Goal: Task Accomplishment & Management: Manage account settings

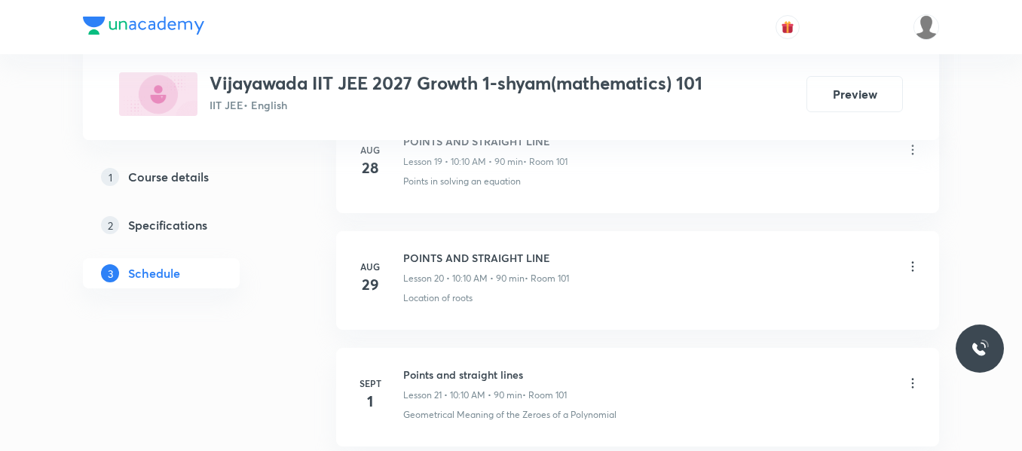
scroll to position [3560, 0]
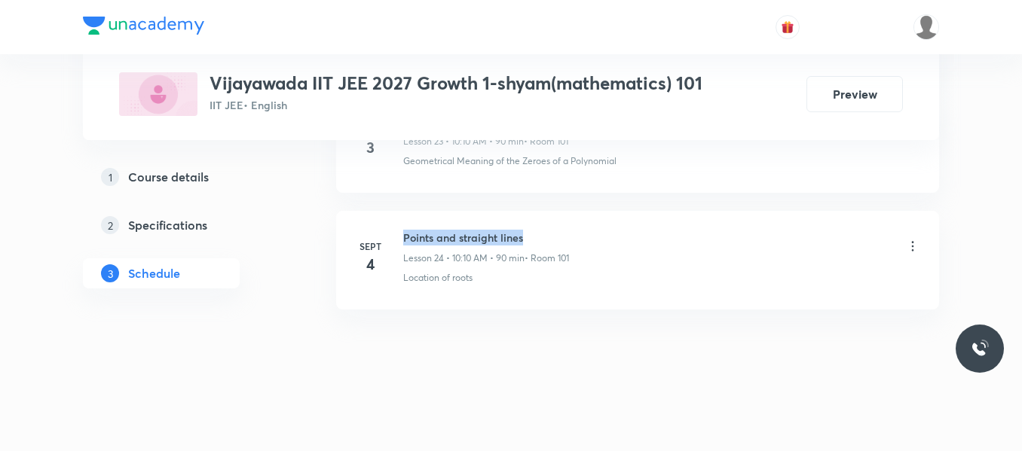
drag, startPoint x: 402, startPoint y: 234, endPoint x: 529, endPoint y: 235, distance: 127.3
click at [529, 235] on div "Sept 4 Points and straight lines Lesson 24 • 10:10 AM • 90 min • Room 101 Locat…" at bounding box center [637, 257] width 565 height 55
copy h6 "Points and straight lines"
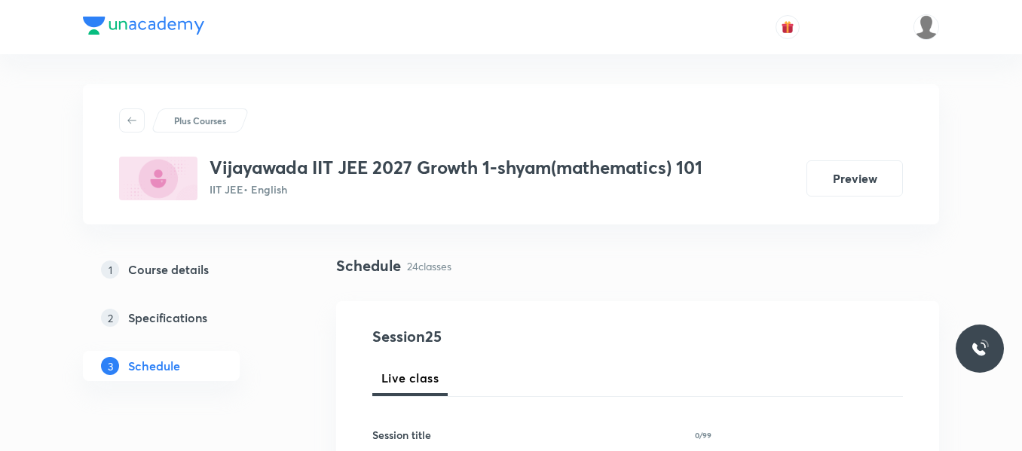
scroll to position [194, 0]
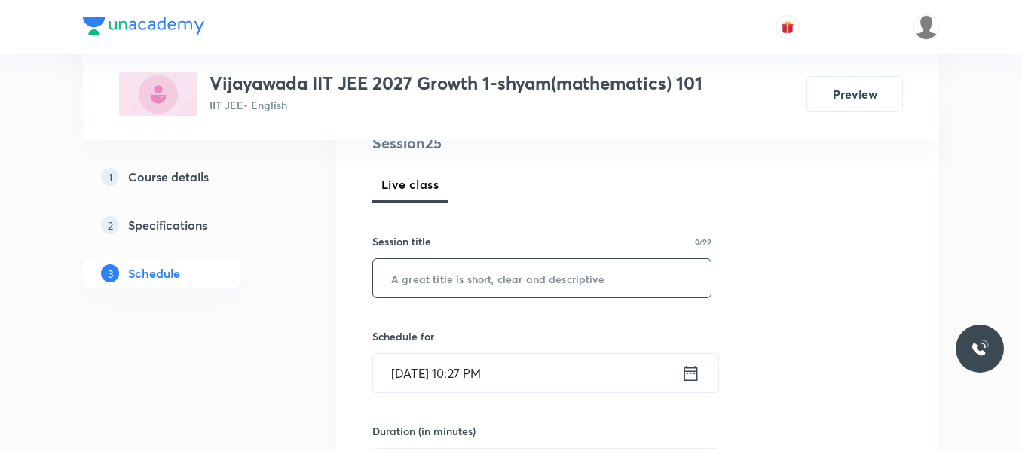
click at [460, 274] on input "text" at bounding box center [542, 278] width 338 height 38
paste input "Points and straight lines"
type input "Points and straight lines"
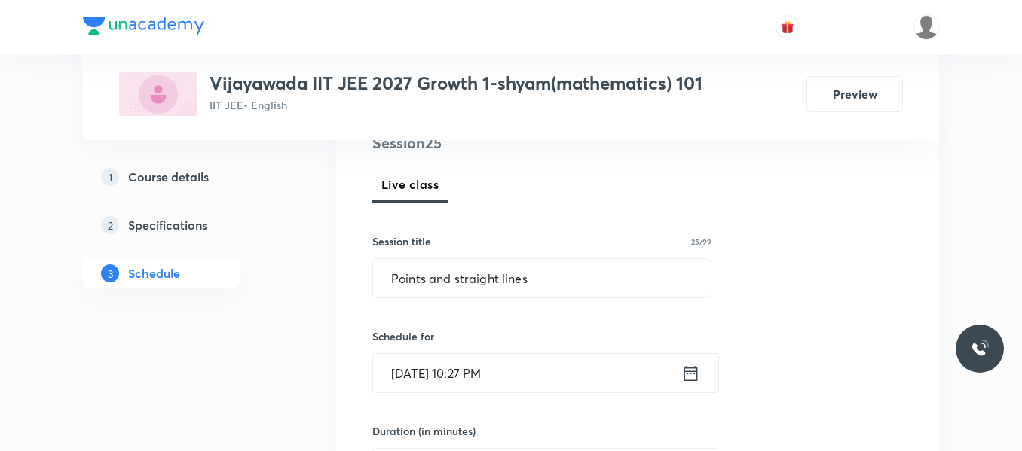
click at [683, 371] on icon at bounding box center [690, 373] width 19 height 21
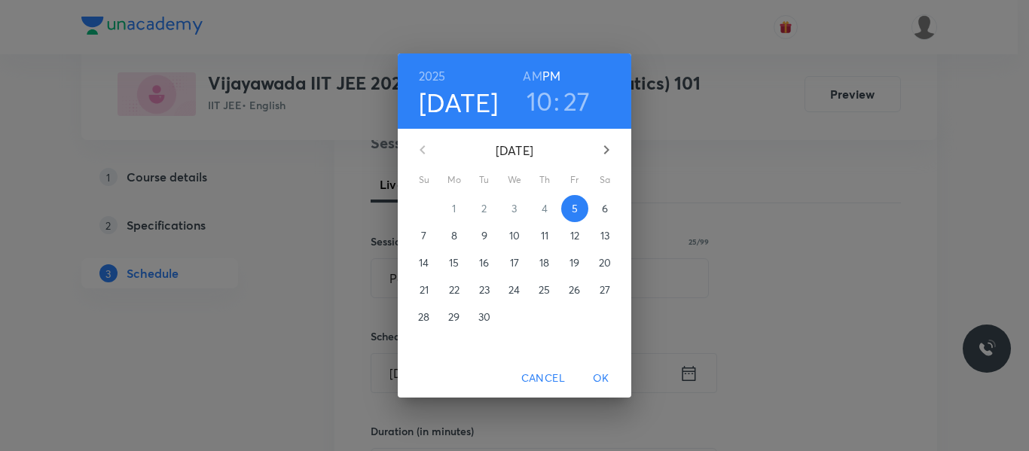
click at [607, 207] on p "6" at bounding box center [605, 208] width 6 height 15
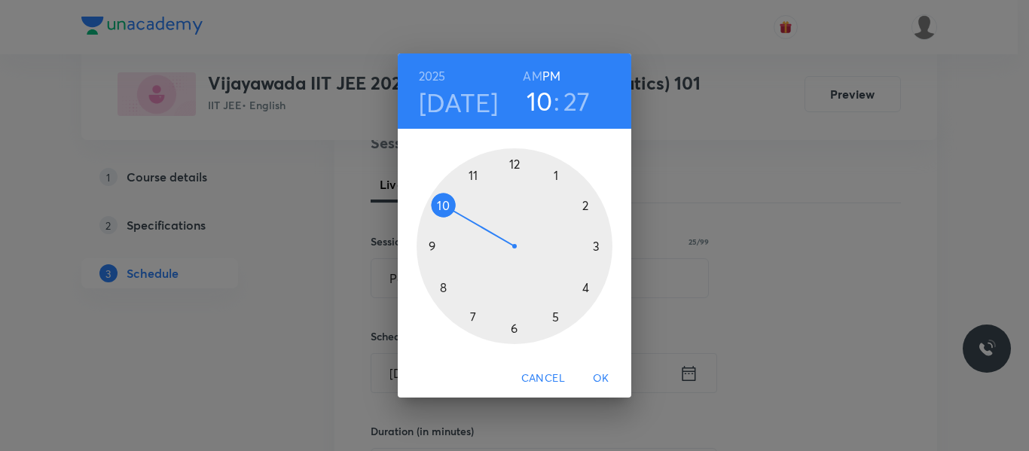
click at [533, 75] on h6 "AM" at bounding box center [532, 76] width 19 height 21
click at [567, 109] on h3 "27" at bounding box center [577, 101] width 27 height 32
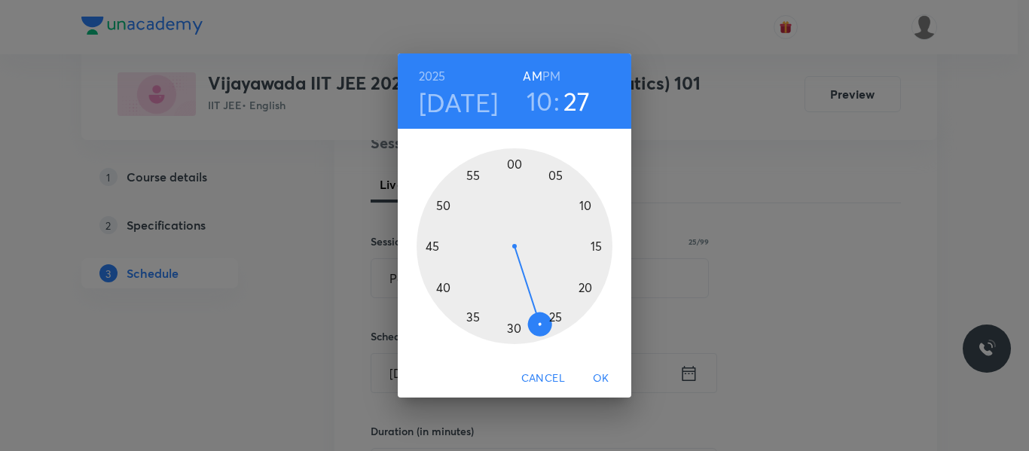
click at [585, 205] on div at bounding box center [515, 246] width 196 height 196
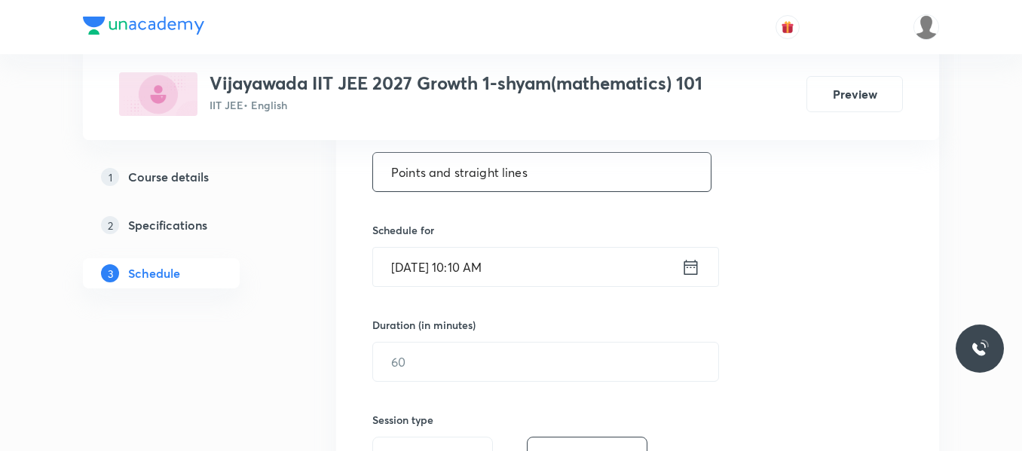
scroll to position [301, 0]
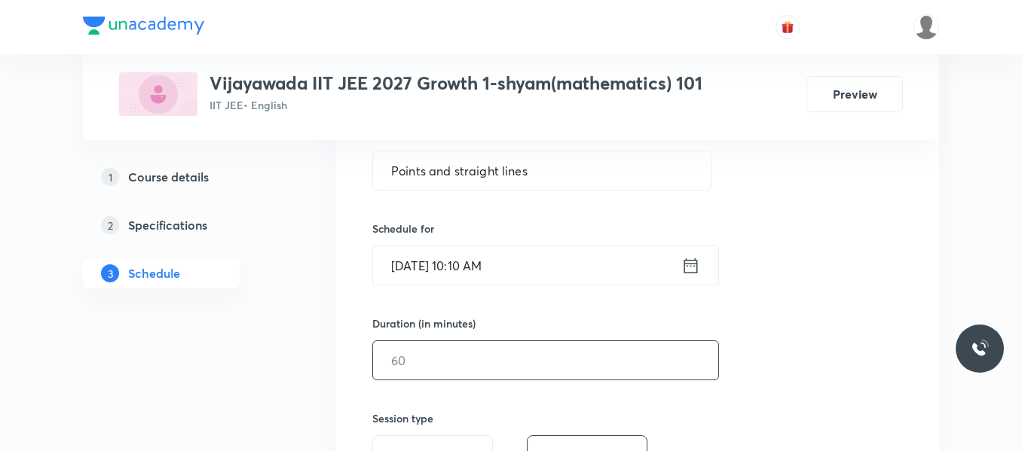
click at [430, 359] on input "text" at bounding box center [545, 360] width 345 height 38
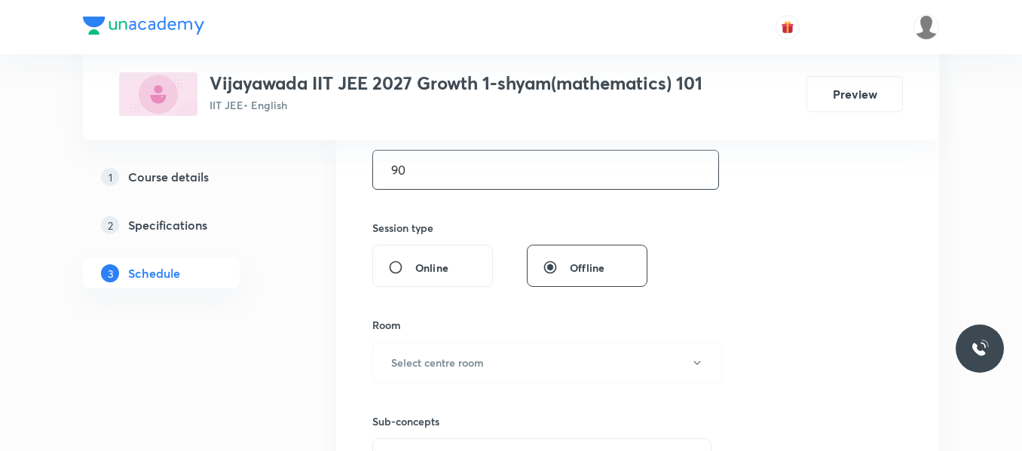
scroll to position [495, 0]
type input "90"
click at [430, 359] on h6 "Select centre room" at bounding box center [437, 360] width 93 height 16
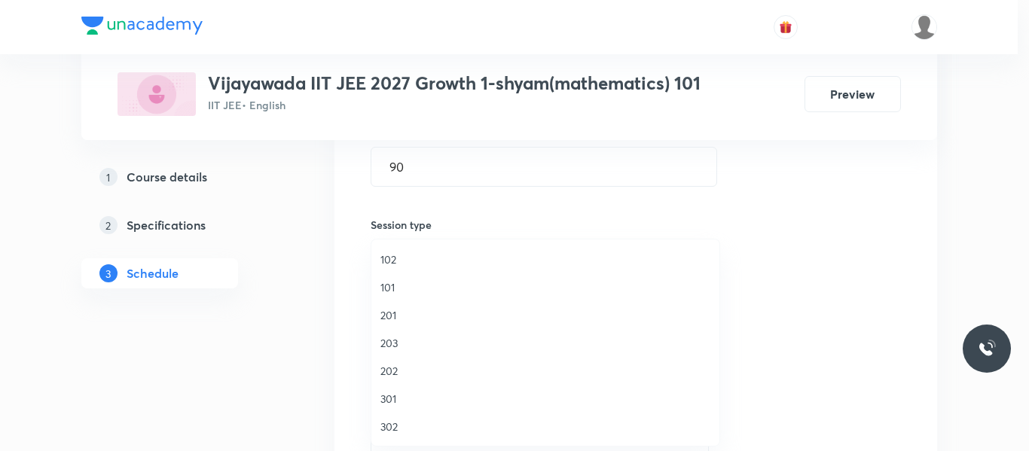
click at [388, 292] on span "101" at bounding box center [546, 288] width 330 height 16
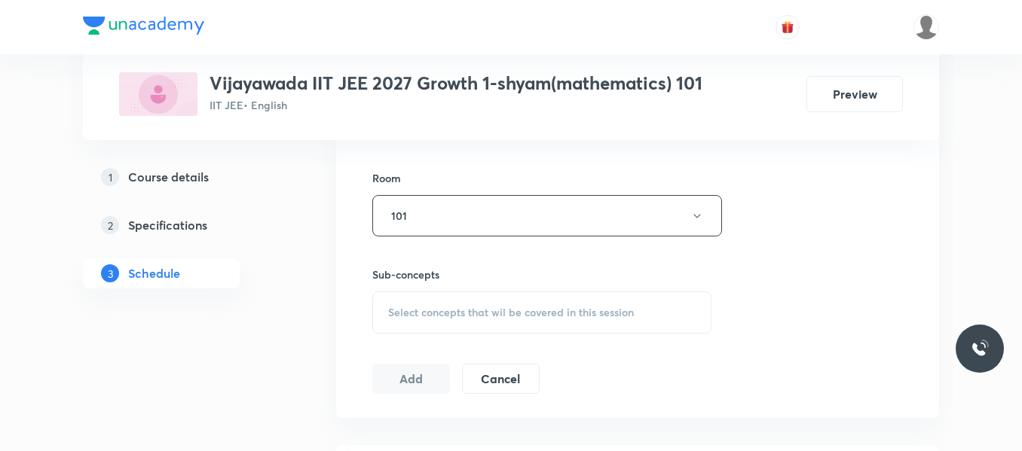
scroll to position [642, 0]
click at [400, 296] on div "Select concepts that wil be covered in this session" at bounding box center [541, 310] width 339 height 42
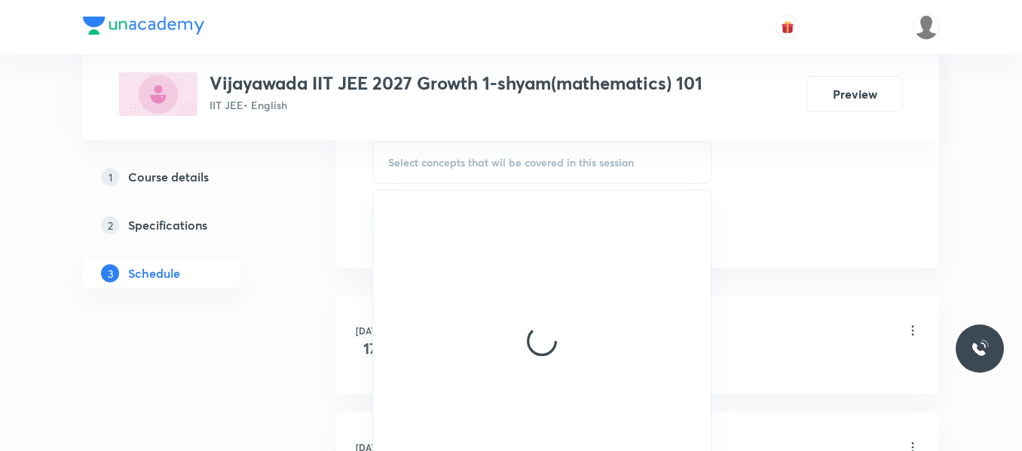
scroll to position [790, 0]
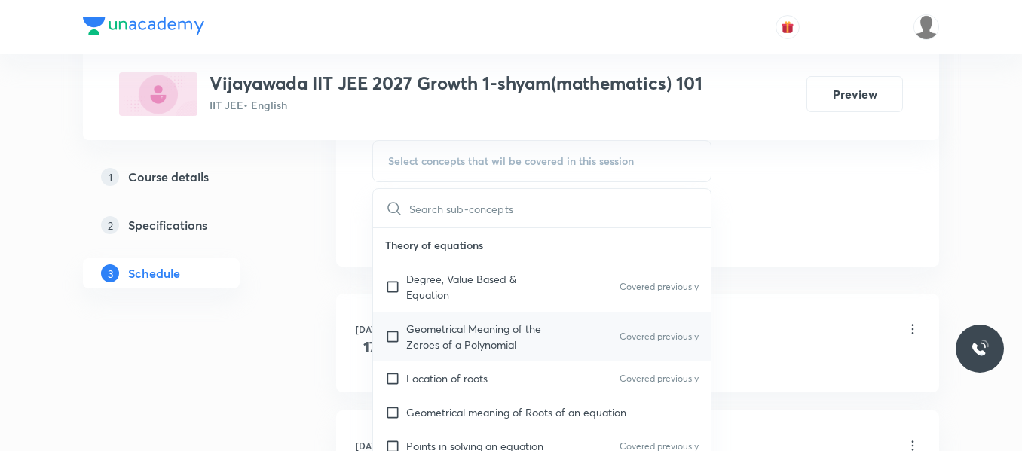
click at [435, 331] on p "Geometrical Meaning of the Zeroes of a Polynomial" at bounding box center [482, 337] width 152 height 32
checkbox input "true"
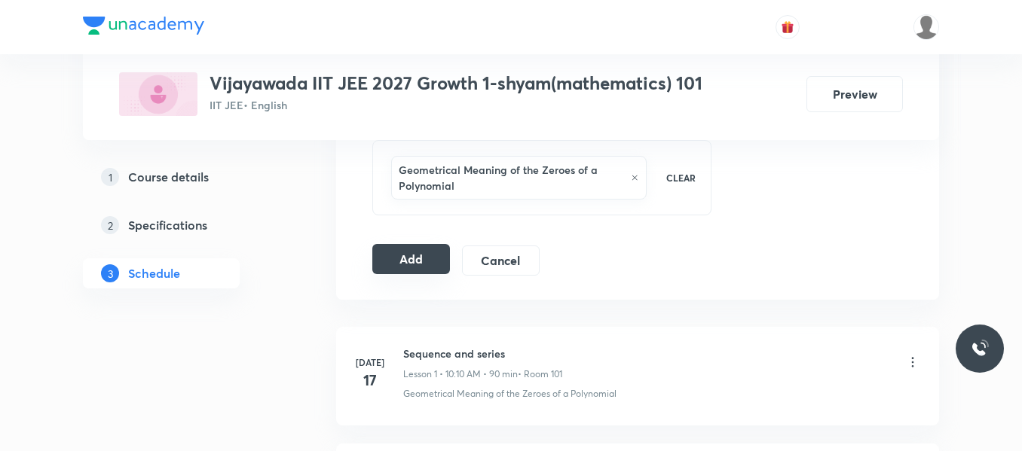
click at [422, 264] on button "Add" at bounding box center [411, 259] width 78 height 30
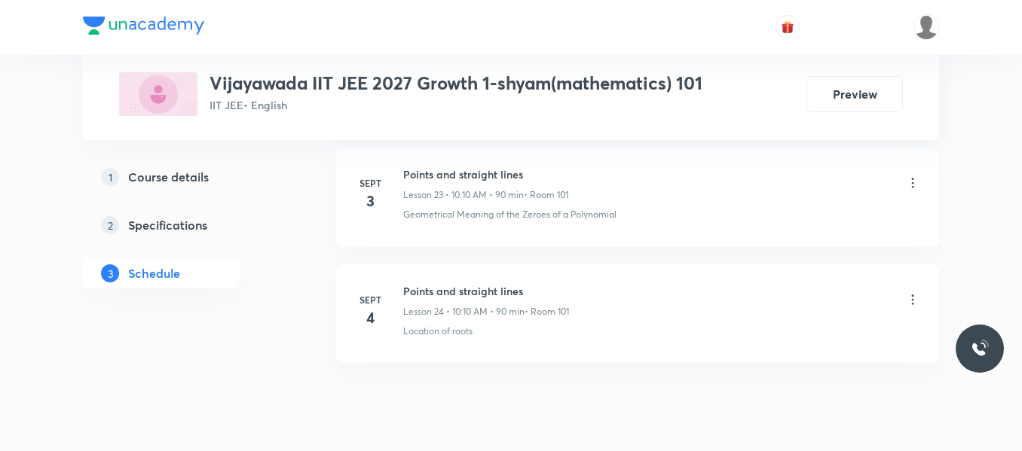
scroll to position [3593, 0]
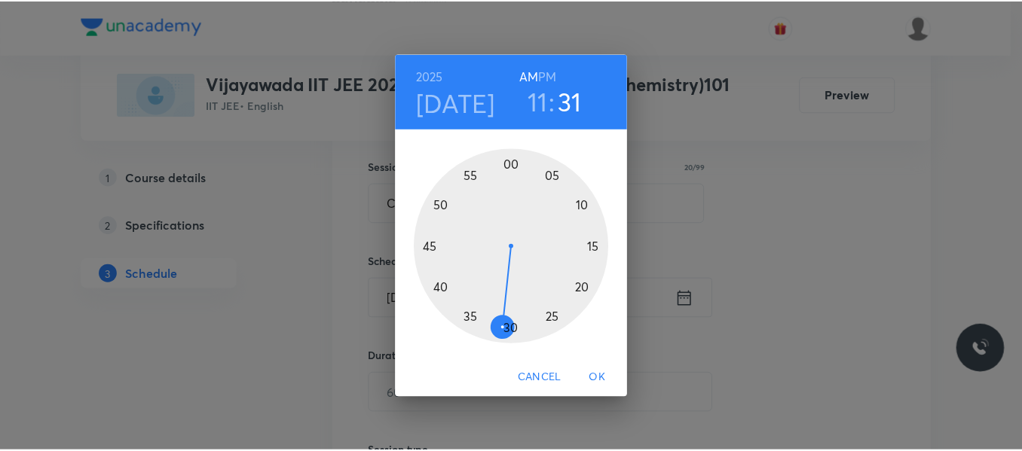
scroll to position [269, 0]
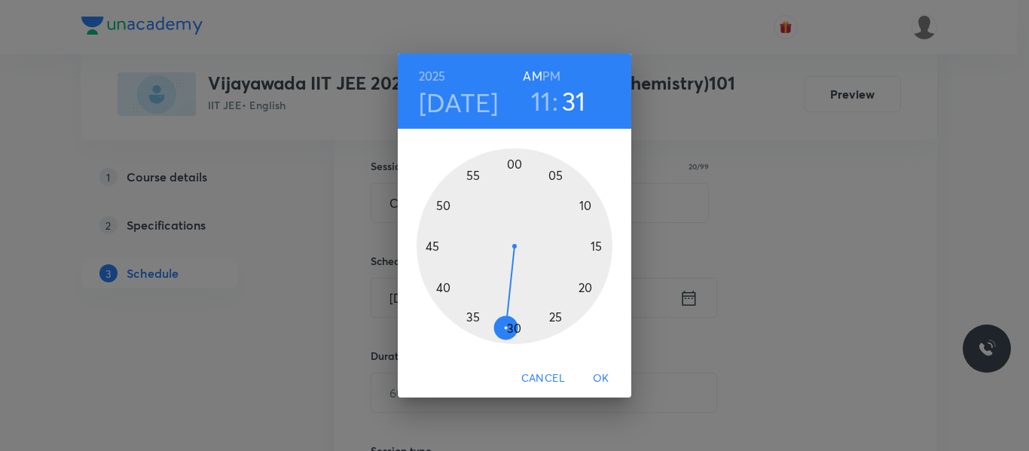
click at [442, 204] on div at bounding box center [515, 246] width 196 height 196
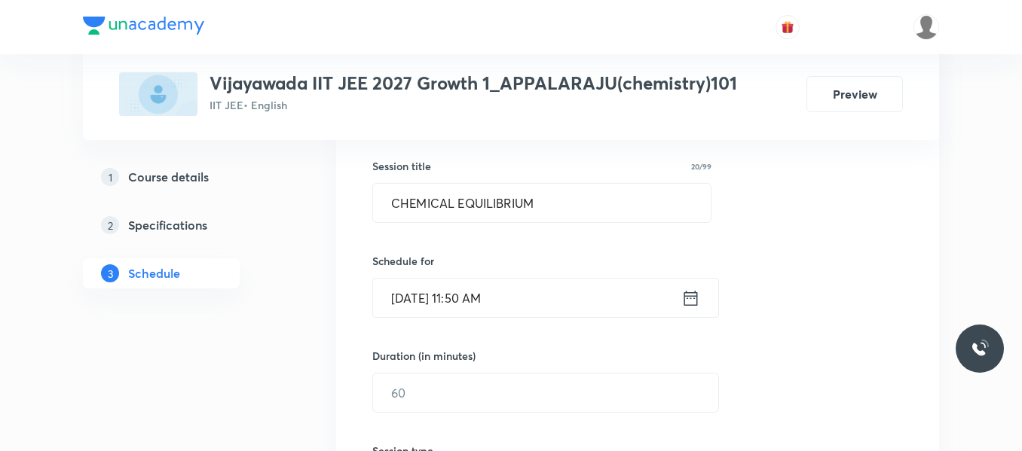
scroll to position [362, 0]
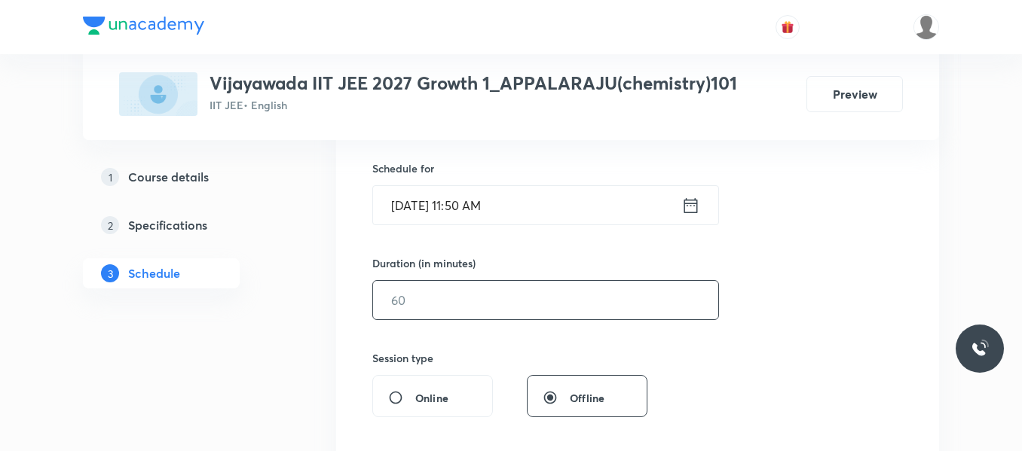
click at [426, 310] on input "text" at bounding box center [545, 300] width 345 height 38
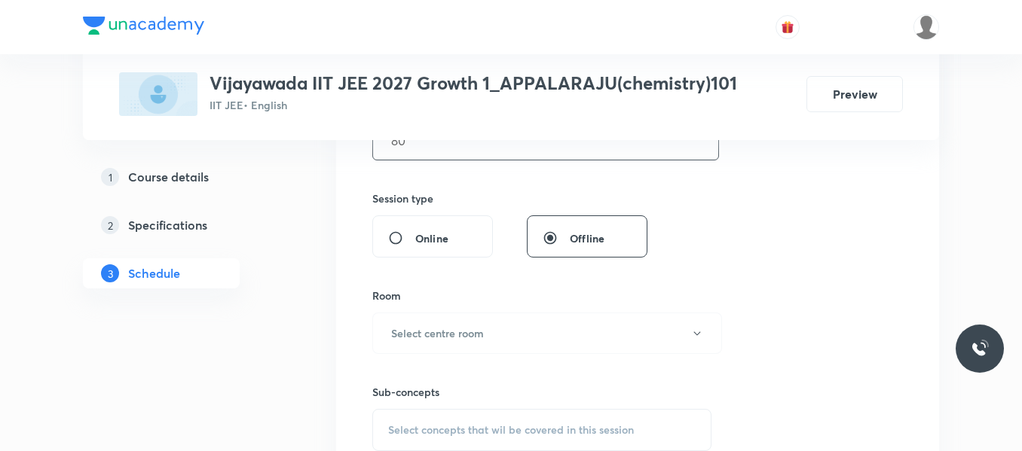
scroll to position [522, 0]
type input "80"
click at [407, 332] on h6 "Select centre room" at bounding box center [437, 333] width 93 height 16
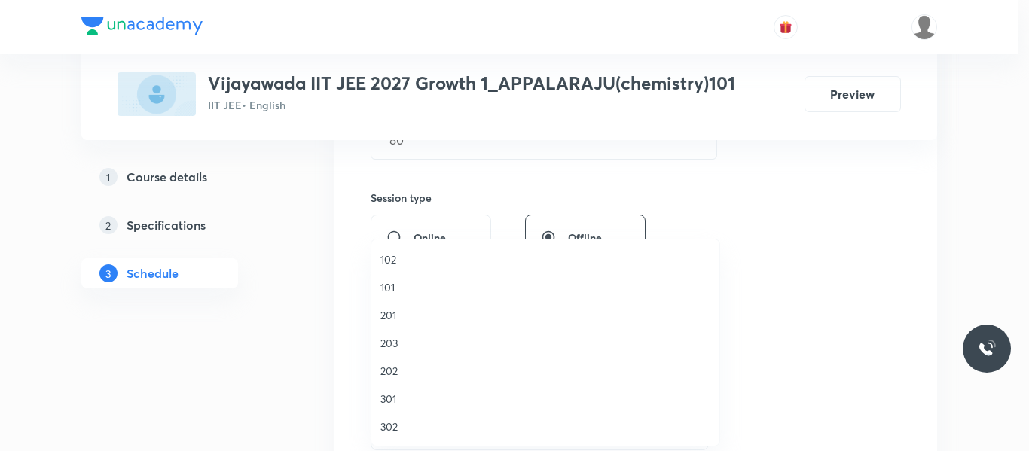
click at [382, 292] on span "101" at bounding box center [546, 288] width 330 height 16
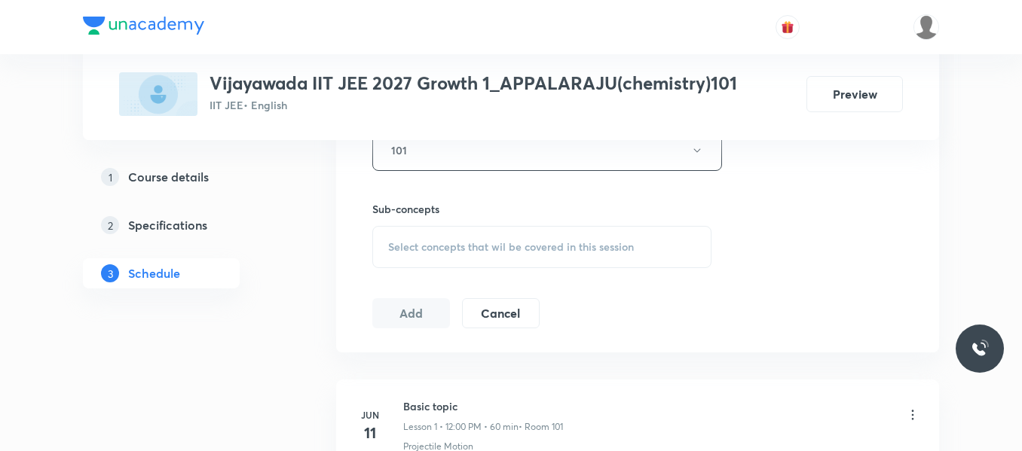
scroll to position [709, 0]
click at [417, 237] on span "Select concepts that wil be covered in this session" at bounding box center [511, 243] width 246 height 12
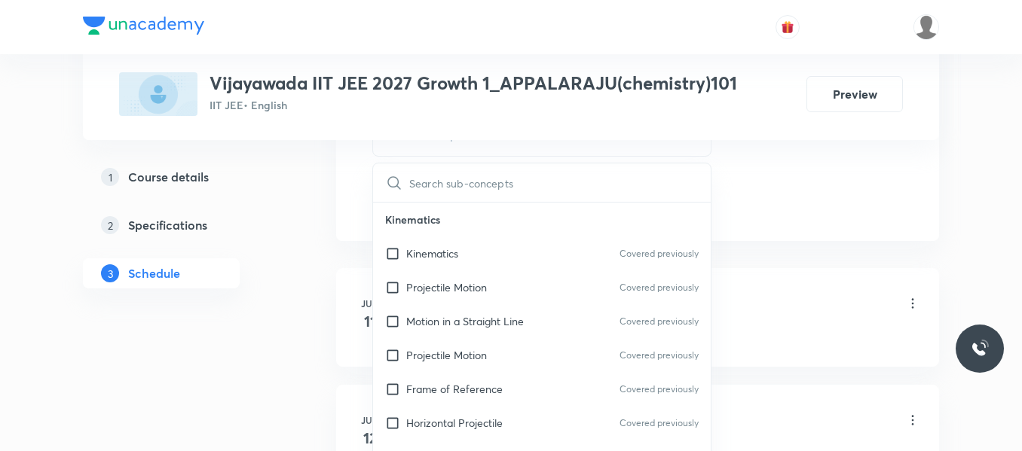
scroll to position [820, 0]
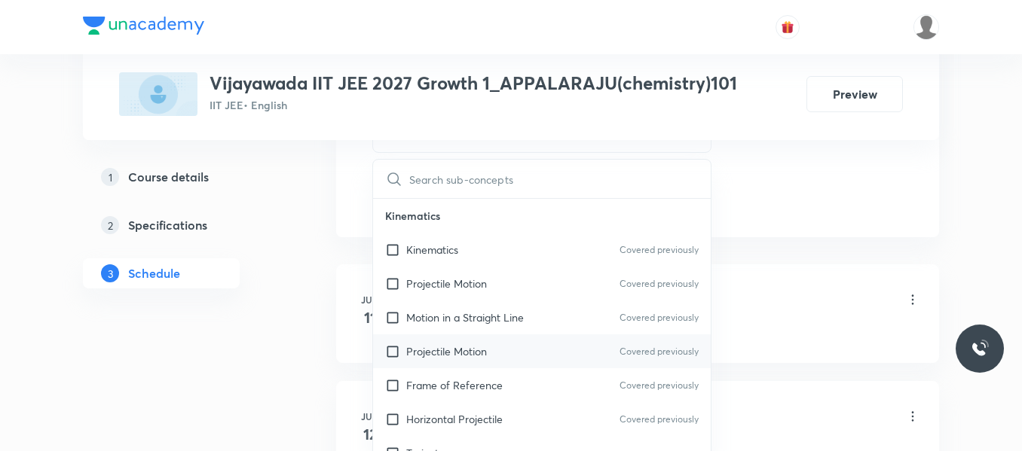
click at [433, 341] on div "Projectile Motion Covered previously" at bounding box center [542, 352] width 338 height 34
checkbox input "true"
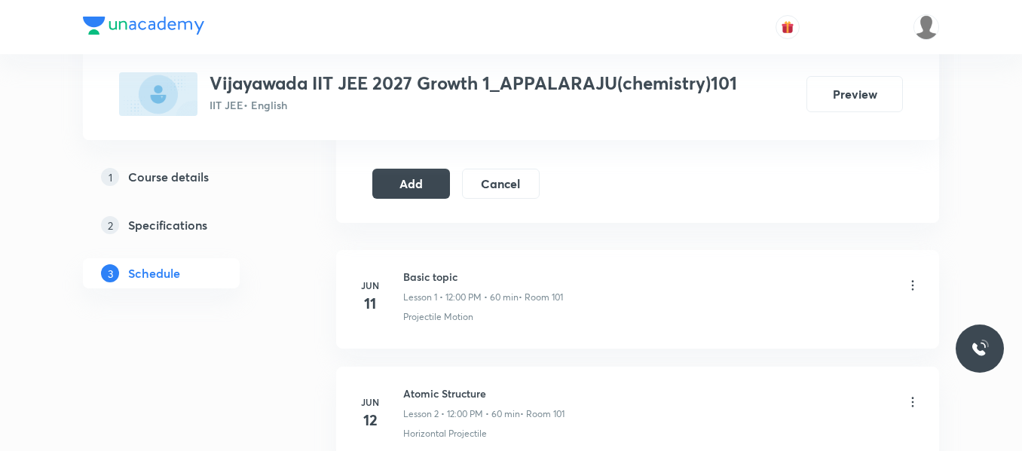
scroll to position [849, 0]
click at [422, 188] on button "Add" at bounding box center [411, 185] width 78 height 30
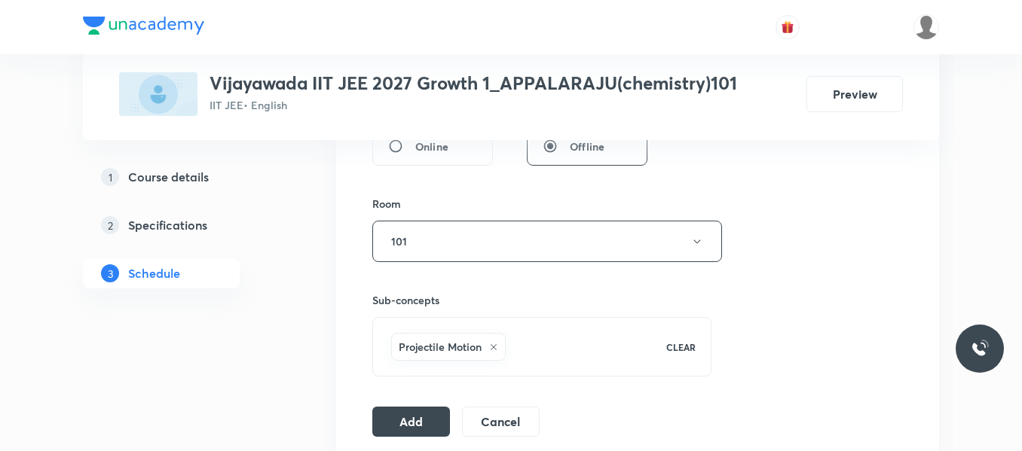
scroll to position [614, 0]
click at [388, 414] on button "Add" at bounding box center [411, 420] width 78 height 30
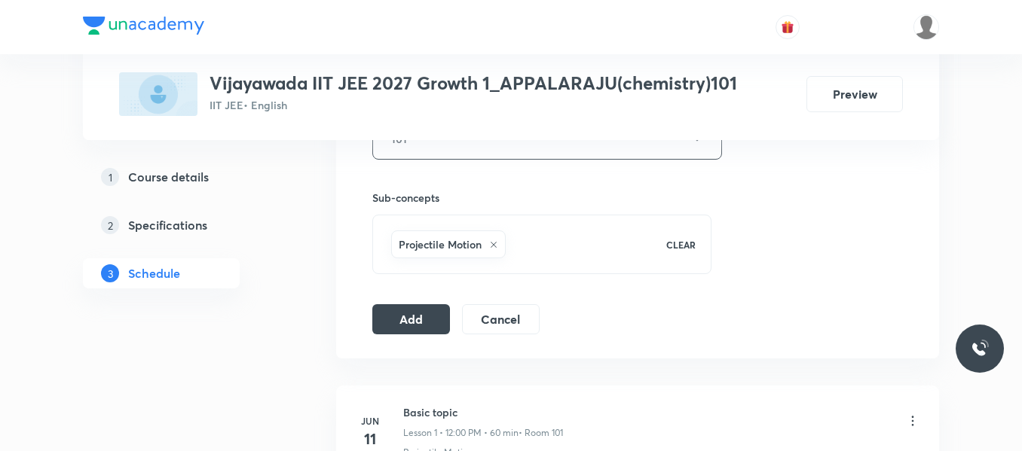
scroll to position [726, 0]
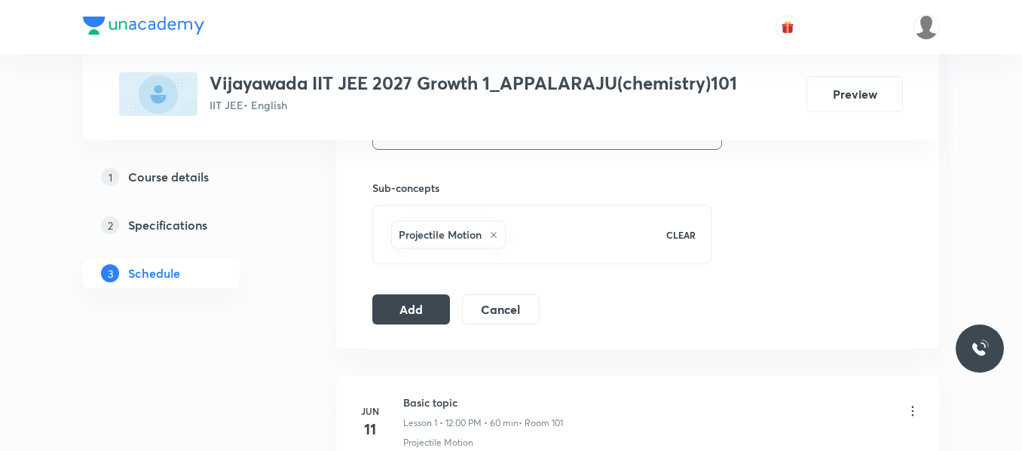
drag, startPoint x: 414, startPoint y: 313, endPoint x: 416, endPoint y: 330, distance: 17.5
click at [414, 313] on button "Add" at bounding box center [411, 310] width 78 height 30
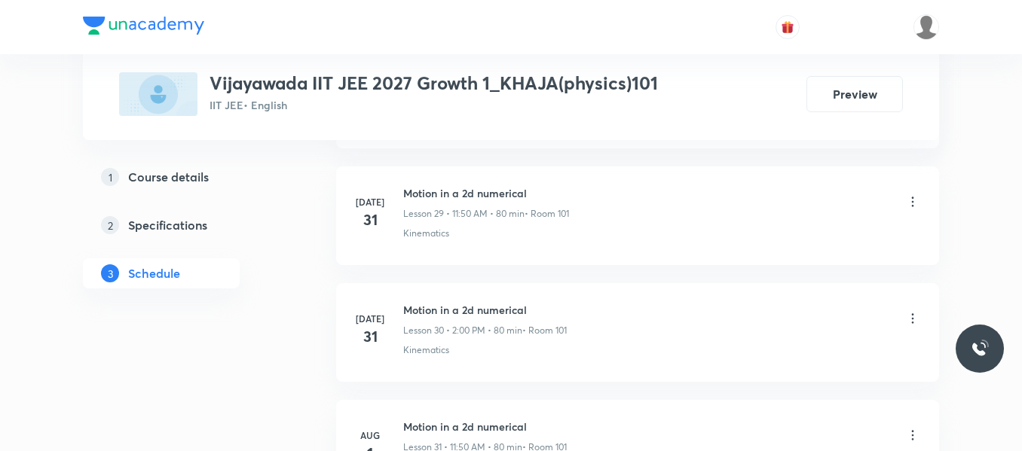
scroll to position [6012, 0]
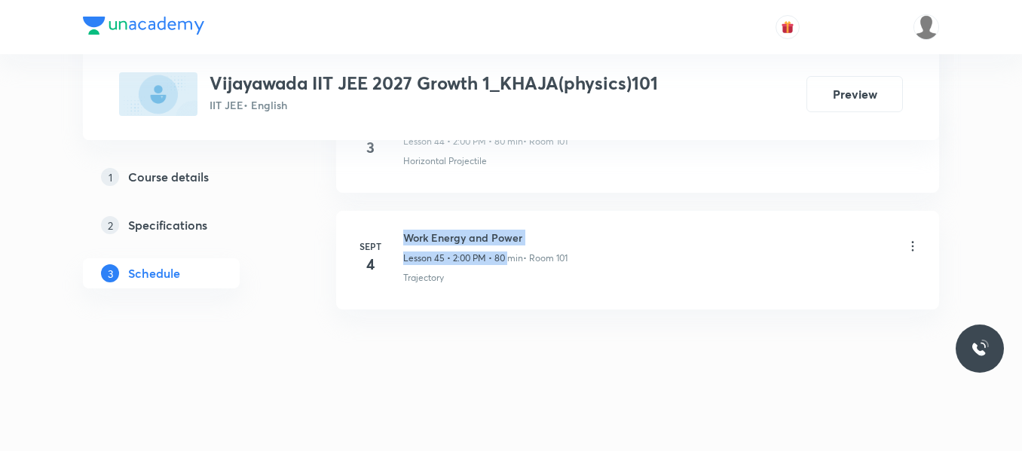
drag, startPoint x: 403, startPoint y: 233, endPoint x: 512, endPoint y: 251, distance: 110.7
click at [512, 251] on div "Work Energy and Power Lesson 45 • 2:00 PM • 80 min • Room 101" at bounding box center [485, 247] width 164 height 35
click at [543, 231] on h6 "Work Energy and Power" at bounding box center [485, 238] width 164 height 16
drag, startPoint x: 405, startPoint y: 234, endPoint x: 542, endPoint y: 238, distance: 137.2
click at [542, 238] on h6 "Work Energy and Power" at bounding box center [485, 238] width 164 height 16
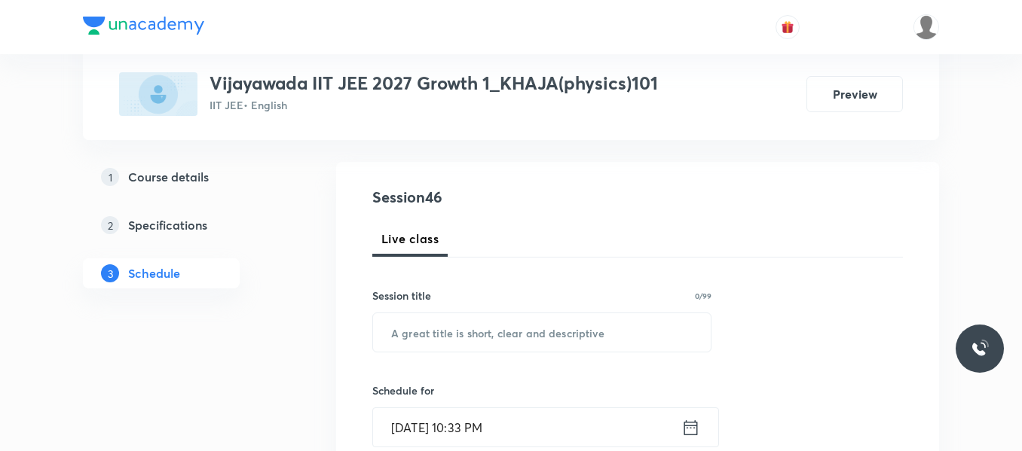
scroll to position [90, 0]
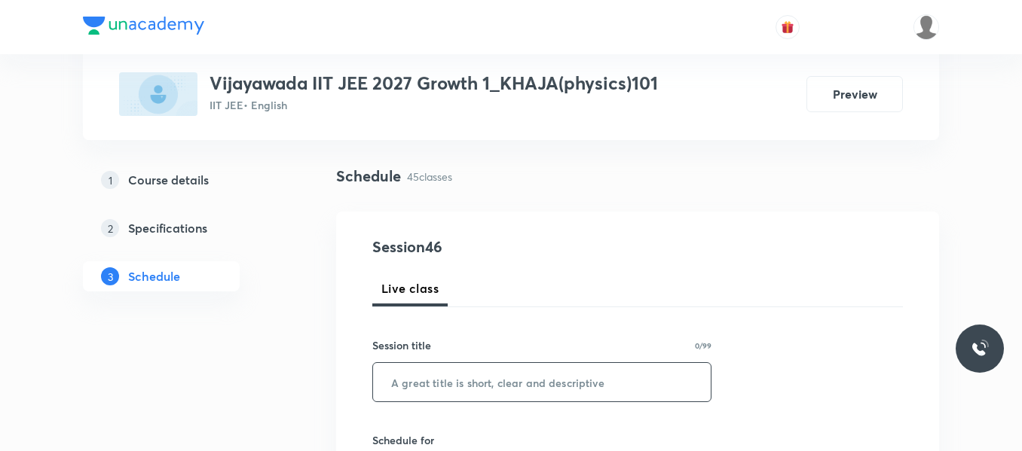
click at [463, 386] on input "text" at bounding box center [542, 382] width 338 height 38
paste input "Work Energy and Power"
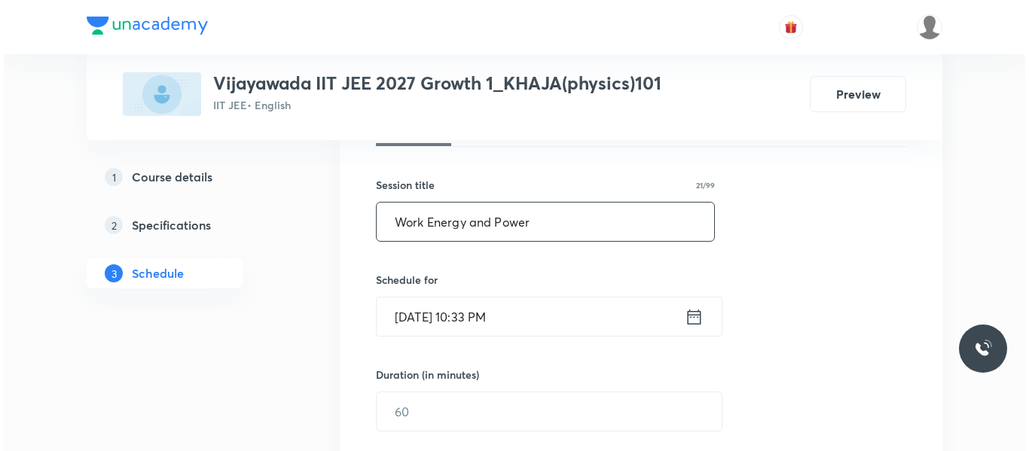
scroll to position [316, 0]
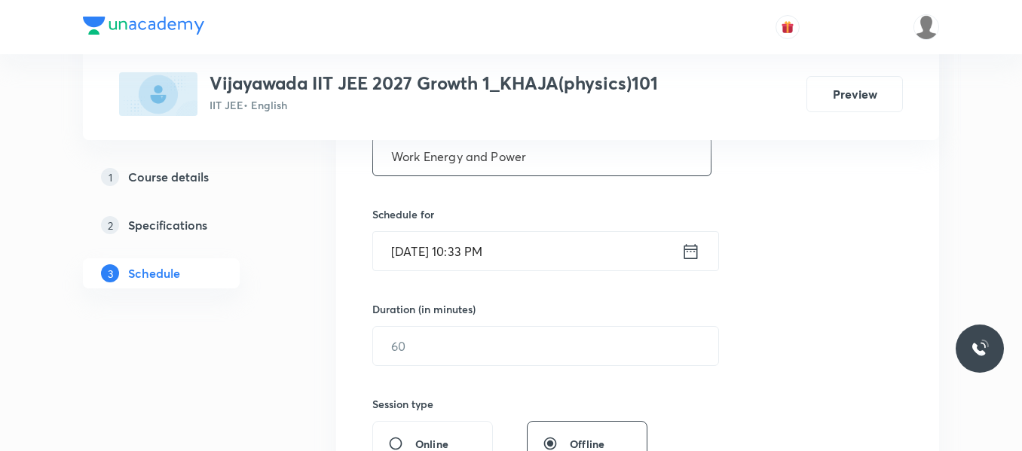
type input "Work Energy and Power"
click at [683, 253] on icon at bounding box center [690, 251] width 19 height 21
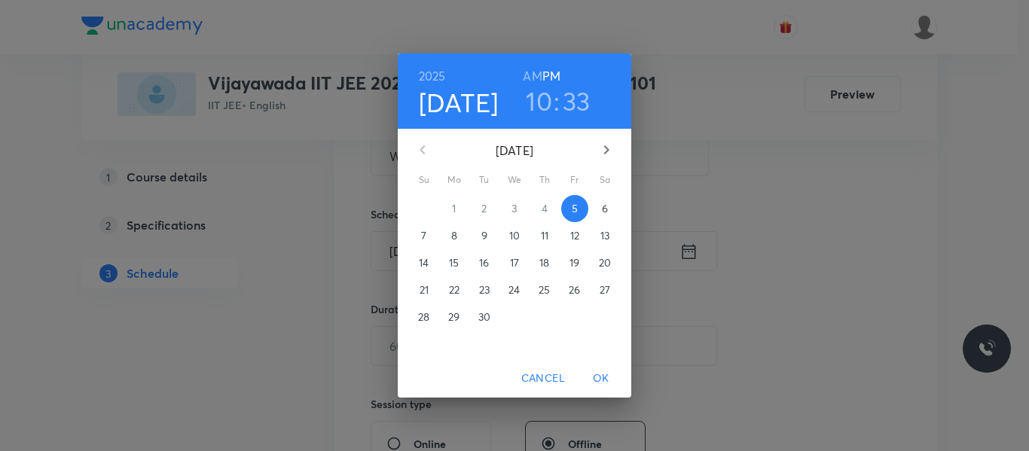
click at [601, 215] on span "6" at bounding box center [604, 208] width 27 height 15
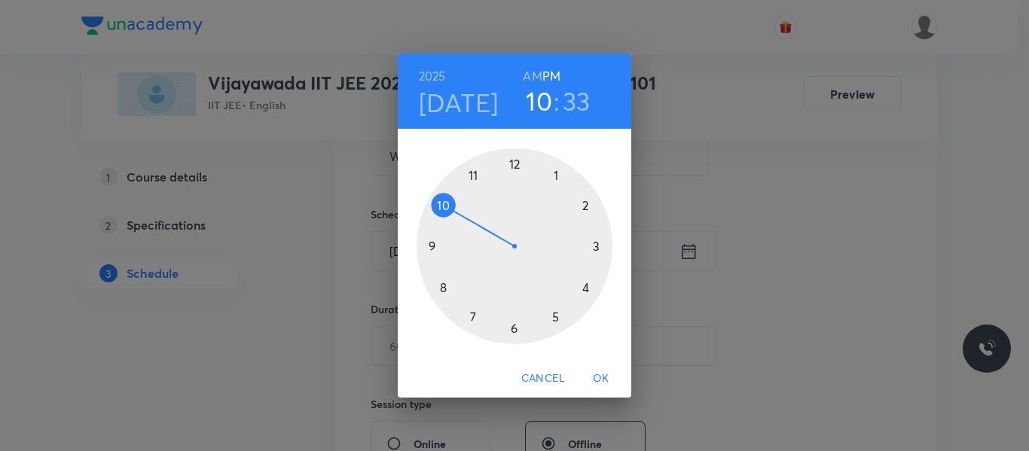
click at [588, 206] on div at bounding box center [515, 246] width 196 height 196
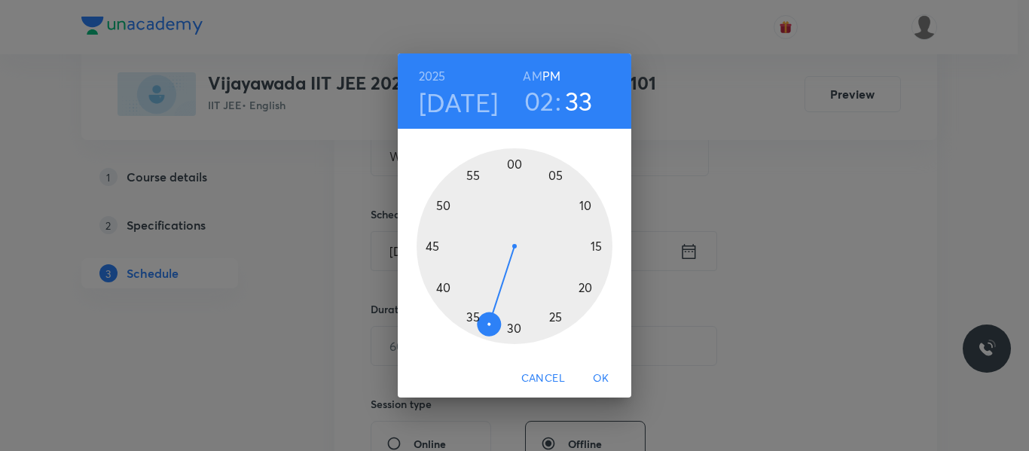
click at [513, 164] on div at bounding box center [515, 246] width 196 height 196
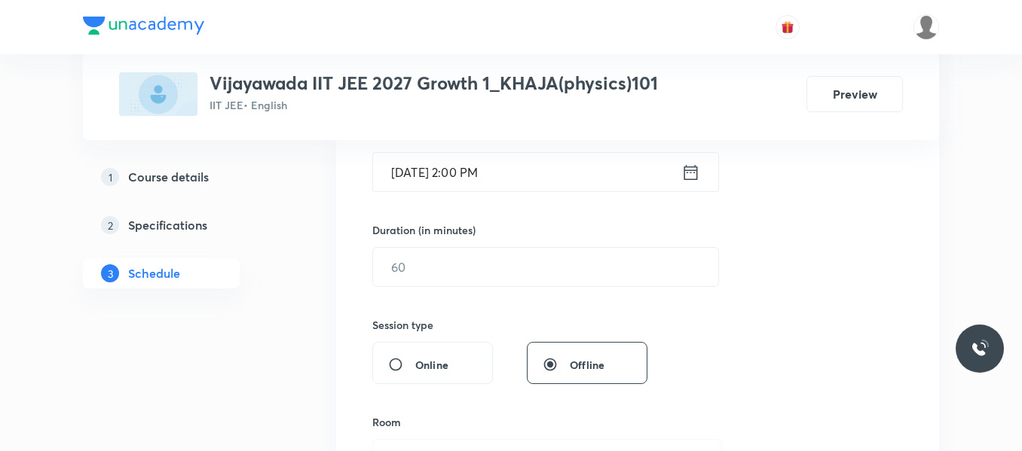
scroll to position [391, 0]
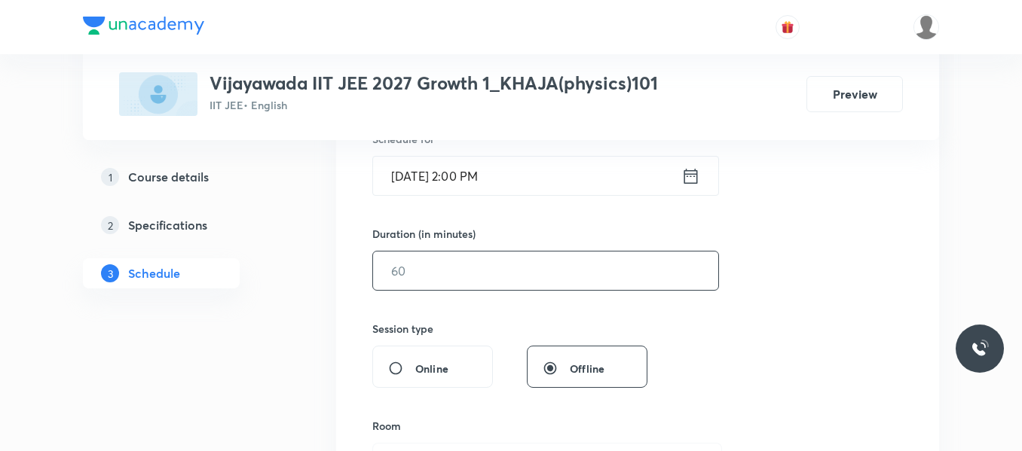
drag, startPoint x: 416, startPoint y: 277, endPoint x: 414, endPoint y: 262, distance: 14.5
click at [416, 276] on input "text" at bounding box center [545, 271] width 345 height 38
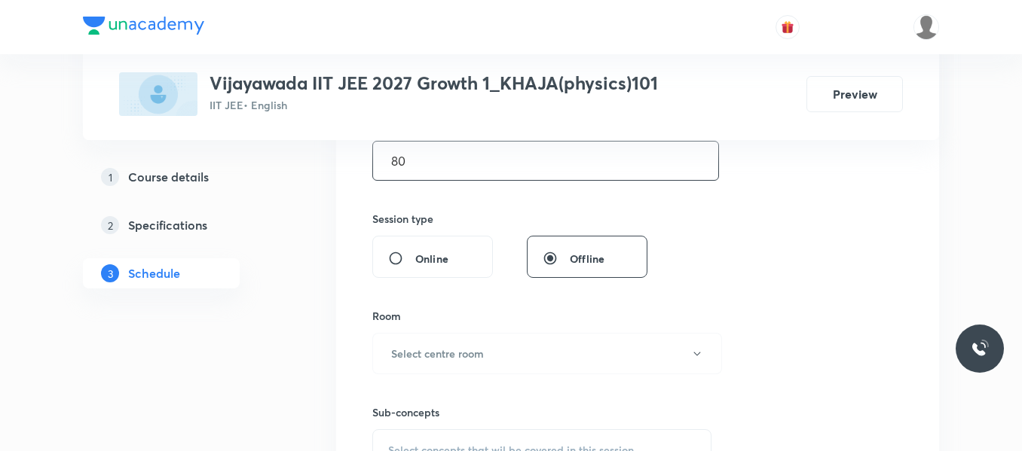
scroll to position [542, 0]
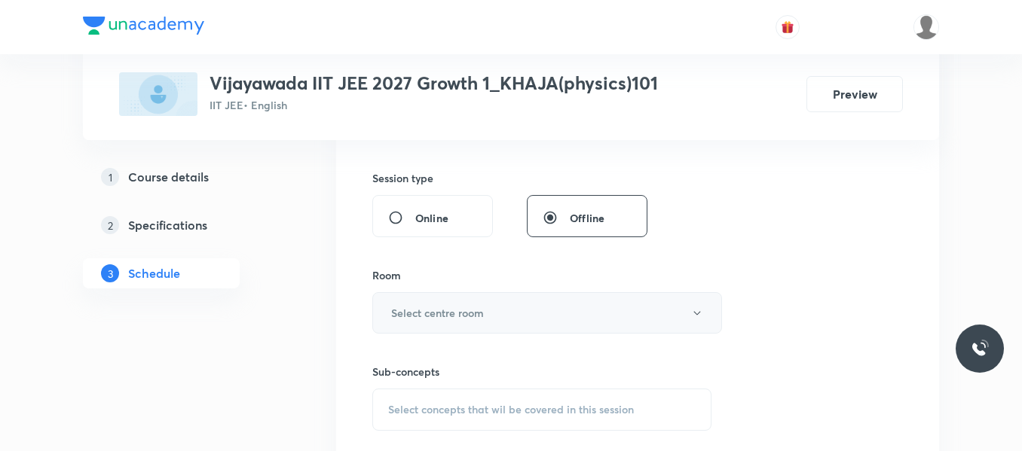
type input "80"
click at [474, 312] on h6 "Select centre room" at bounding box center [437, 313] width 93 height 16
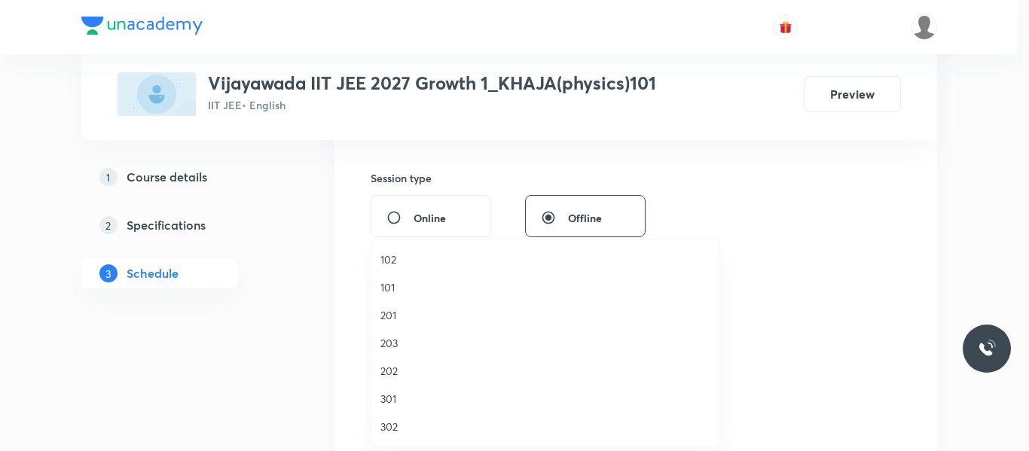
click at [392, 285] on span "101" at bounding box center [546, 288] width 330 height 16
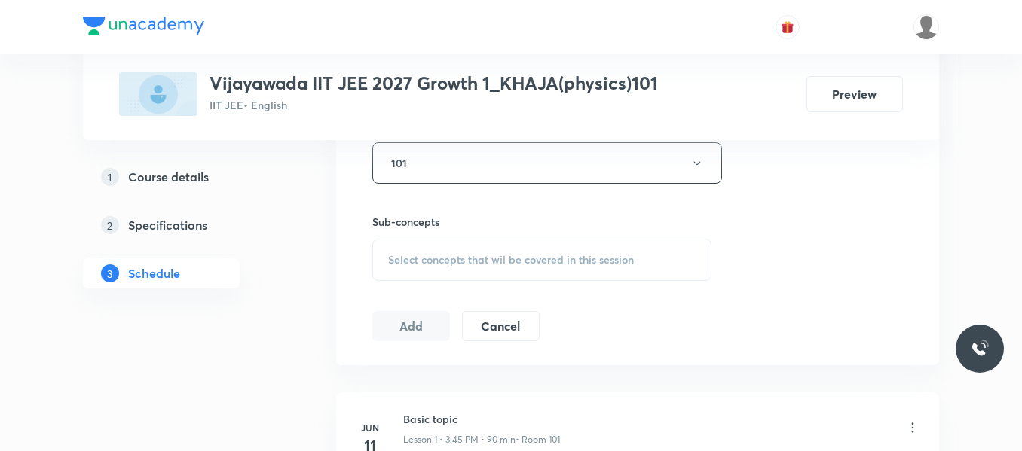
scroll to position [692, 0]
click at [445, 246] on div "Select concepts that wil be covered in this session" at bounding box center [541, 259] width 339 height 42
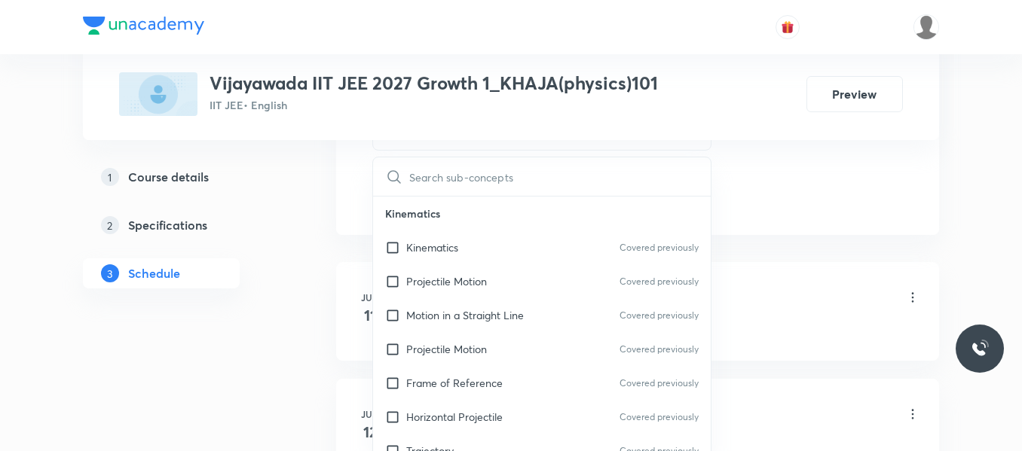
scroll to position [843, 0]
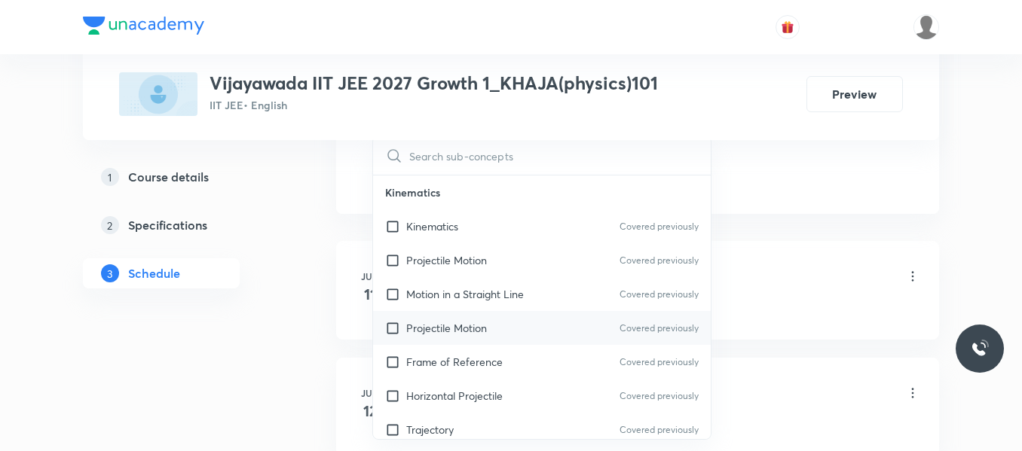
click at [451, 336] on div "Projectile Motion Covered previously" at bounding box center [542, 328] width 338 height 34
checkbox input "true"
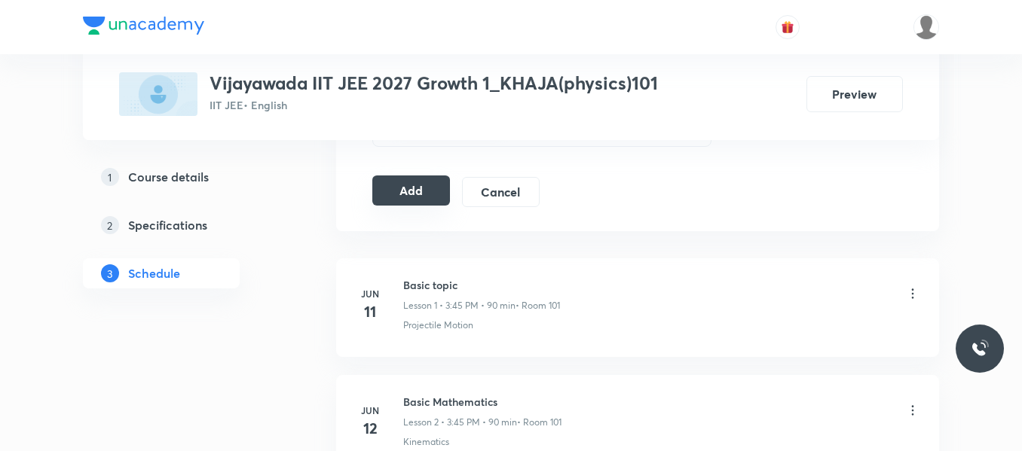
click at [424, 196] on button "Add" at bounding box center [411, 191] width 78 height 30
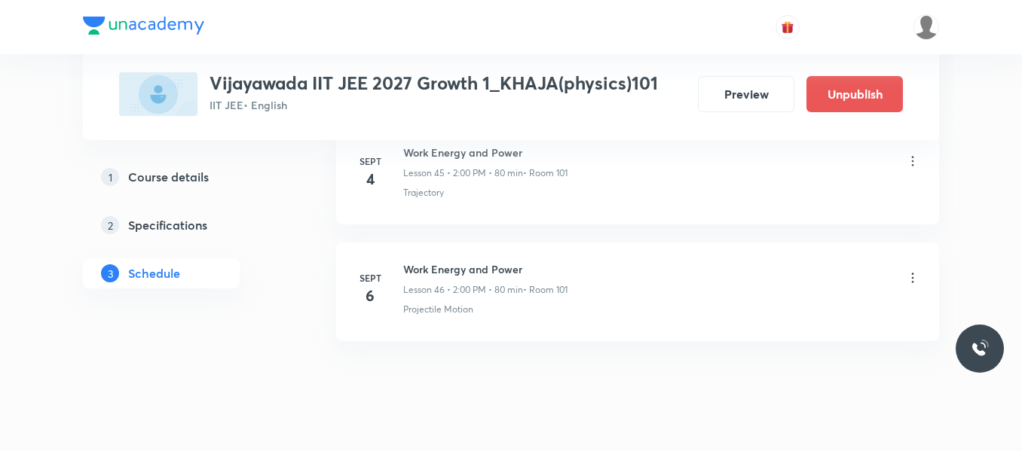
scroll to position [5436, 0]
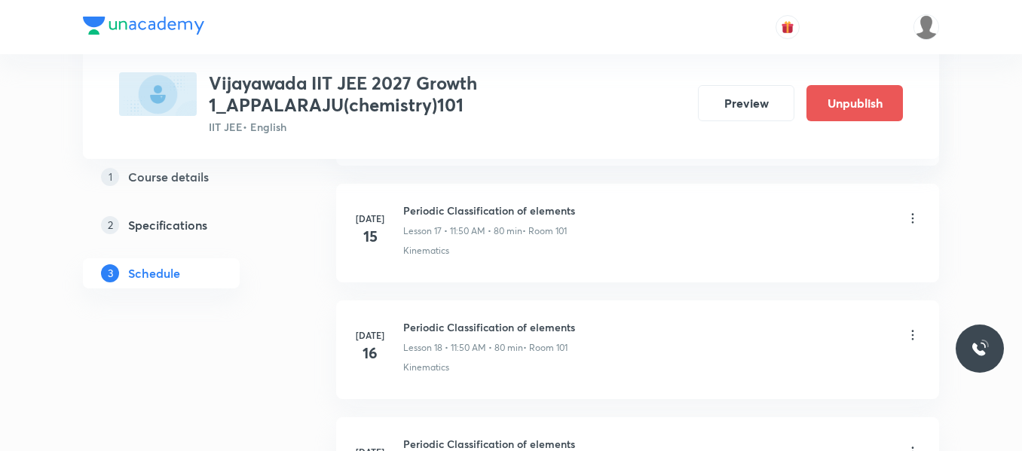
scroll to position [5797, 0]
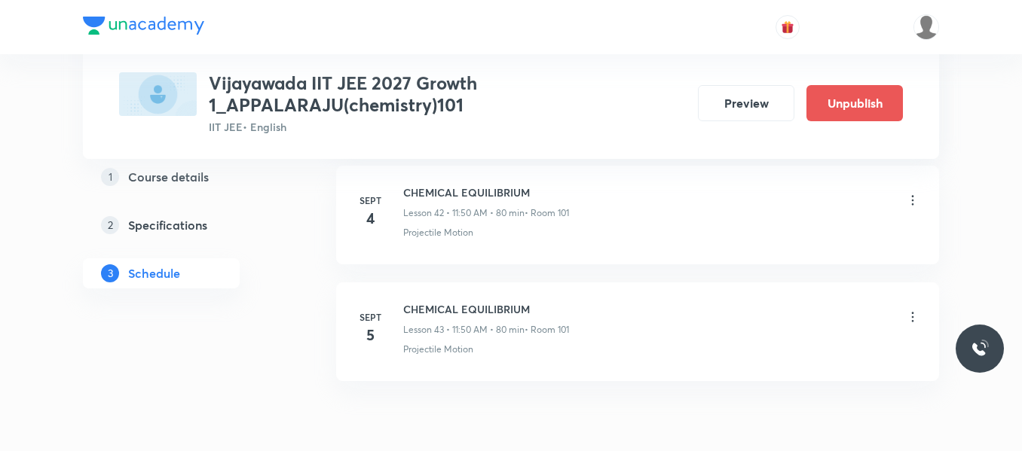
scroll to position [5722, 0]
drag, startPoint x: 405, startPoint y: 307, endPoint x: 568, endPoint y: 310, distance: 163.5
click at [568, 310] on h6 "CHEMICAL EQUILIBRIUM" at bounding box center [486, 313] width 166 height 16
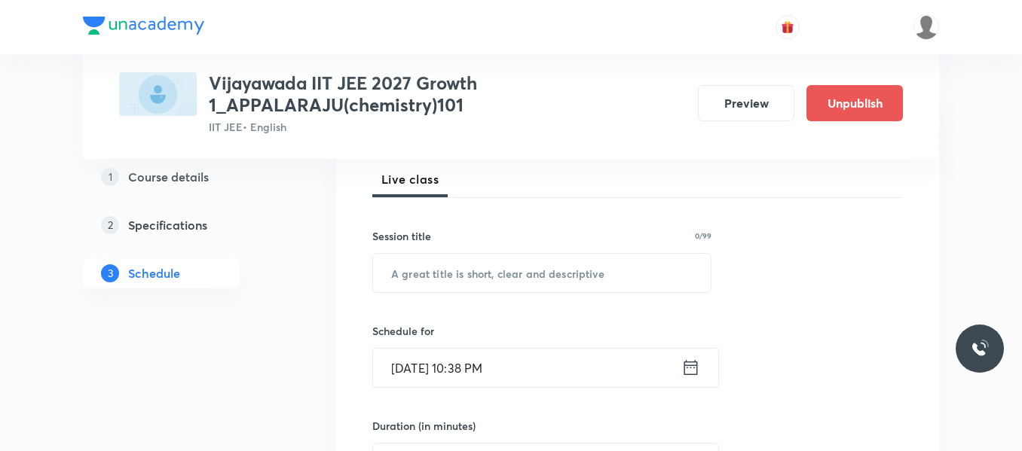
scroll to position [226, 0]
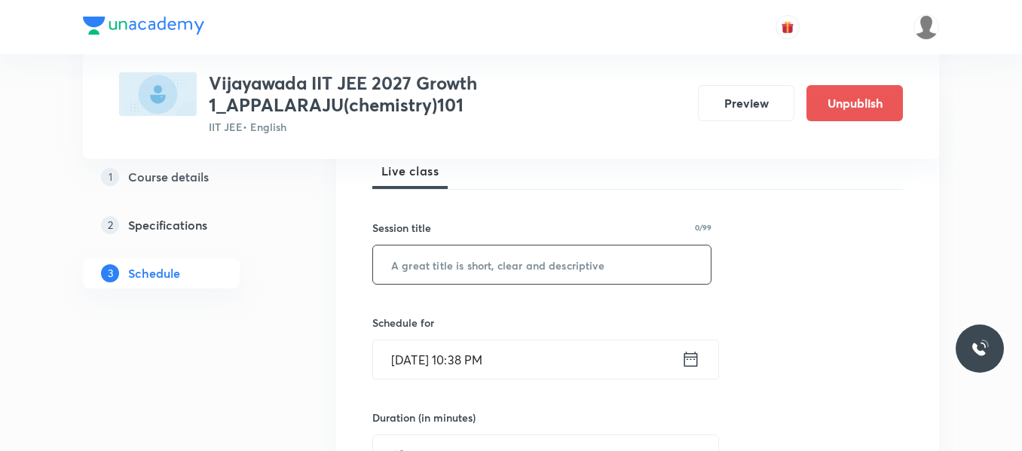
click at [481, 260] on input "text" at bounding box center [542, 265] width 338 height 38
paste input "CHEMICAL EQUILIBRIUM"
type input "CHEMICAL EQUILIBRIUM"
click at [687, 356] on icon at bounding box center [690, 359] width 19 height 21
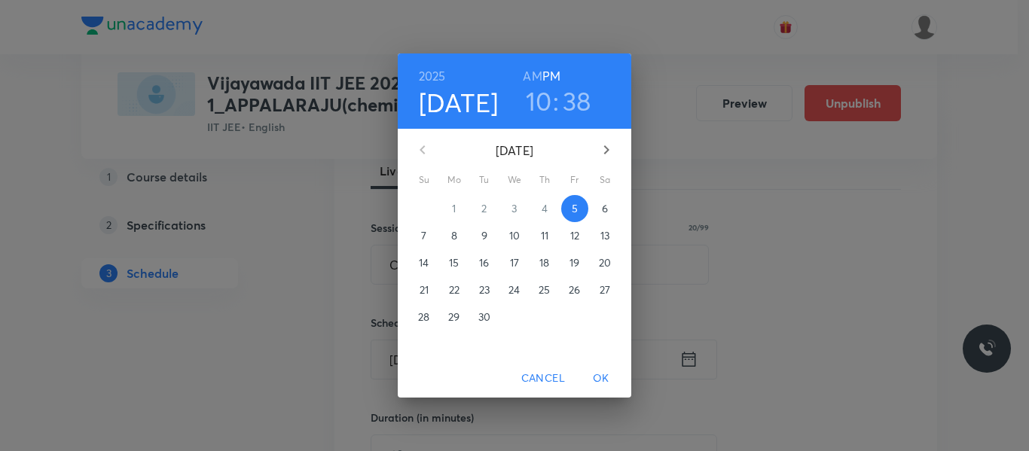
click at [604, 206] on p "6" at bounding box center [605, 208] width 6 height 15
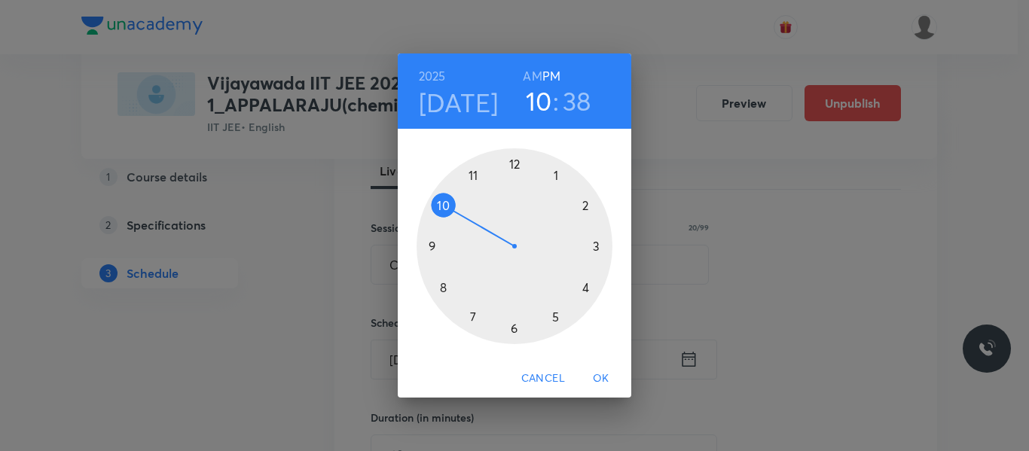
click at [472, 171] on div at bounding box center [515, 246] width 196 height 196
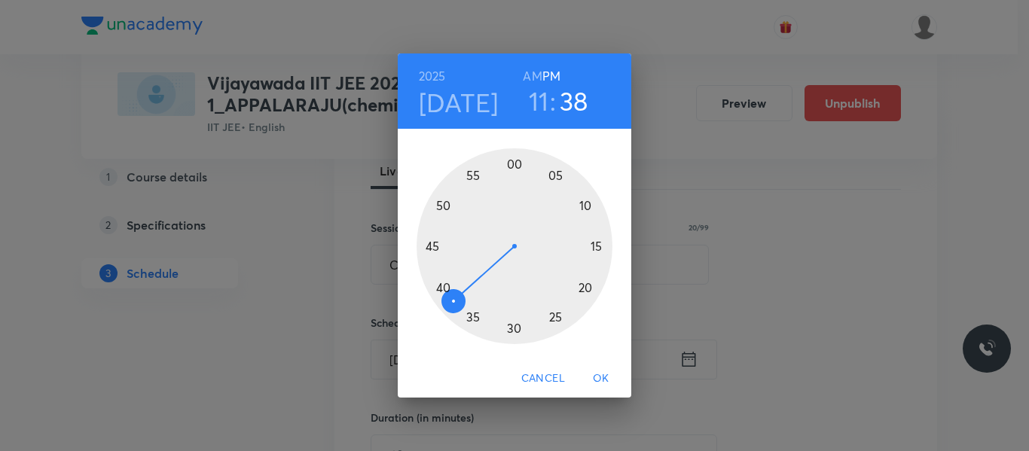
click at [535, 76] on h6 "AM" at bounding box center [532, 76] width 19 height 21
click at [445, 206] on div at bounding box center [515, 246] width 196 height 196
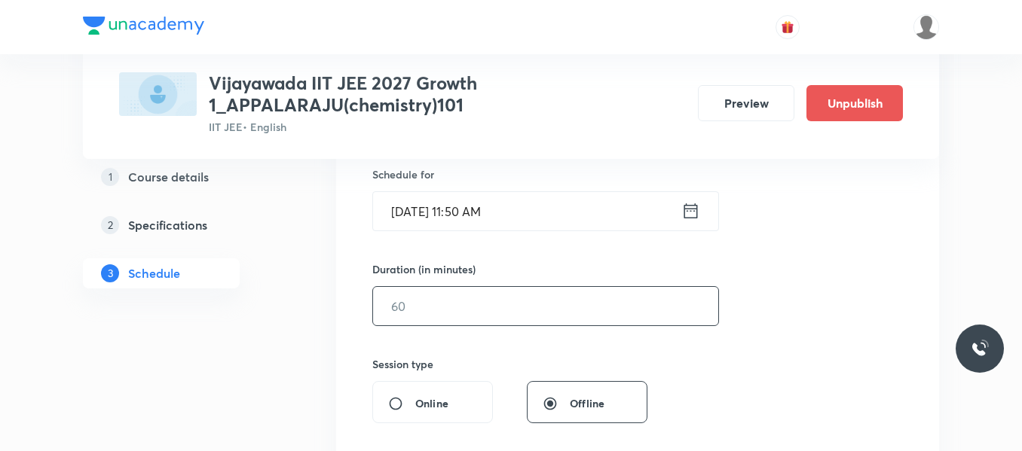
scroll to position [377, 0]
click at [433, 301] on input "text" at bounding box center [545, 304] width 345 height 38
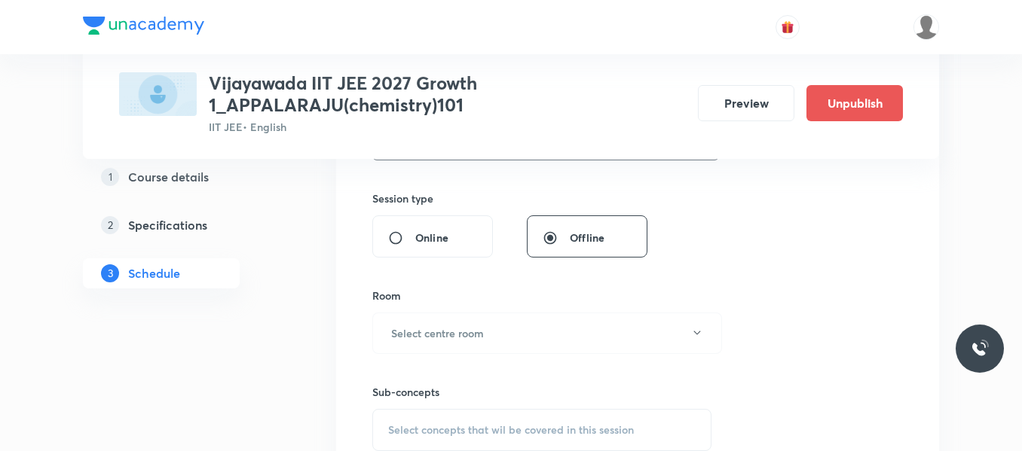
scroll to position [603, 0]
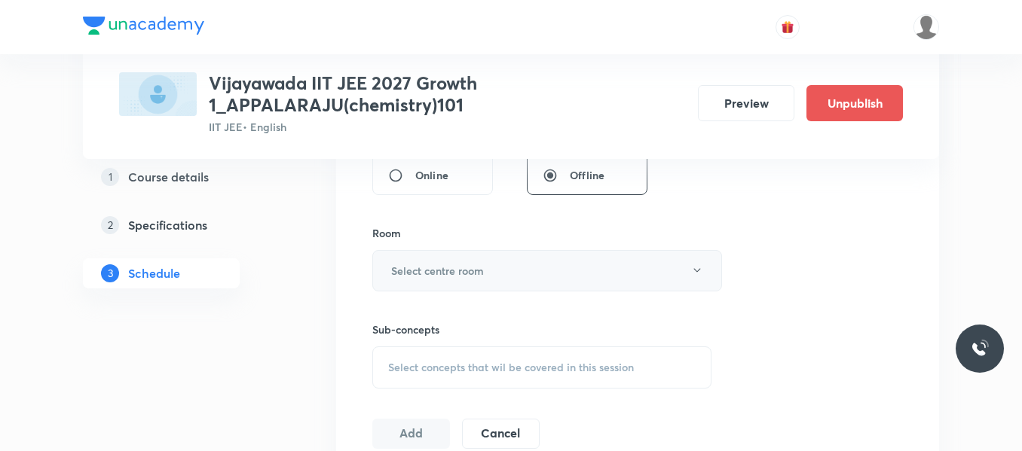
type input "80"
click at [442, 283] on button "Select centre room" at bounding box center [547, 270] width 350 height 41
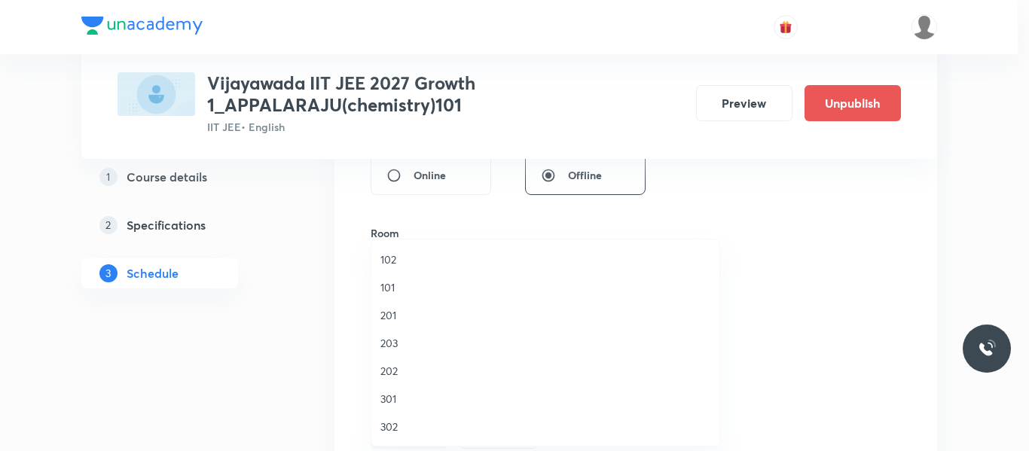
click at [387, 286] on span "101" at bounding box center [546, 288] width 330 height 16
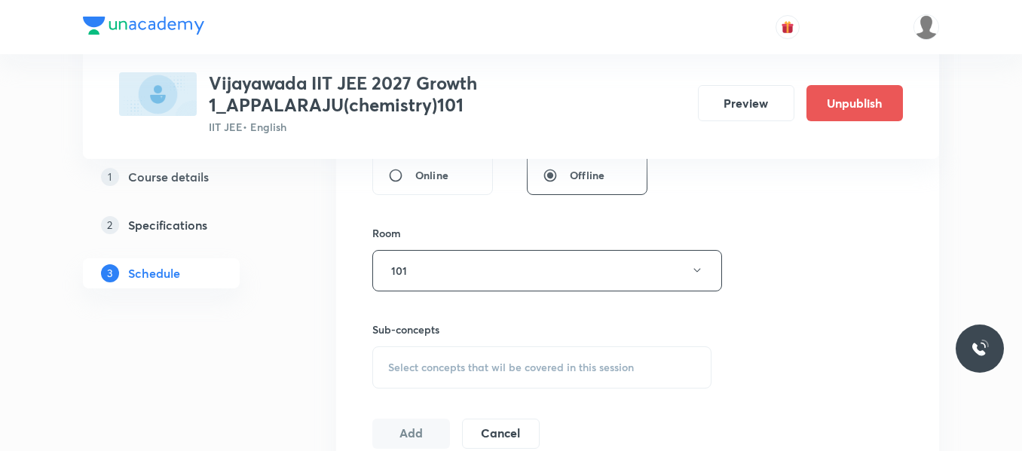
click at [446, 362] on span "Select concepts that wil be covered in this session" at bounding box center [511, 368] width 246 height 12
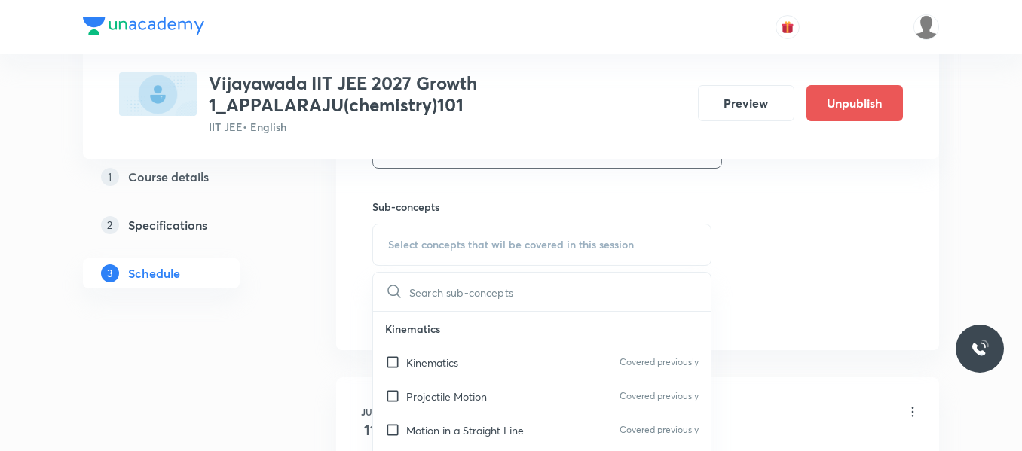
scroll to position [753, 0]
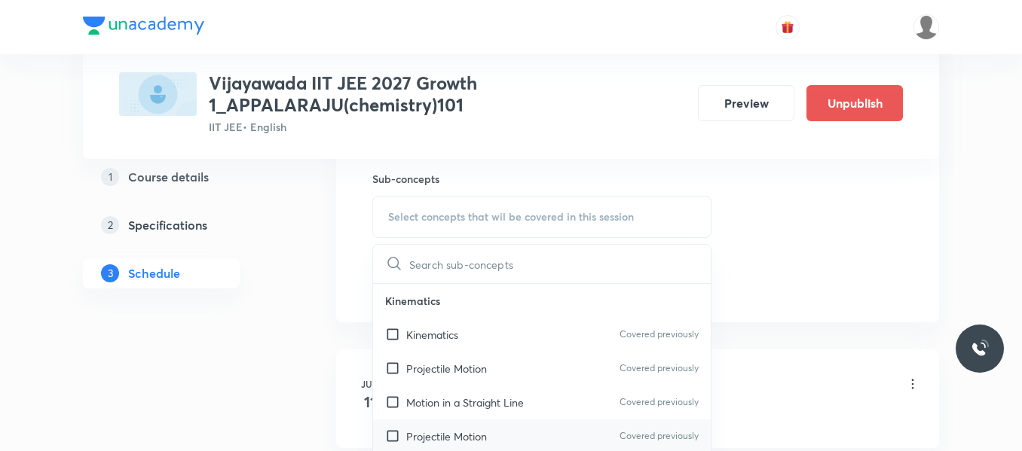
click at [447, 436] on p "Projectile Motion" at bounding box center [446, 437] width 81 height 16
checkbox input "true"
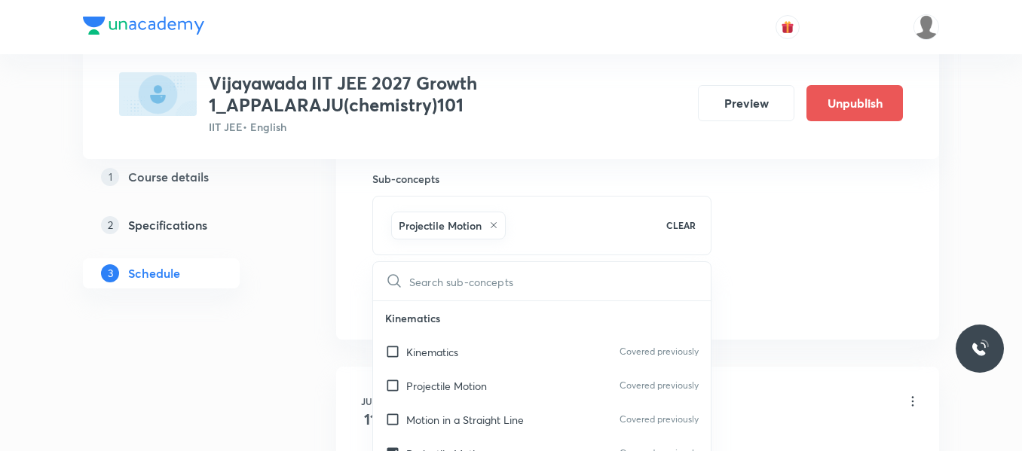
drag, startPoint x: 775, startPoint y: 244, endPoint x: 766, endPoint y: 248, distance: 9.1
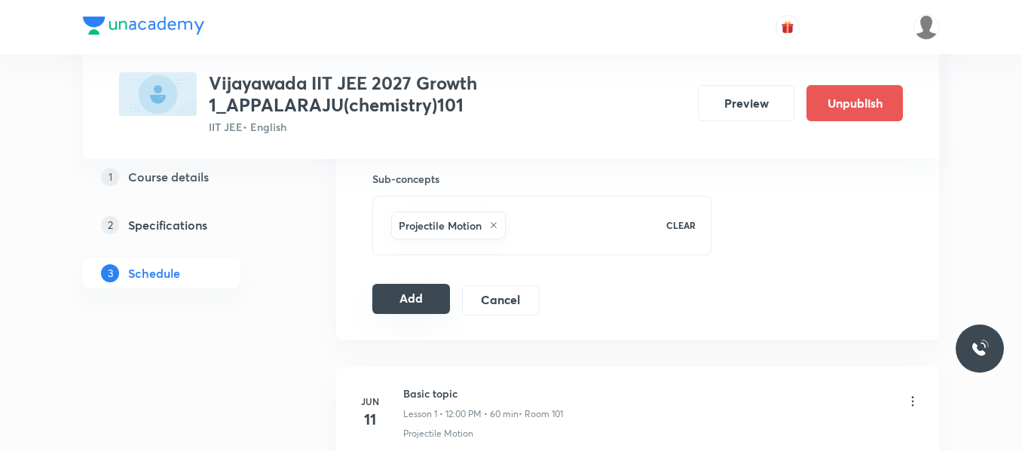
click at [412, 289] on button "Add" at bounding box center [411, 299] width 78 height 30
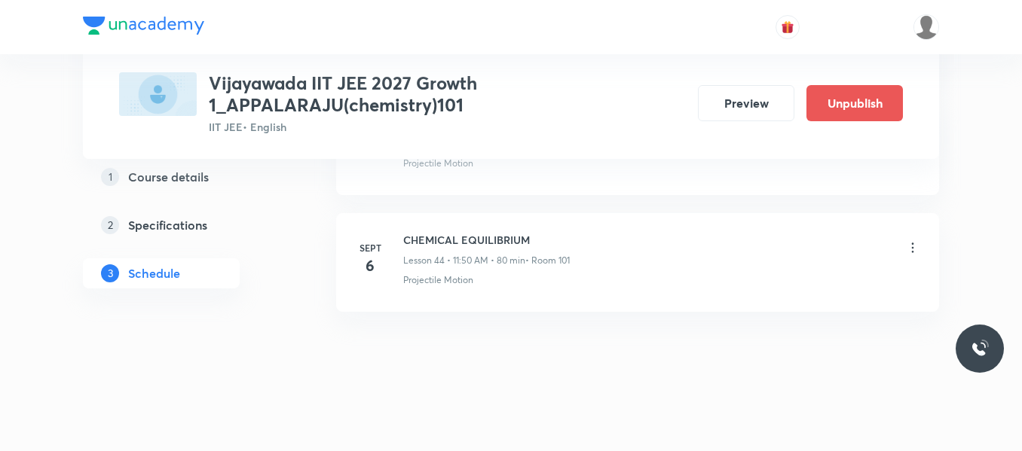
scroll to position [5222, 0]
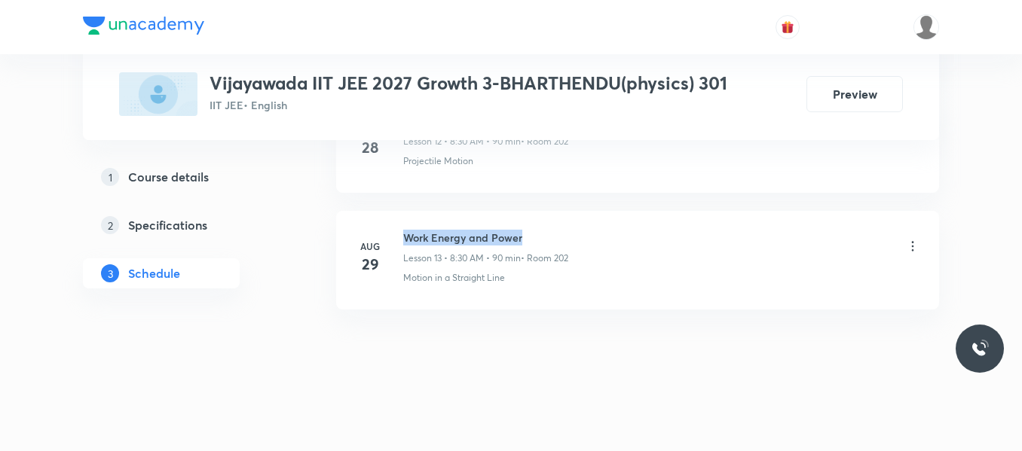
drag, startPoint x: 403, startPoint y: 233, endPoint x: 622, endPoint y: 232, distance: 219.3
click at [622, 232] on div "Work Energy and Power Lesson 13 • 8:30 AM • 90 min • Room 202" at bounding box center [661, 247] width 517 height 35
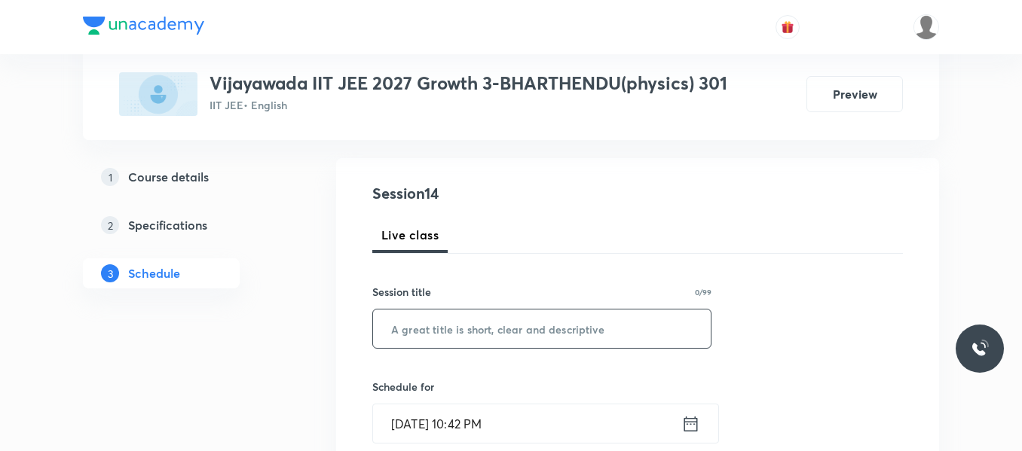
scroll to position [151, 0]
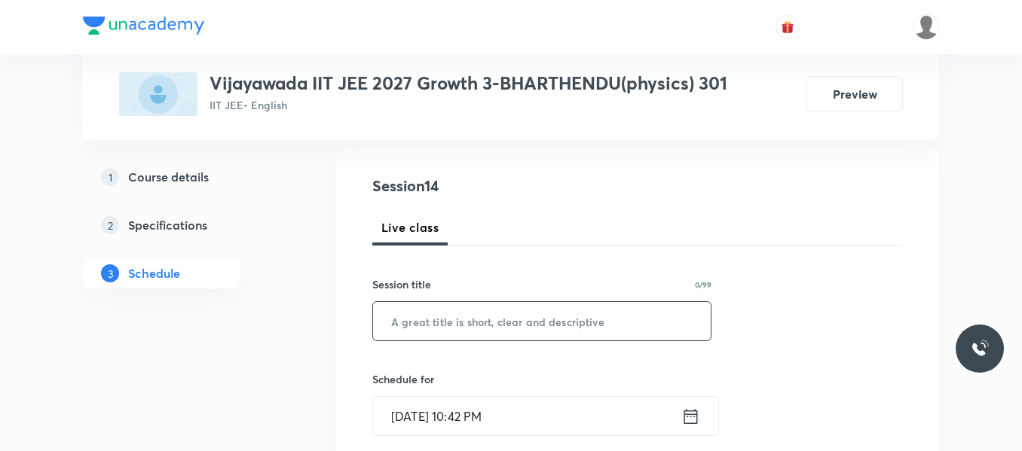
click at [434, 313] on input "text" at bounding box center [542, 321] width 338 height 38
paste input "Work Energy and Power"
type input "Work Energy and Power"
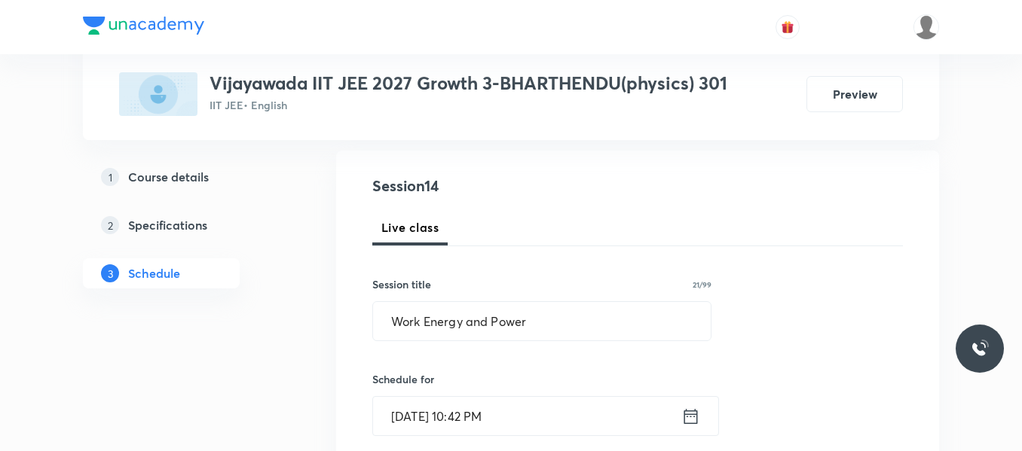
click at [689, 426] on icon at bounding box center [690, 416] width 19 height 21
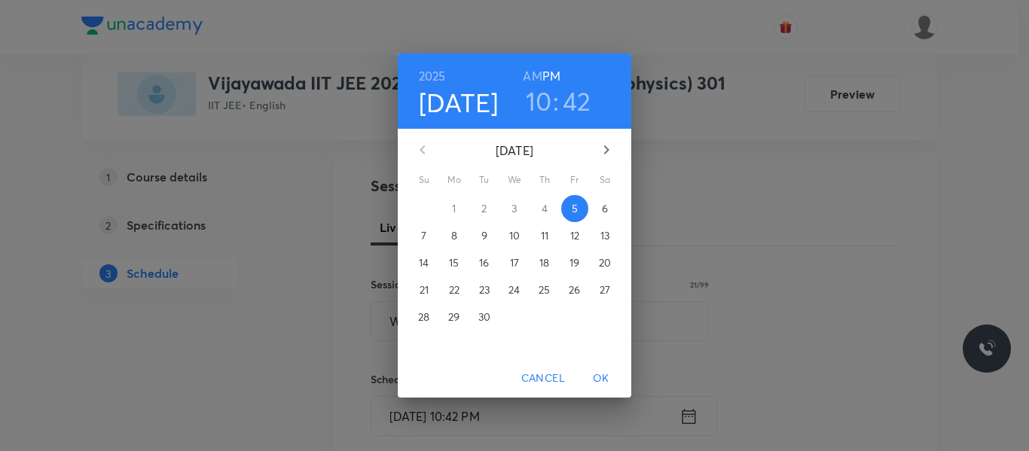
click at [599, 215] on span "6" at bounding box center [604, 208] width 27 height 15
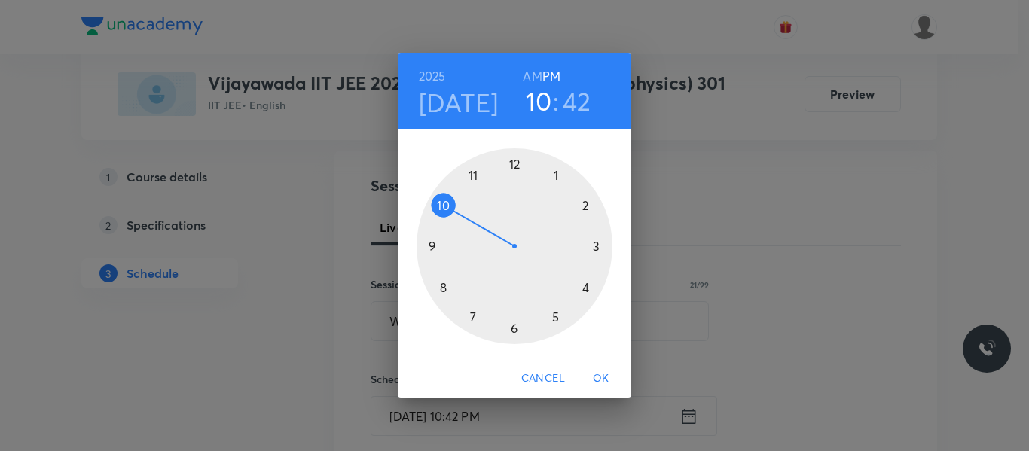
click at [442, 292] on div at bounding box center [515, 246] width 196 height 196
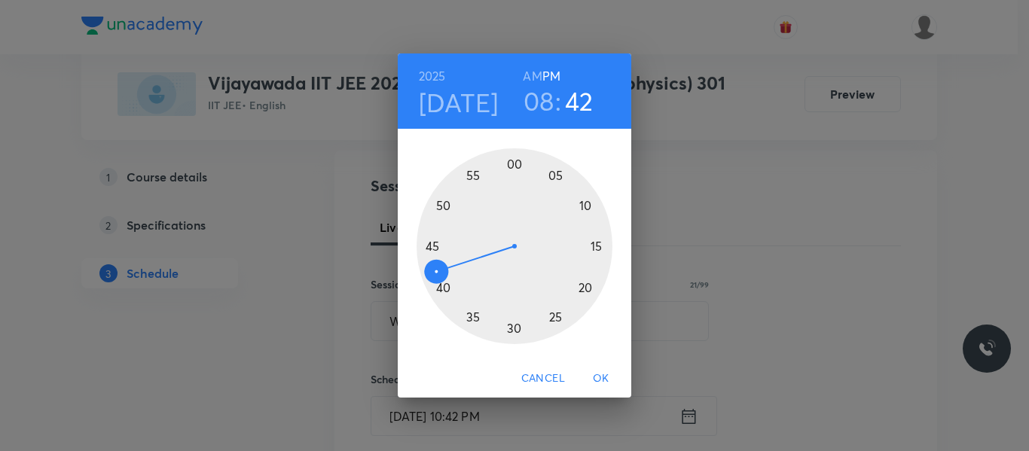
click at [536, 78] on h6 "AM" at bounding box center [532, 76] width 19 height 21
click at [514, 330] on div at bounding box center [515, 246] width 196 height 196
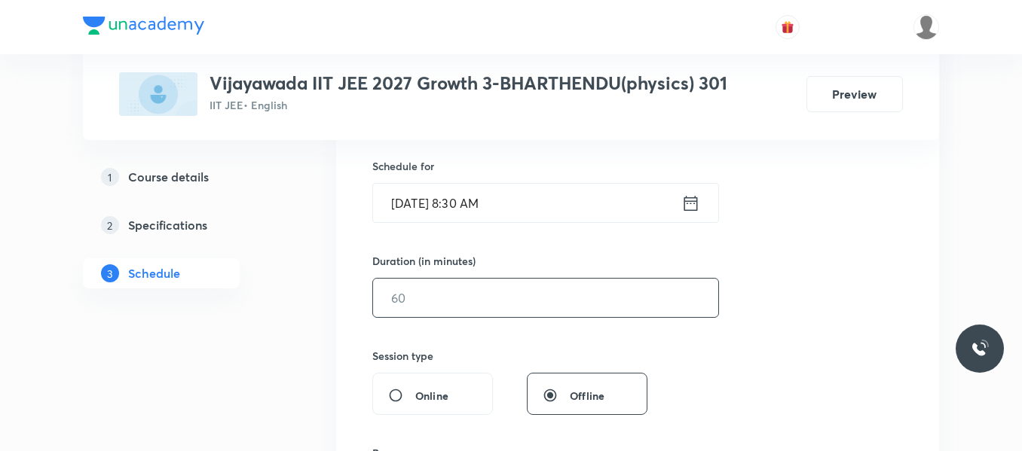
scroll to position [377, 0]
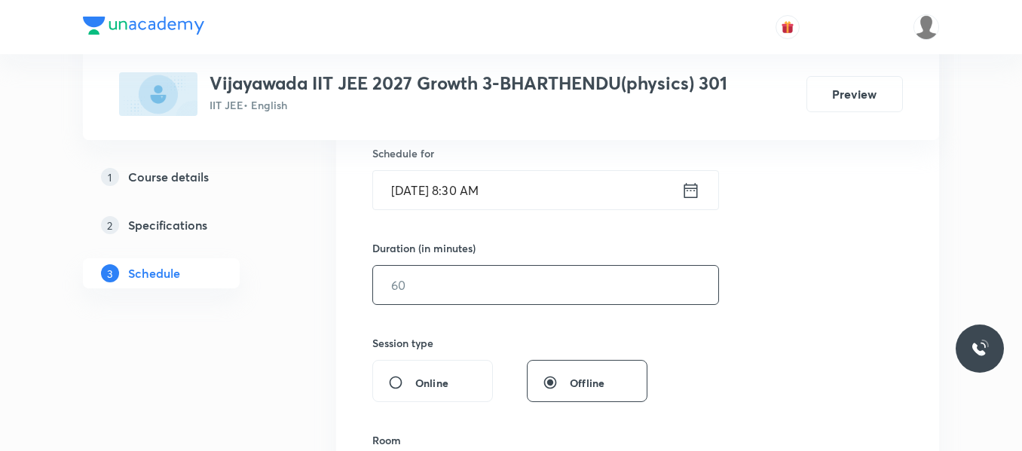
click at [460, 285] on input "text" at bounding box center [545, 285] width 345 height 38
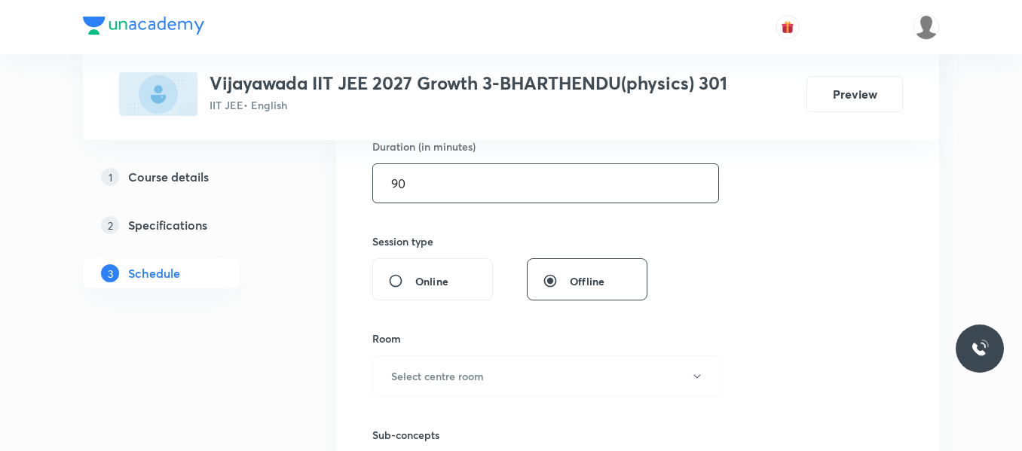
scroll to position [603, 0]
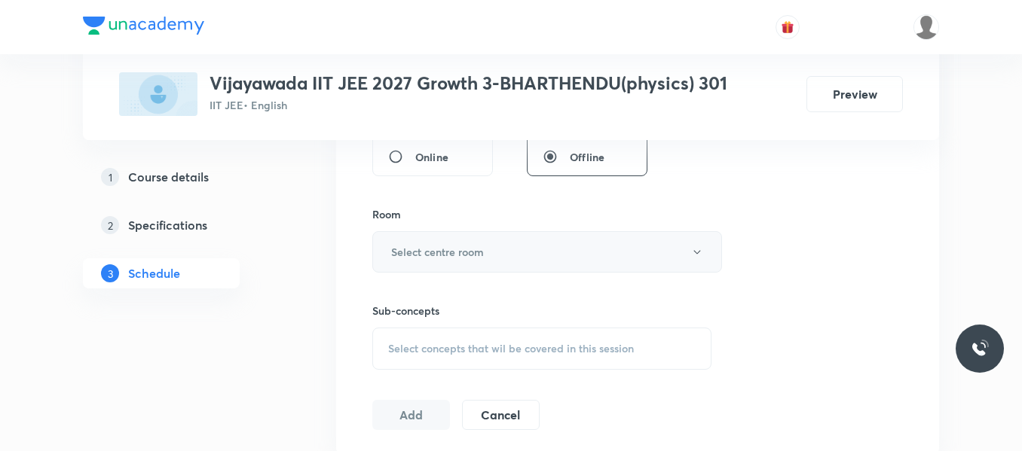
type input "90"
click at [428, 250] on h6 "Select centre room" at bounding box center [437, 252] width 93 height 16
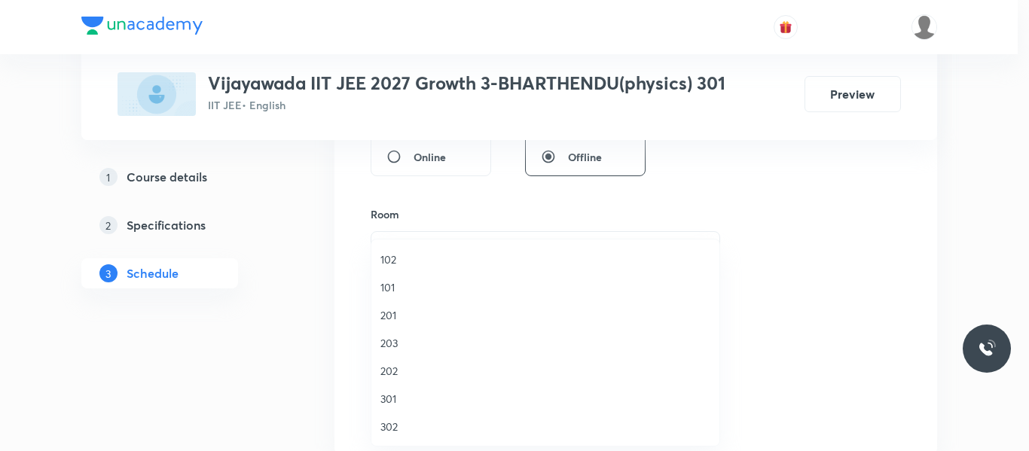
click at [393, 373] on span "202" at bounding box center [546, 371] width 330 height 16
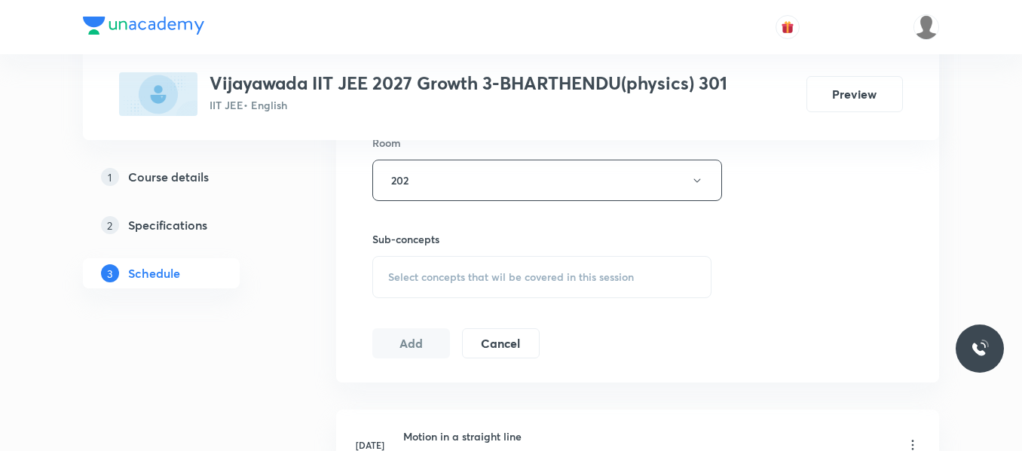
scroll to position [678, 0]
click at [461, 280] on span "Select concepts that wil be covered in this session" at bounding box center [511, 273] width 246 height 12
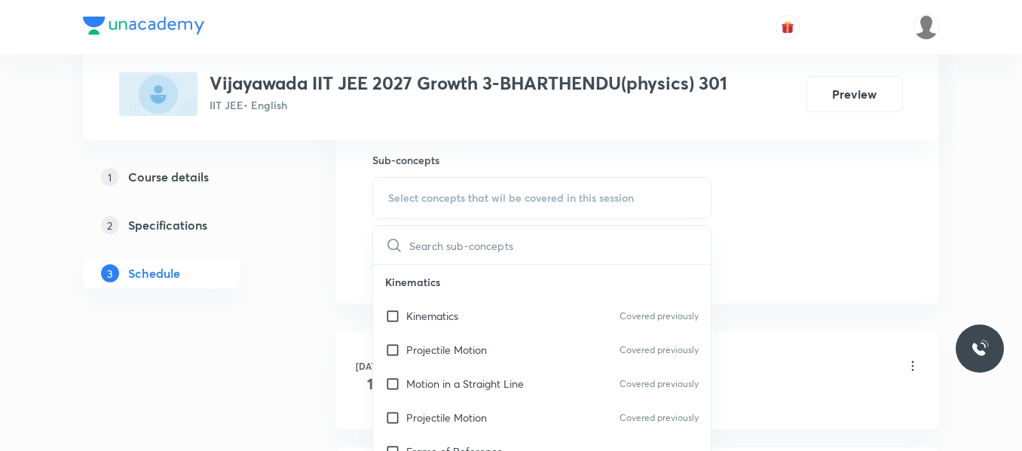
scroll to position [75, 0]
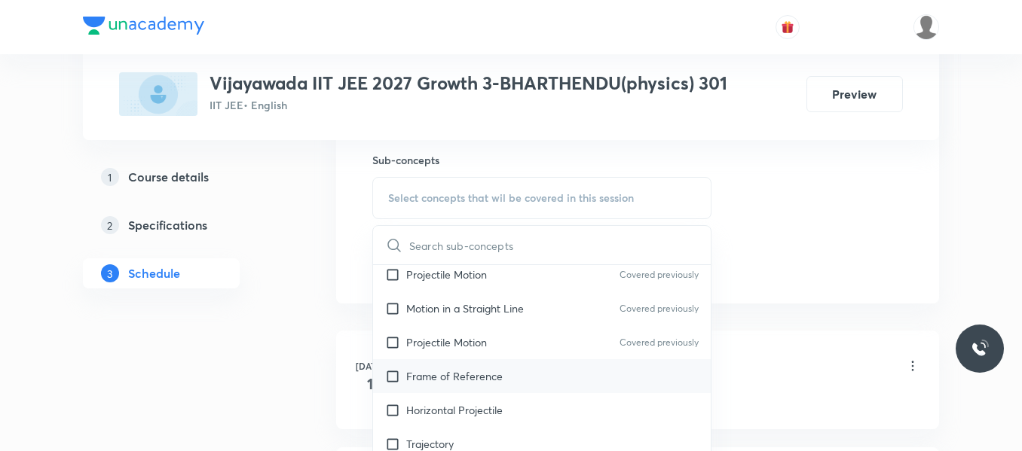
click at [456, 377] on p "Frame of Reference" at bounding box center [454, 376] width 96 height 16
checkbox input "true"
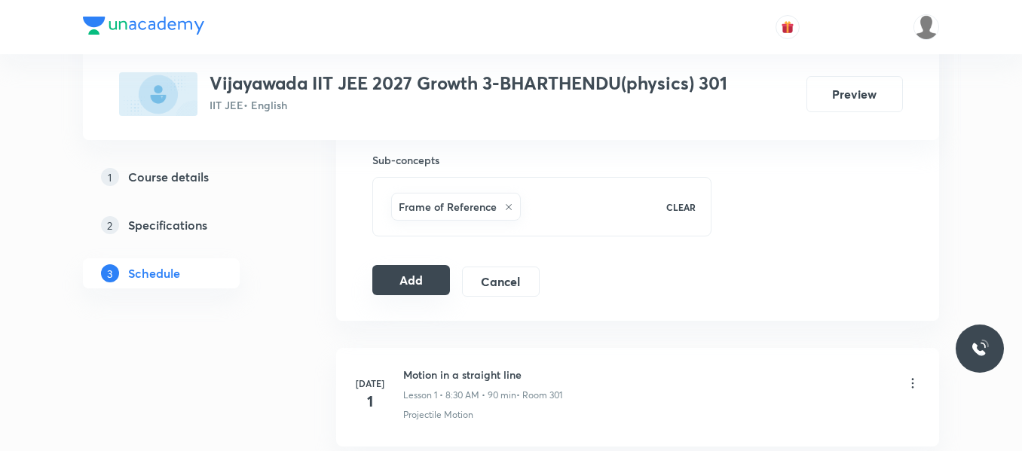
click at [430, 282] on button "Add" at bounding box center [411, 280] width 78 height 30
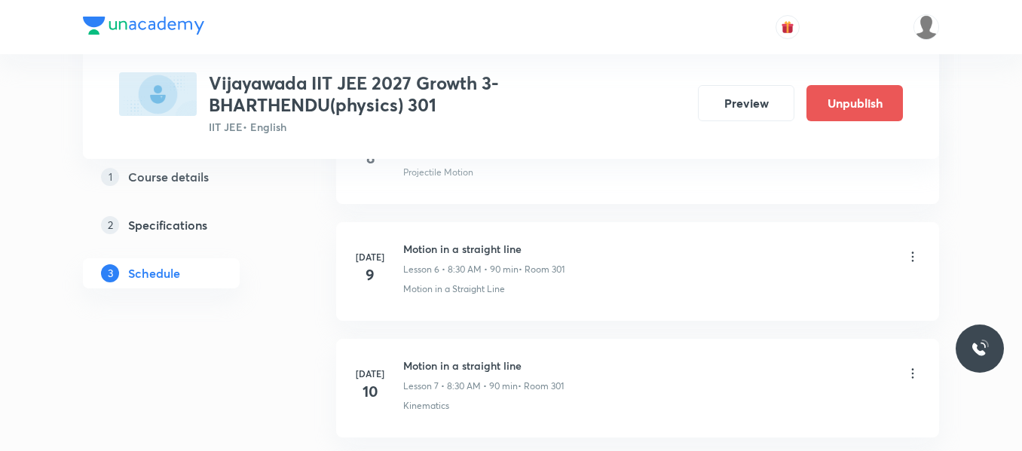
scroll to position [1718, 0]
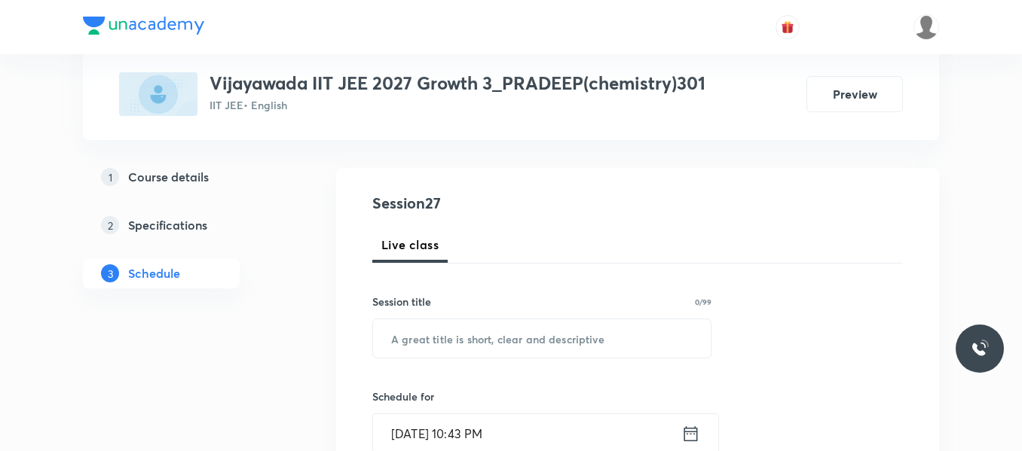
scroll to position [151, 0]
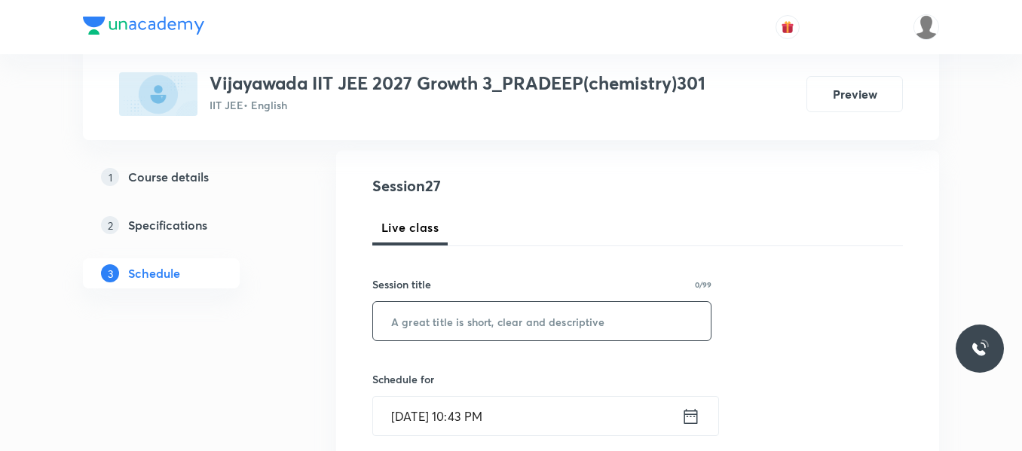
click at [462, 305] on input "text" at bounding box center [542, 321] width 338 height 38
paste input "CHEMICAL EQUILIBRIUM"
type input "CHEMICAL EQUILIBRIUM"
click at [689, 417] on icon at bounding box center [690, 416] width 19 height 21
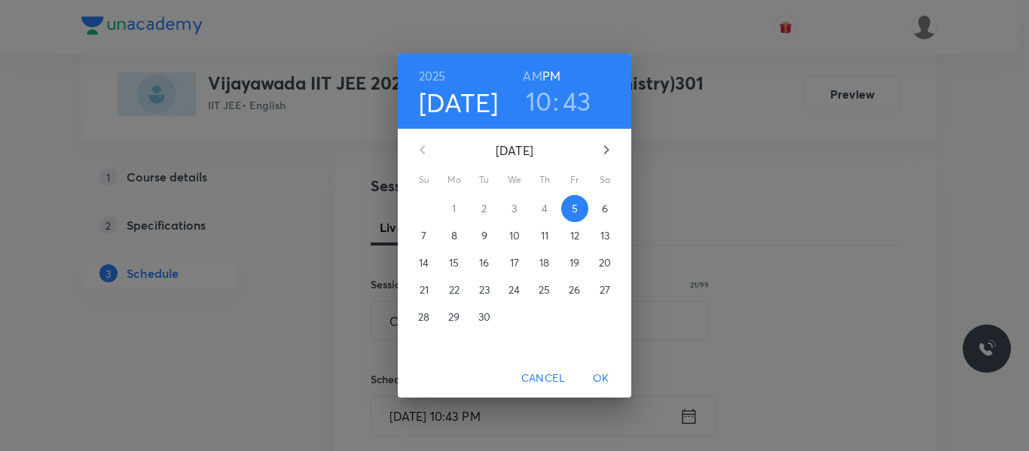
click at [602, 209] on p "6" at bounding box center [605, 208] width 6 height 15
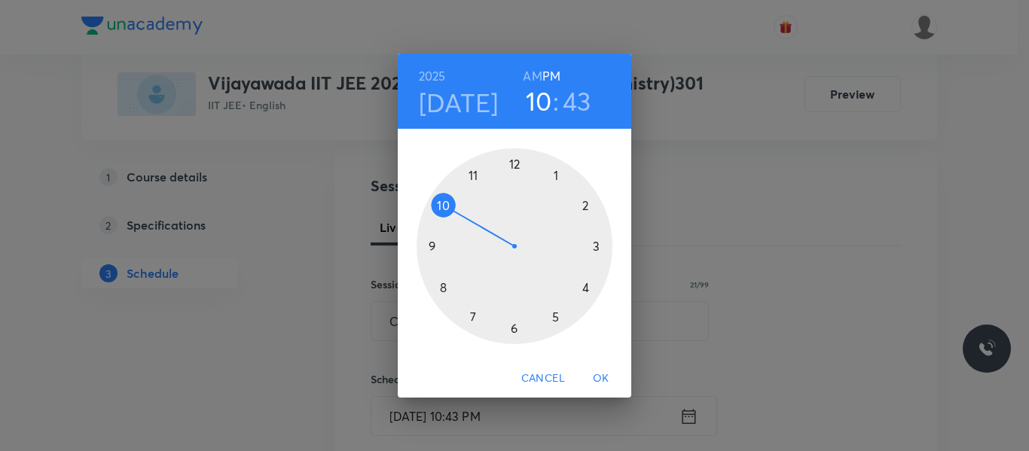
click at [559, 182] on div at bounding box center [515, 246] width 196 height 196
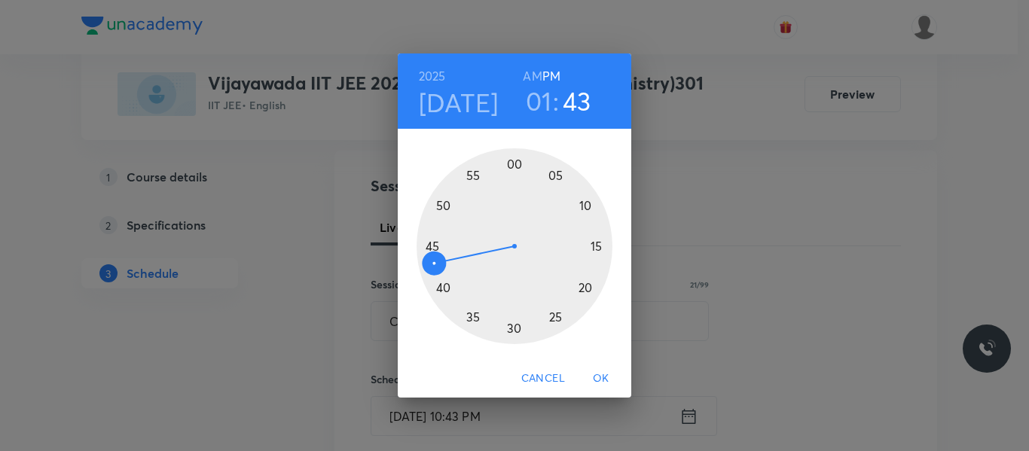
click at [598, 245] on div at bounding box center [515, 246] width 196 height 196
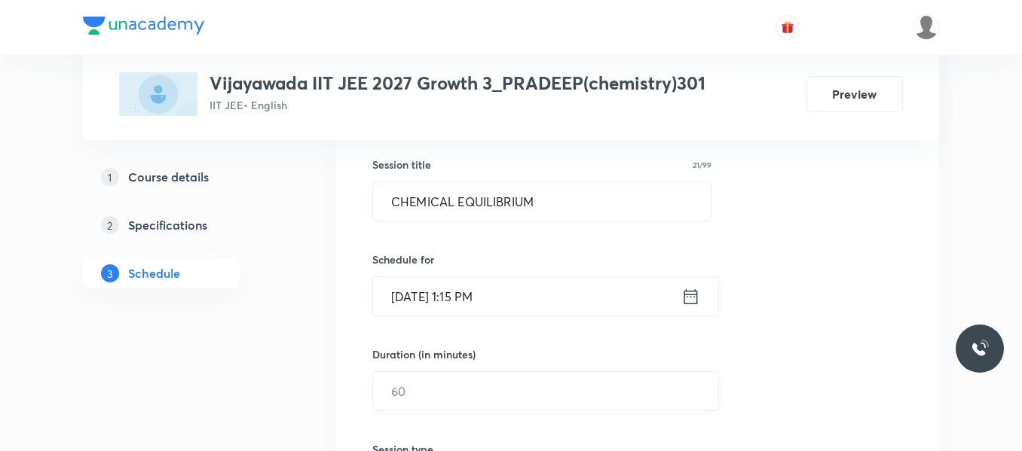
scroll to position [301, 0]
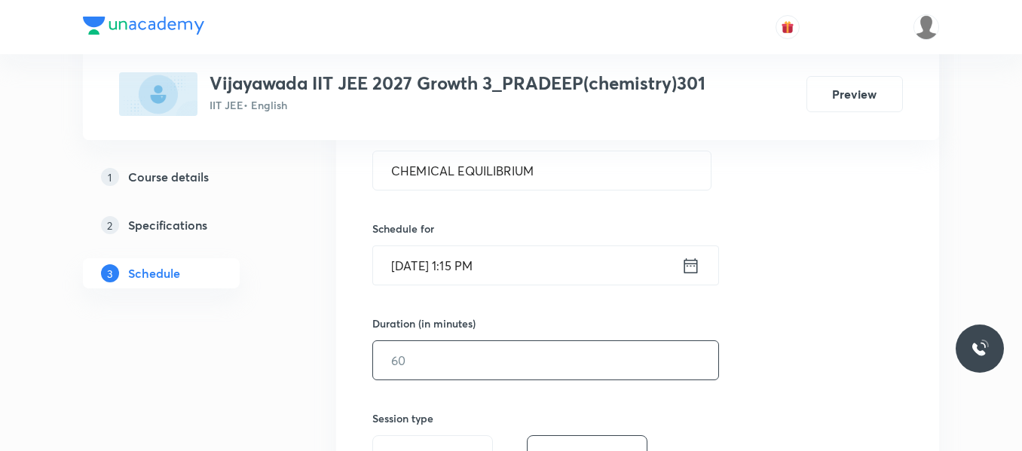
click at [439, 352] on input "text" at bounding box center [545, 360] width 345 height 38
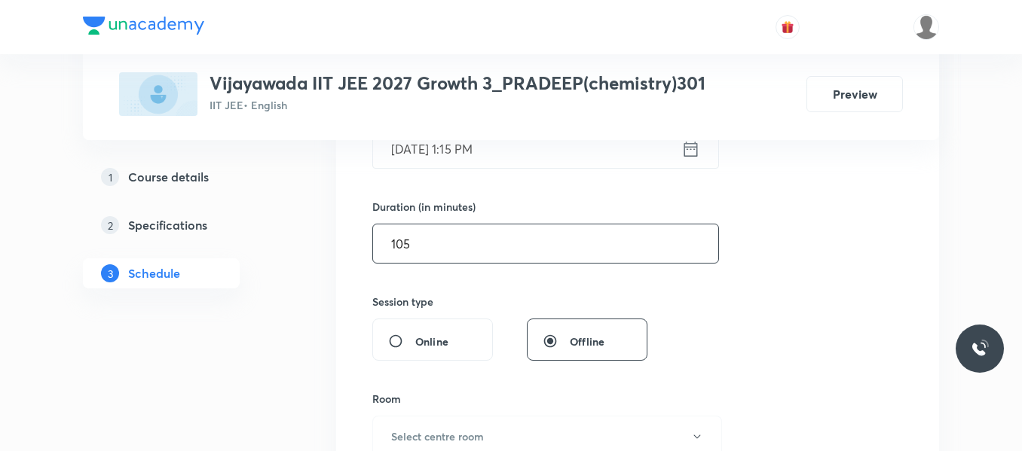
scroll to position [527, 0]
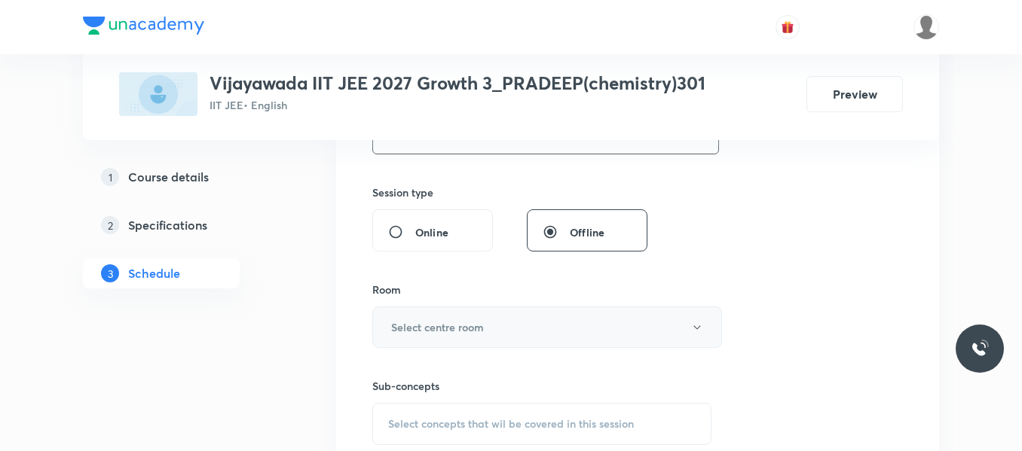
type input "105"
click at [419, 322] on h6 "Select centre room" at bounding box center [437, 327] width 93 height 16
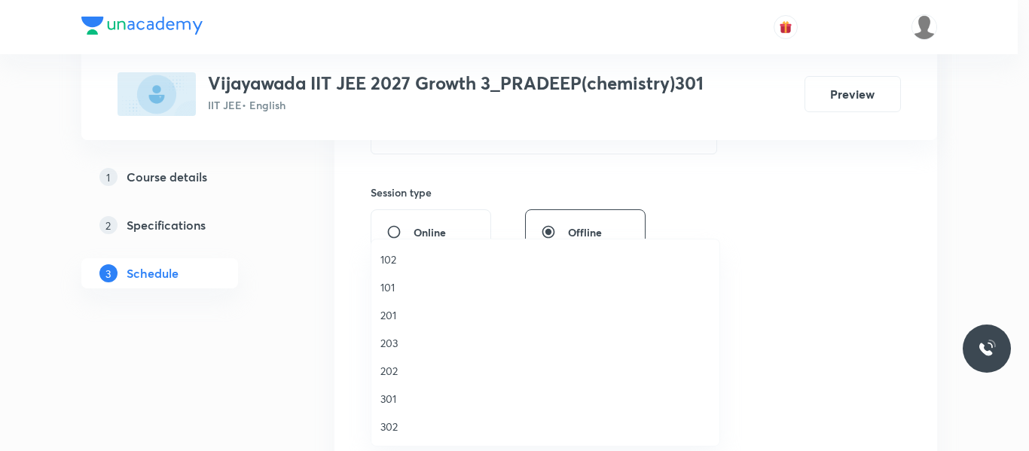
click at [396, 375] on span "202" at bounding box center [546, 371] width 330 height 16
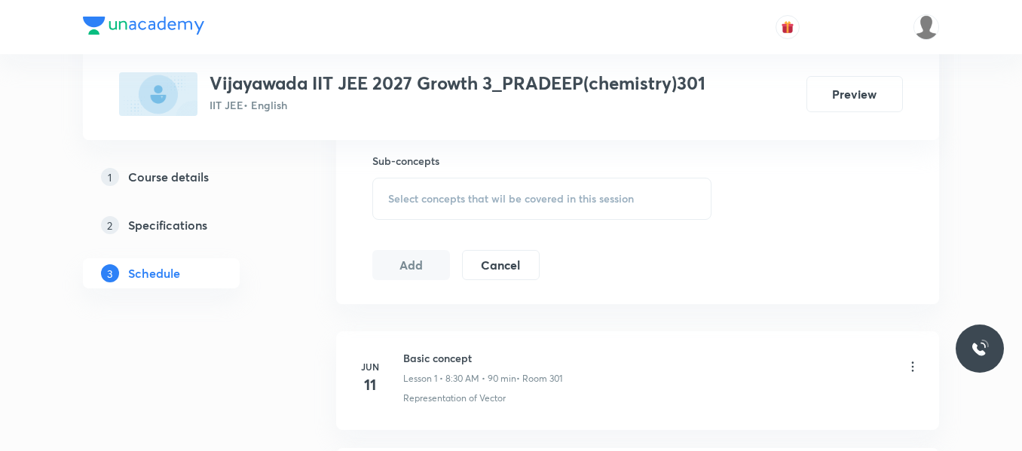
scroll to position [753, 0]
click at [436, 198] on span "Select concepts that wil be covered in this session" at bounding box center [511, 198] width 246 height 12
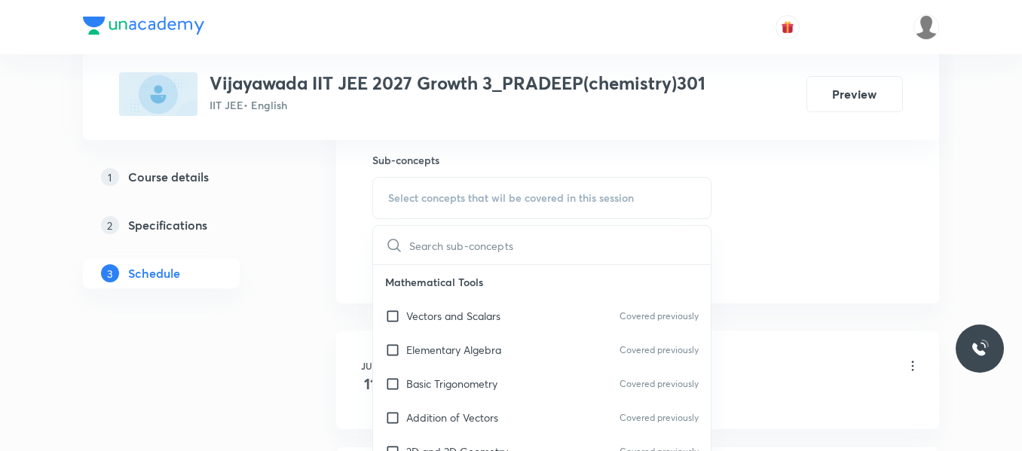
scroll to position [75, 0]
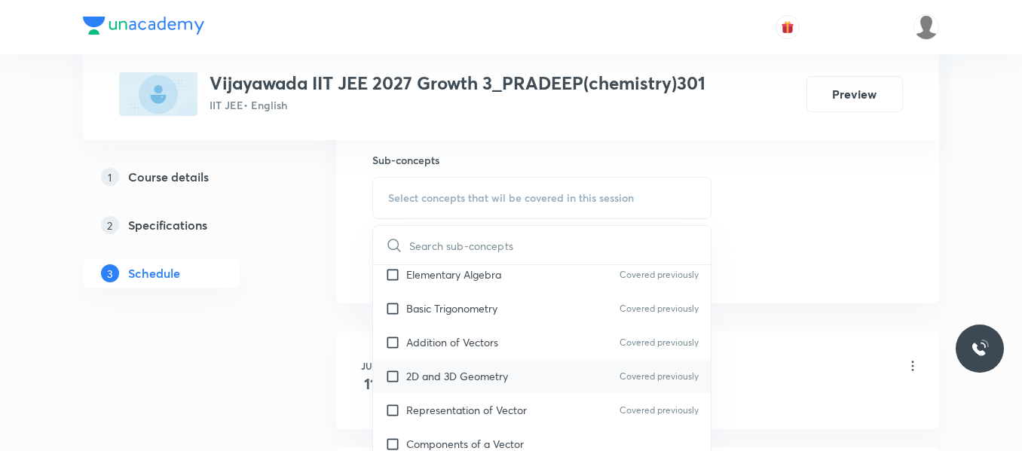
click at [438, 371] on p "2D and 3D Geometry" at bounding box center [457, 376] width 102 height 16
checkbox input "true"
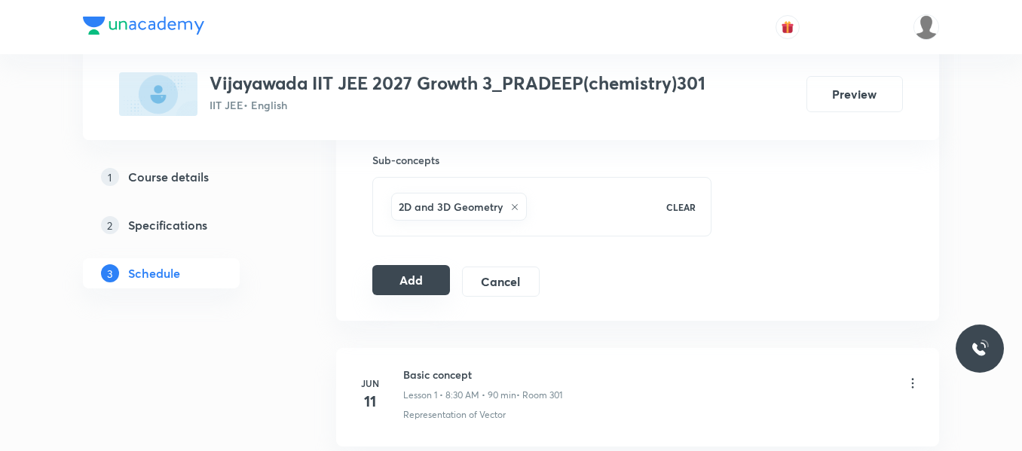
click at [414, 283] on button "Add" at bounding box center [411, 280] width 78 height 30
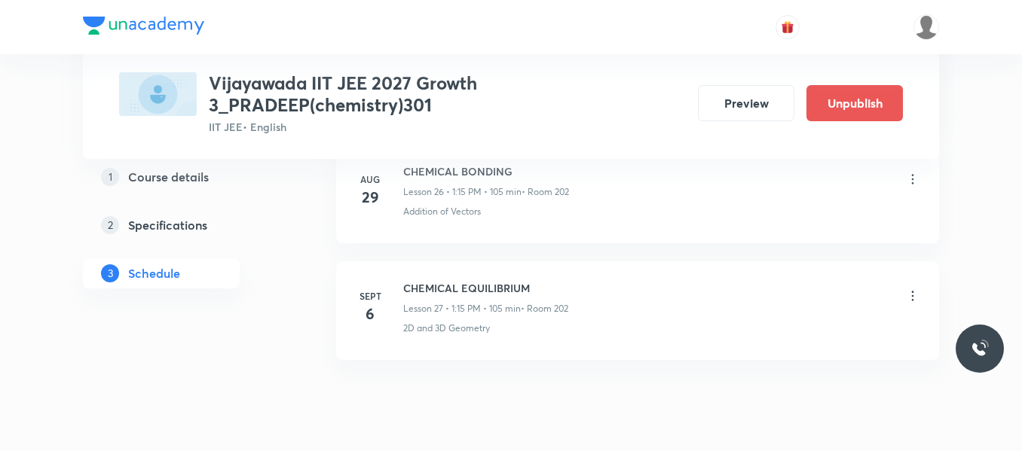
scroll to position [3236, 0]
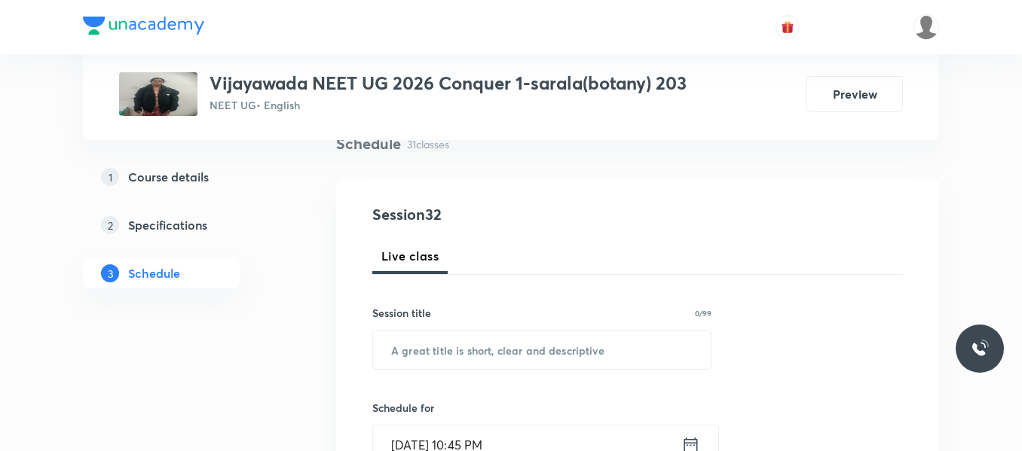
scroll to position [151, 0]
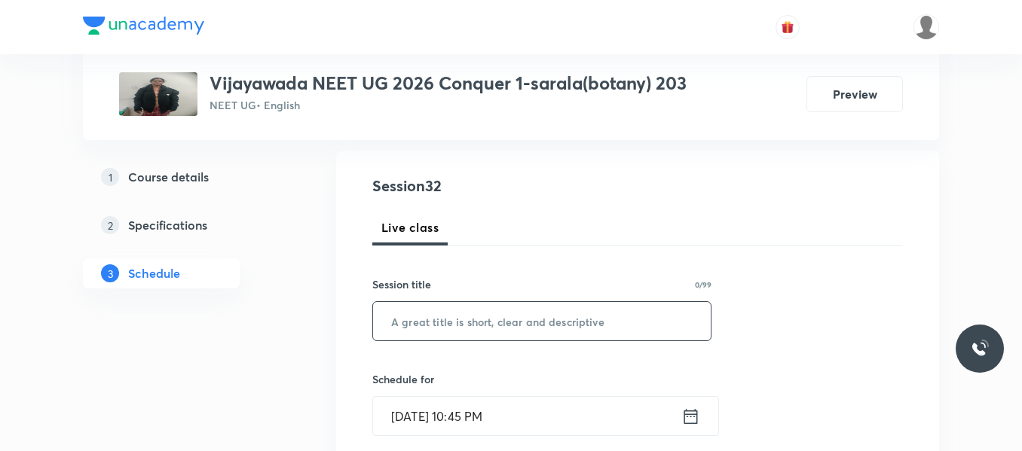
click at [496, 304] on input "text" at bounding box center [542, 321] width 338 height 38
paste input "Plant Kingdom"
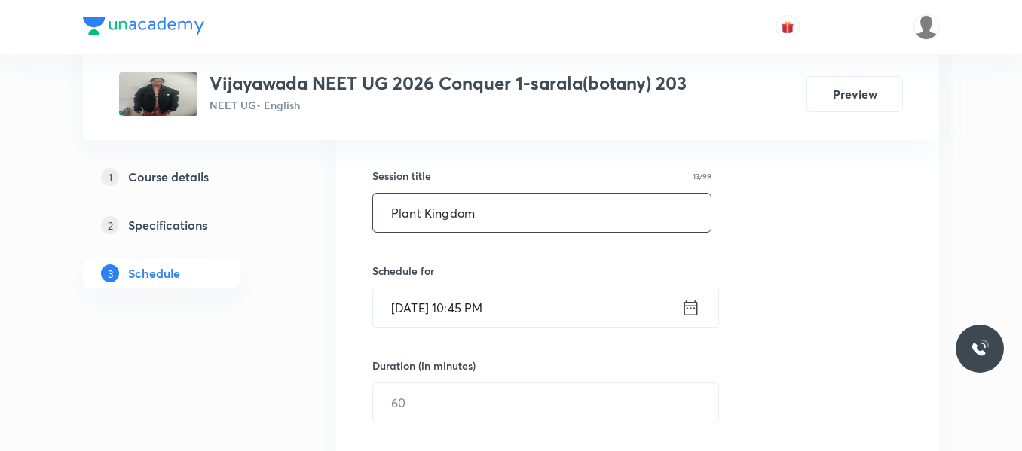
scroll to position [301, 0]
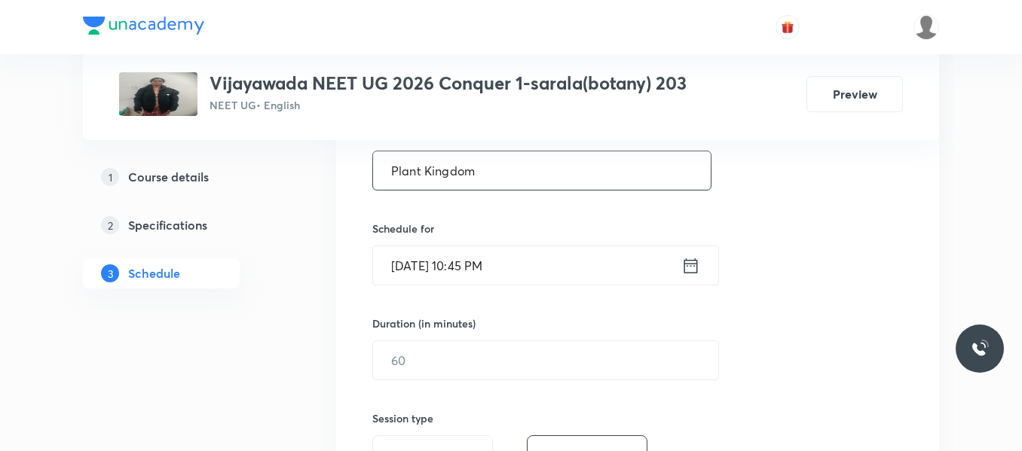
type input "Plant Kingdom"
click at [687, 271] on icon at bounding box center [690, 265] width 19 height 21
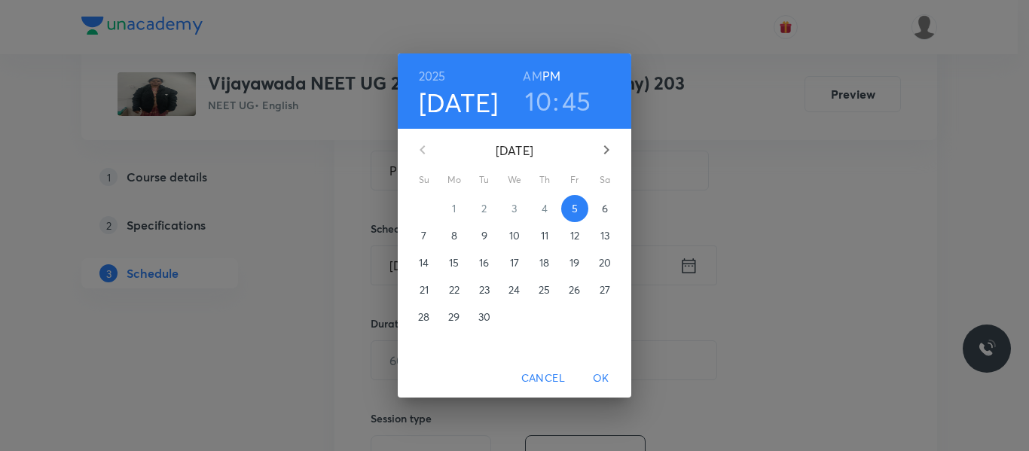
click at [601, 209] on span "6" at bounding box center [604, 208] width 27 height 15
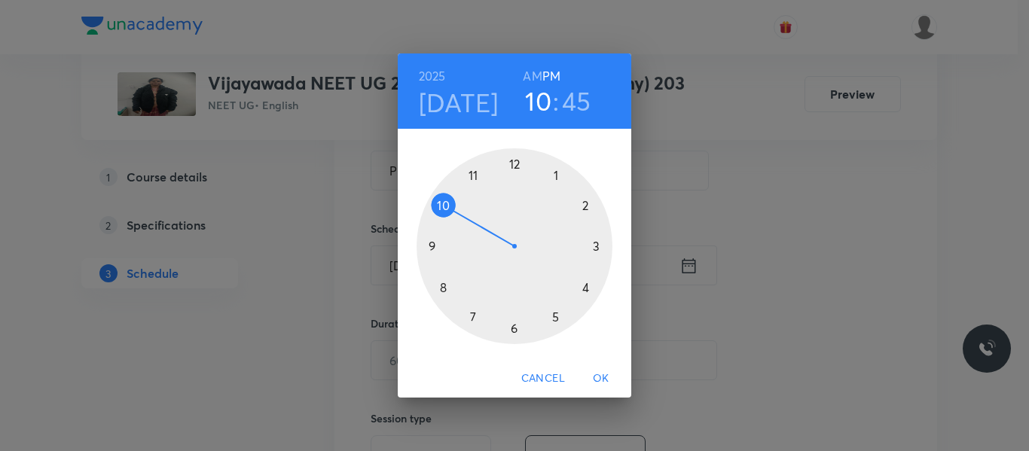
click at [442, 286] on div at bounding box center [515, 246] width 196 height 196
click at [533, 77] on h6 "AM" at bounding box center [532, 76] width 19 height 21
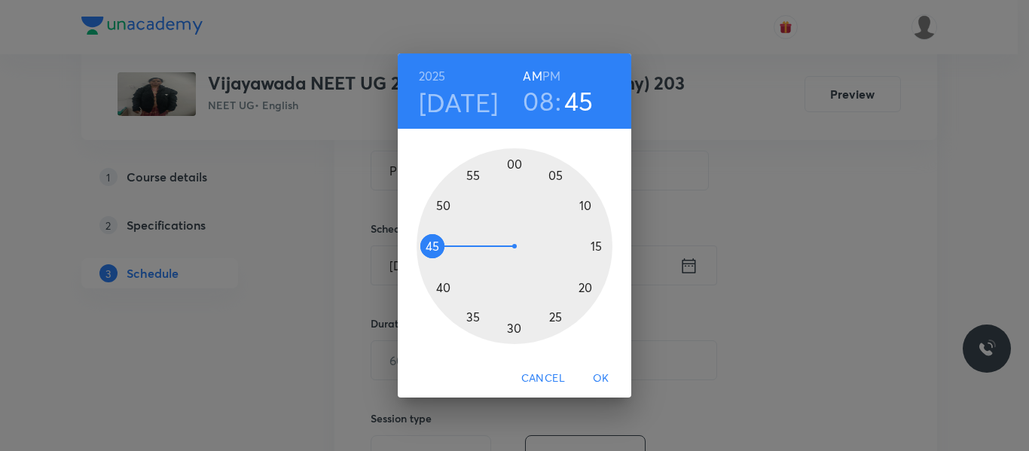
click at [515, 325] on div at bounding box center [515, 246] width 196 height 196
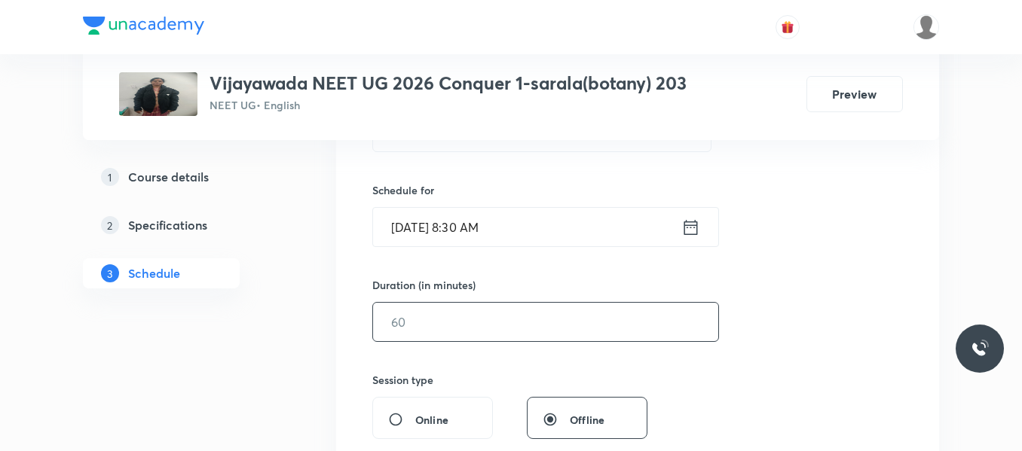
scroll to position [377, 0]
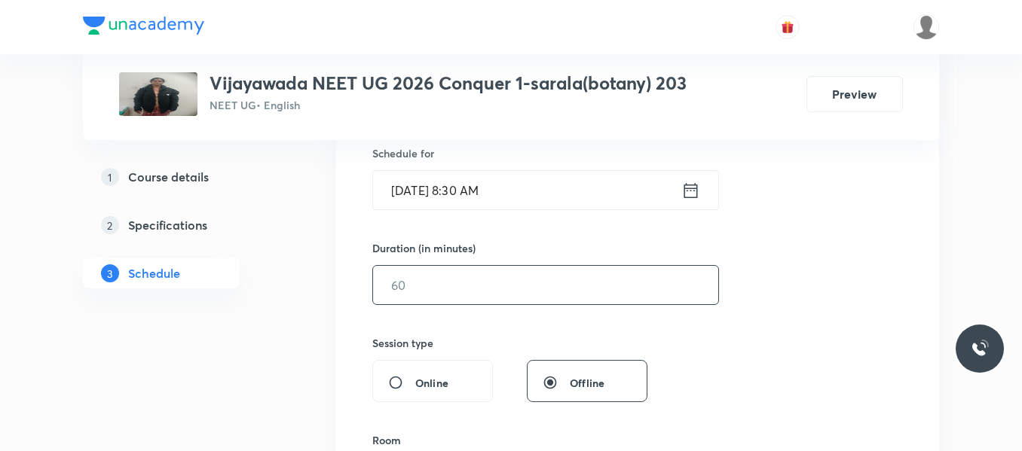
click at [436, 282] on input "text" at bounding box center [545, 285] width 345 height 38
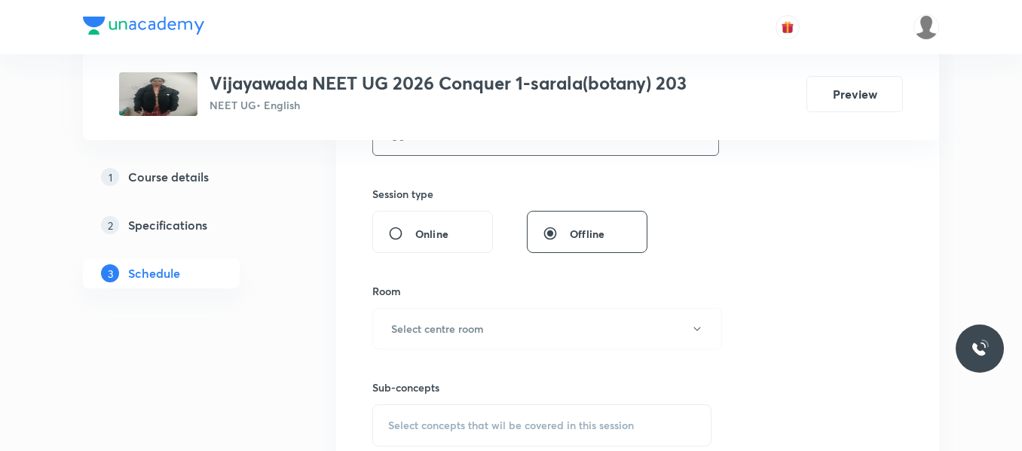
scroll to position [527, 0]
type input "80"
click at [429, 315] on button "Select centre room" at bounding box center [547, 327] width 350 height 41
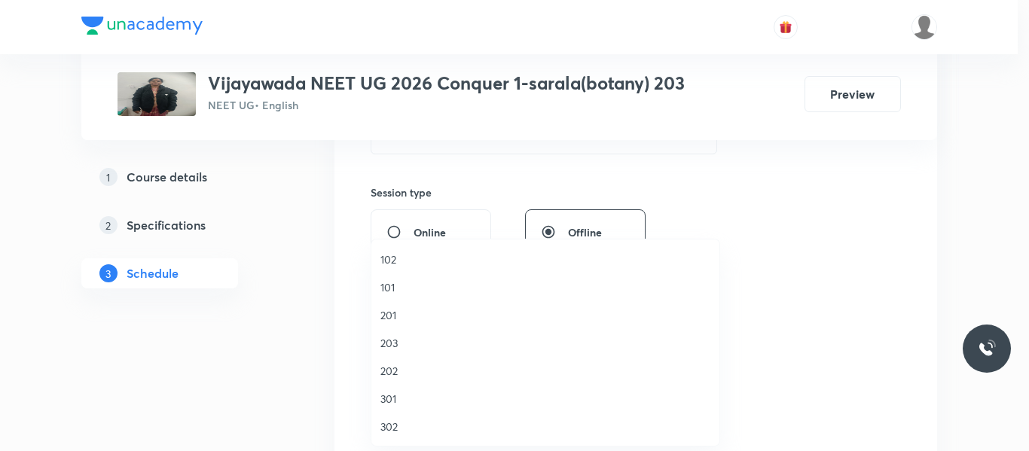
click at [396, 344] on span "203" at bounding box center [546, 343] width 330 height 16
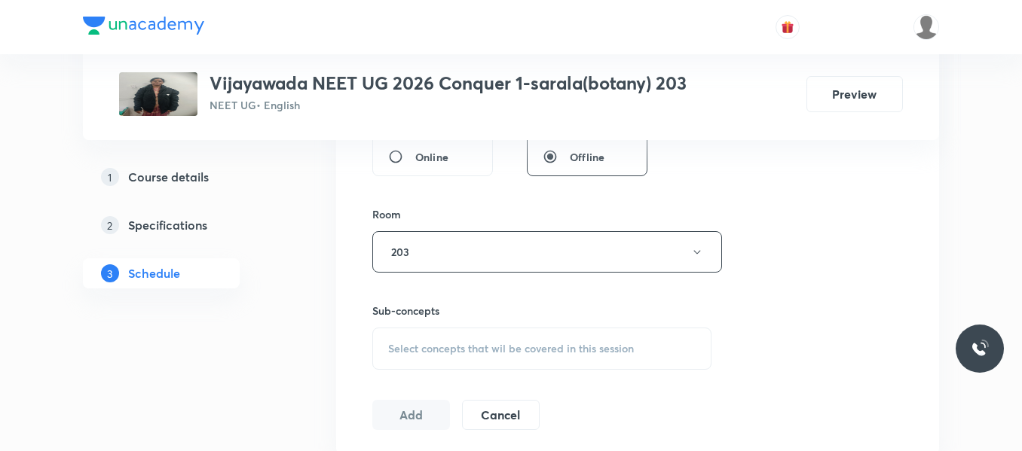
scroll to position [678, 0]
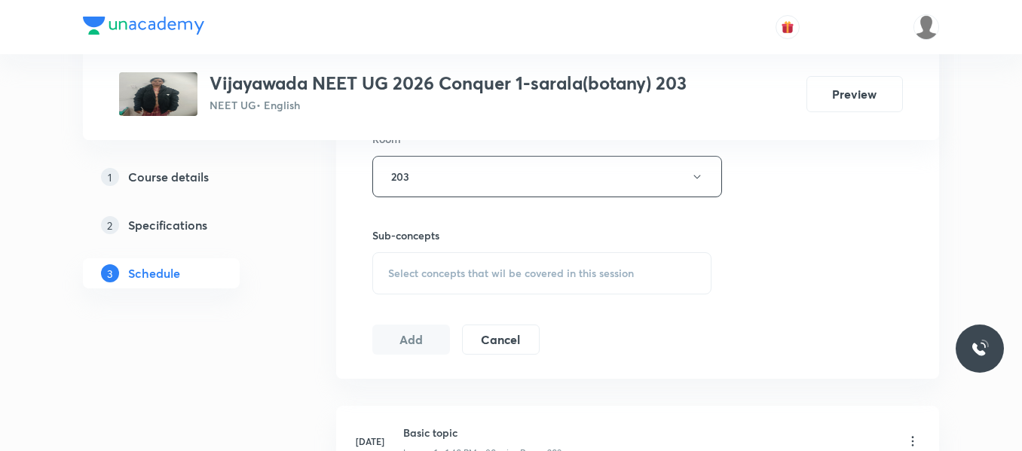
click at [442, 269] on span "Select concepts that wil be covered in this session" at bounding box center [511, 273] width 246 height 12
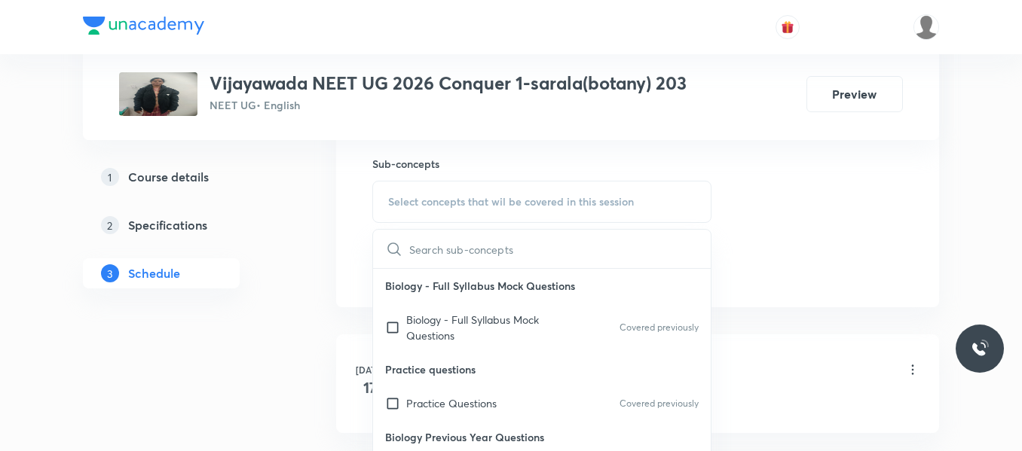
scroll to position [753, 0]
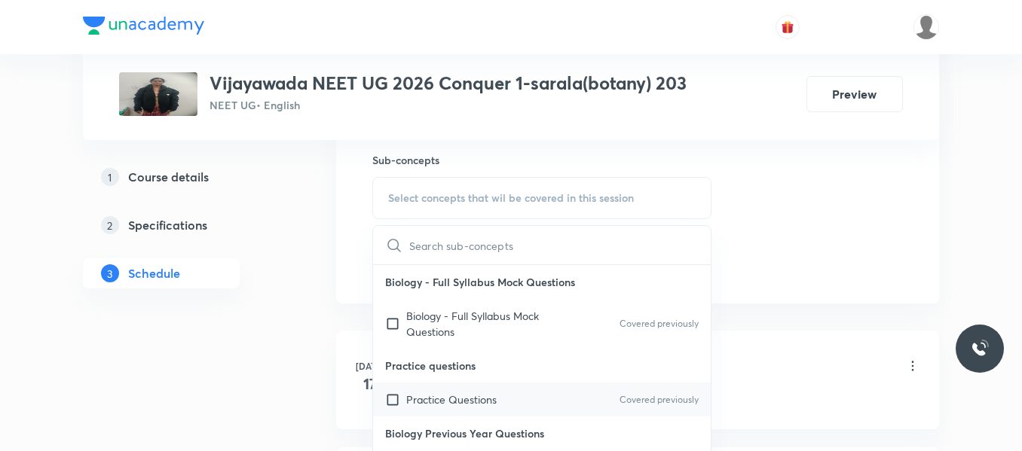
click at [458, 404] on p "Practice Questions" at bounding box center [451, 400] width 90 height 16
checkbox input "true"
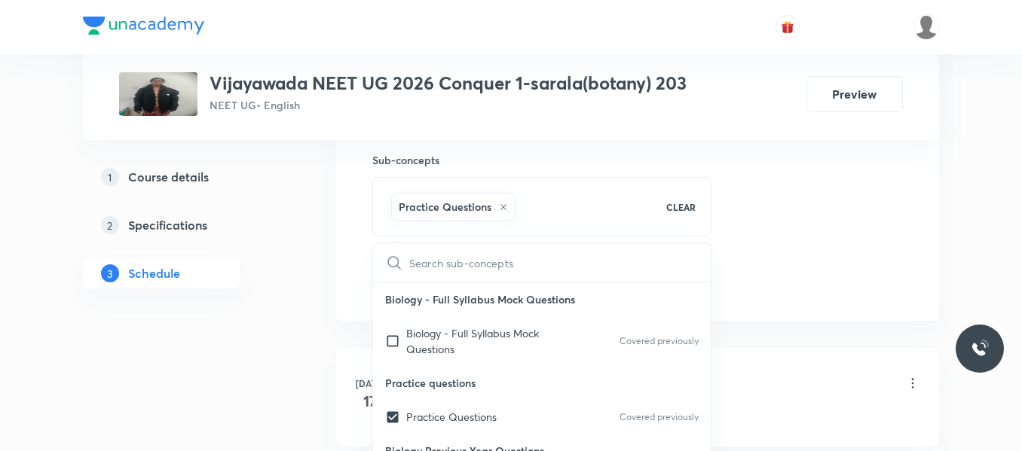
drag, startPoint x: 784, startPoint y: 270, endPoint x: 480, endPoint y: 274, distance: 303.7
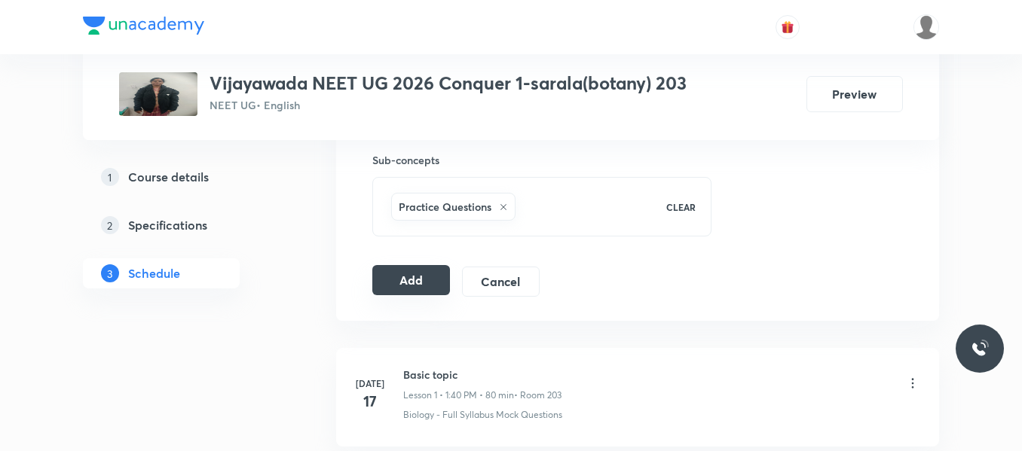
click at [401, 277] on button "Add" at bounding box center [411, 280] width 78 height 30
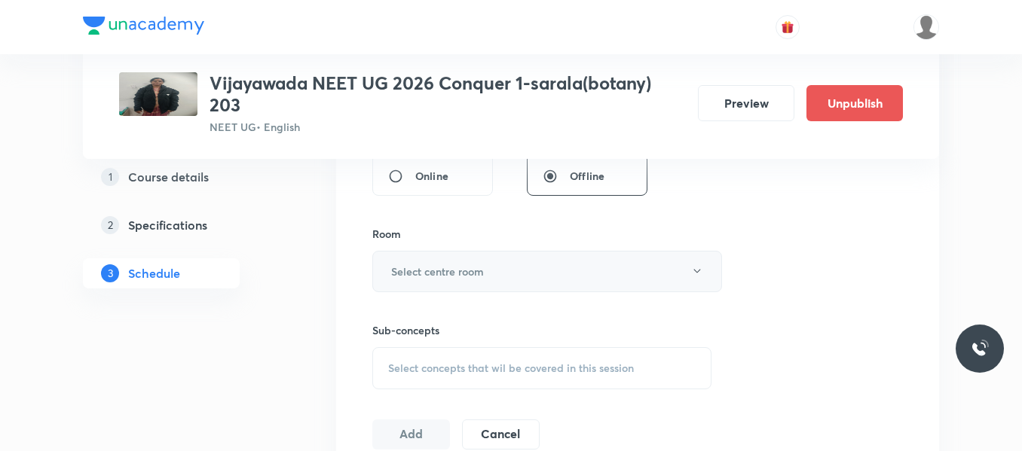
scroll to position [636, 0]
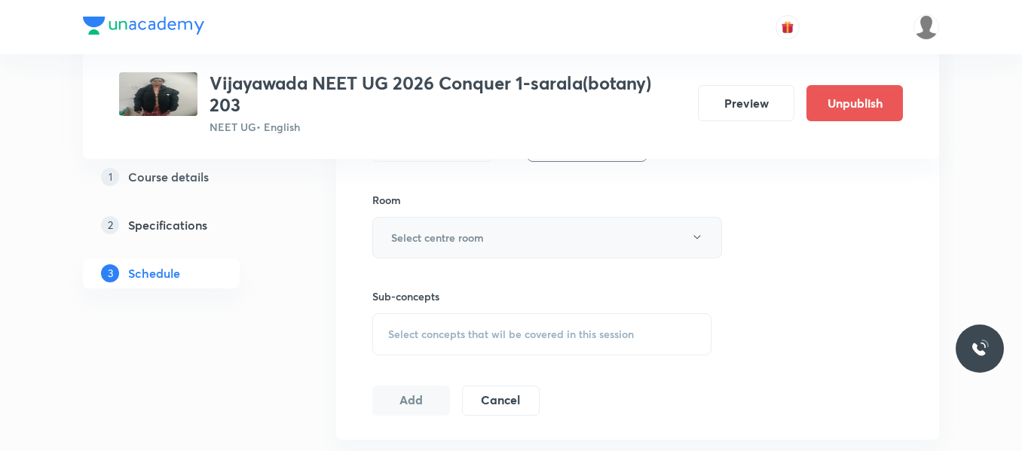
click at [461, 232] on h6 "Select centre room" at bounding box center [437, 238] width 93 height 16
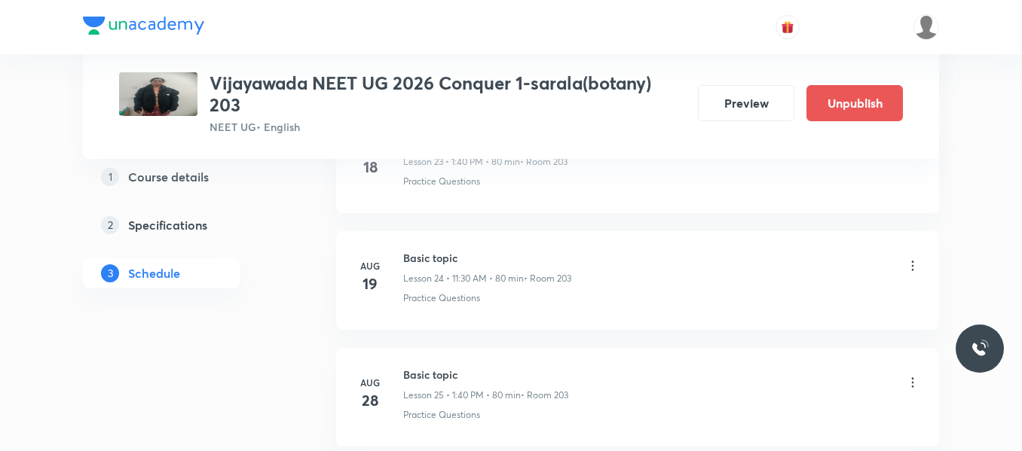
scroll to position [3820, 0]
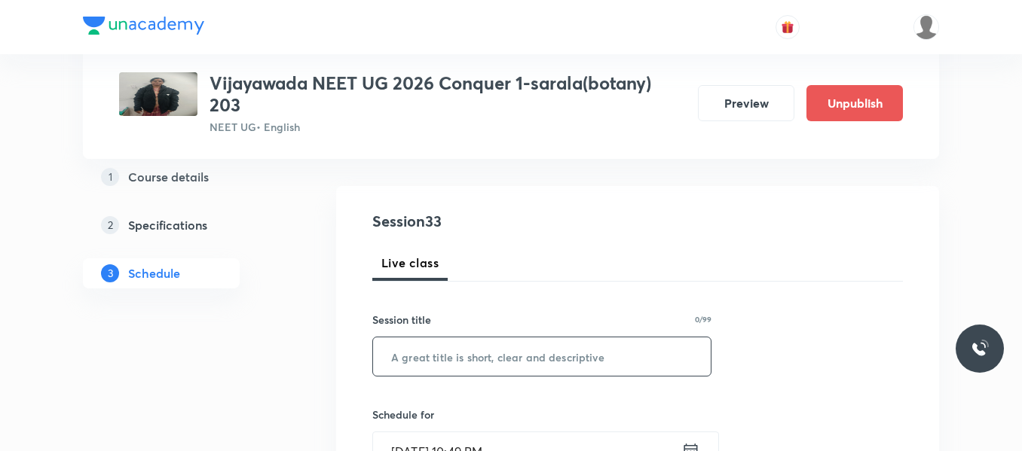
scroll to position [151, 0]
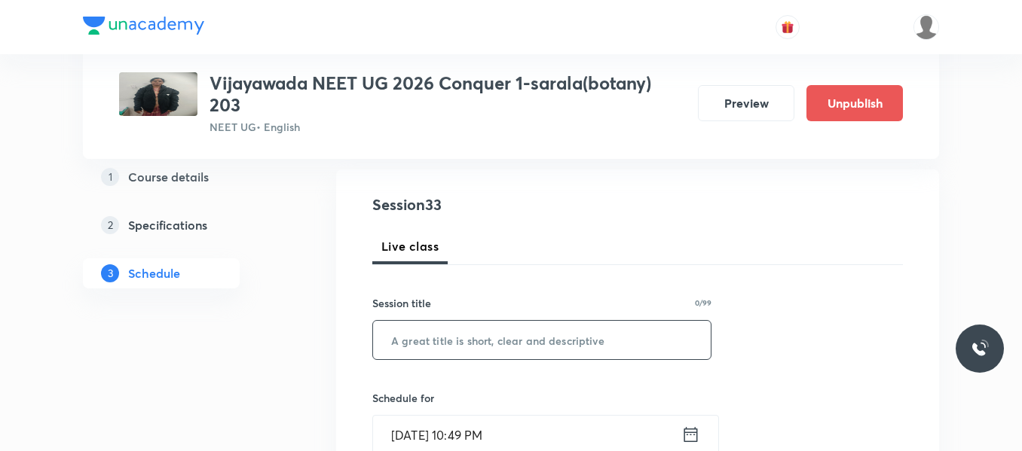
click at [451, 346] on input "text" at bounding box center [542, 340] width 338 height 38
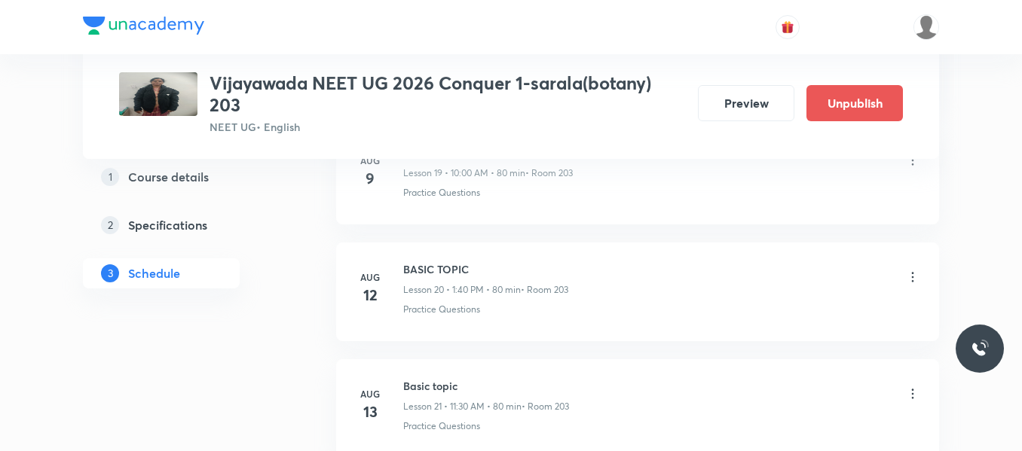
scroll to position [4513, 0]
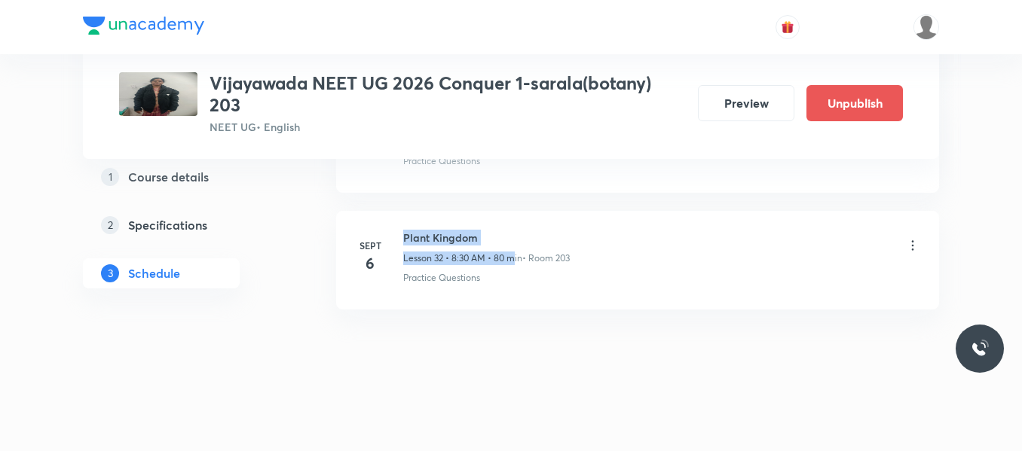
drag, startPoint x: 402, startPoint y: 236, endPoint x: 503, endPoint y: 267, distance: 105.6
click at [513, 256] on div "[DATE] Plant Kingdom Lesson 32 • 8:30 AM • 80 min • Room 203 Practice Questions" at bounding box center [637, 257] width 565 height 55
click at [489, 234] on h6 "Plant Kingdom" at bounding box center [486, 238] width 167 height 16
drag, startPoint x: 402, startPoint y: 237, endPoint x: 510, endPoint y: 234, distance: 107.8
click at [510, 234] on div "[DATE] Plant Kingdom Lesson 32 • 8:30 AM • 80 min • Room 203 Practice Questions" at bounding box center [637, 257] width 565 height 55
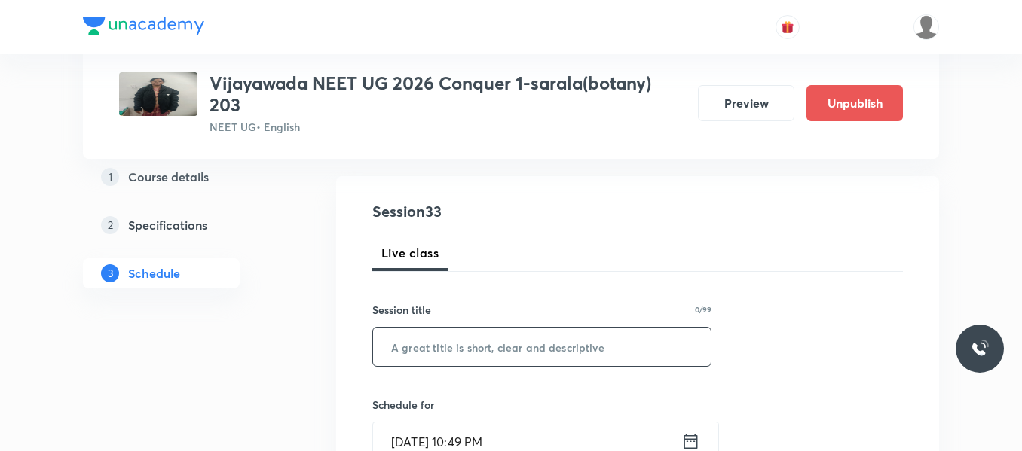
scroll to position [226, 0]
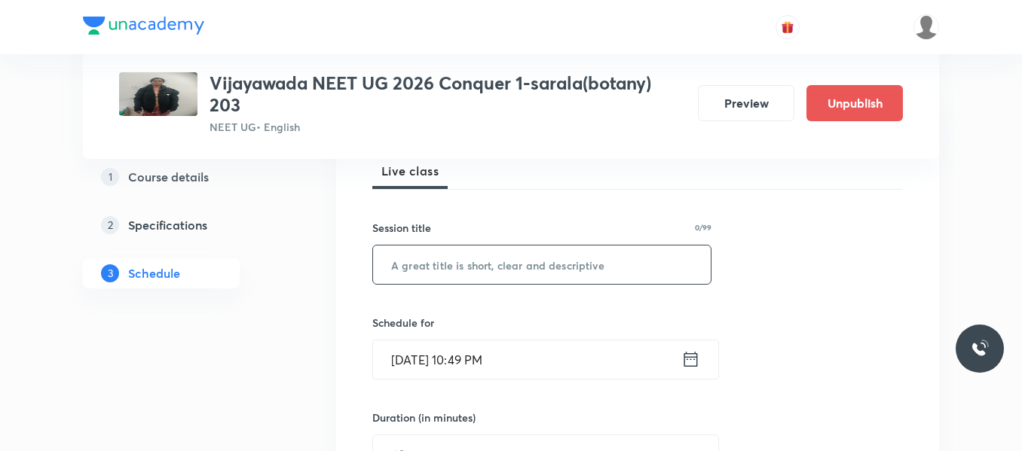
click at [444, 253] on input "text" at bounding box center [542, 265] width 338 height 38
paste input "Plant Kingdom"
type input "Plant Kingdom"
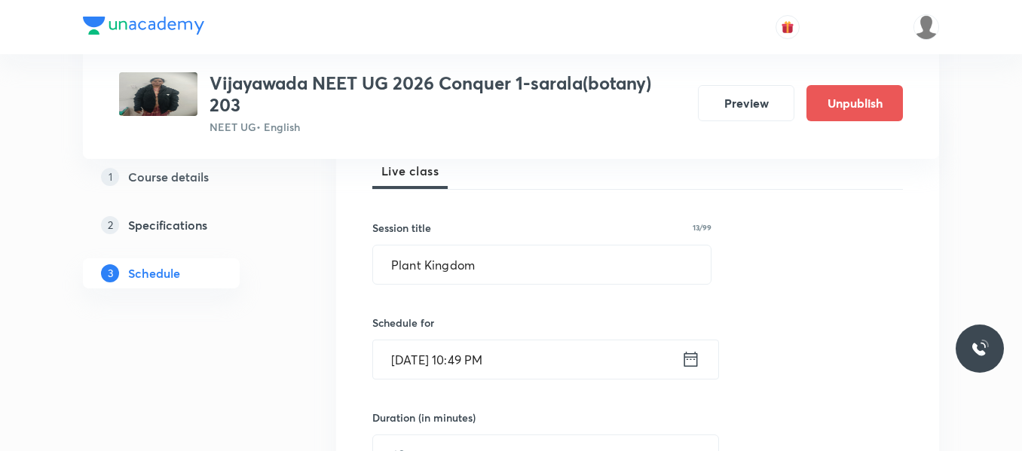
click at [682, 359] on icon at bounding box center [690, 359] width 19 height 21
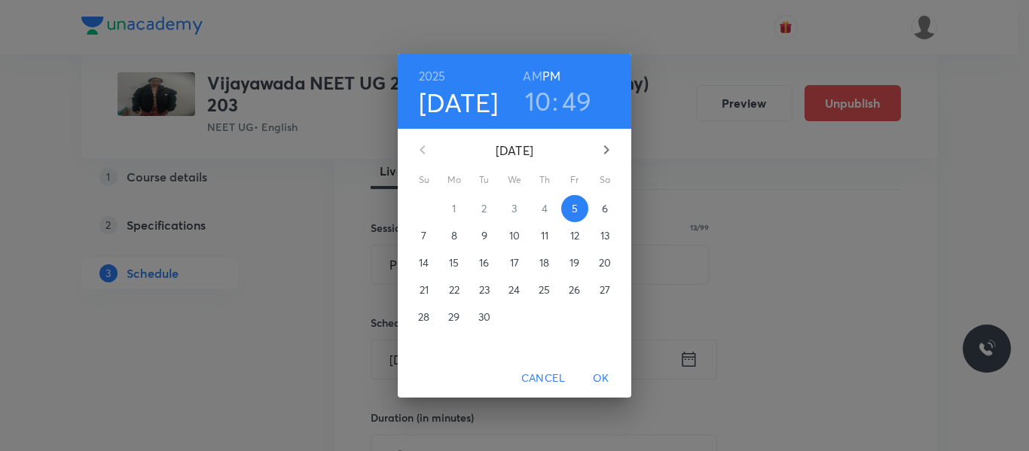
click at [595, 209] on span "6" at bounding box center [604, 208] width 27 height 15
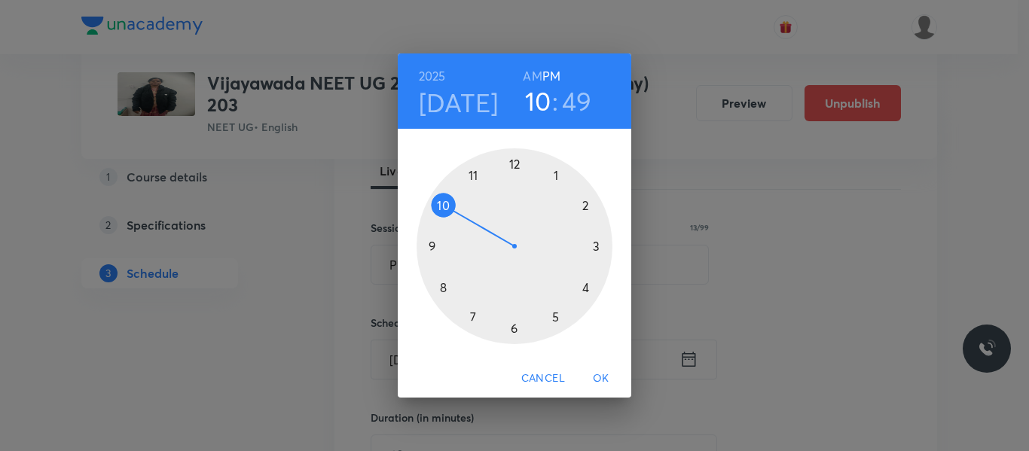
click at [537, 72] on h6 "AM" at bounding box center [532, 76] width 19 height 21
click at [579, 105] on h3 "49" at bounding box center [577, 101] width 30 height 32
click at [515, 161] on div at bounding box center [515, 246] width 196 height 196
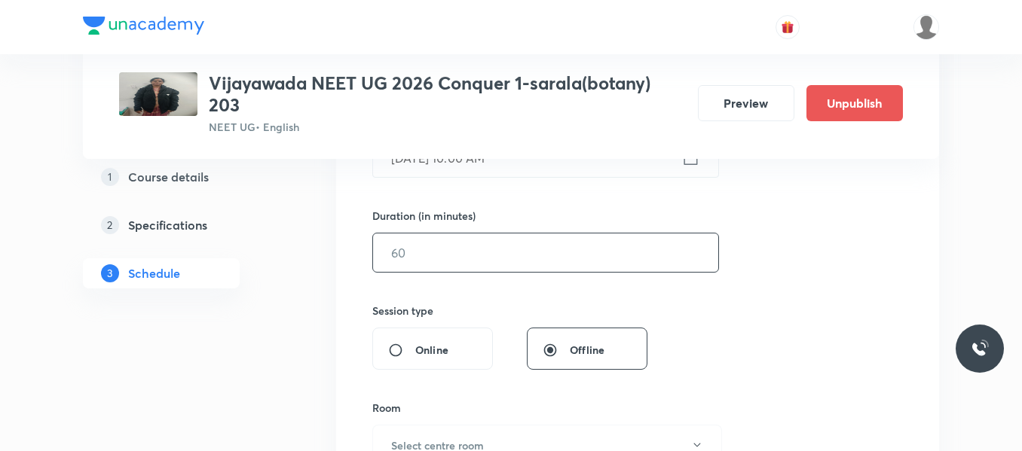
scroll to position [452, 0]
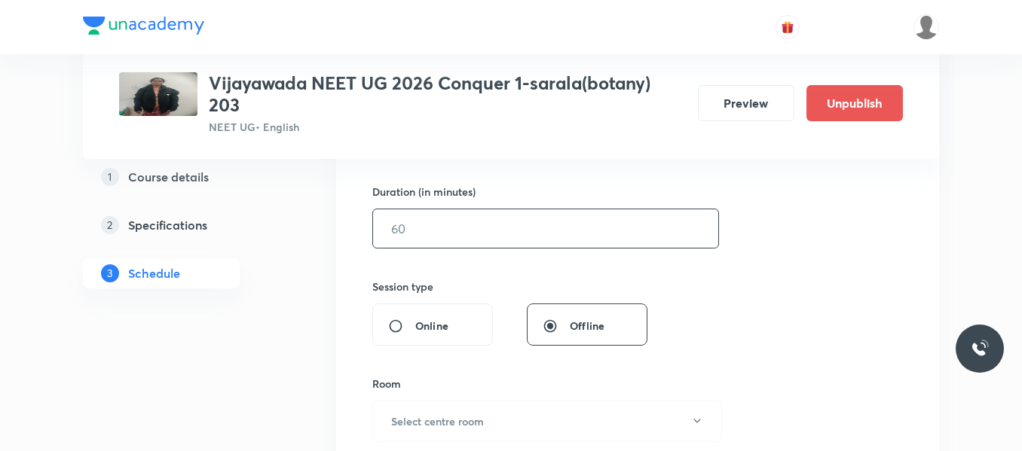
click at [436, 222] on input "text" at bounding box center [545, 228] width 345 height 38
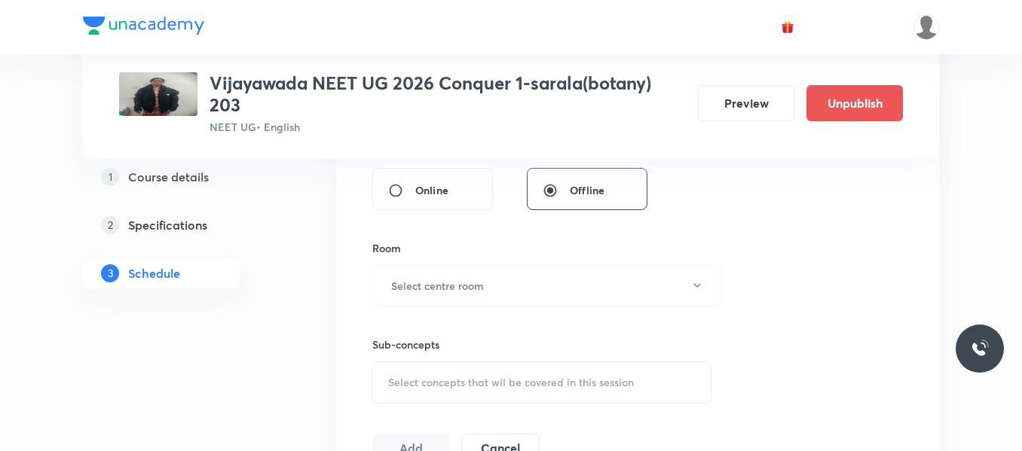
scroll to position [678, 0]
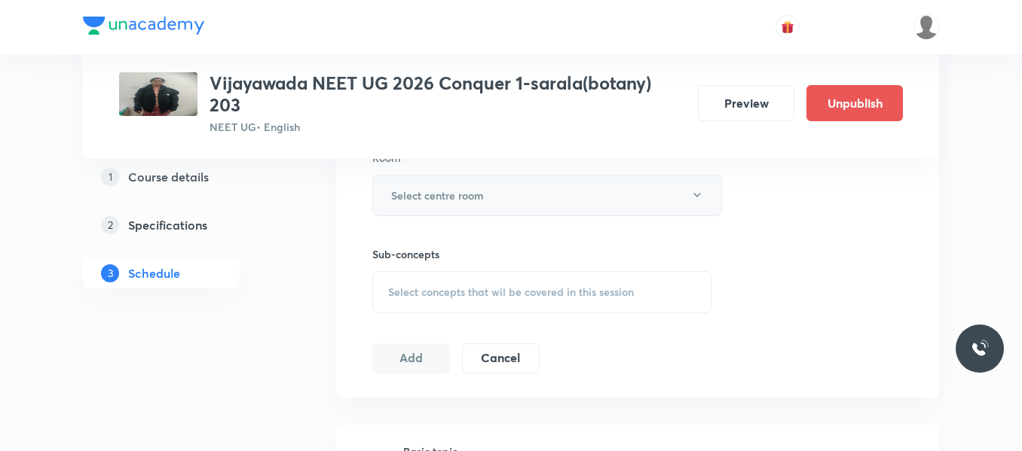
type input "80"
drag, startPoint x: 448, startPoint y: 200, endPoint x: 441, endPoint y: 208, distance: 10.1
click at [441, 208] on button "Select centre room" at bounding box center [547, 195] width 350 height 41
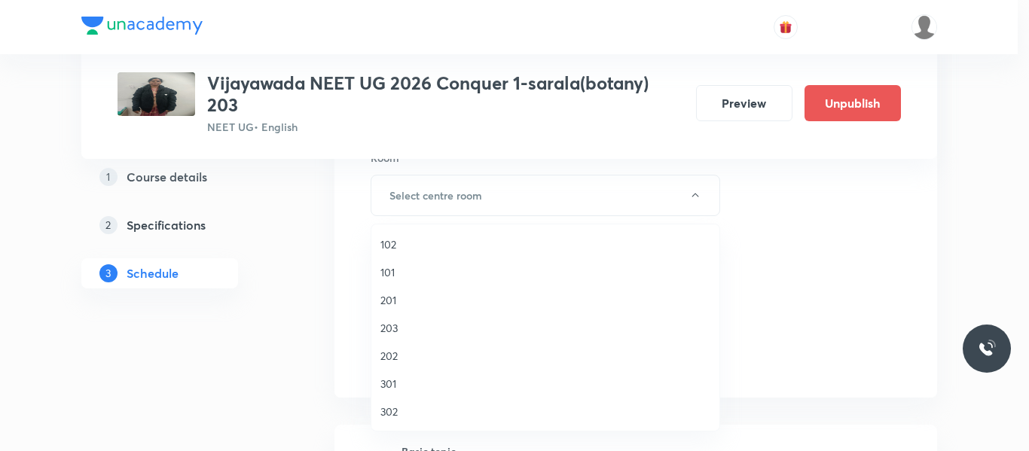
click at [393, 332] on span "203" at bounding box center [546, 328] width 330 height 16
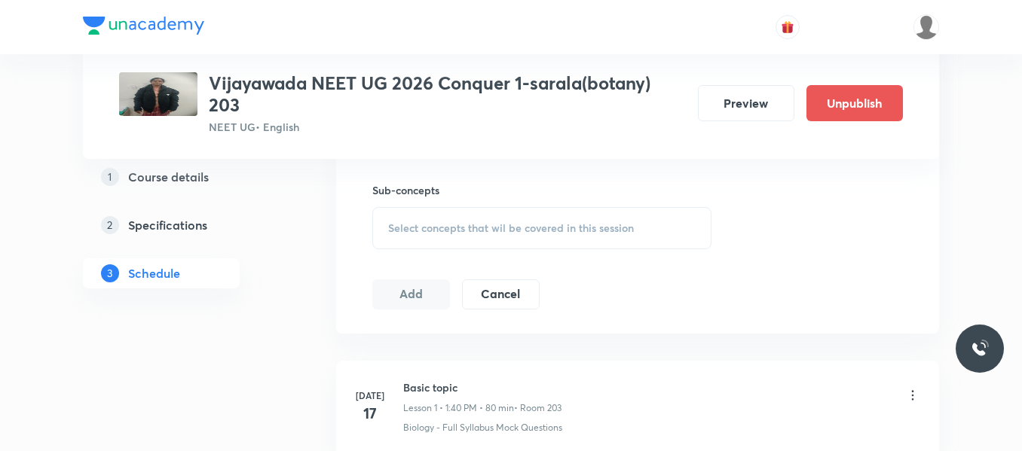
scroll to position [753, 0]
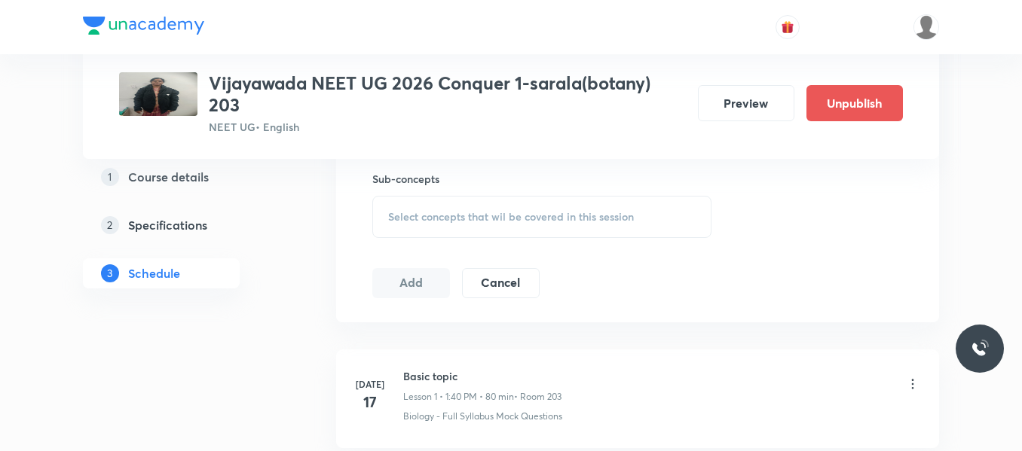
click at [449, 215] on span "Select concepts that wil be covered in this session" at bounding box center [511, 217] width 246 height 12
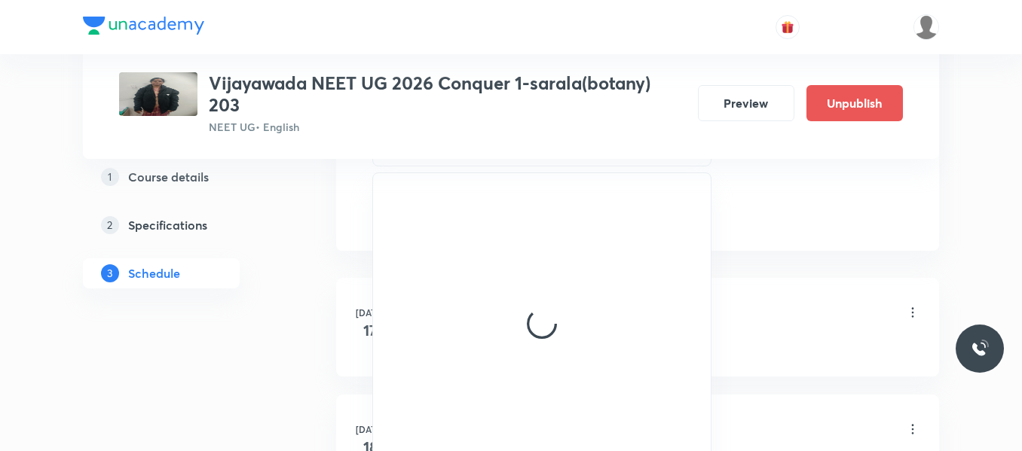
scroll to position [829, 0]
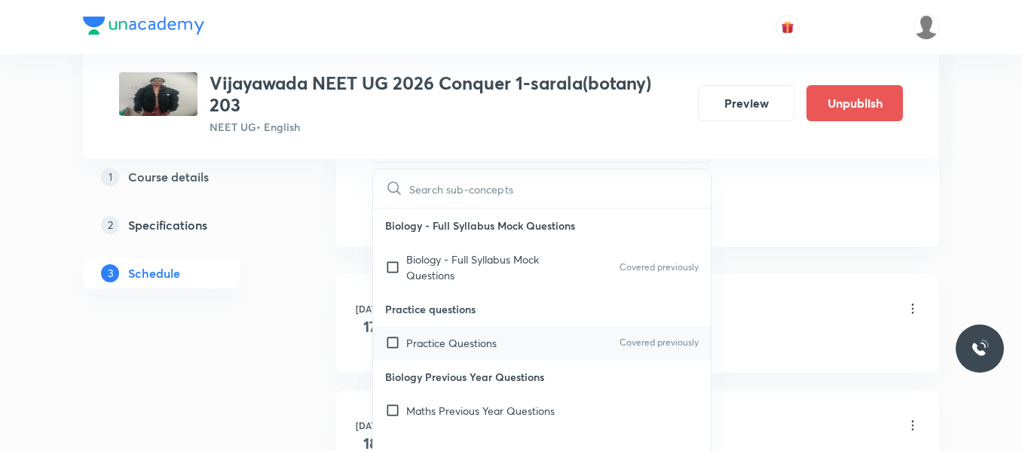
click at [468, 339] on p "Practice Questions" at bounding box center [451, 343] width 90 height 16
checkbox input "true"
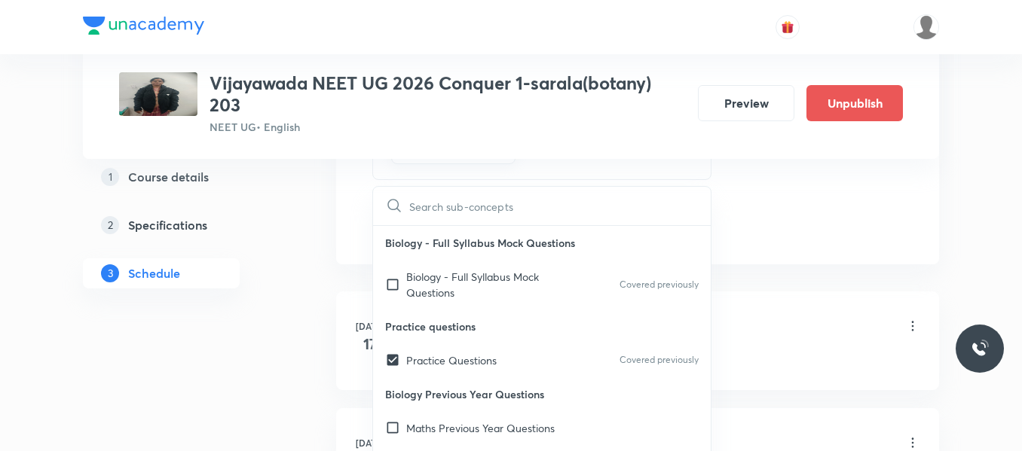
drag, startPoint x: 812, startPoint y: 188, endPoint x: 465, endPoint y: 246, distance: 352.3
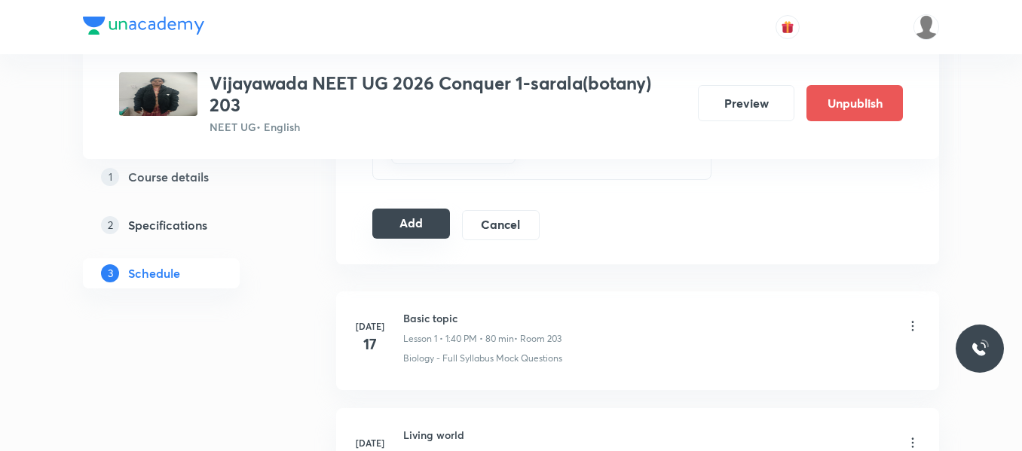
click at [430, 223] on button "Add" at bounding box center [411, 224] width 78 height 30
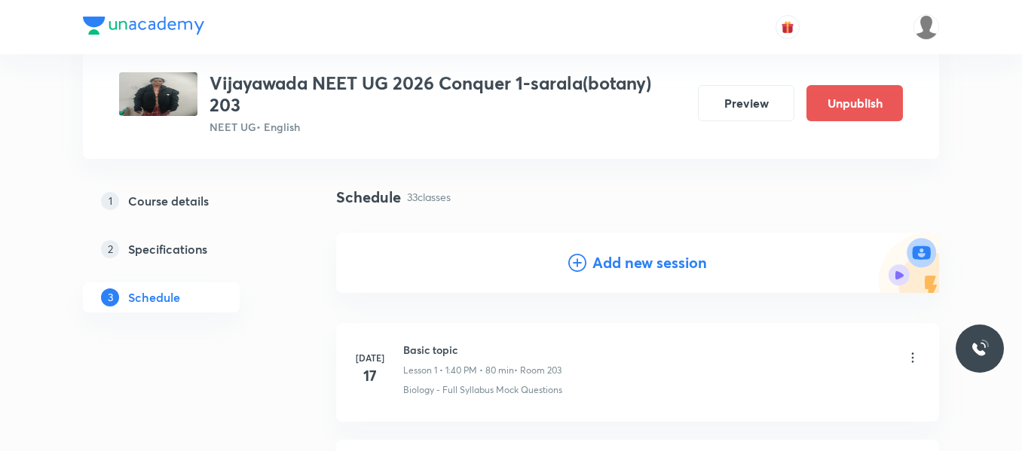
scroll to position [29, 0]
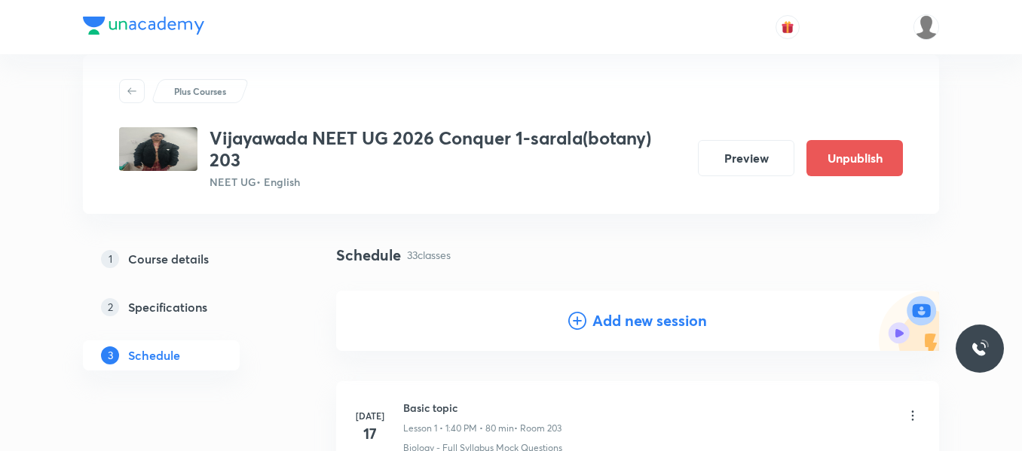
click at [580, 324] on icon at bounding box center [577, 321] width 18 height 18
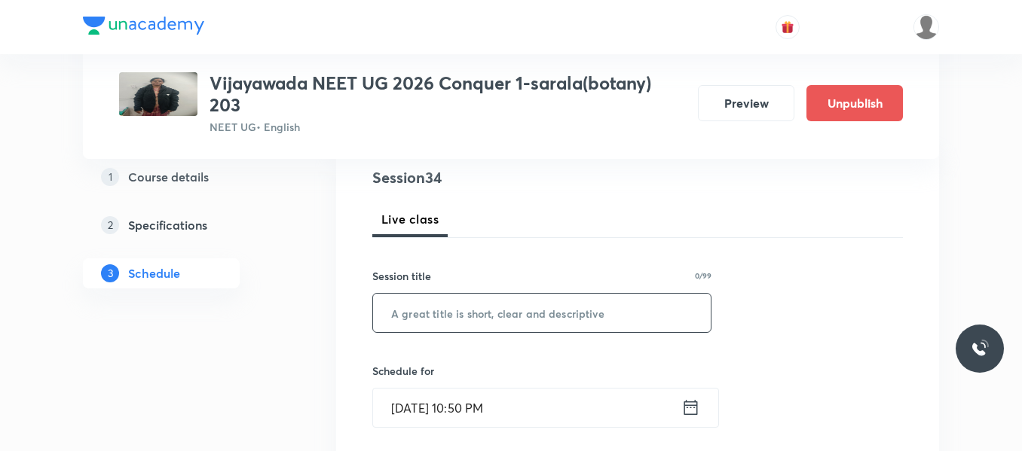
scroll to position [180, 0]
click at [437, 318] on input "text" at bounding box center [542, 311] width 338 height 38
paste input "Plant Kingdom"
type input "Plant Kingdom"
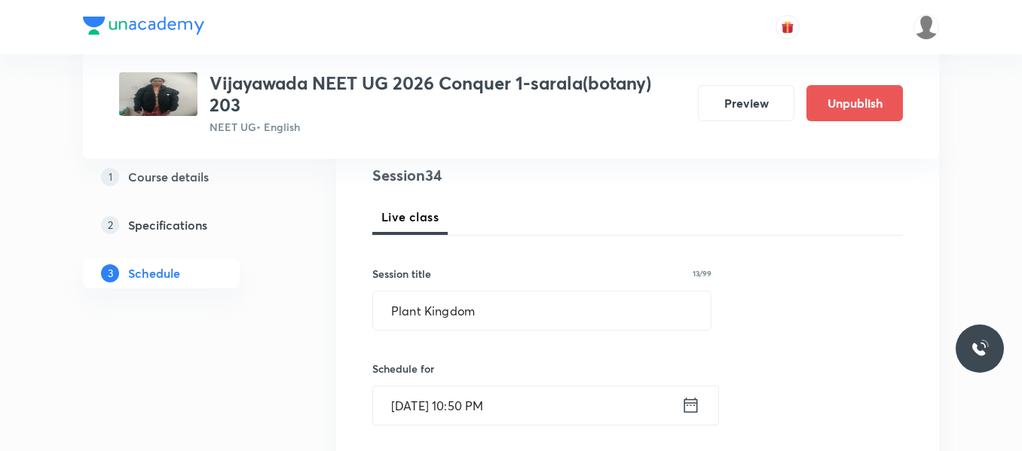
click at [689, 405] on icon at bounding box center [690, 405] width 19 height 21
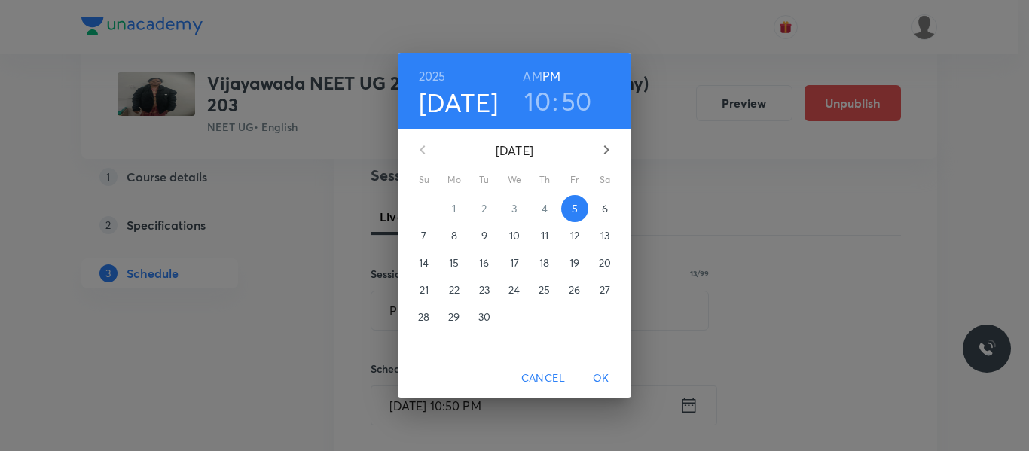
click at [604, 203] on p "6" at bounding box center [605, 208] width 6 height 15
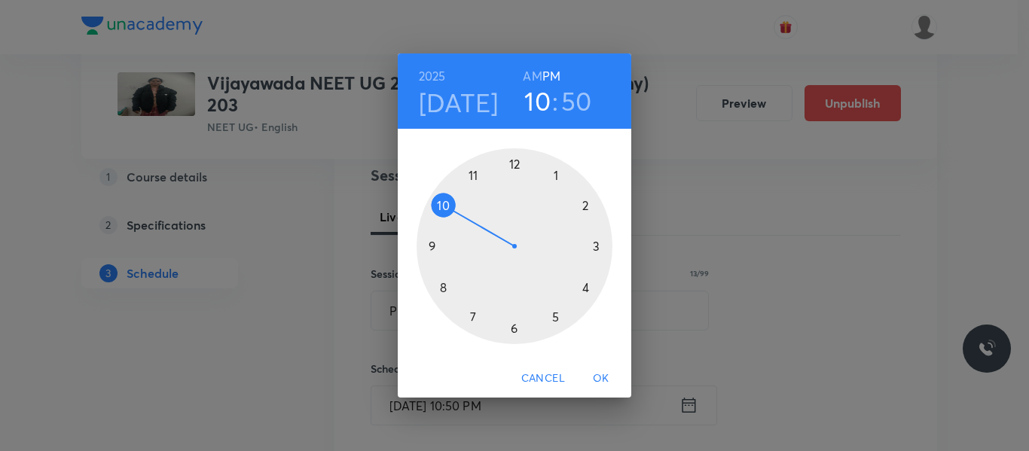
click at [535, 76] on h6 "AM" at bounding box center [532, 76] width 19 height 21
click at [472, 171] on div at bounding box center [515, 246] width 196 height 196
click at [514, 326] on div at bounding box center [515, 246] width 196 height 196
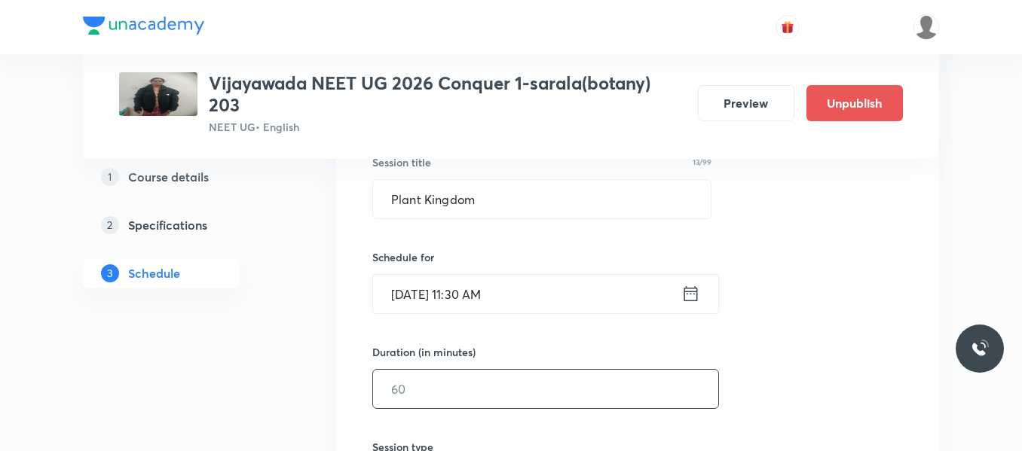
scroll to position [331, 0]
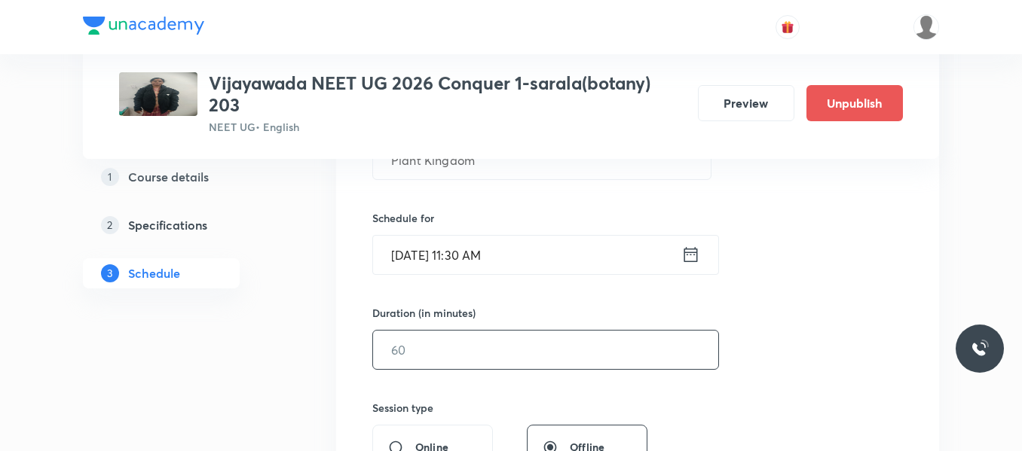
click at [440, 341] on input "text" at bounding box center [545, 350] width 345 height 38
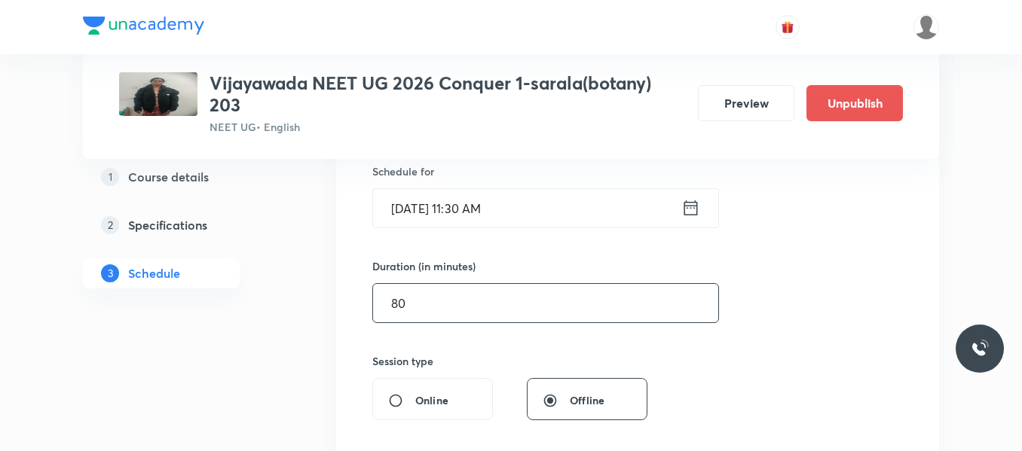
scroll to position [481, 0]
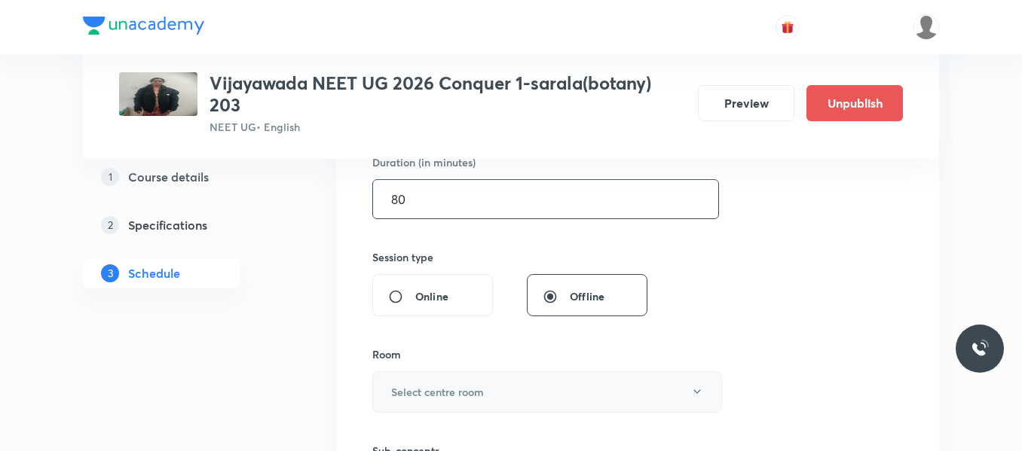
type input "80"
click at [459, 381] on button "Select centre room" at bounding box center [547, 391] width 350 height 41
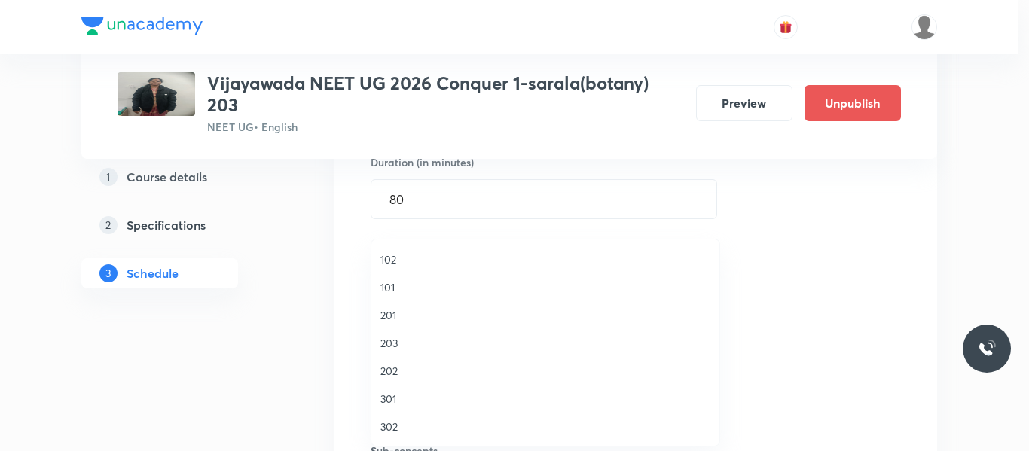
click at [386, 341] on span "203" at bounding box center [546, 343] width 330 height 16
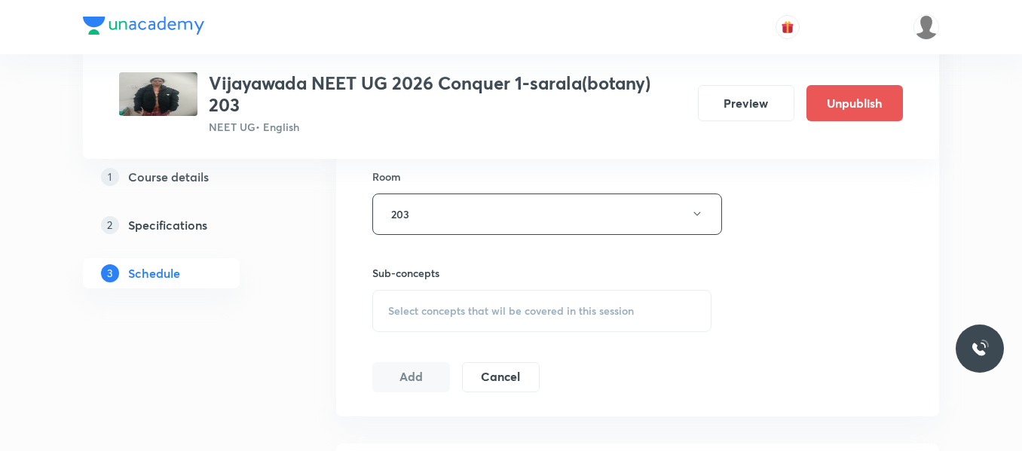
scroll to position [708, 0]
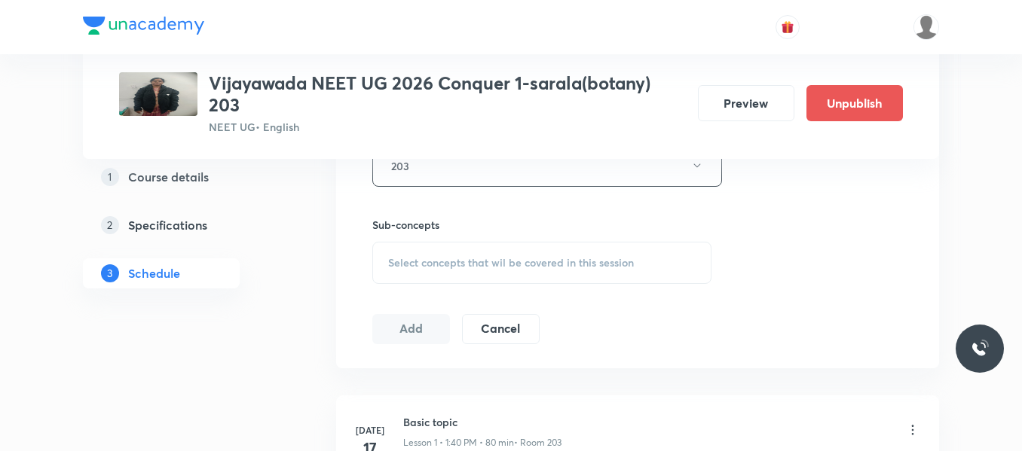
click at [458, 261] on span "Select concepts that wil be covered in this session" at bounding box center [511, 263] width 246 height 12
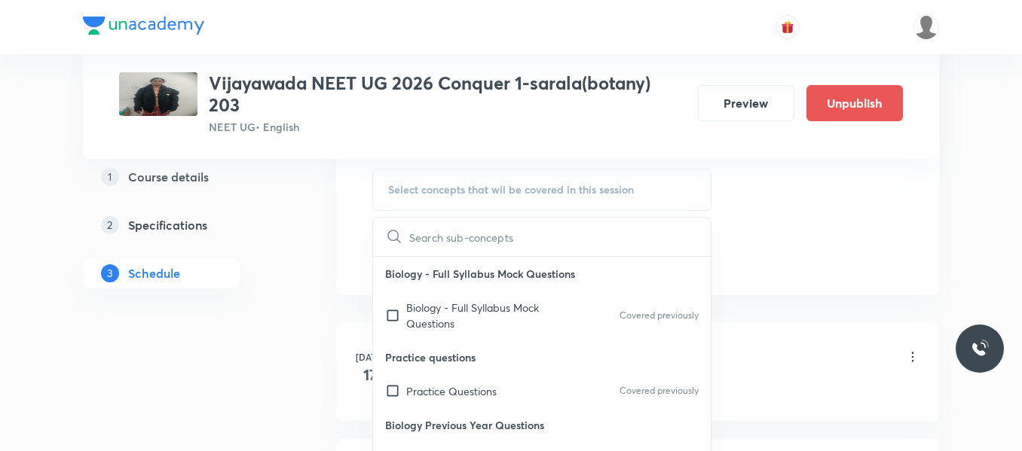
scroll to position [783, 0]
click at [467, 384] on p "Practice Questions" at bounding box center [451, 389] width 90 height 16
checkbox input "true"
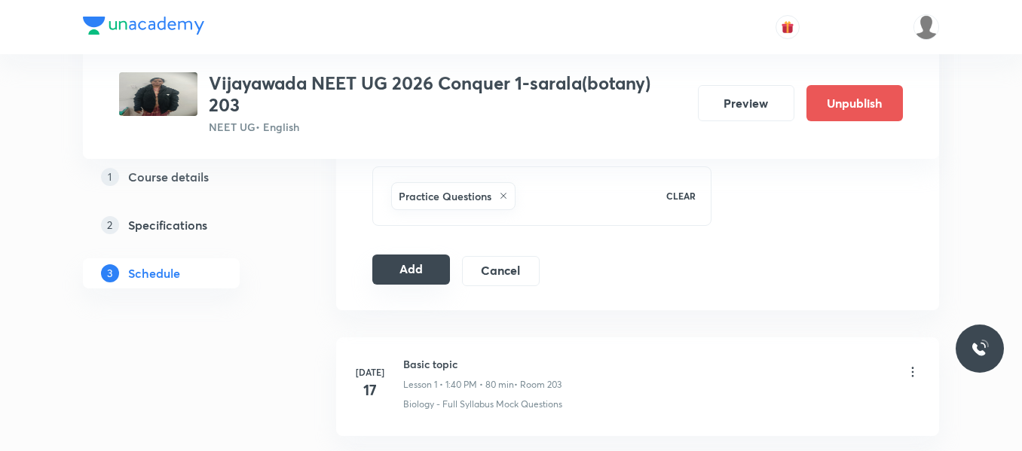
click at [408, 276] on button "Add" at bounding box center [411, 270] width 78 height 30
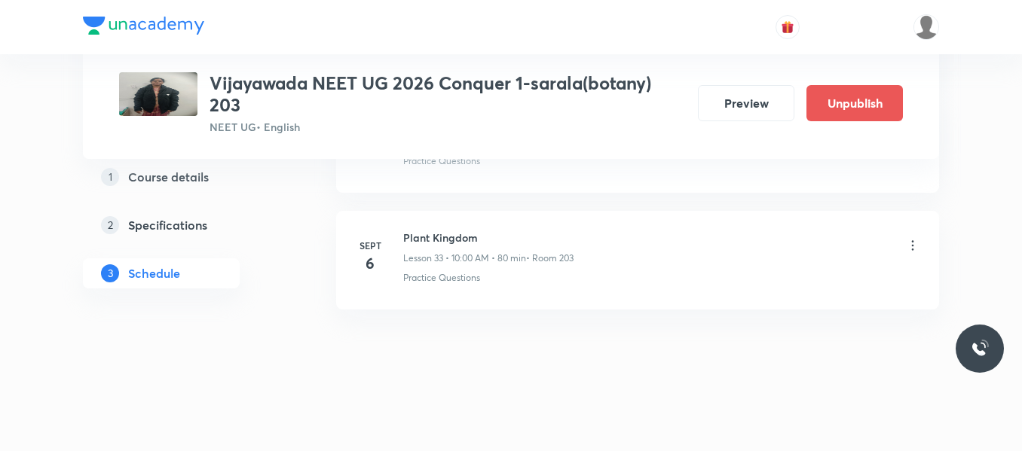
scroll to position [3937, 0]
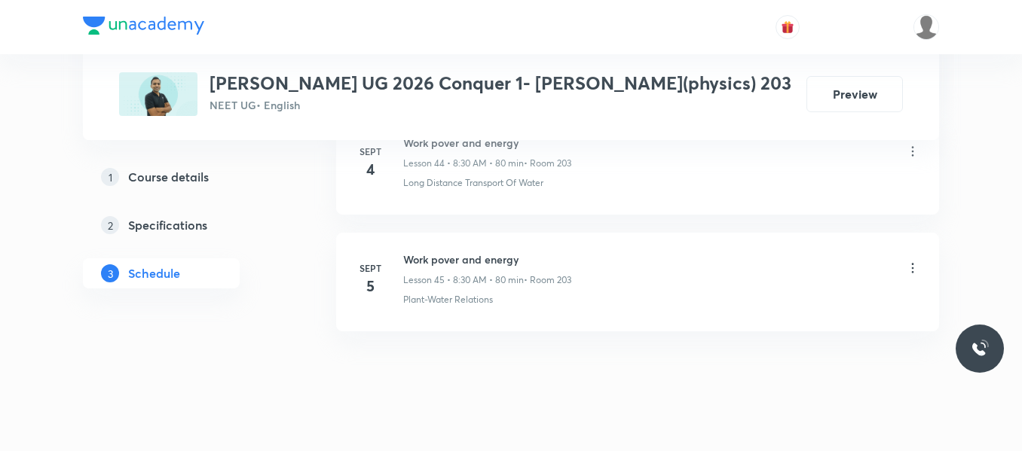
scroll to position [6012, 0]
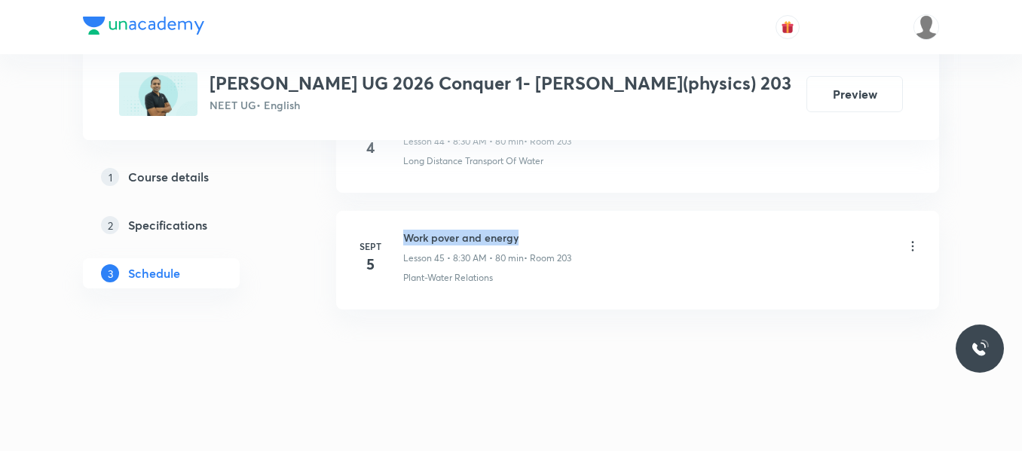
drag, startPoint x: 406, startPoint y: 234, endPoint x: 596, endPoint y: 223, distance: 190.2
click at [596, 223] on li "Sept 5 Work pover and energy Lesson 45 • 8:30 AM • 80 min • Room 203 Plant-Wate…" at bounding box center [637, 260] width 603 height 99
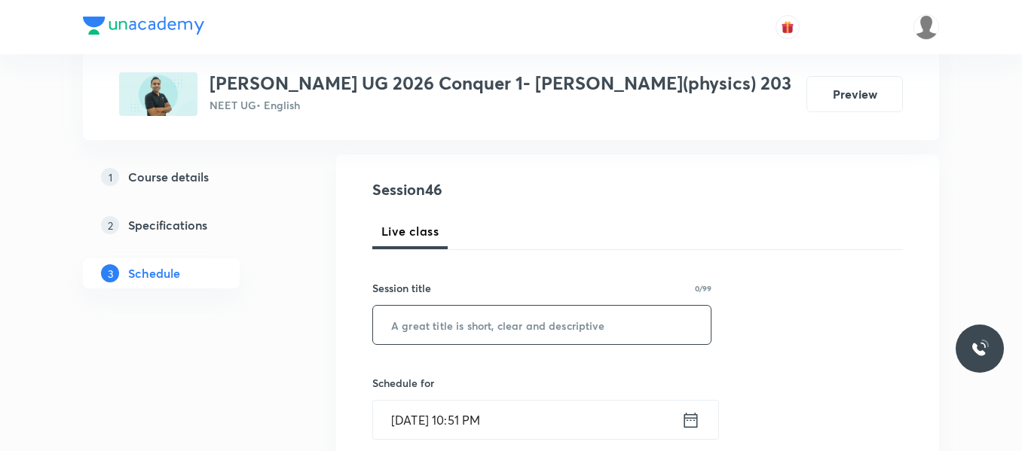
scroll to position [151, 0]
click at [459, 319] on input "text" at bounding box center [542, 321] width 338 height 38
paste input "Work pover and energy"
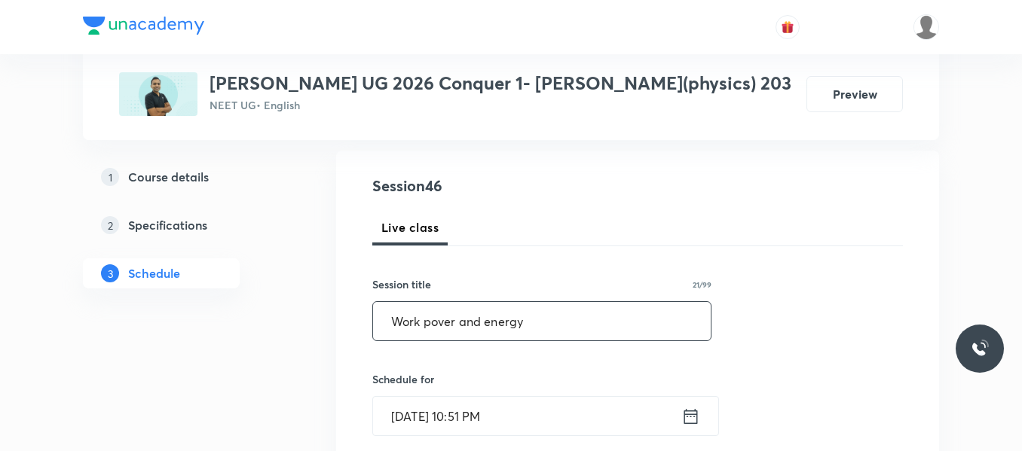
type input "Work pover and energy"
click at [683, 420] on icon at bounding box center [690, 416] width 19 height 21
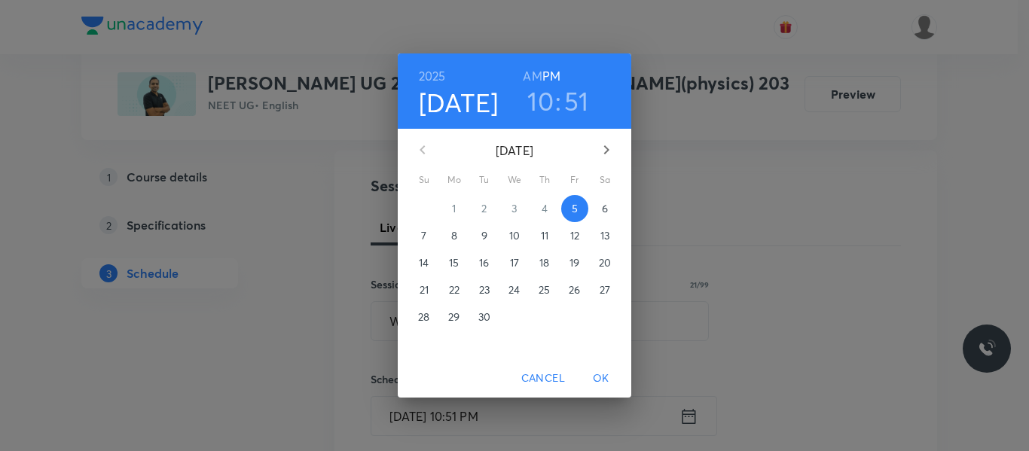
drag, startPoint x: 609, startPoint y: 200, endPoint x: 603, endPoint y: 209, distance: 10.9
click at [603, 209] on button "6" at bounding box center [604, 208] width 27 height 27
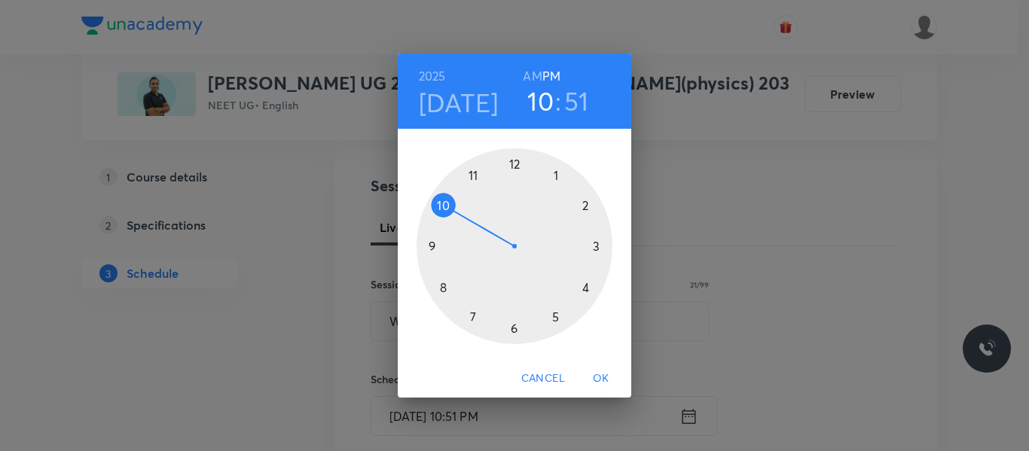
drag, startPoint x: 558, startPoint y: 177, endPoint x: 485, endPoint y: 204, distance: 77.3
click at [556, 179] on div at bounding box center [515, 246] width 196 height 196
click at [443, 286] on div at bounding box center [515, 246] width 196 height 196
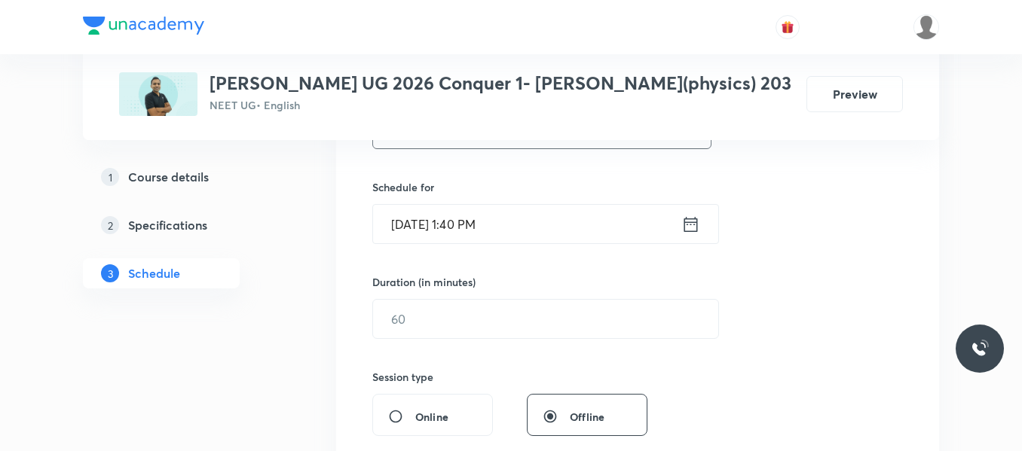
scroll to position [377, 0]
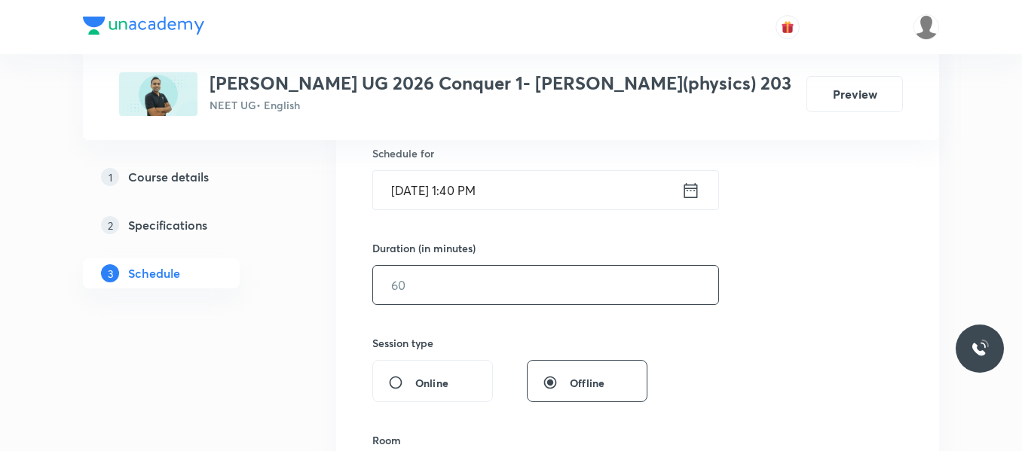
click at [426, 280] on input "text" at bounding box center [545, 285] width 345 height 38
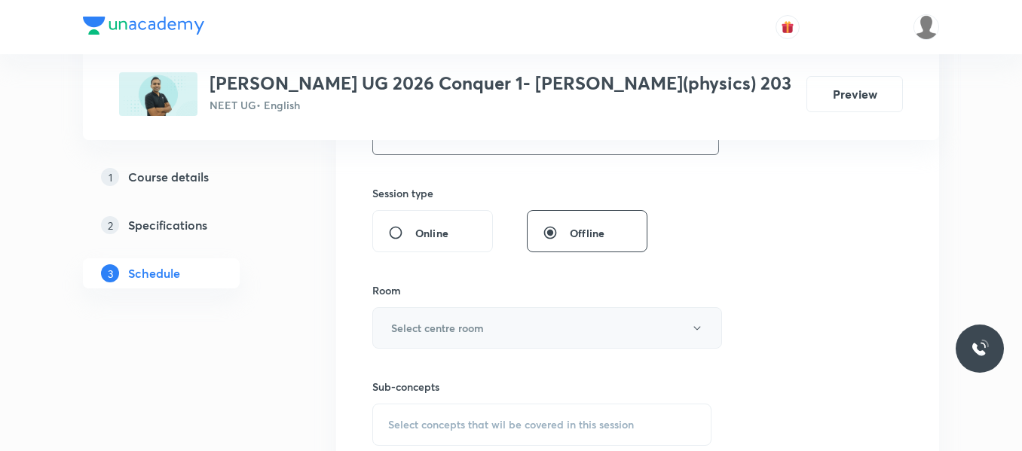
scroll to position [527, 0]
type input "80"
click at [441, 322] on h6 "Select centre room" at bounding box center [437, 327] width 93 height 16
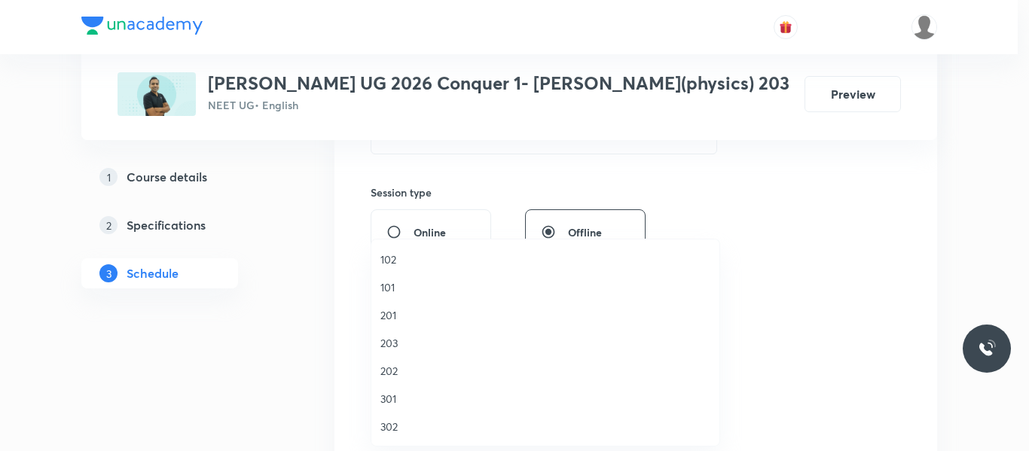
click at [387, 341] on span "203" at bounding box center [546, 343] width 330 height 16
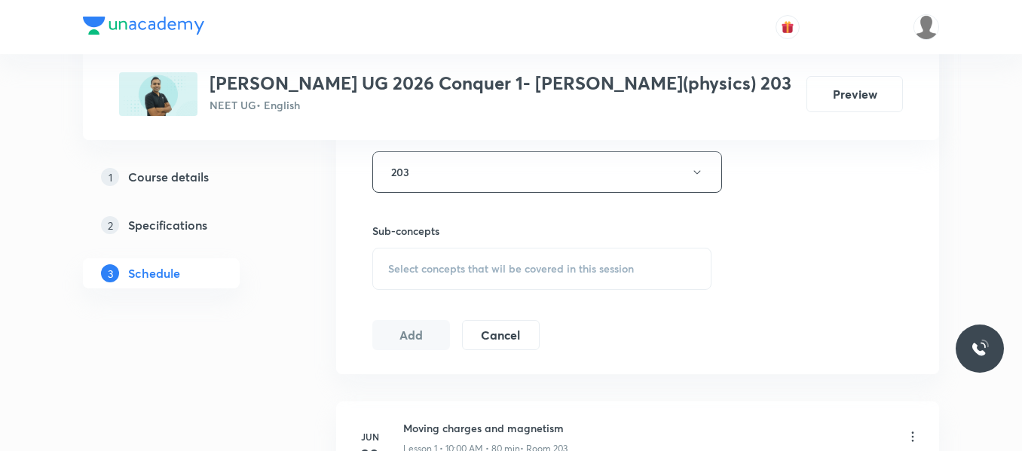
scroll to position [753, 0]
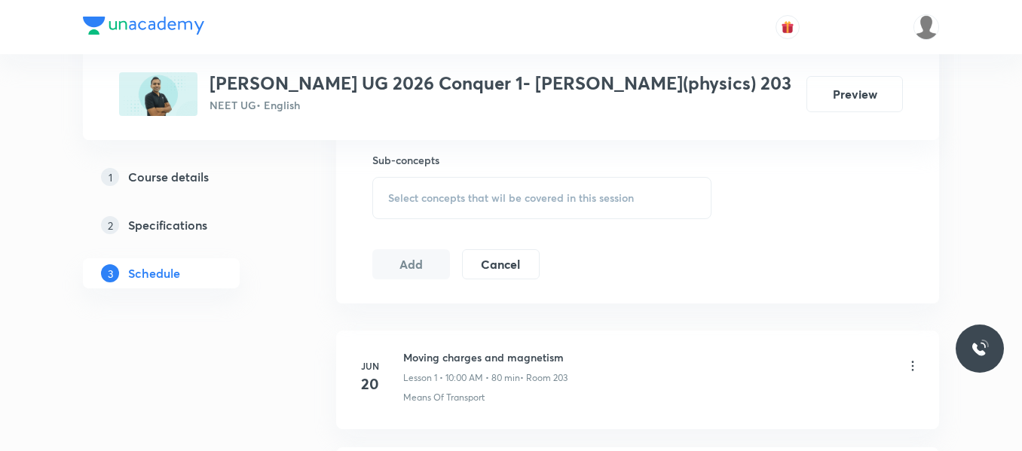
click at [503, 181] on div "Select concepts that wil be covered in this session" at bounding box center [541, 198] width 339 height 42
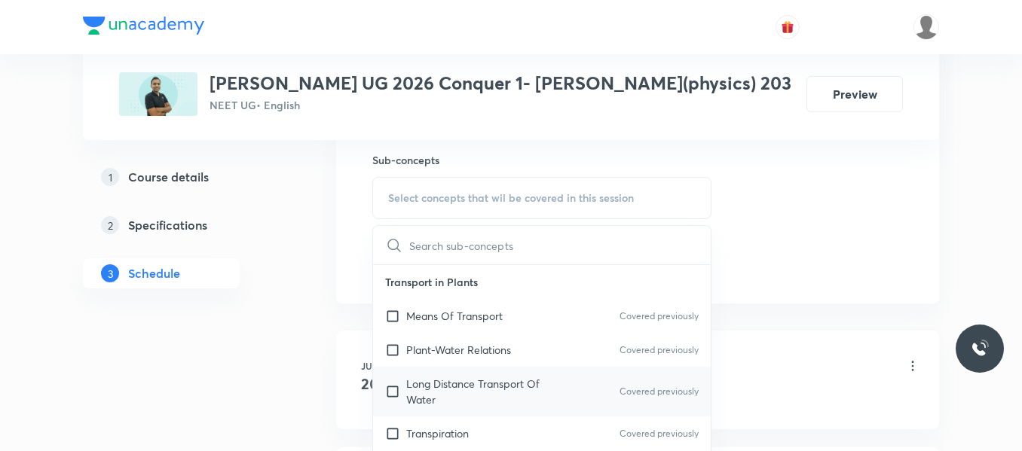
click at [460, 407] on p "Long Distance Transport Of Water" at bounding box center [482, 392] width 152 height 32
checkbox input "true"
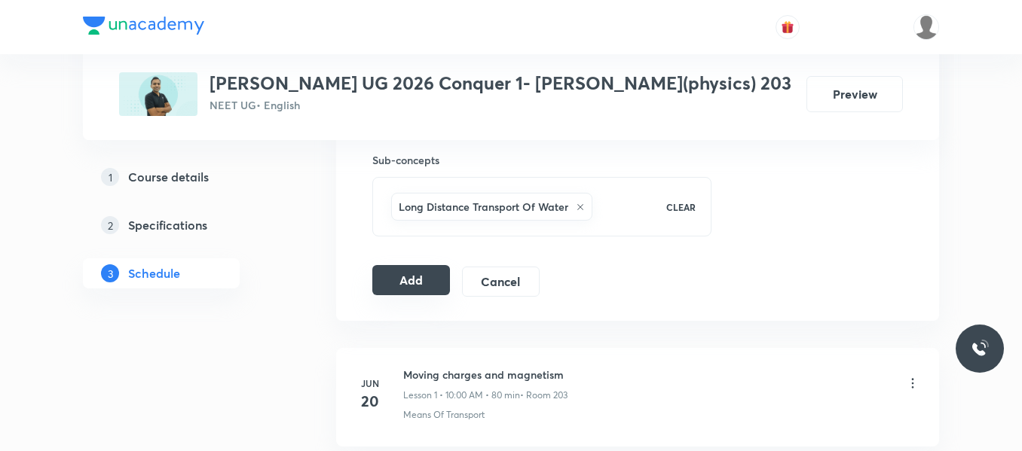
click at [422, 275] on button "Add" at bounding box center [411, 280] width 78 height 30
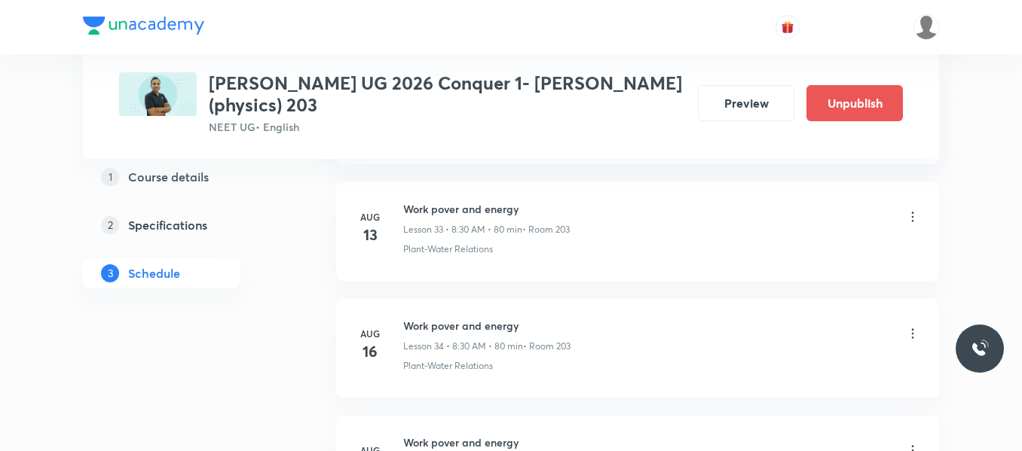
scroll to position [5455, 0]
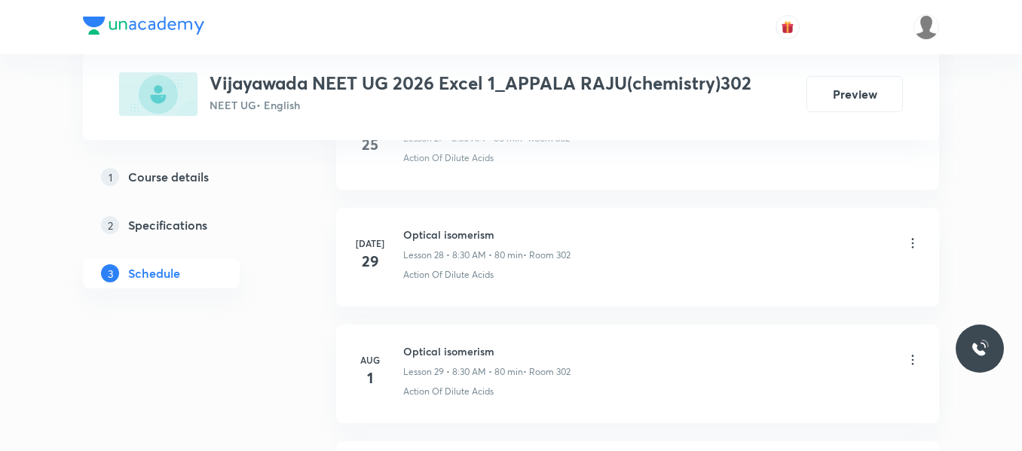
scroll to position [5662, 0]
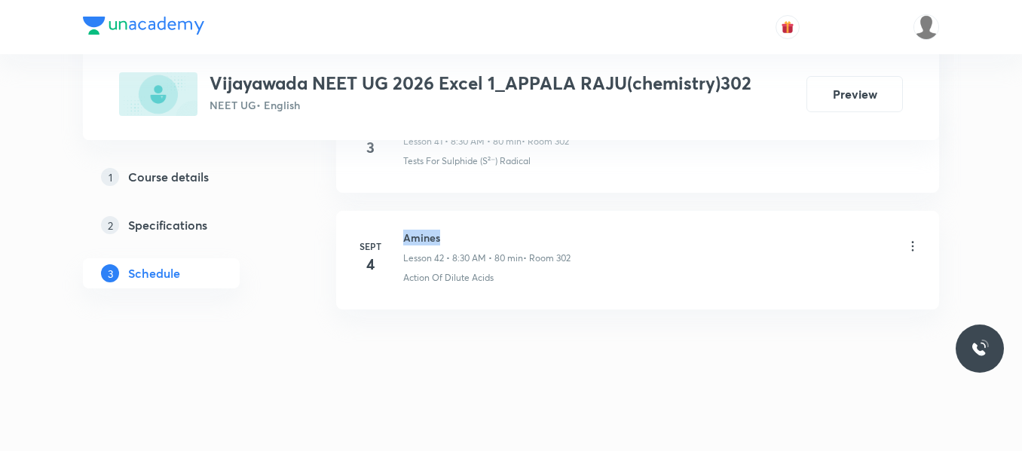
drag, startPoint x: 404, startPoint y: 232, endPoint x: 572, endPoint y: 236, distance: 168.1
click at [570, 236] on h6 "Amines" at bounding box center [486, 238] width 167 height 16
copy h6 "Amines"
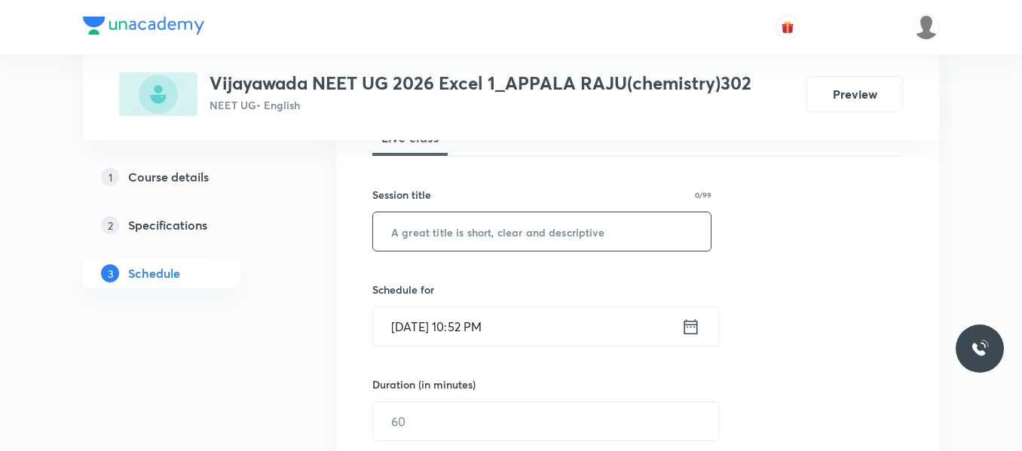
scroll to position [238, 0]
click at [481, 228] on input "text" at bounding box center [542, 234] width 338 height 38
paste input "Amines"
type input "Amines"
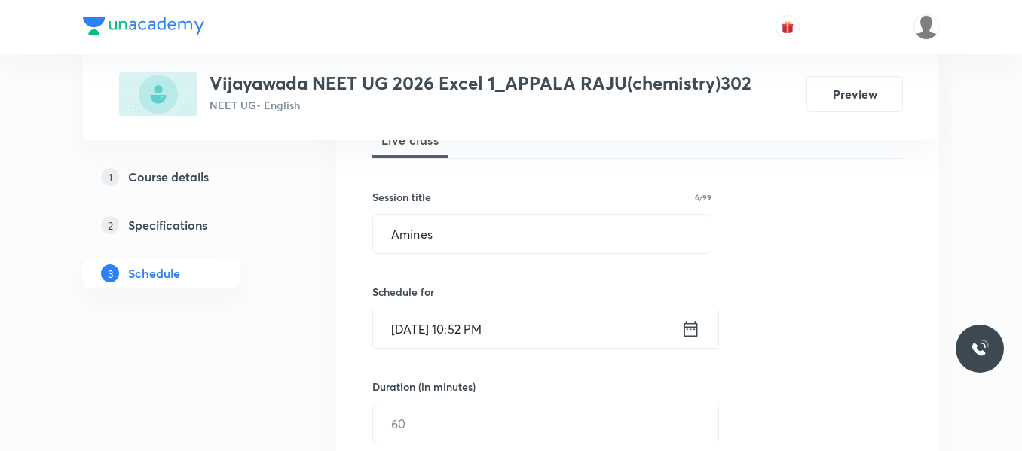
click at [684, 326] on icon at bounding box center [691, 328] width 14 height 15
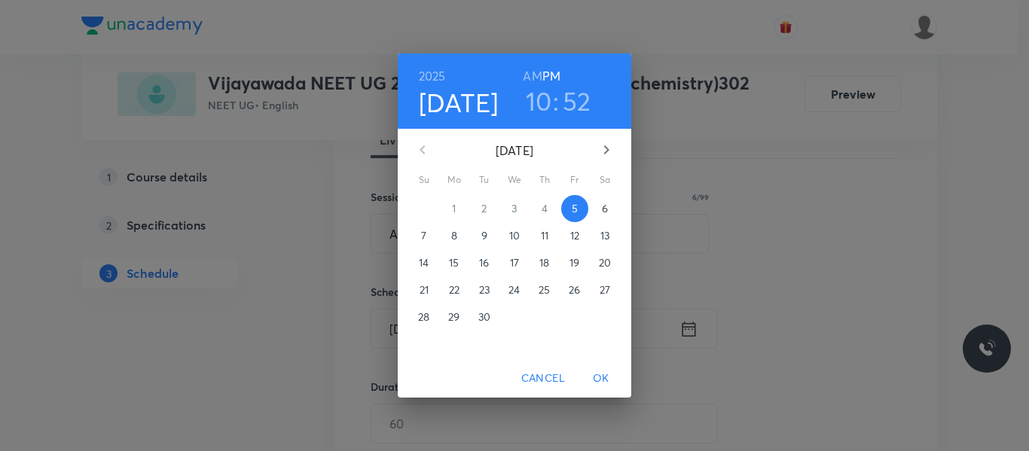
click at [595, 207] on span "6" at bounding box center [604, 208] width 27 height 15
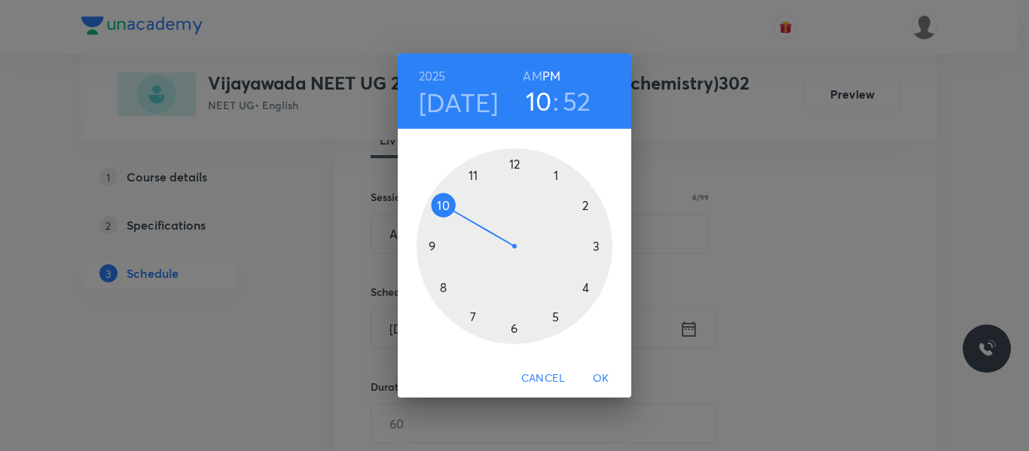
click at [446, 288] on div at bounding box center [515, 246] width 196 height 196
click at [535, 79] on h6 "AM" at bounding box center [532, 76] width 19 height 21
click at [513, 326] on div at bounding box center [515, 246] width 196 height 196
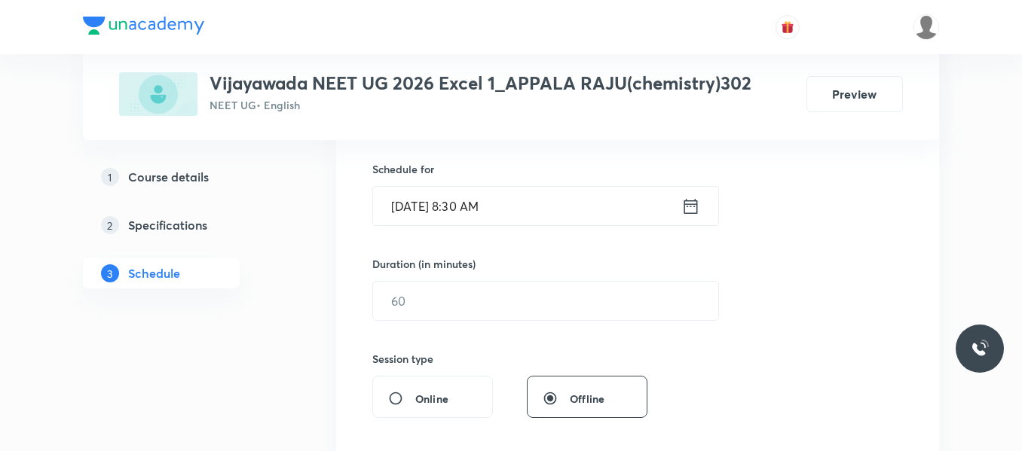
scroll to position [389, 0]
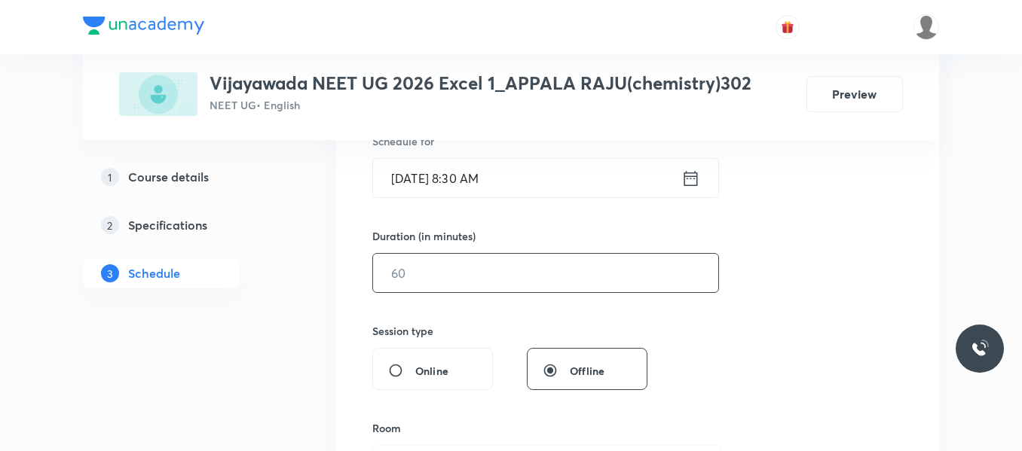
click at [433, 270] on input "text" at bounding box center [545, 273] width 345 height 38
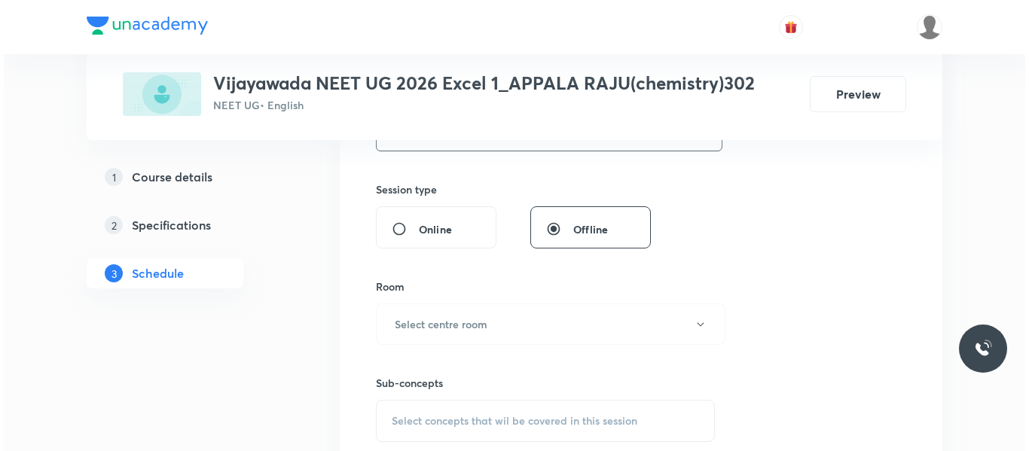
scroll to position [540, 0]
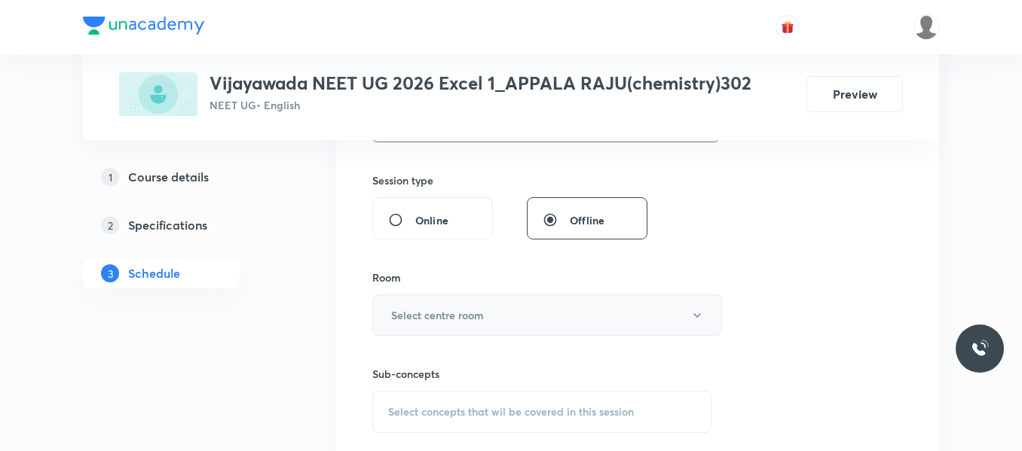
type input "80"
click at [439, 312] on h6 "Select centre room" at bounding box center [437, 315] width 93 height 16
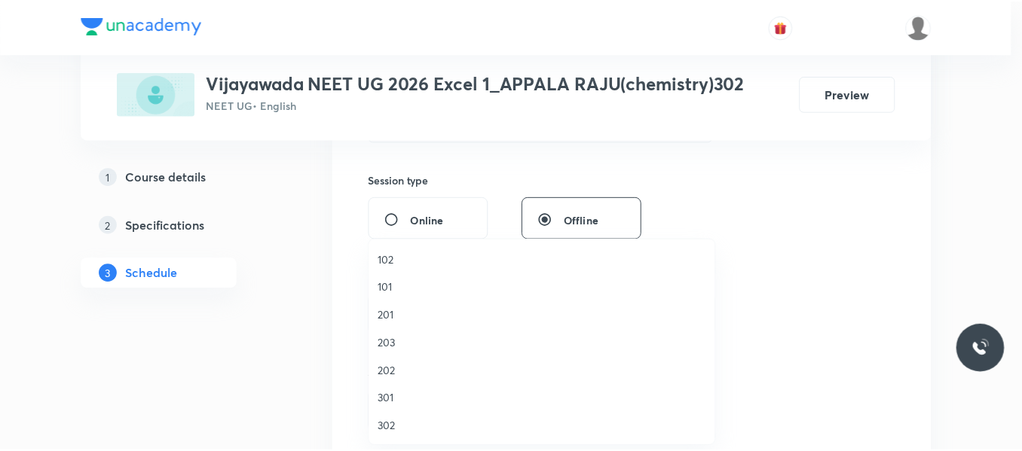
scroll to position [75, 0]
click at [396, 356] on span "302" at bounding box center [546, 352] width 330 height 16
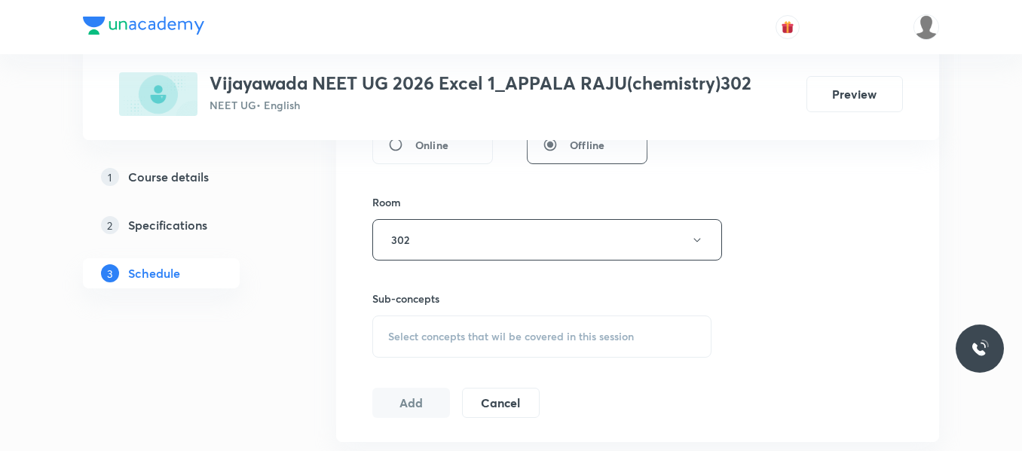
click at [427, 340] on span "Select concepts that wil be covered in this session" at bounding box center [511, 337] width 246 height 12
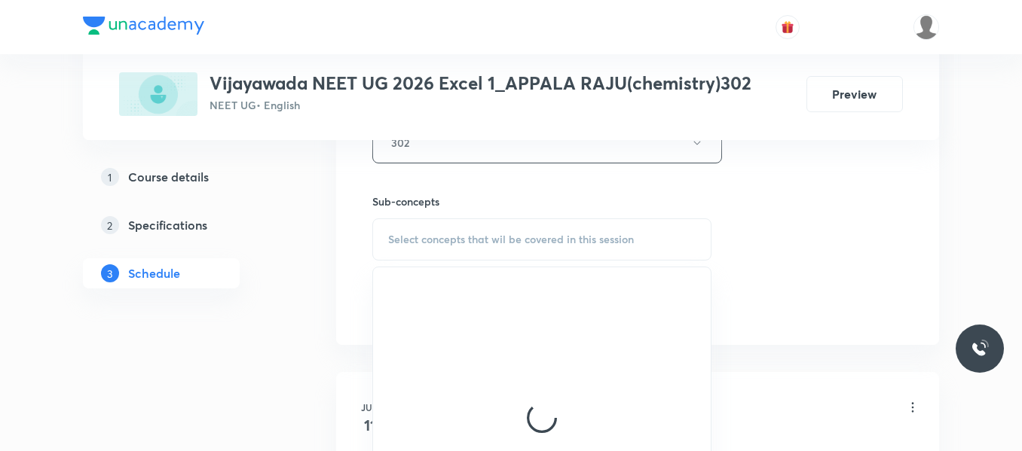
scroll to position [766, 0]
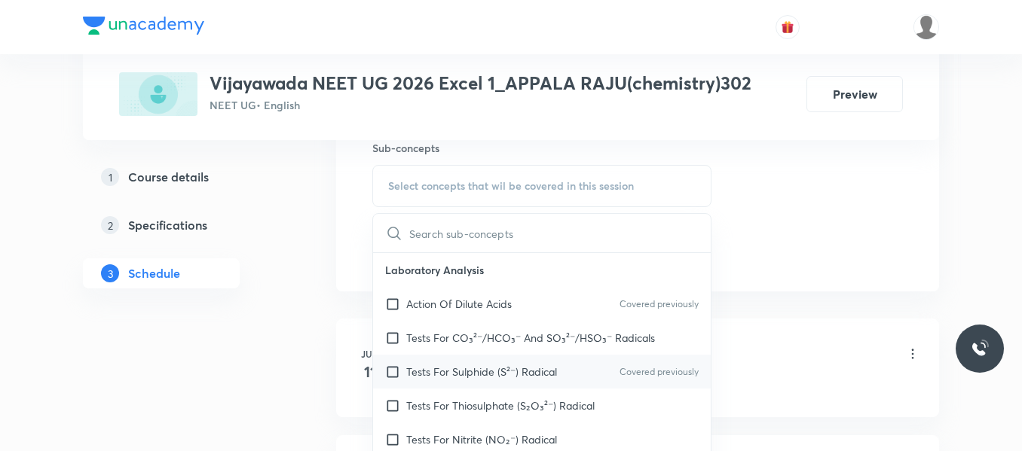
click at [442, 380] on div "Tests For Sulphide (S²⁻) Radical Covered previously" at bounding box center [542, 372] width 338 height 34
checkbox input "true"
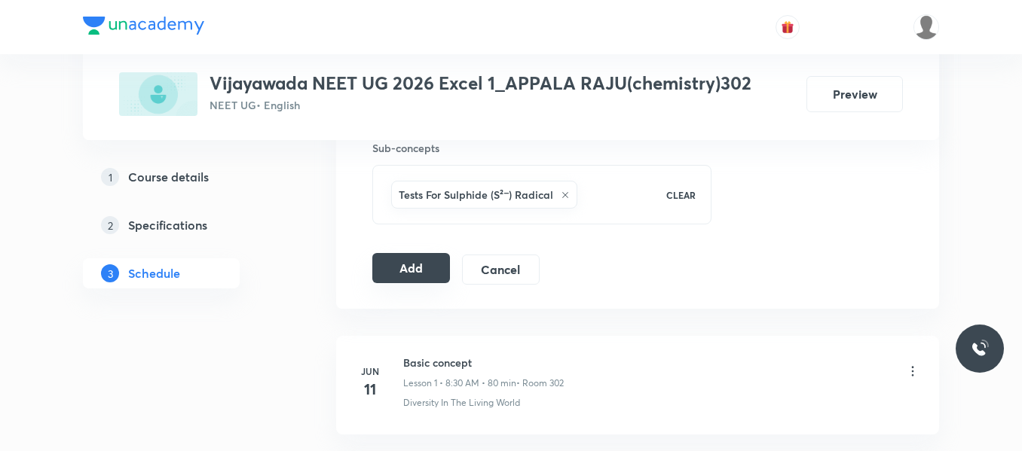
click at [413, 264] on button "Add" at bounding box center [411, 268] width 78 height 30
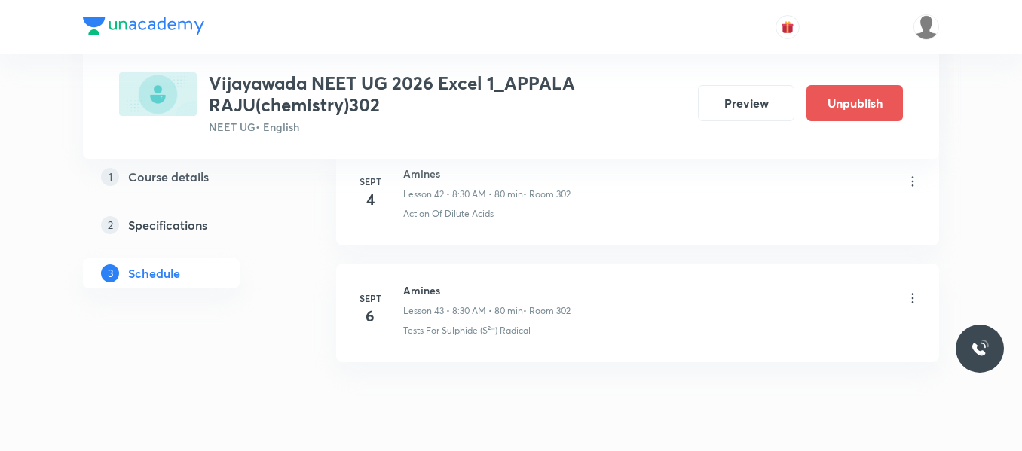
scroll to position [5105, 0]
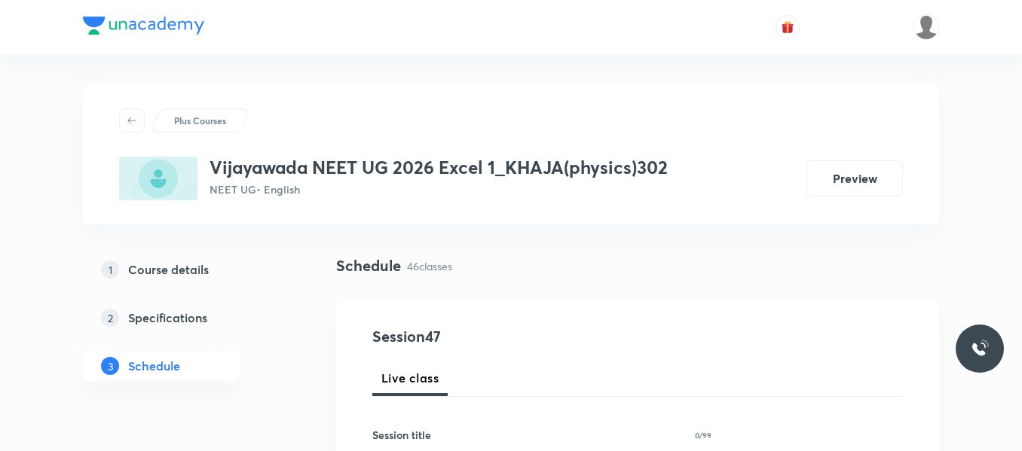
scroll to position [6129, 0]
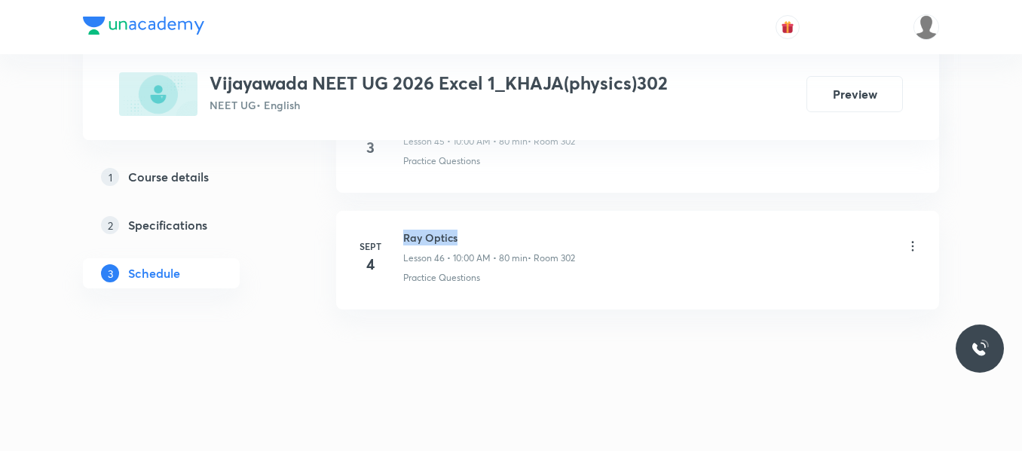
drag, startPoint x: 405, startPoint y: 235, endPoint x: 508, endPoint y: 233, distance: 102.5
click at [508, 233] on h6 "Ray Optics" at bounding box center [489, 238] width 172 height 16
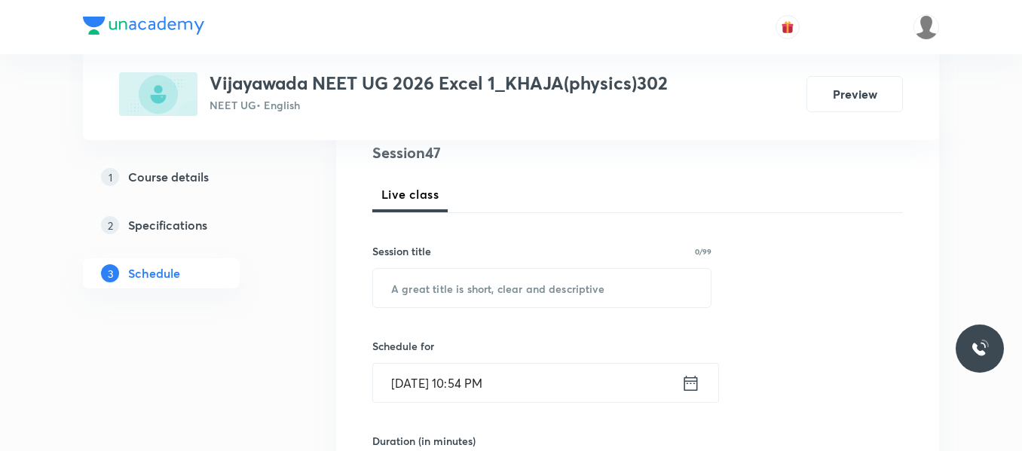
scroll to position [176, 0]
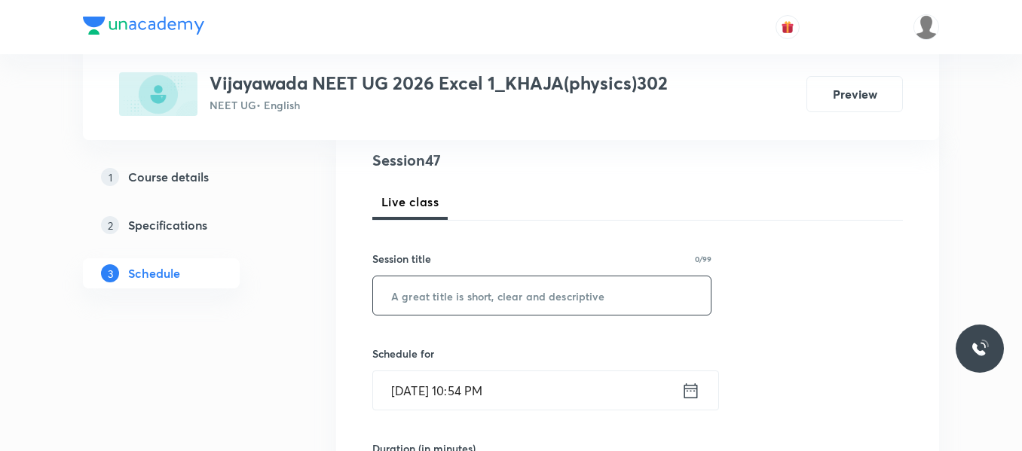
click at [551, 289] on input "text" at bounding box center [542, 296] width 338 height 38
paste input "Ray Optics"
type input "Ray Optics"
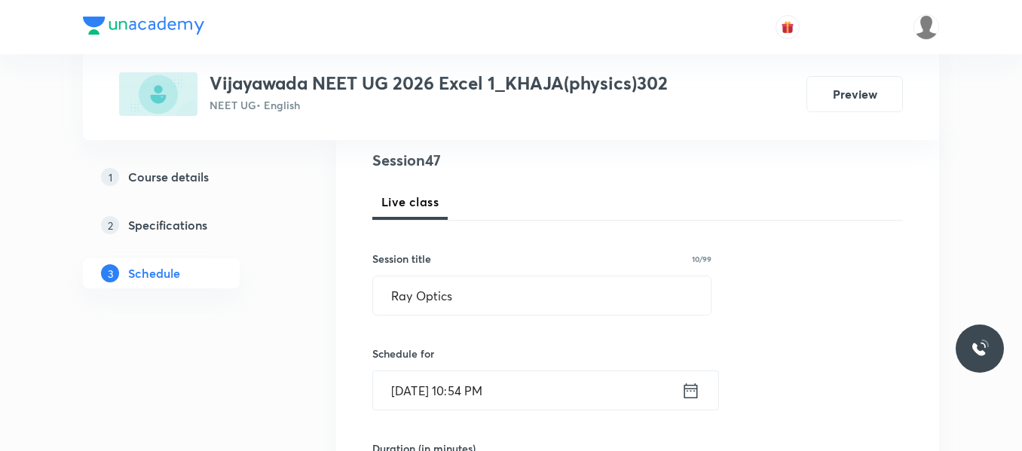
click at [693, 389] on icon at bounding box center [691, 390] width 14 height 15
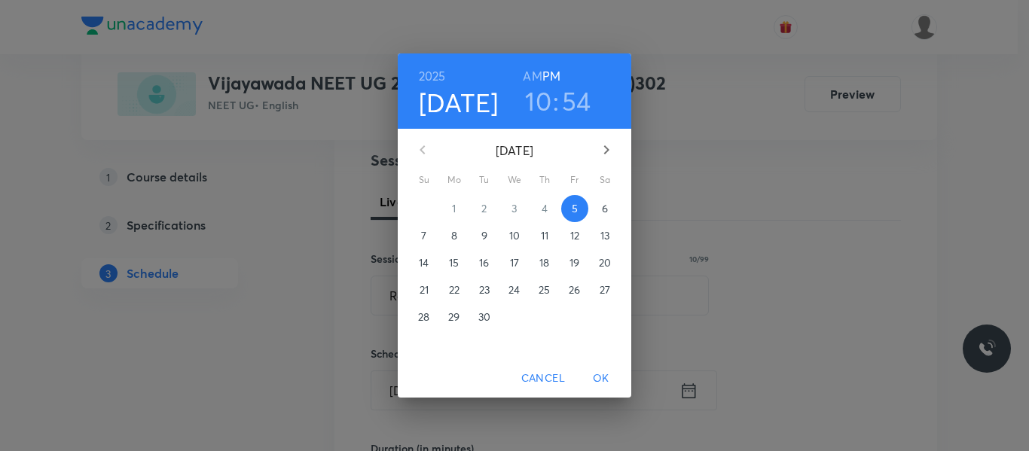
click at [604, 206] on p "6" at bounding box center [605, 208] width 6 height 15
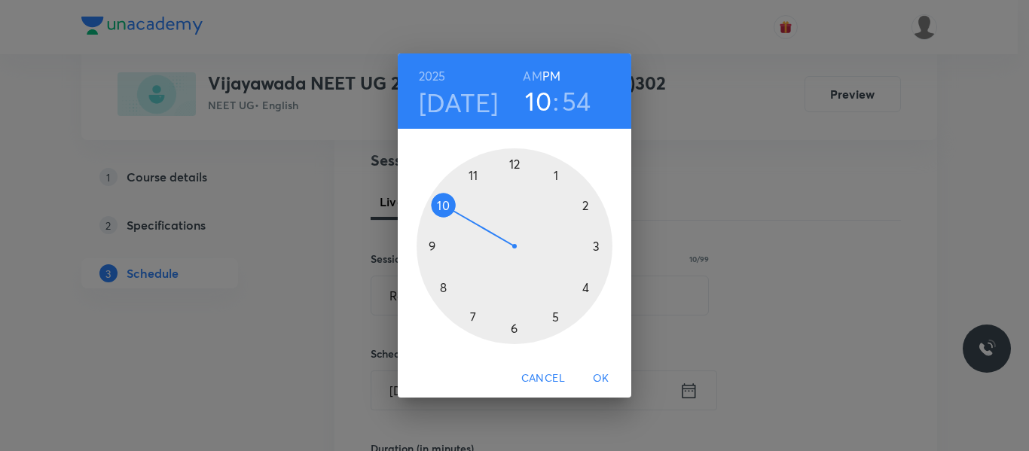
click at [530, 75] on h6 "AM" at bounding box center [532, 76] width 19 height 21
click at [567, 104] on h3 "54" at bounding box center [576, 101] width 29 height 32
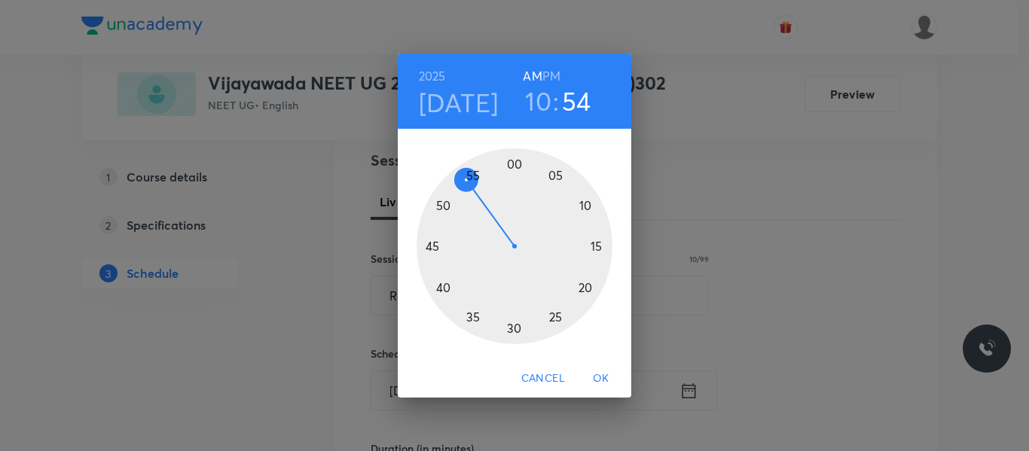
click at [516, 164] on div at bounding box center [515, 246] width 196 height 196
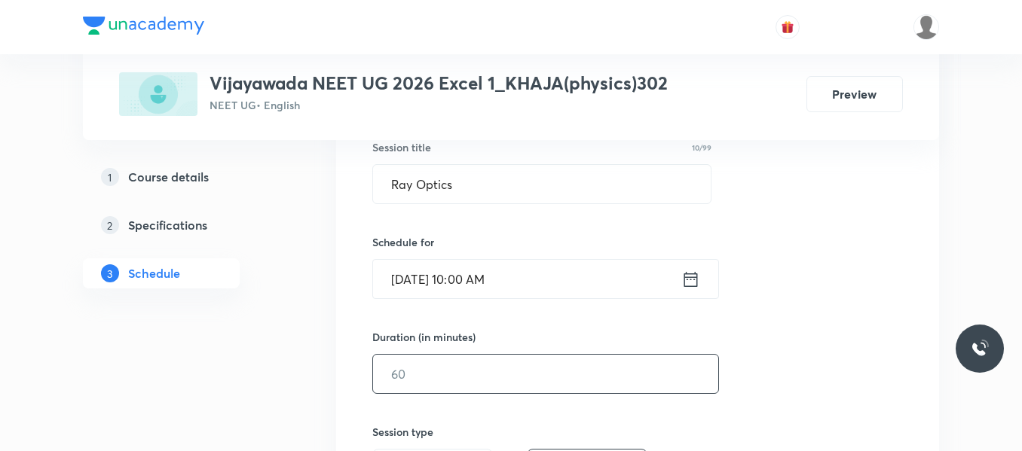
scroll to position [327, 0]
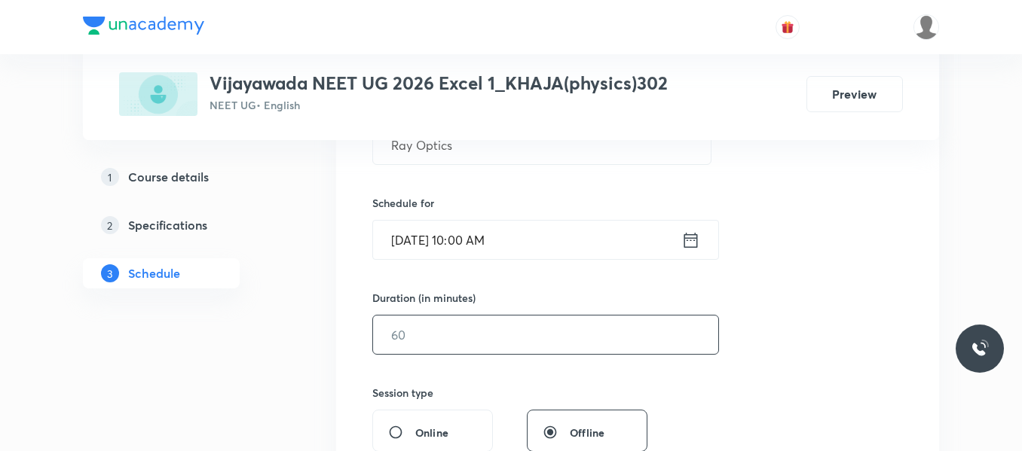
click at [447, 338] on input "text" at bounding box center [545, 335] width 345 height 38
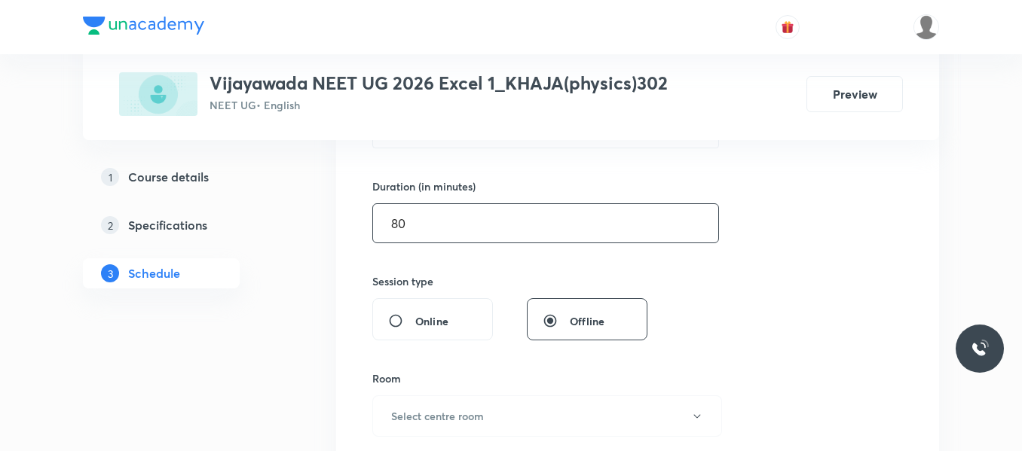
scroll to position [478, 0]
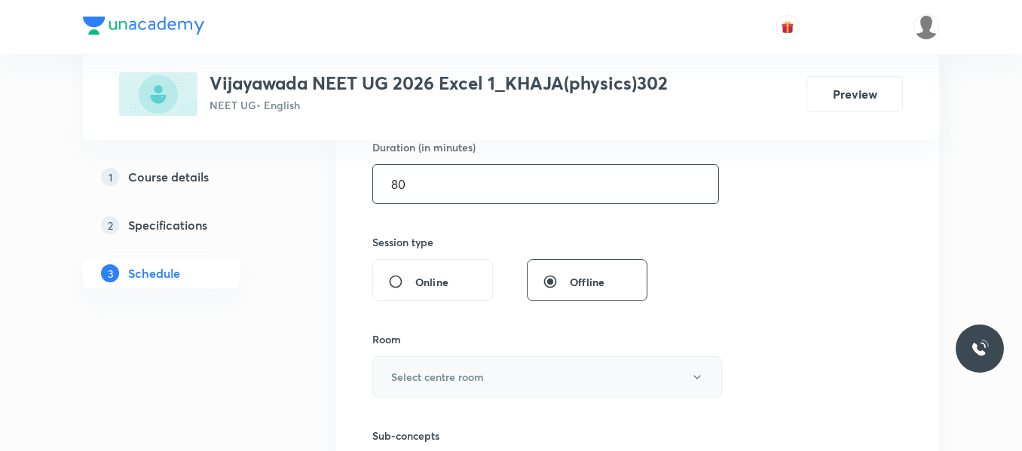
type input "80"
click at [438, 384] on h6 "Select centre room" at bounding box center [437, 377] width 93 height 16
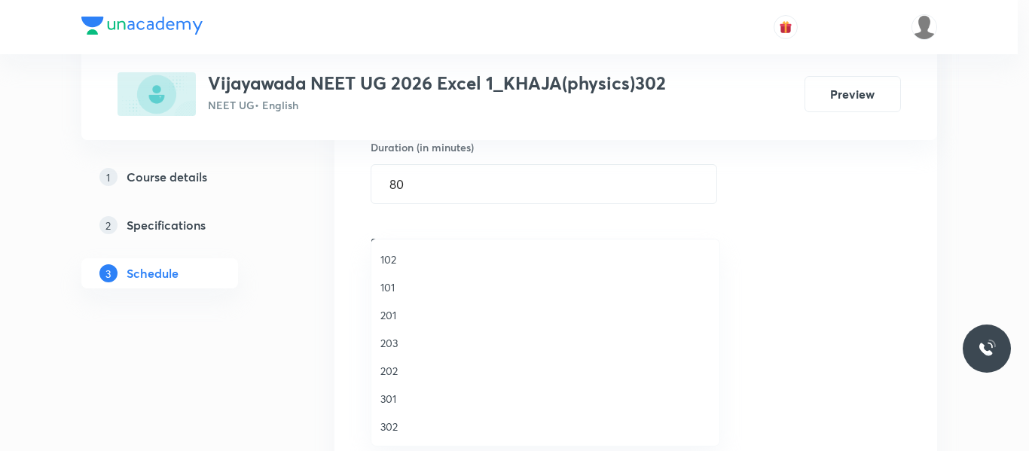
click at [391, 422] on span "302" at bounding box center [546, 427] width 330 height 16
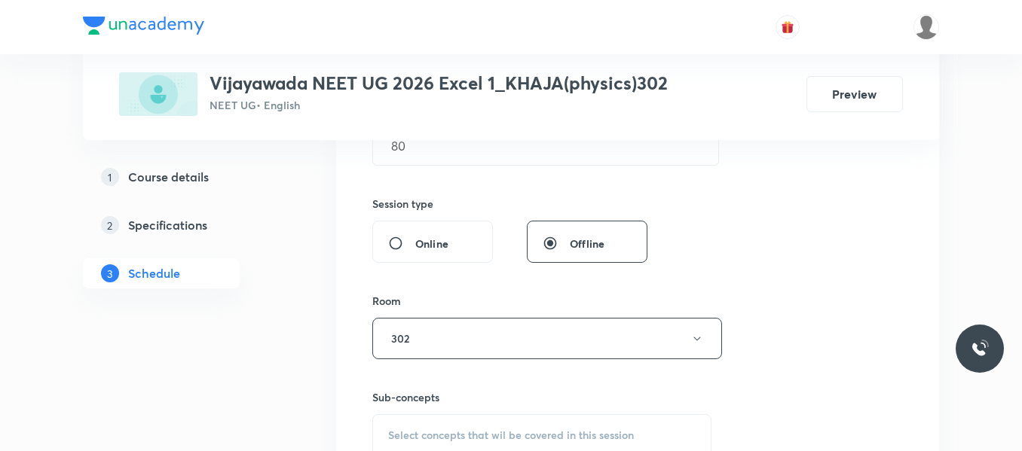
scroll to position [628, 0]
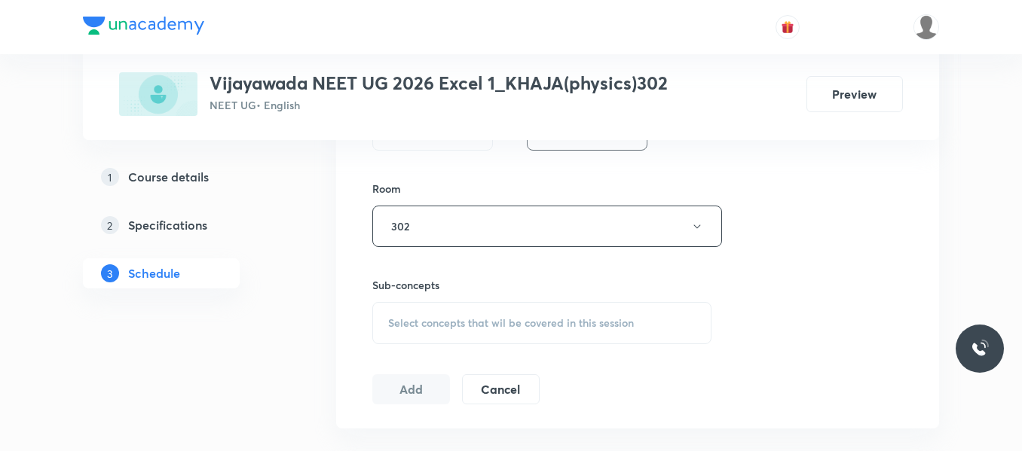
click at [491, 324] on span "Select concepts that wil be covered in this session" at bounding box center [511, 323] width 246 height 12
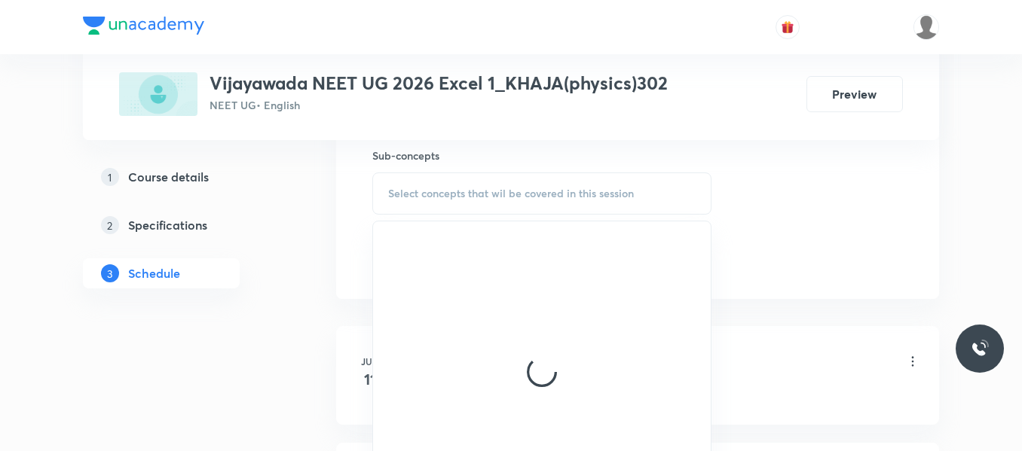
scroll to position [779, 0]
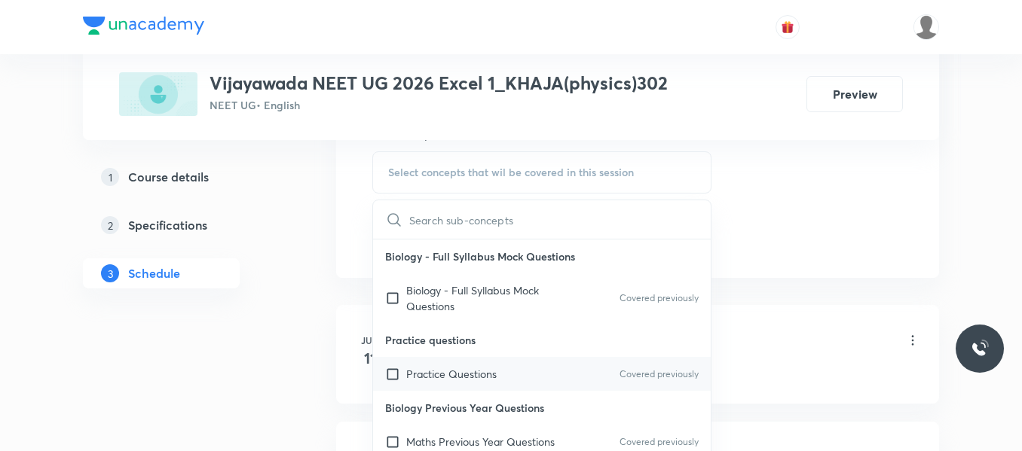
click at [454, 378] on p "Practice Questions" at bounding box center [451, 374] width 90 height 16
checkbox input "true"
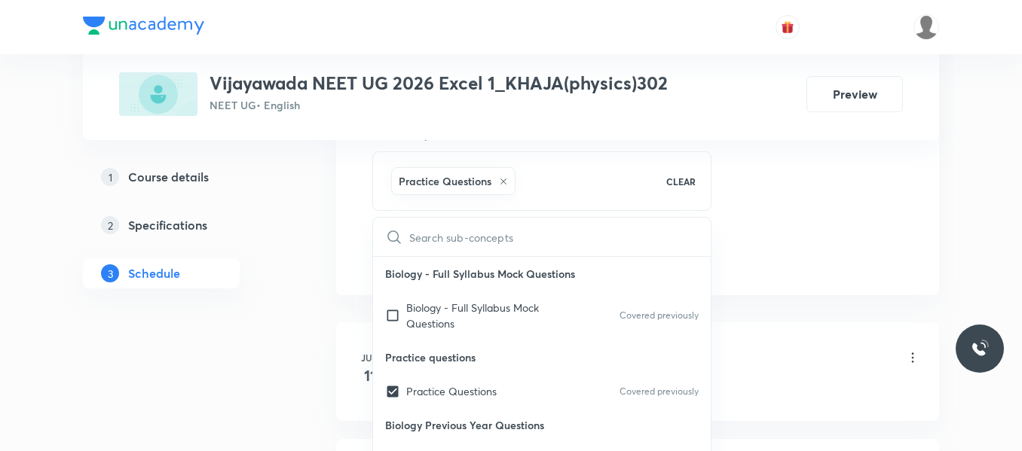
drag, startPoint x: 812, startPoint y: 245, endPoint x: 385, endPoint y: 314, distance: 432.1
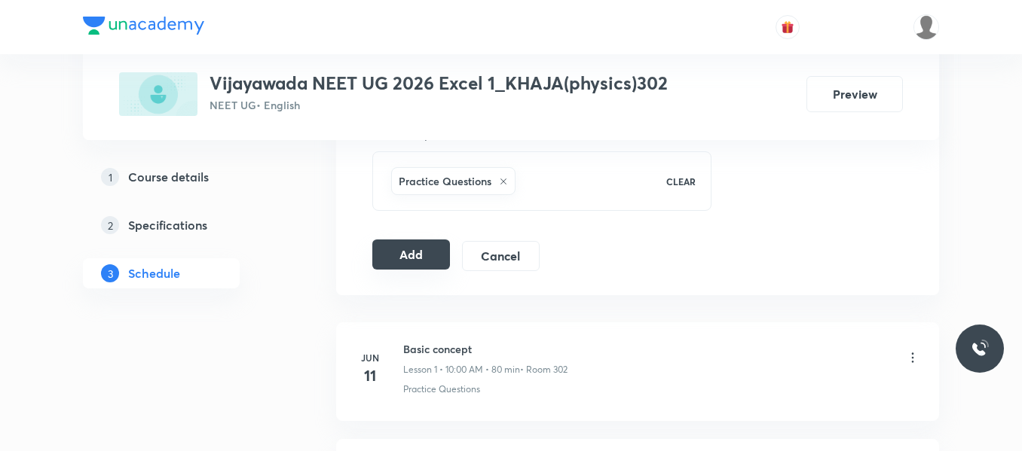
click at [405, 251] on button "Add" at bounding box center [411, 255] width 78 height 30
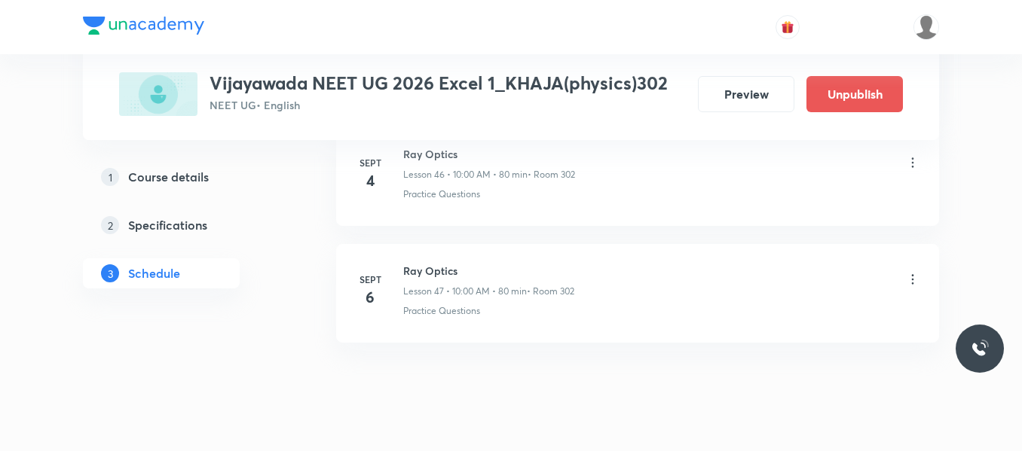
scroll to position [5553, 0]
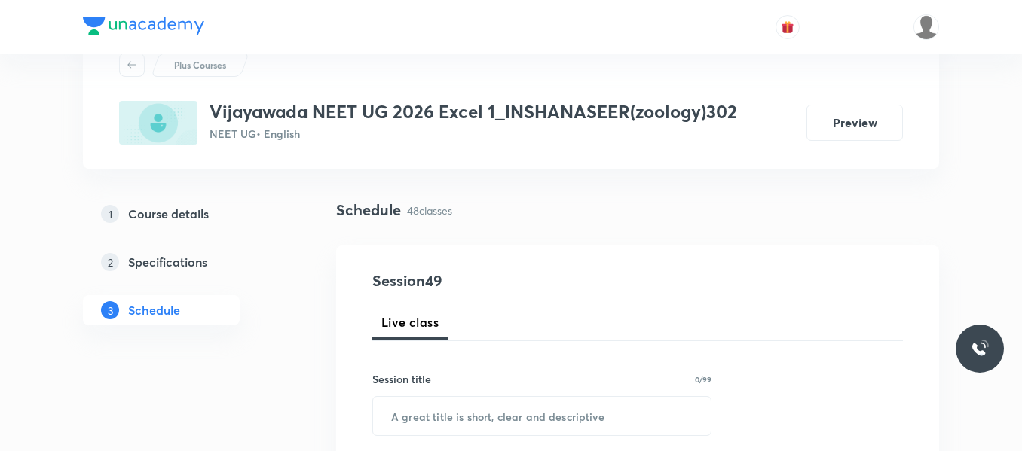
scroll to position [151, 0]
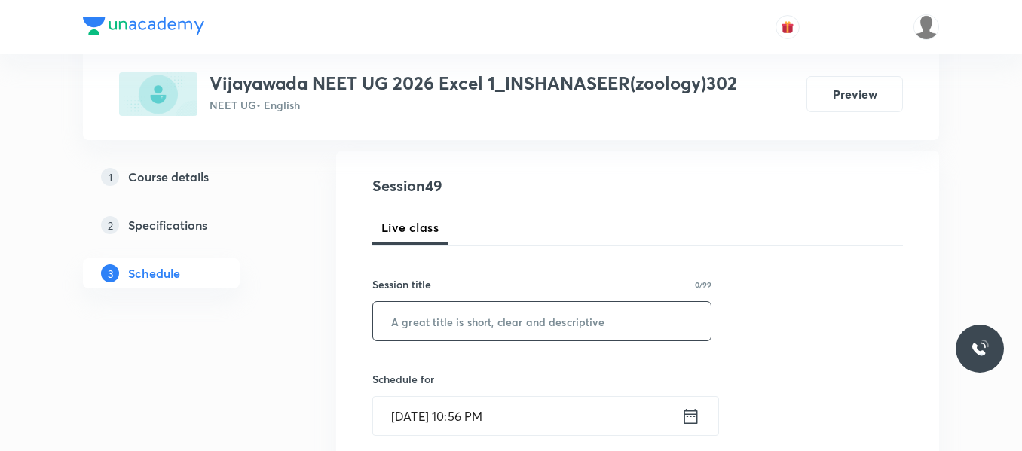
click at [425, 318] on input "text" at bounding box center [542, 321] width 338 height 38
paste input "Excretory products and there eliminations"
type input "Excretory products and there eliminations"
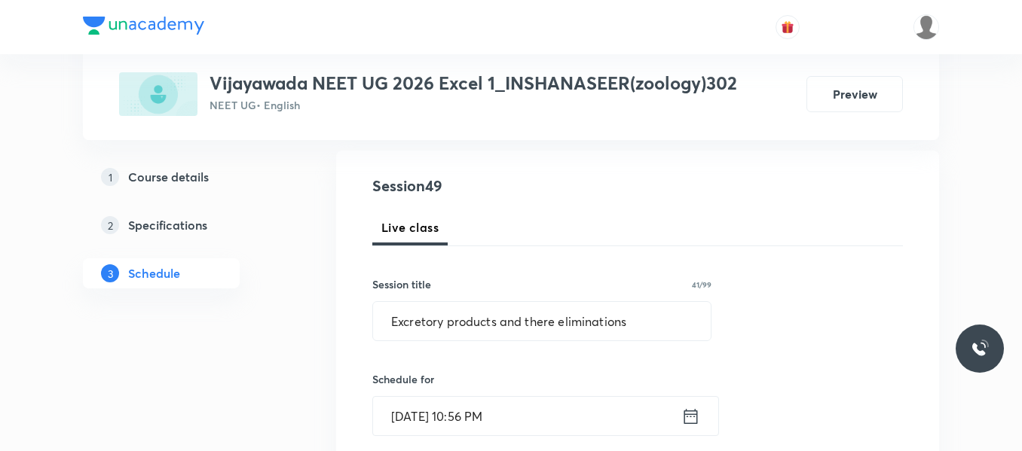
click at [681, 421] on div "[DATE] 10:56 PM ​" at bounding box center [545, 416] width 347 height 40
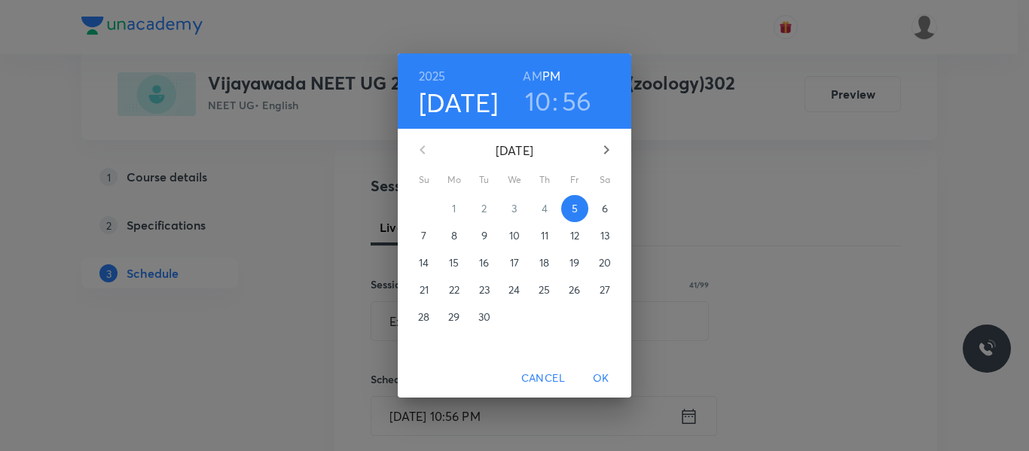
click at [604, 204] on p "6" at bounding box center [605, 208] width 6 height 15
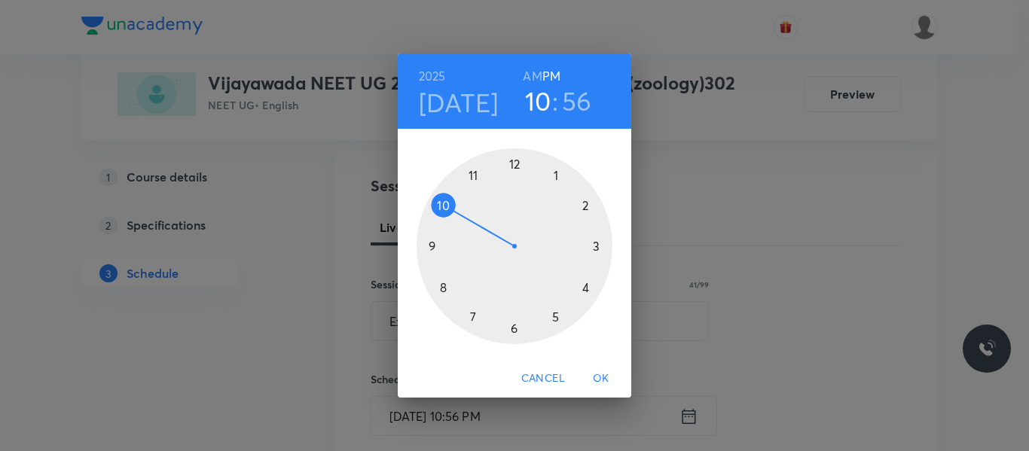
click at [473, 179] on div at bounding box center [515, 246] width 196 height 196
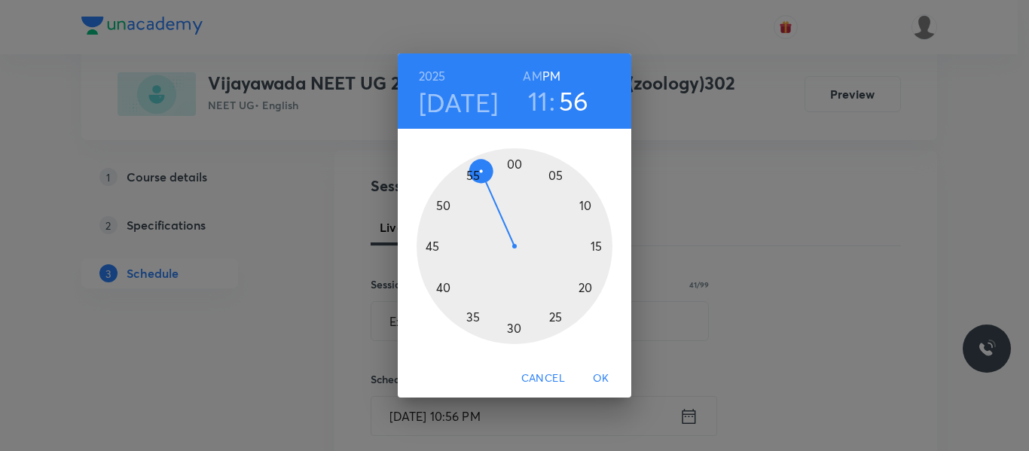
click at [536, 74] on h6 "AM" at bounding box center [532, 76] width 19 height 21
click at [512, 328] on div at bounding box center [515, 246] width 196 height 196
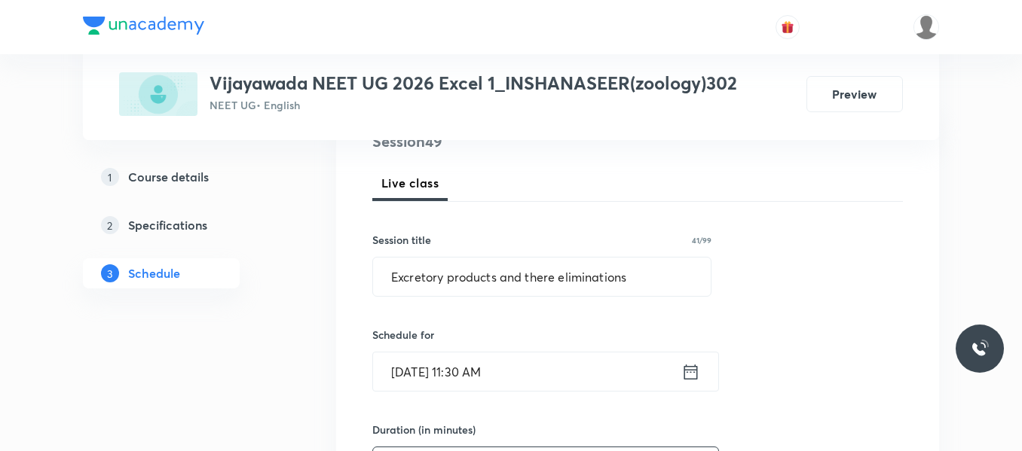
scroll to position [301, 0]
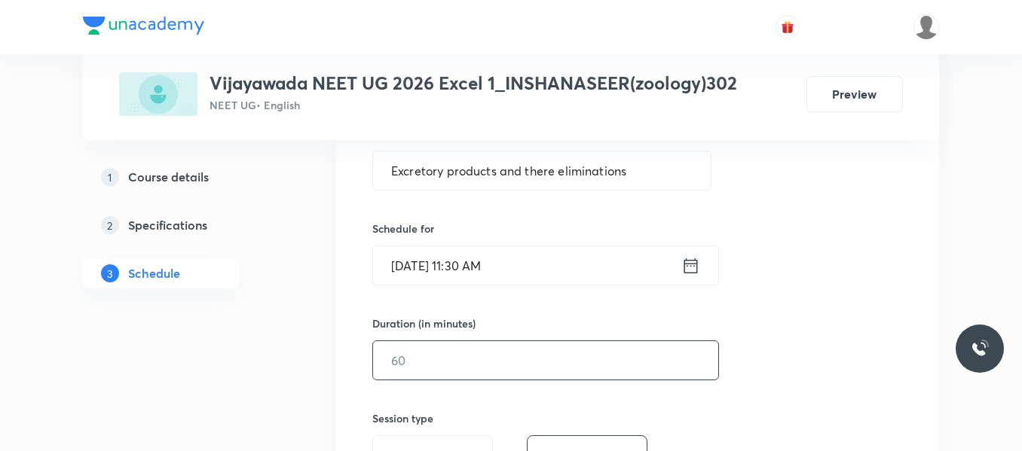
click at [445, 343] on input "text" at bounding box center [545, 360] width 345 height 38
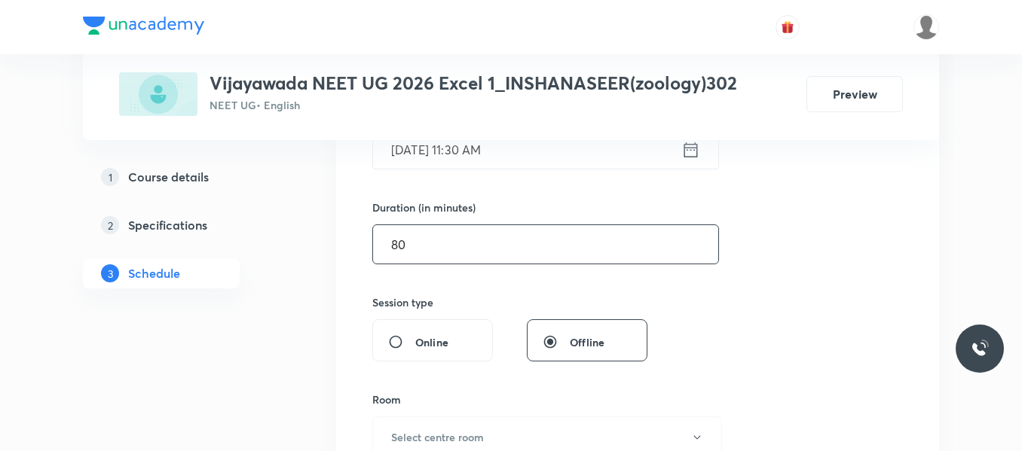
scroll to position [452, 0]
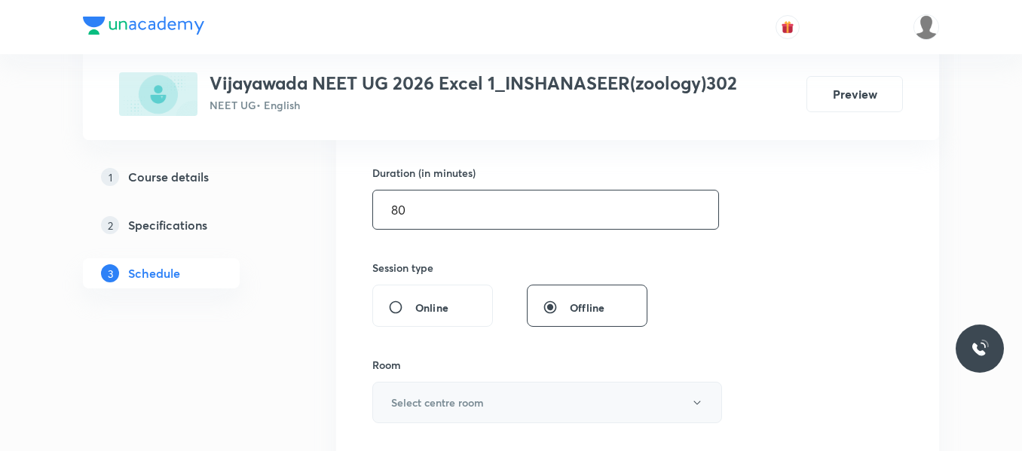
type input "80"
click at [460, 390] on button "Select centre room" at bounding box center [547, 402] width 350 height 41
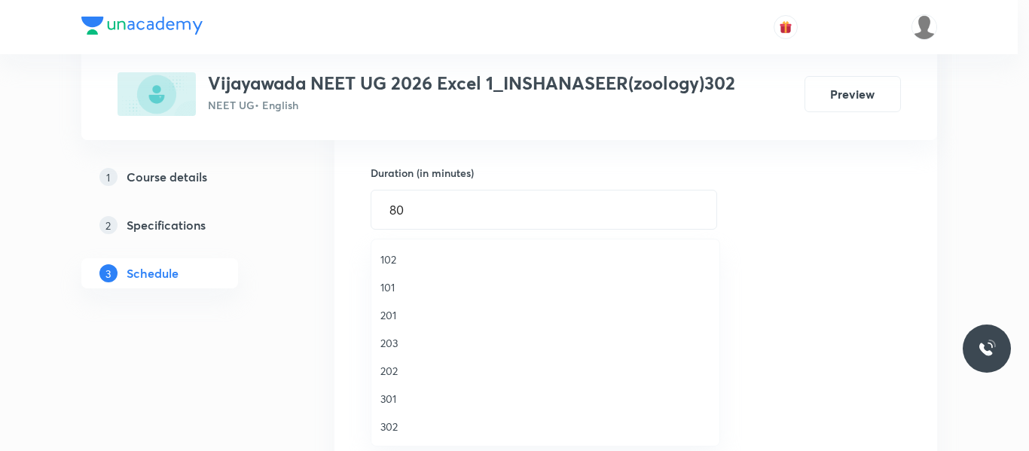
click at [384, 423] on span "302" at bounding box center [546, 427] width 330 height 16
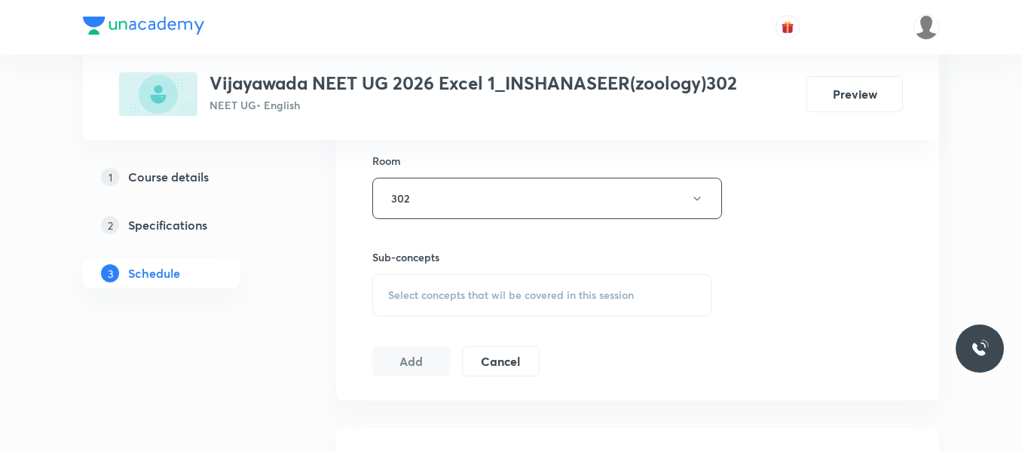
scroll to position [678, 0]
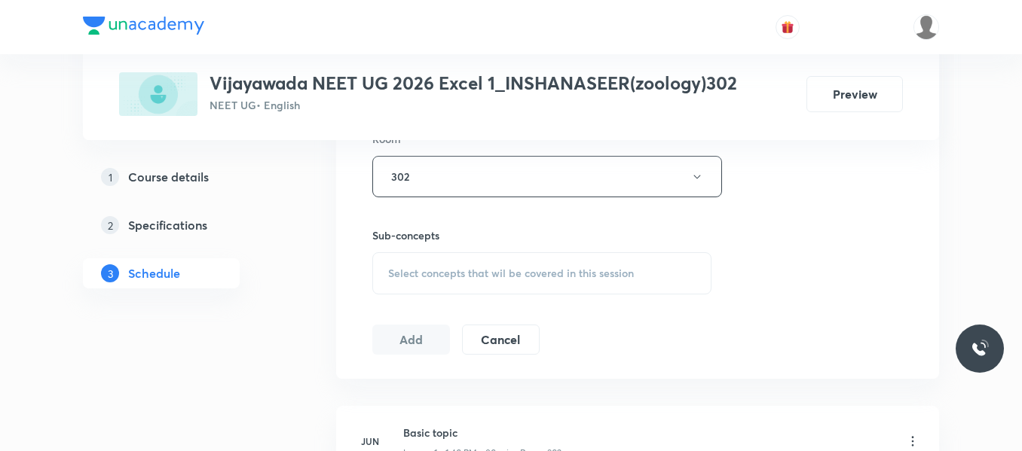
click at [431, 269] on span "Select concepts that wil be covered in this session" at bounding box center [511, 273] width 246 height 12
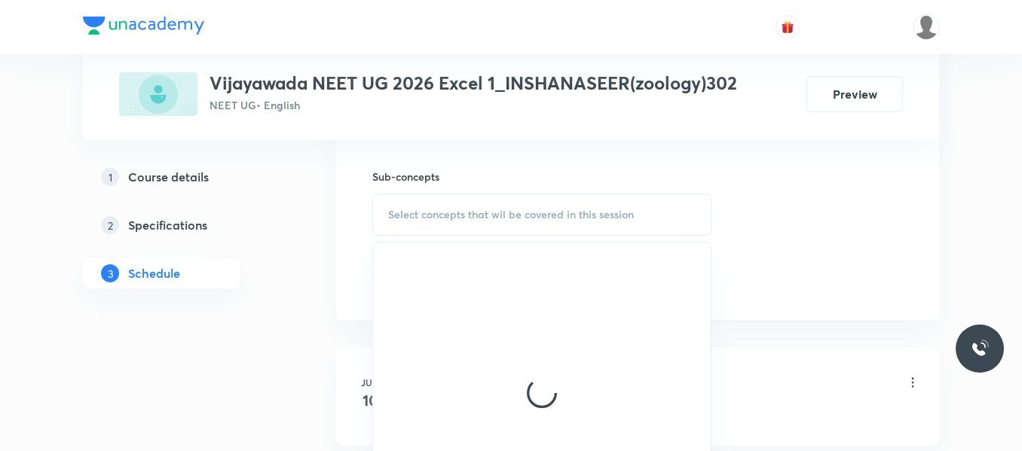
scroll to position [753, 0]
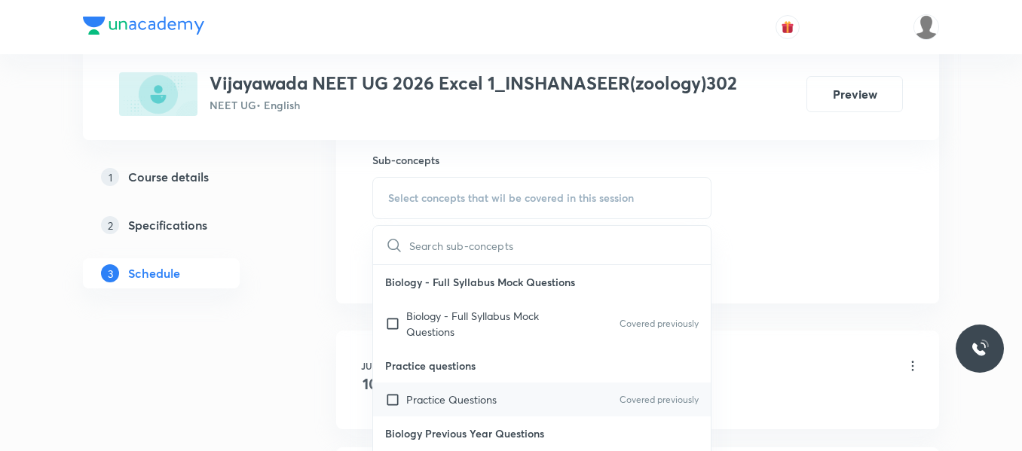
click at [475, 404] on p "Practice Questions" at bounding box center [451, 400] width 90 height 16
checkbox input "true"
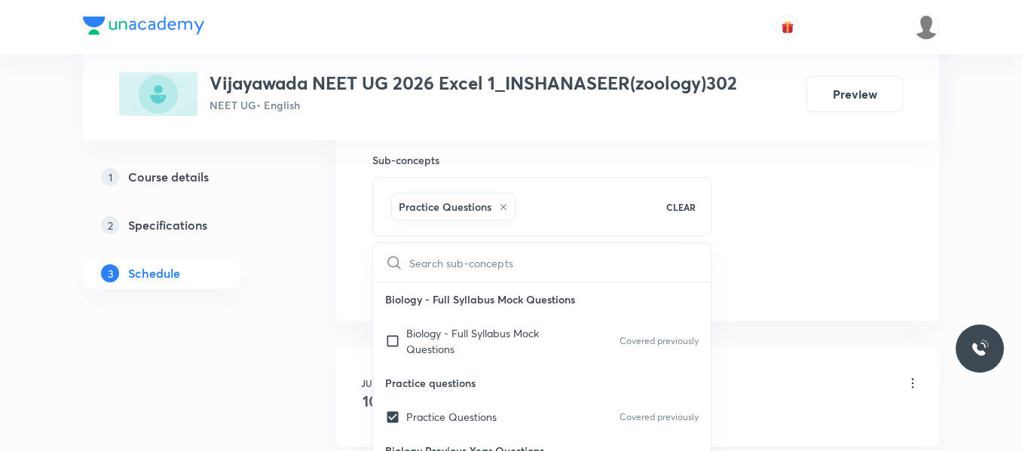
drag, startPoint x: 754, startPoint y: 231, endPoint x: 458, endPoint y: 302, distance: 304.7
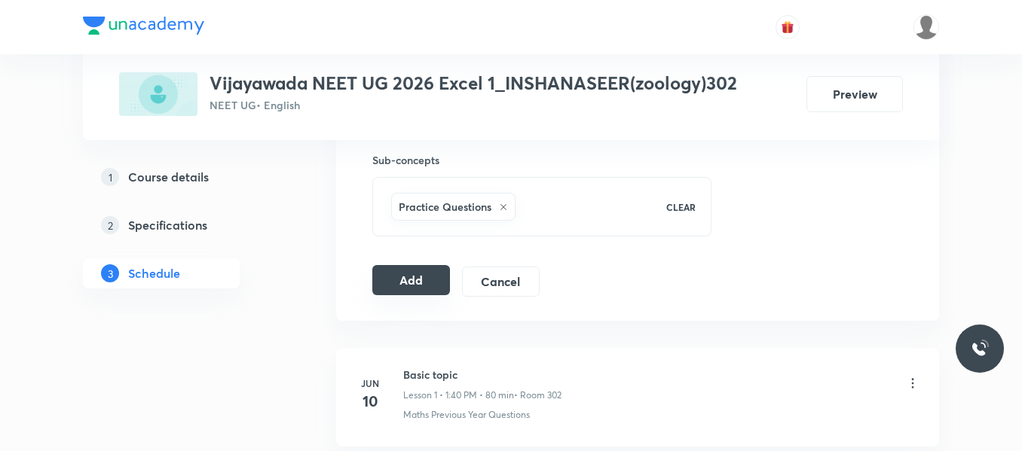
click at [399, 283] on button "Add" at bounding box center [411, 280] width 78 height 30
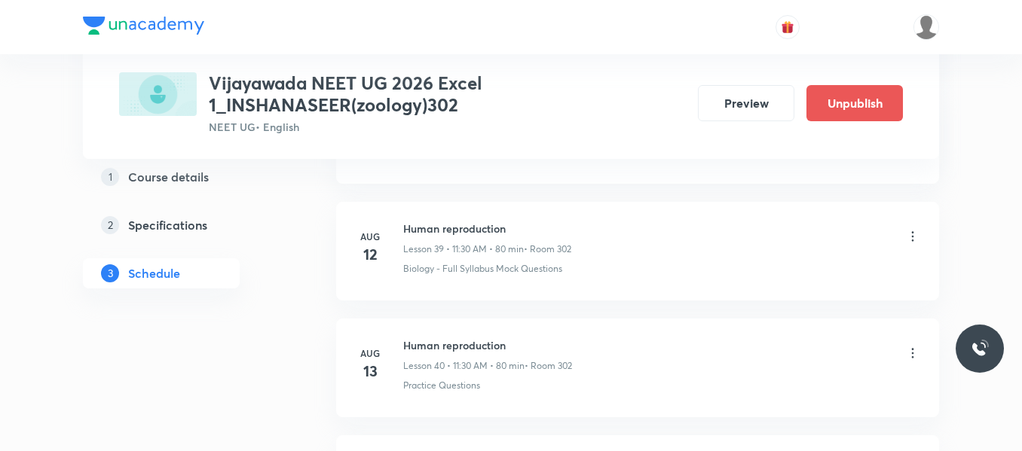
scroll to position [5806, 0]
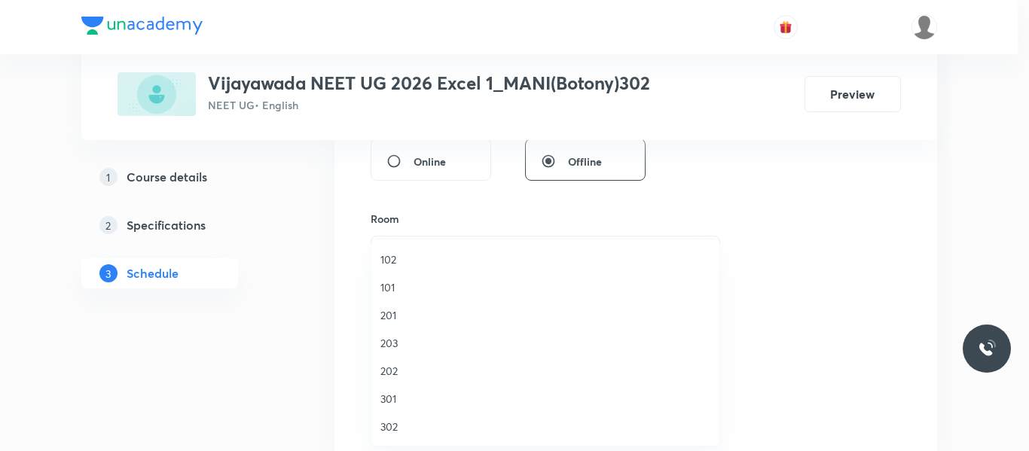
click at [390, 427] on span "302" at bounding box center [546, 427] width 330 height 16
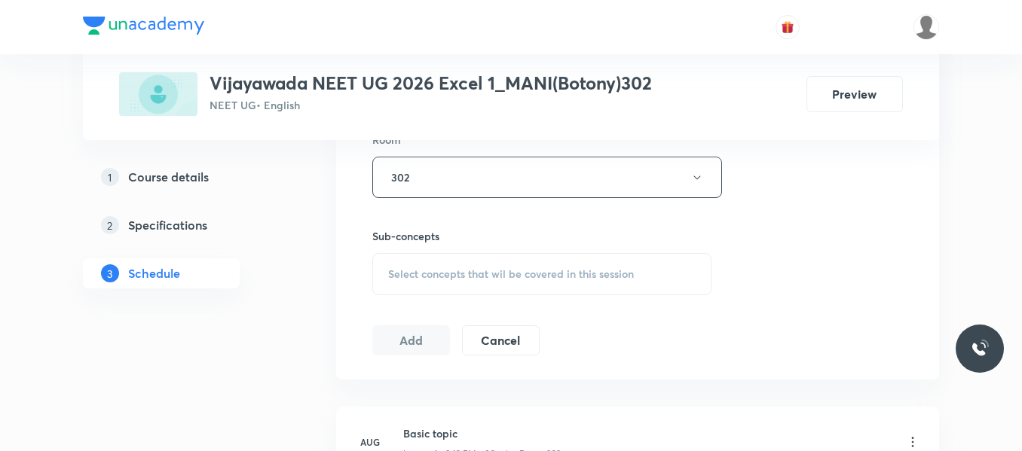
scroll to position [749, 0]
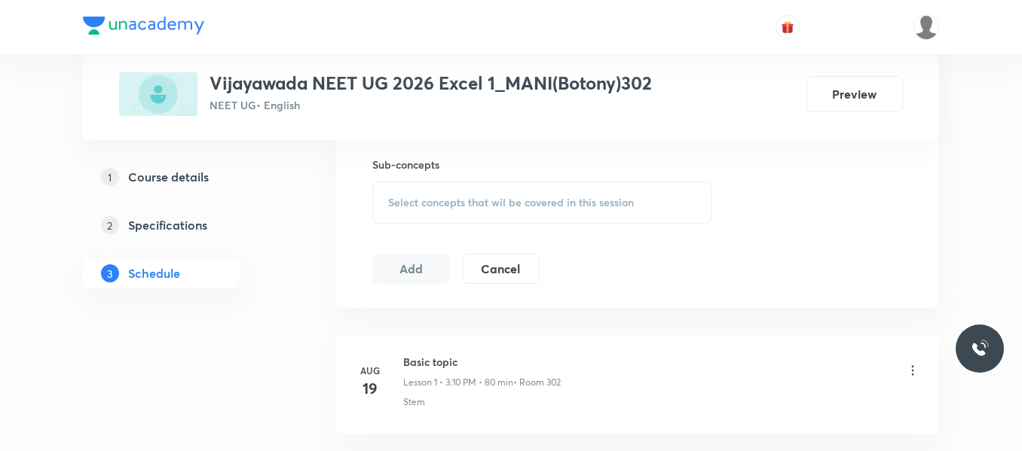
click at [457, 193] on div "Select concepts that wil be covered in this session" at bounding box center [541, 203] width 339 height 42
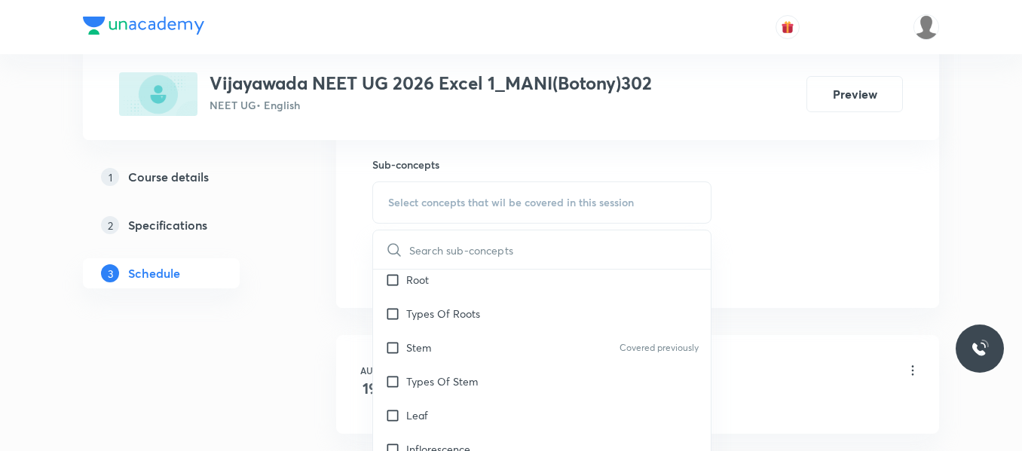
scroll to position [75, 0]
click at [460, 367] on div "Types Of Stem" at bounding box center [542, 381] width 338 height 34
checkbox input "true"
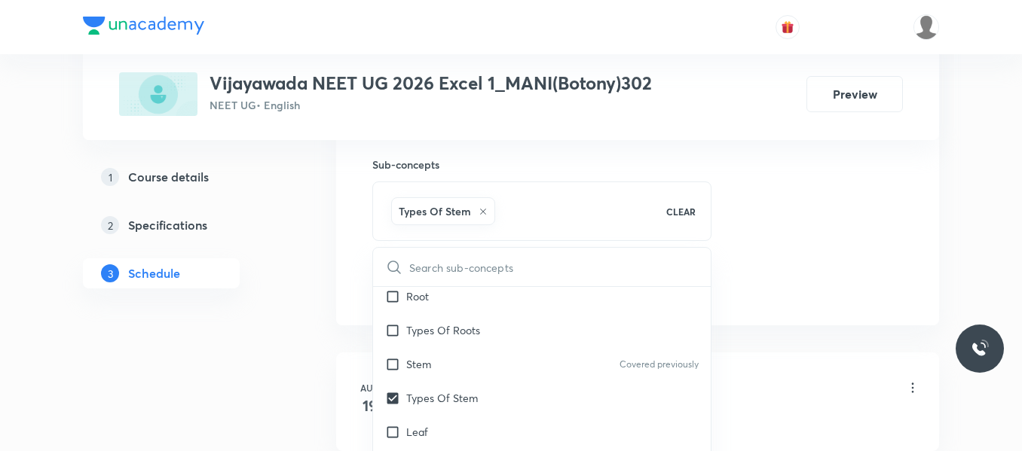
drag, startPoint x: 766, startPoint y: 243, endPoint x: 624, endPoint y: 254, distance: 142.9
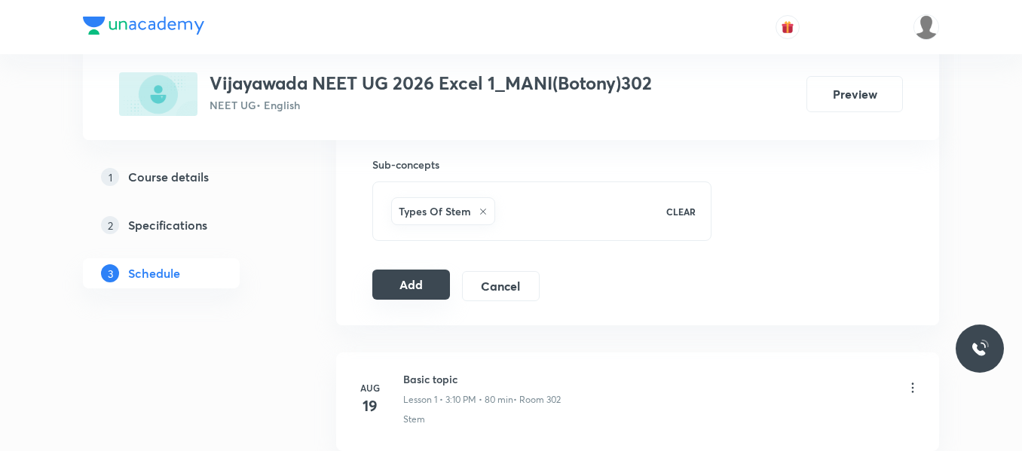
click at [414, 280] on button "Add" at bounding box center [411, 285] width 78 height 30
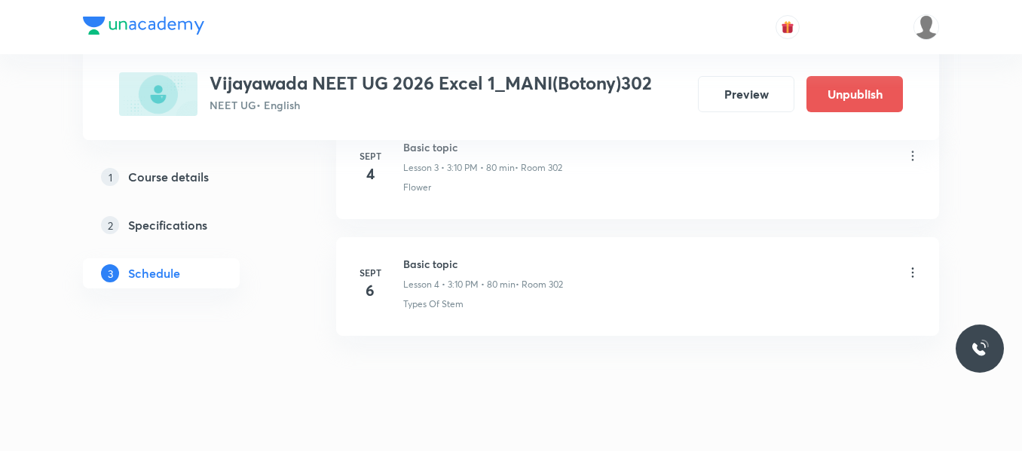
scroll to position [531, 0]
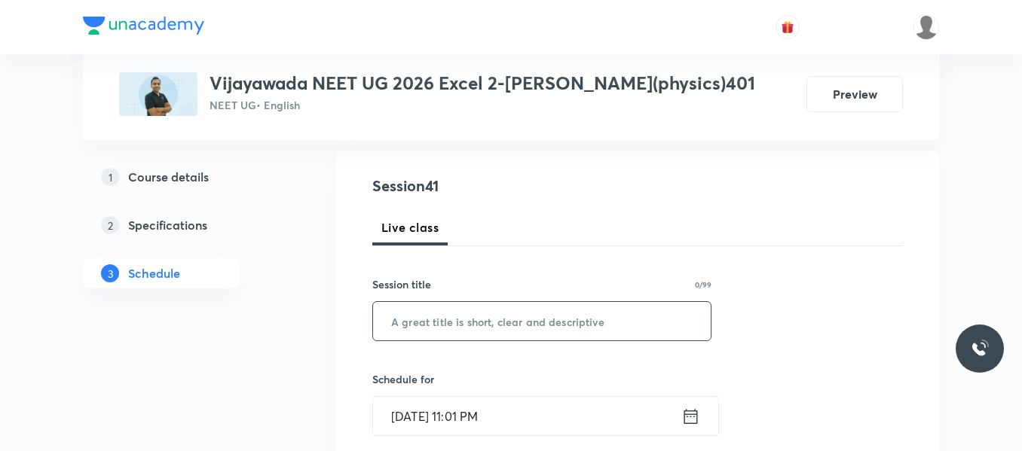
scroll to position [151, 0]
click at [478, 332] on input "text" at bounding box center [542, 321] width 338 height 38
paste input "Ray Optics"
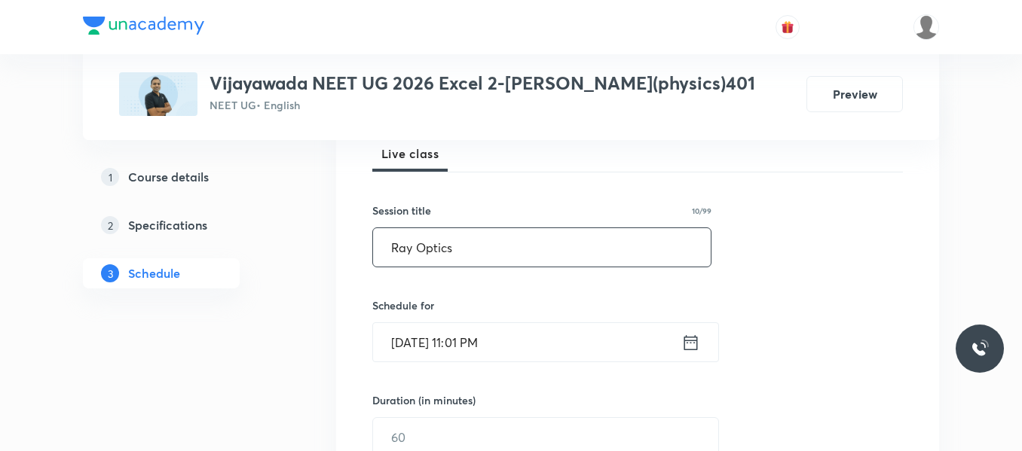
scroll to position [226, 0]
type input "Ray Optics"
click at [685, 340] on icon at bounding box center [691, 340] width 14 height 15
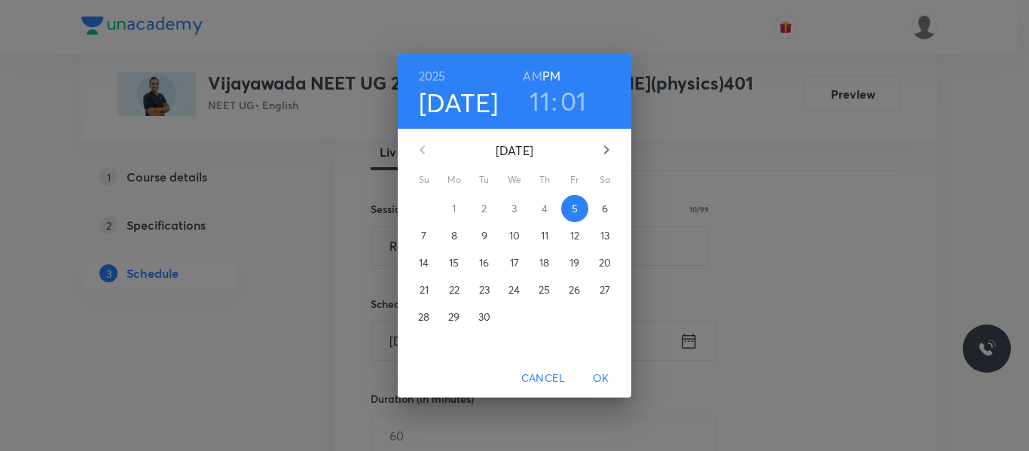
click at [619, 215] on div "6" at bounding box center [605, 208] width 30 height 27
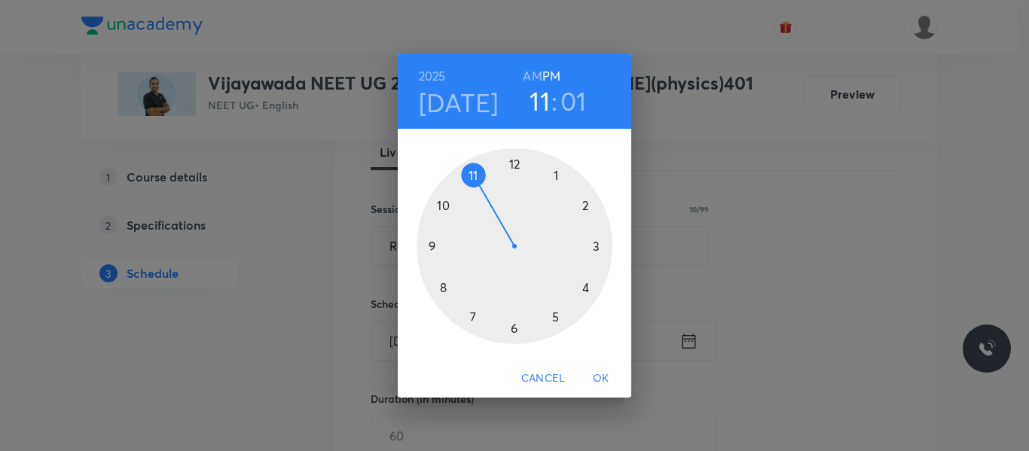
click at [439, 206] on div at bounding box center [515, 246] width 196 height 196
click at [527, 76] on h6 "AM" at bounding box center [532, 76] width 19 height 21
click at [515, 164] on div at bounding box center [515, 246] width 196 height 196
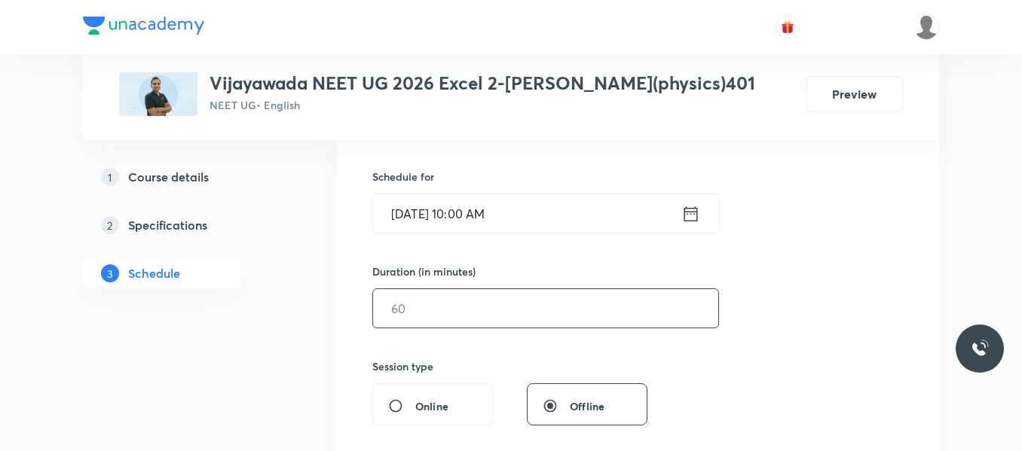
scroll to position [377, 0]
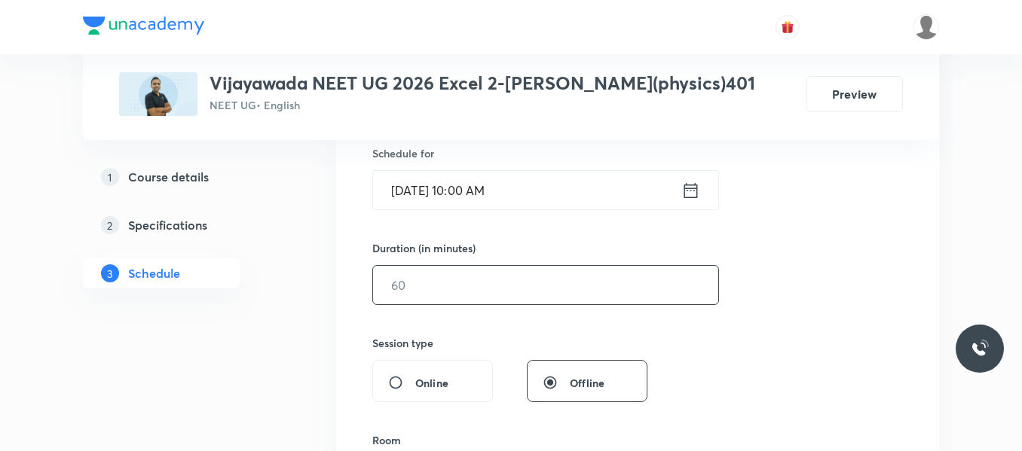
click at [441, 287] on input "text" at bounding box center [545, 285] width 345 height 38
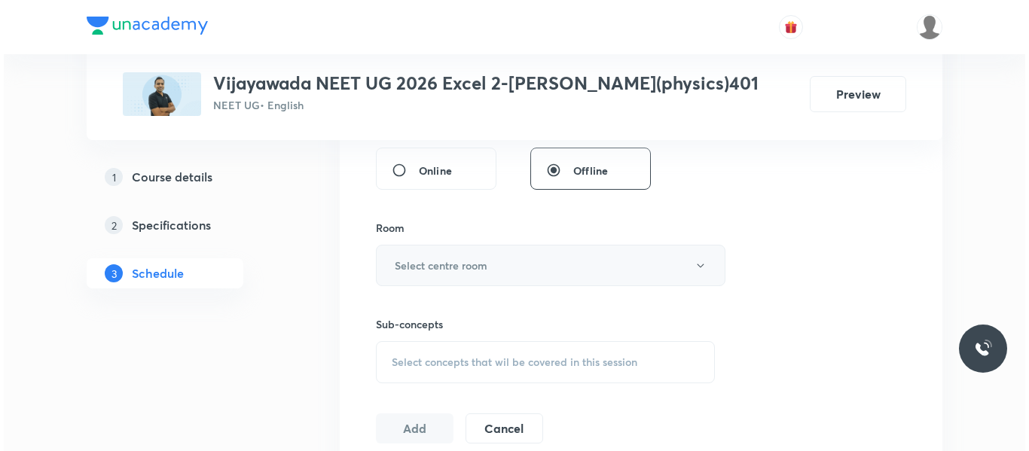
scroll to position [603, 0]
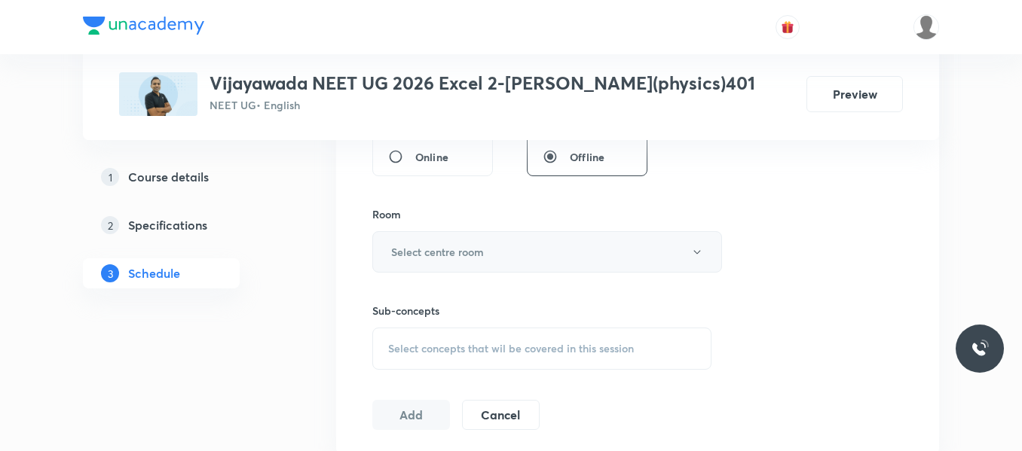
type input "80"
click at [443, 247] on h6 "Select centre room" at bounding box center [437, 252] width 93 height 16
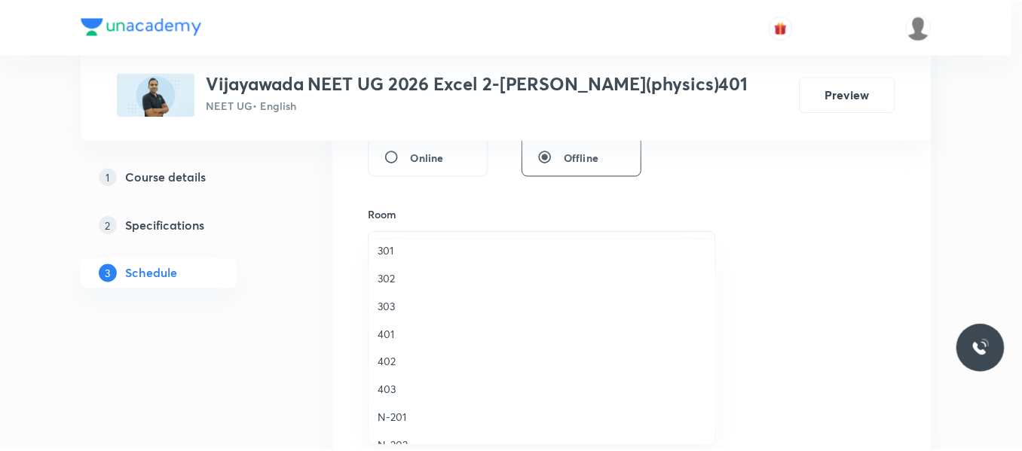
scroll to position [151, 0]
click at [399, 329] on span "401" at bounding box center [546, 332] width 330 height 16
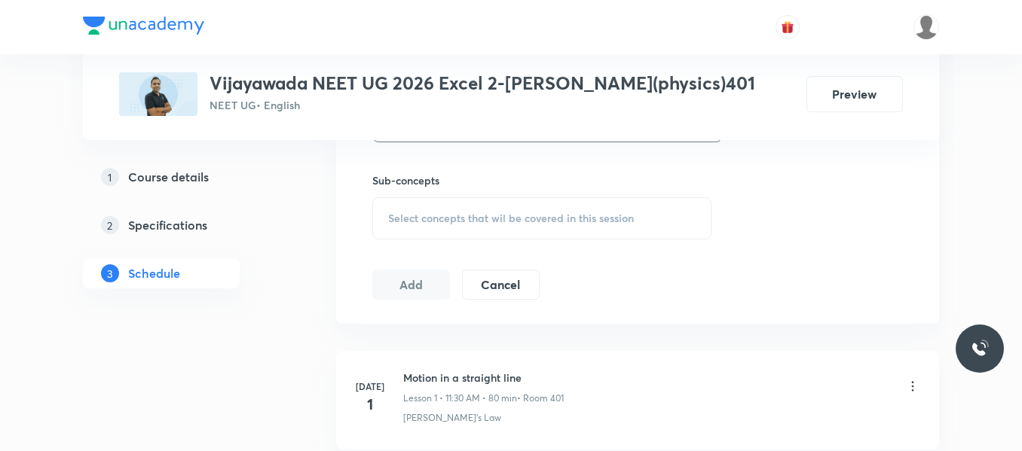
scroll to position [753, 0]
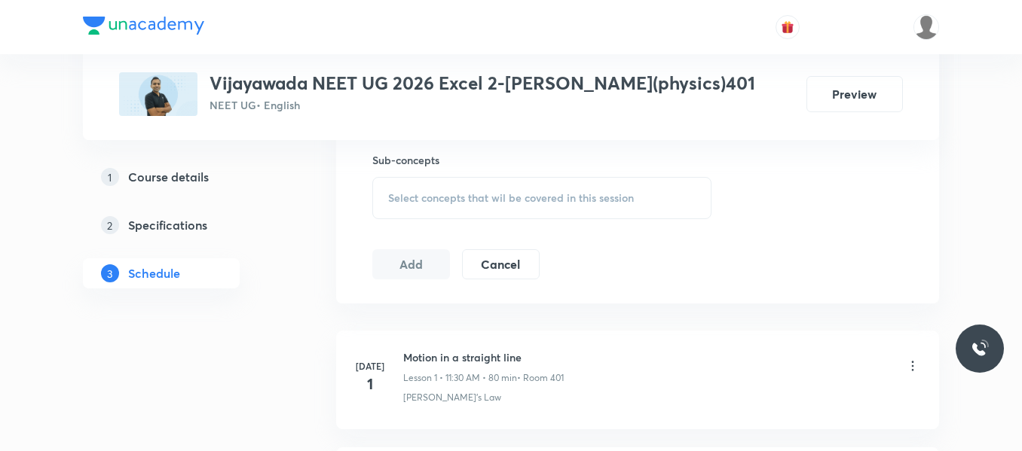
click at [449, 202] on span "Select concepts that wil be covered in this session" at bounding box center [511, 198] width 246 height 12
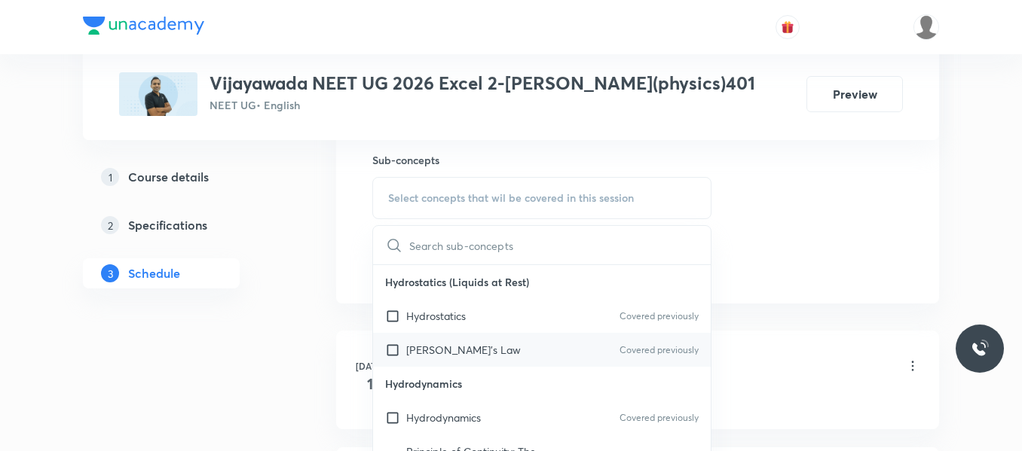
click at [469, 361] on div "Pascal's Law Covered previously" at bounding box center [542, 350] width 338 height 34
checkbox input "true"
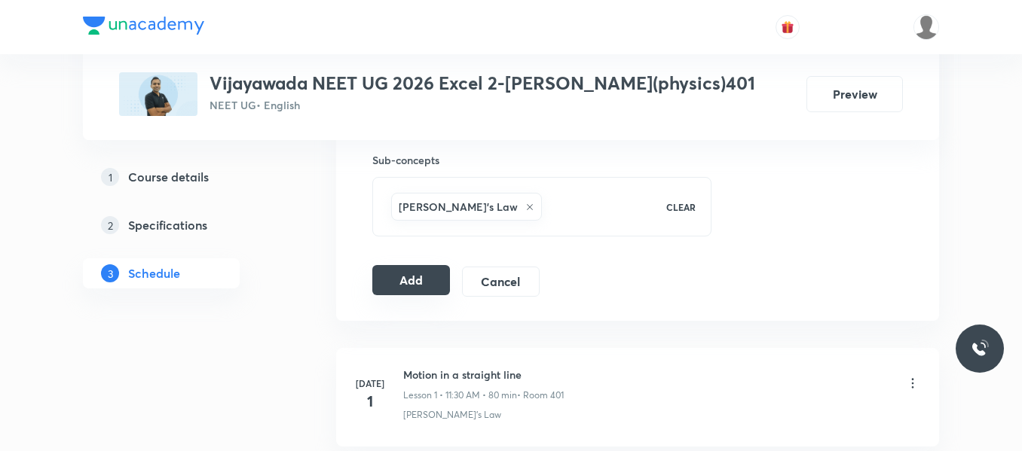
click at [422, 274] on button "Add" at bounding box center [411, 280] width 78 height 30
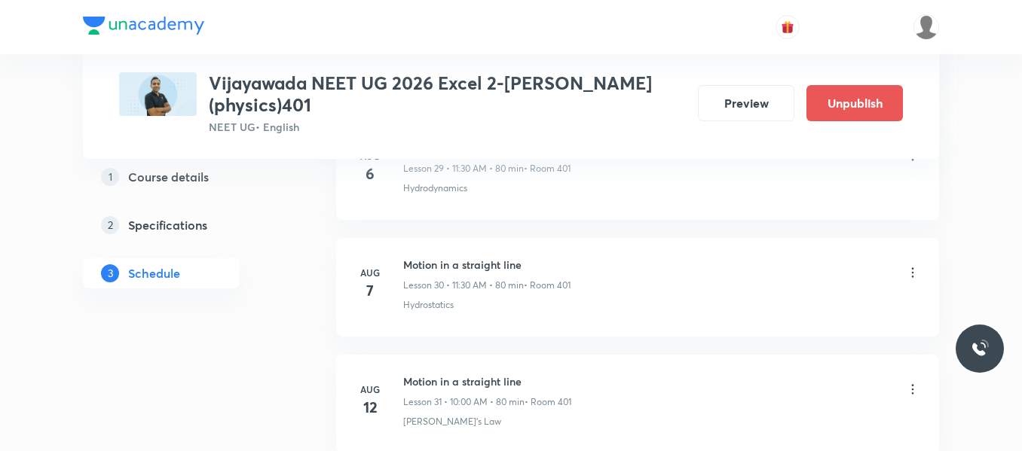
scroll to position [4853, 0]
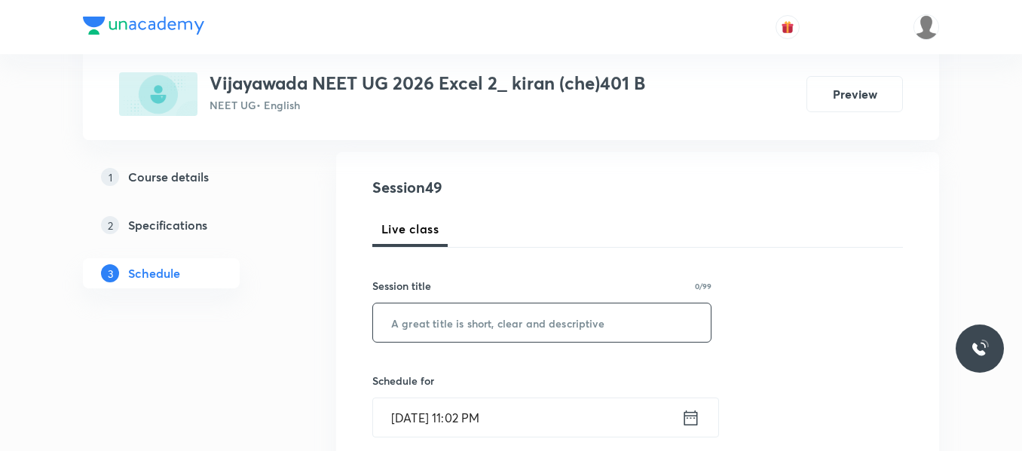
scroll to position [151, 0]
click at [438, 335] on input "text" at bounding box center [542, 321] width 338 height 38
paste input "Bio molecules"
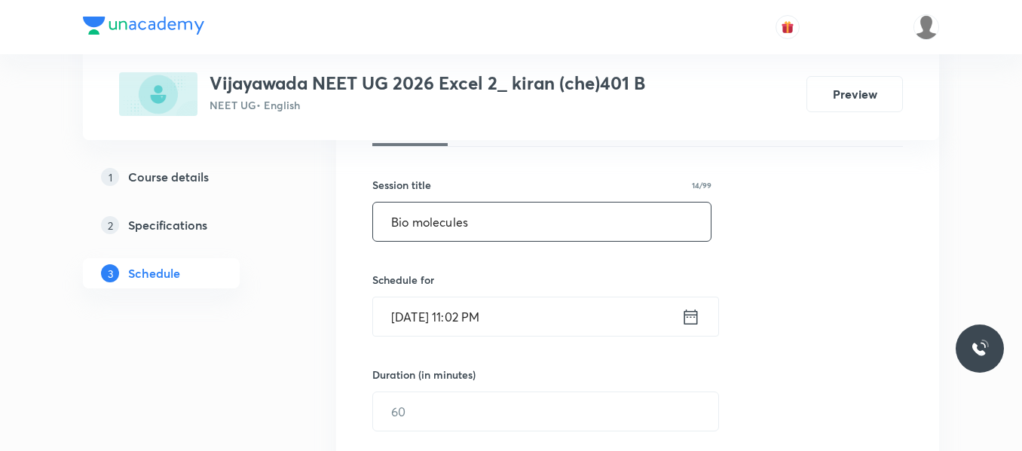
scroll to position [301, 0]
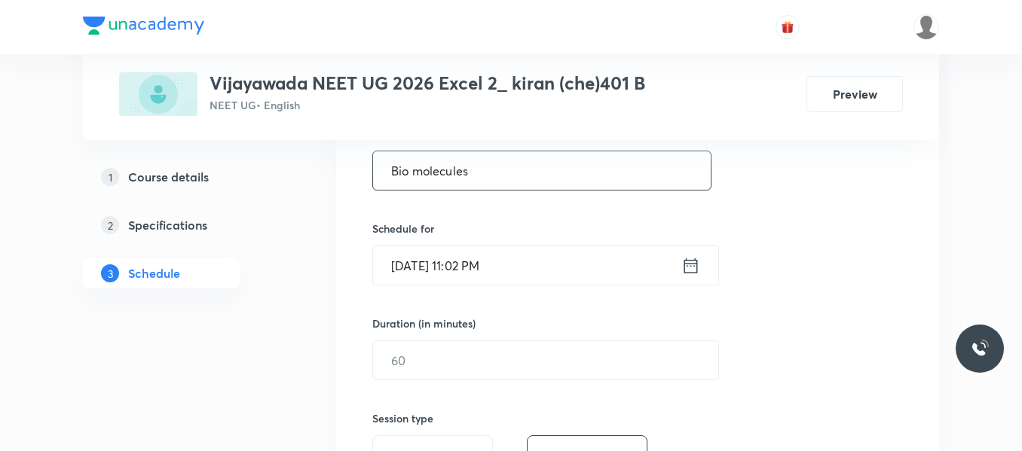
type input "Bio molecules"
click at [690, 258] on icon at bounding box center [690, 265] width 19 height 21
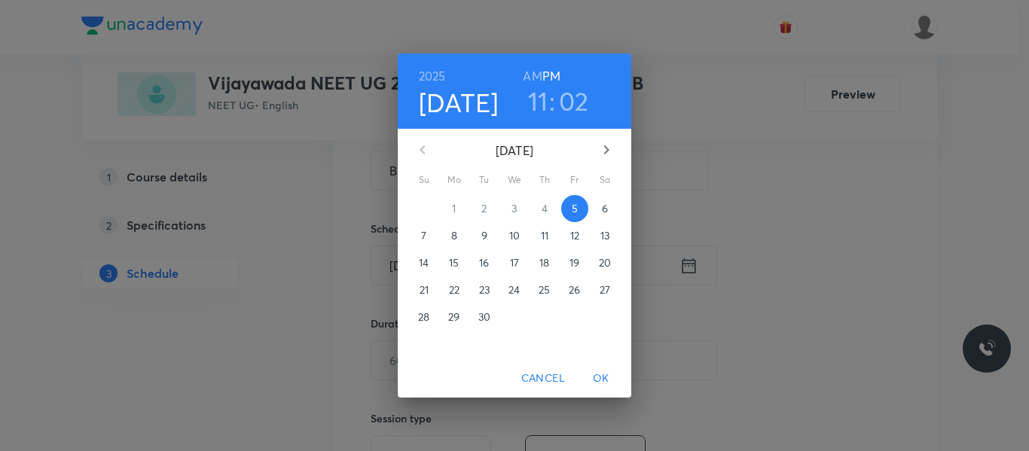
click at [598, 209] on span "6" at bounding box center [604, 208] width 27 height 15
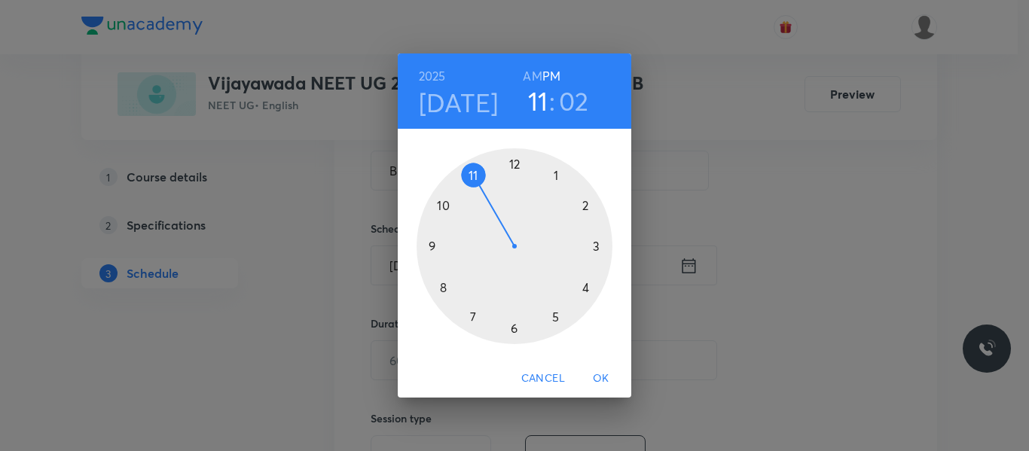
click at [533, 75] on h6 "AM" at bounding box center [532, 76] width 19 height 21
click at [576, 99] on h3 "02" at bounding box center [574, 101] width 30 height 32
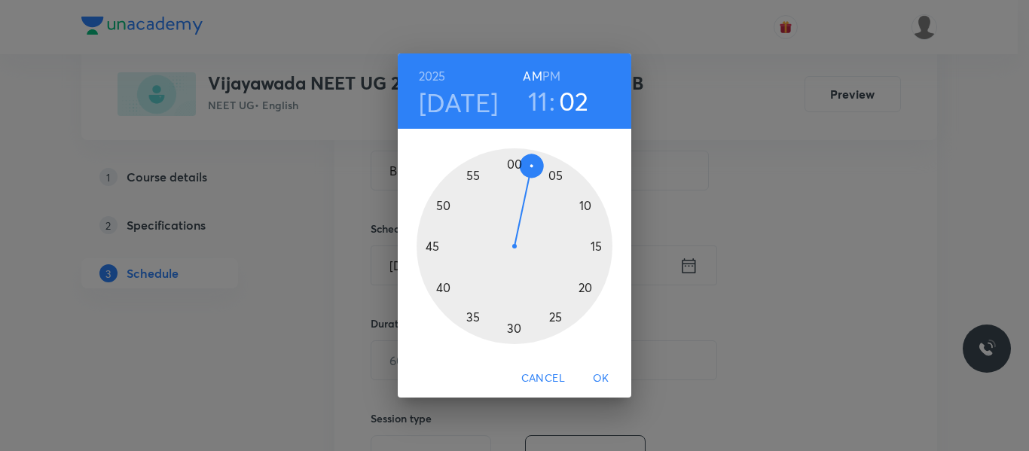
click at [515, 329] on div at bounding box center [515, 246] width 196 height 196
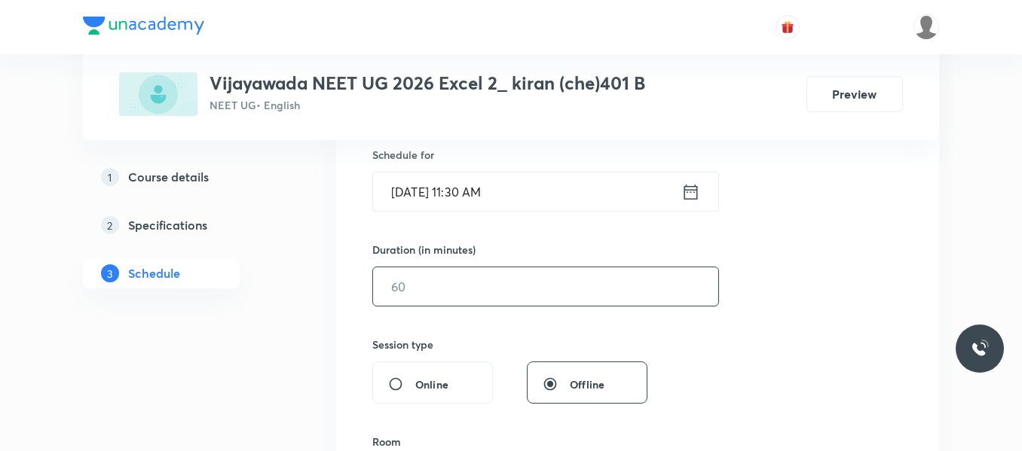
scroll to position [377, 0]
click at [465, 273] on input "text" at bounding box center [545, 285] width 345 height 38
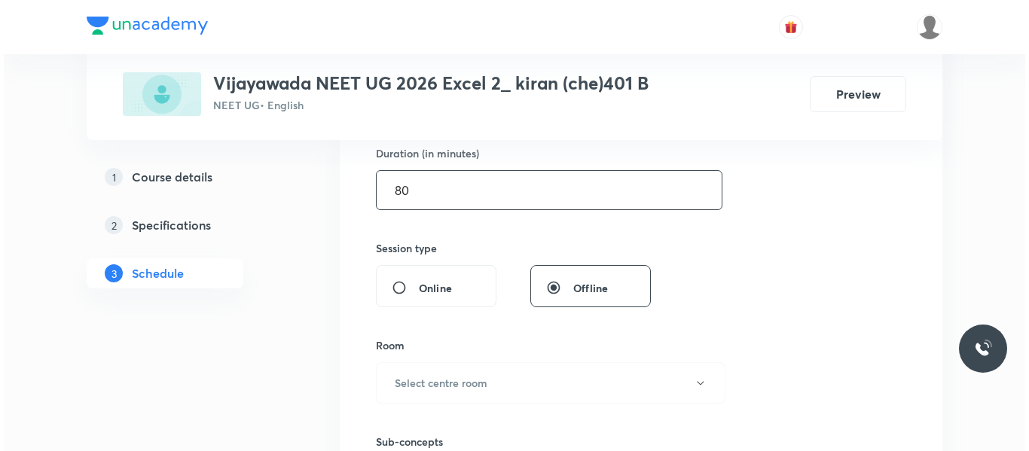
scroll to position [527, 0]
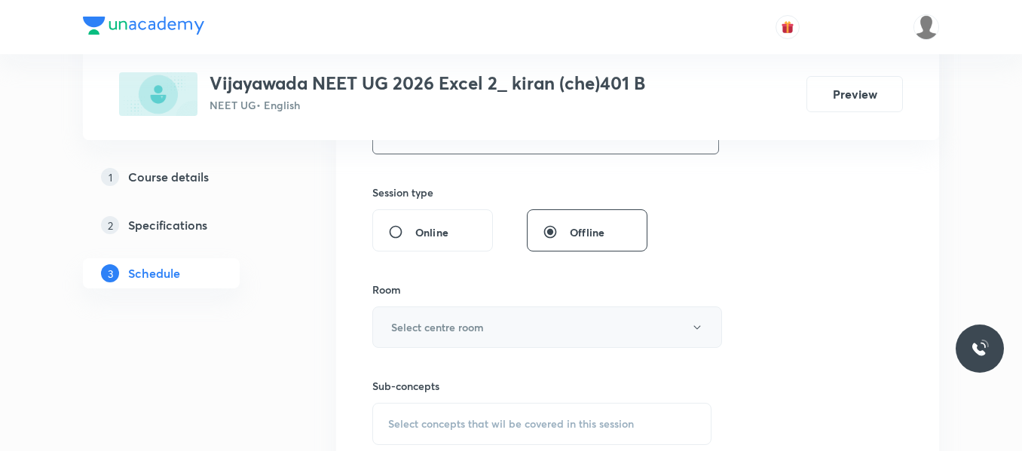
type input "80"
click at [448, 326] on h6 "Select centre room" at bounding box center [437, 327] width 93 height 16
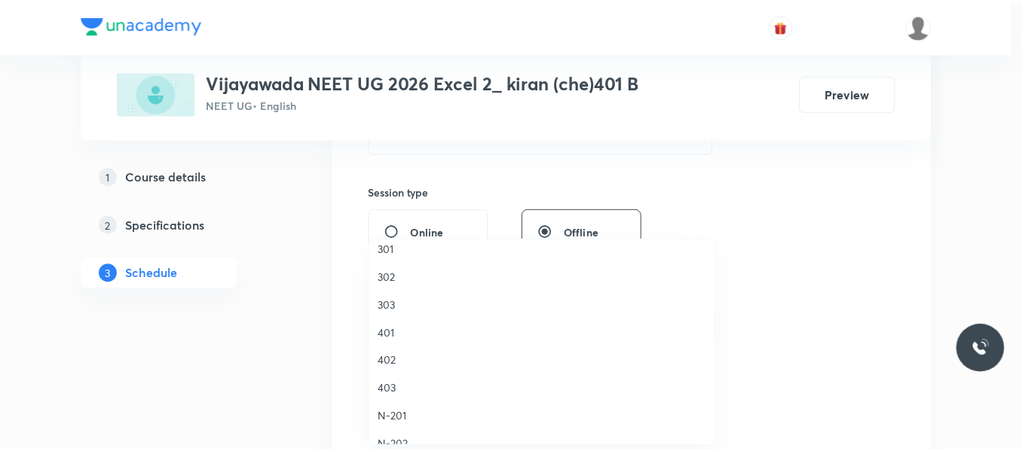
scroll to position [151, 0]
click at [393, 333] on span "401" at bounding box center [546, 332] width 330 height 16
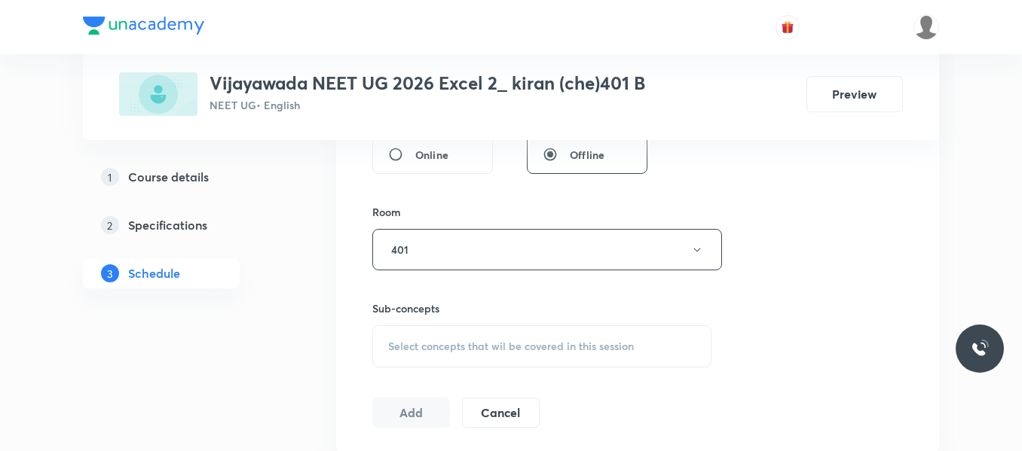
scroll to position [678, 0]
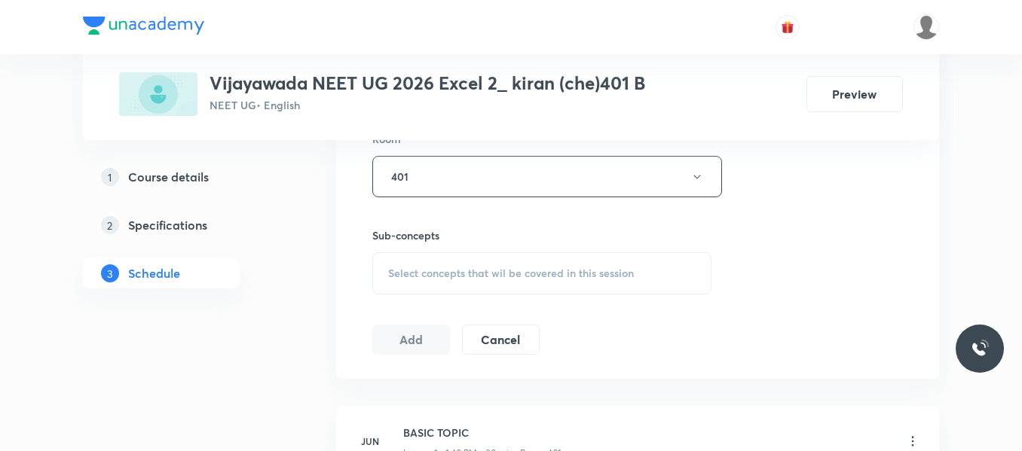
click at [425, 283] on div "Select concepts that wil be covered in this session" at bounding box center [541, 273] width 339 height 42
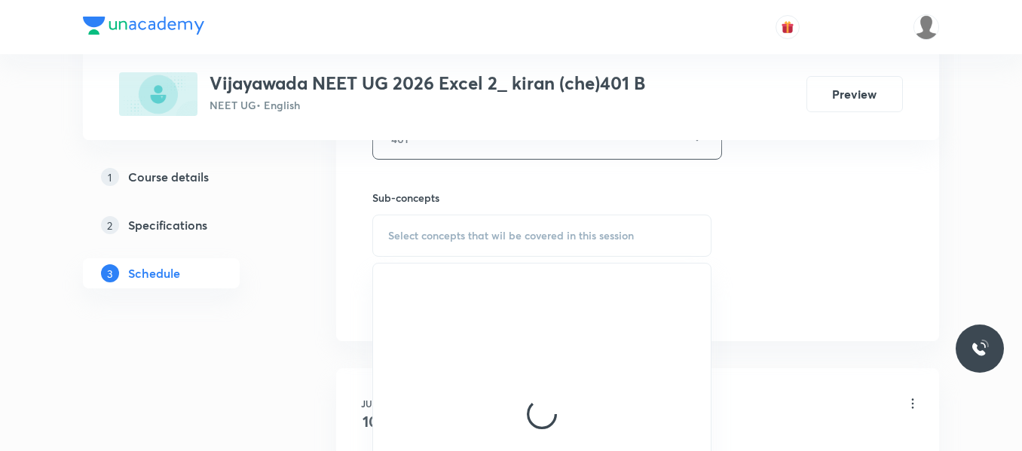
scroll to position [753, 0]
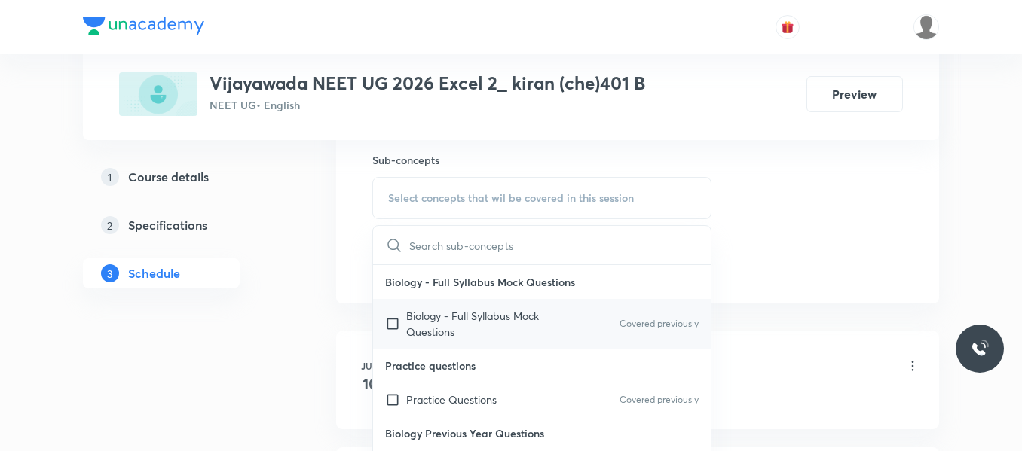
drag, startPoint x: 470, startPoint y: 399, endPoint x: 565, endPoint y: 359, distance: 103.0
click at [470, 399] on p "Practice Questions" at bounding box center [451, 400] width 90 height 16
checkbox input "true"
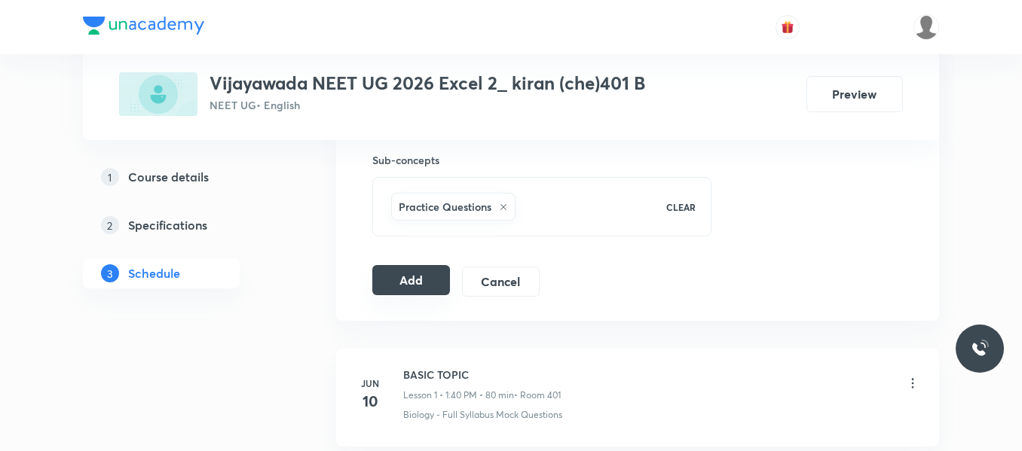
click at [423, 279] on button "Add" at bounding box center [411, 280] width 78 height 30
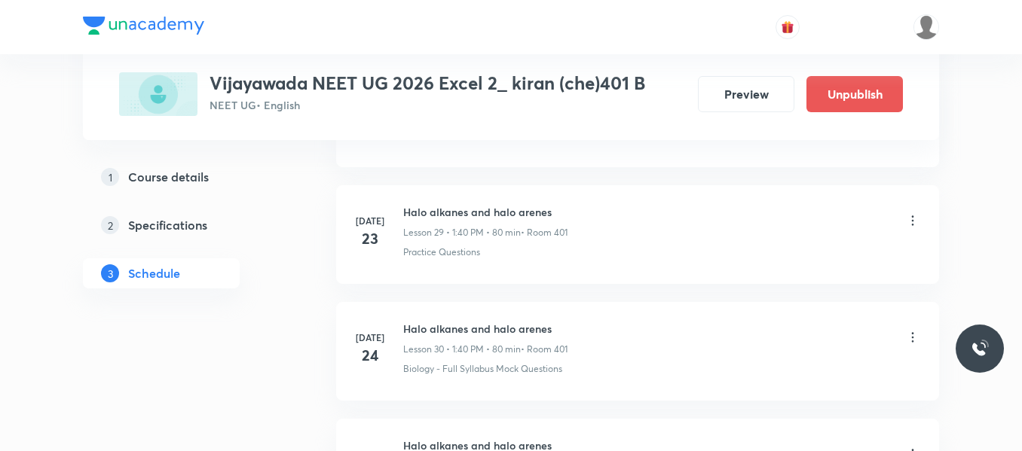
scroll to position [5787, 0]
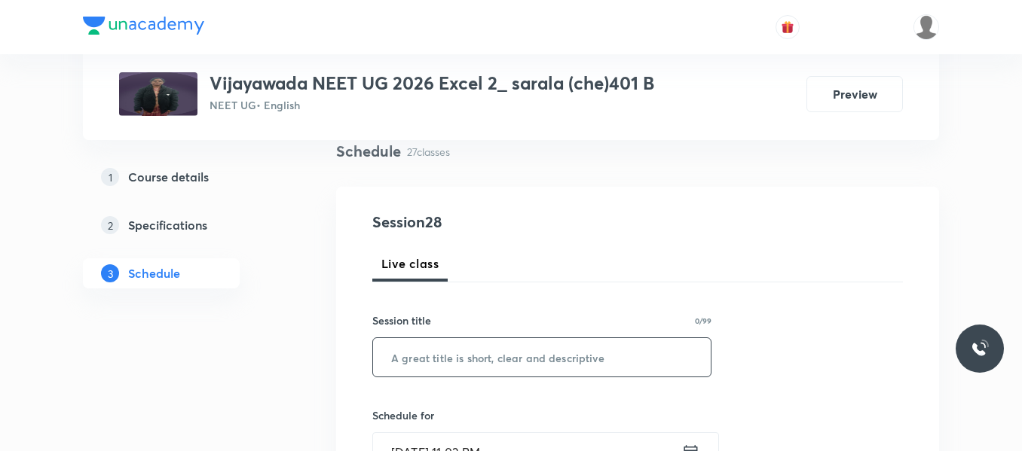
scroll to position [151, 0]
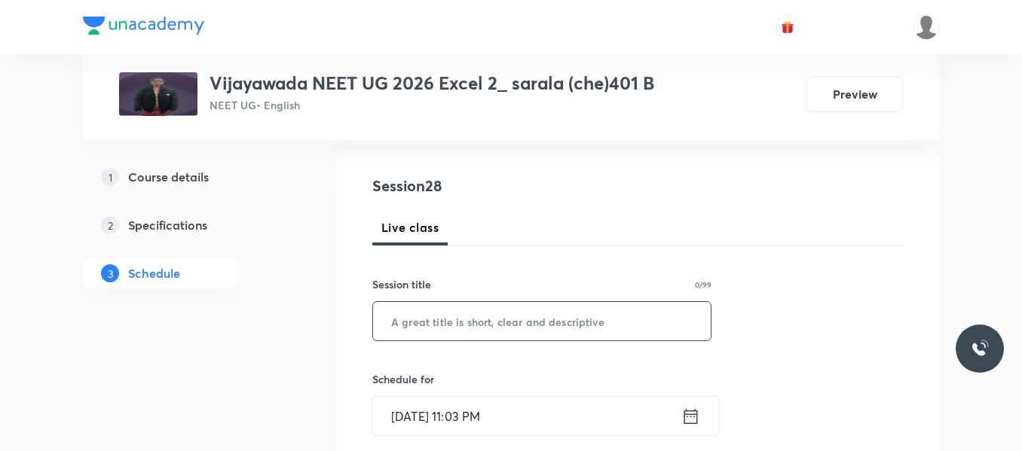
click at [478, 310] on input "text" at bounding box center [542, 321] width 338 height 38
paste input "Biodiversity and Conservation"
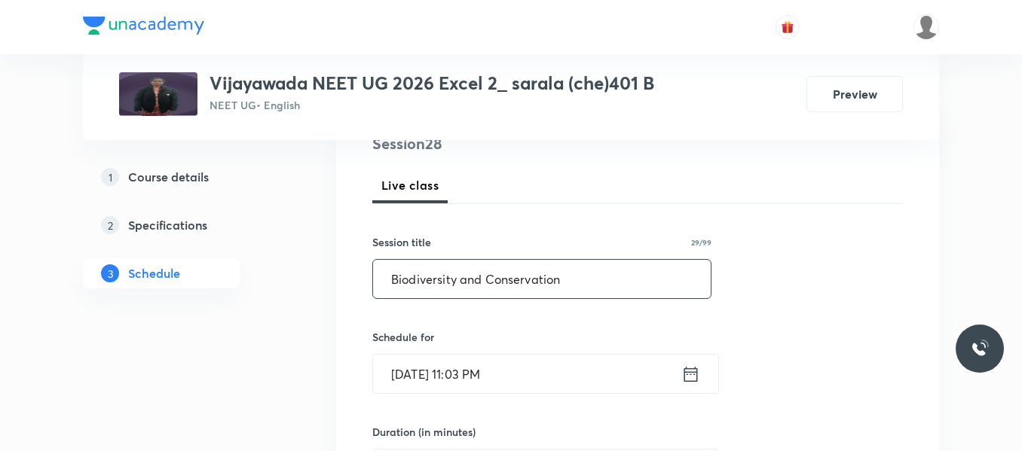
scroll to position [226, 0]
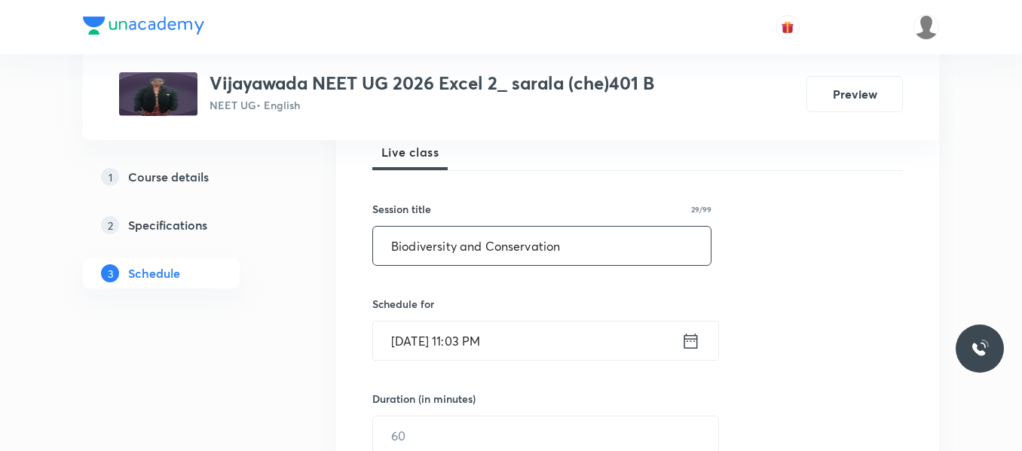
type input "Biodiversity and Conservation"
click at [686, 340] on icon at bounding box center [690, 341] width 19 height 21
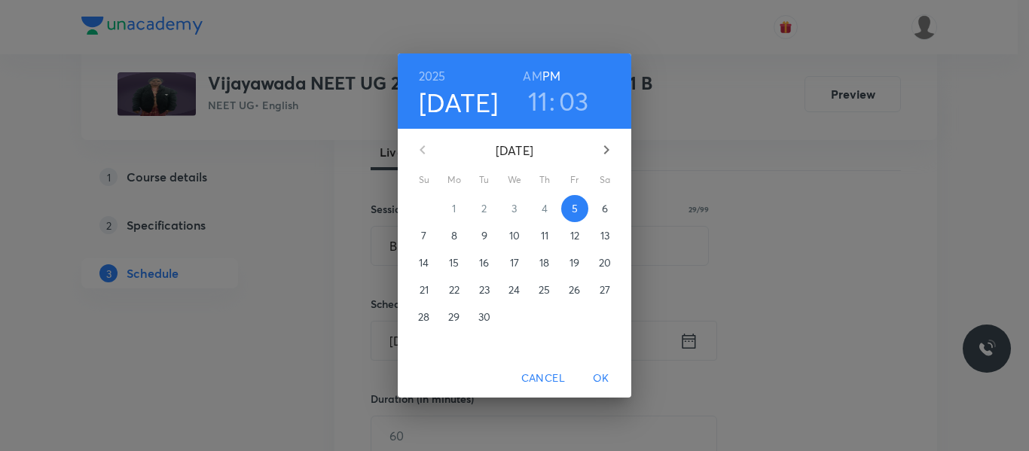
click at [606, 213] on p "6" at bounding box center [605, 208] width 6 height 15
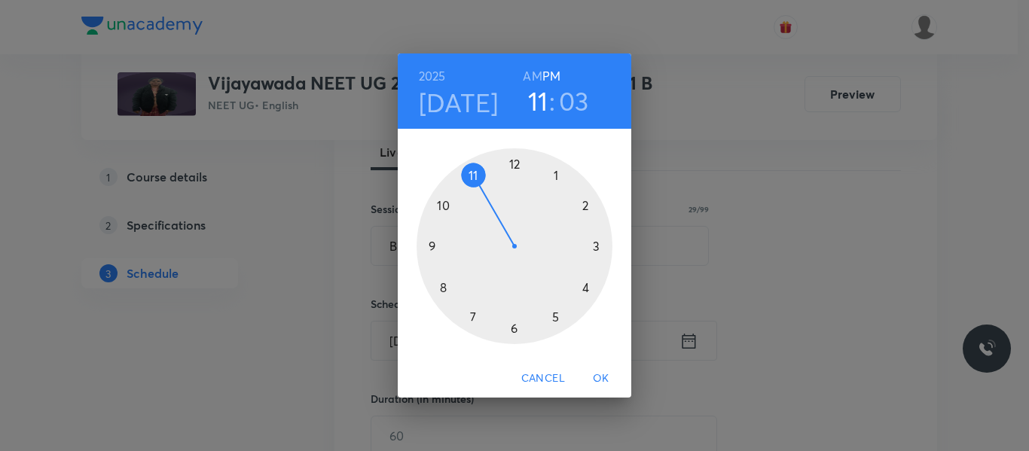
click at [560, 174] on div at bounding box center [515, 246] width 196 height 196
click at [442, 289] on div at bounding box center [515, 246] width 196 height 196
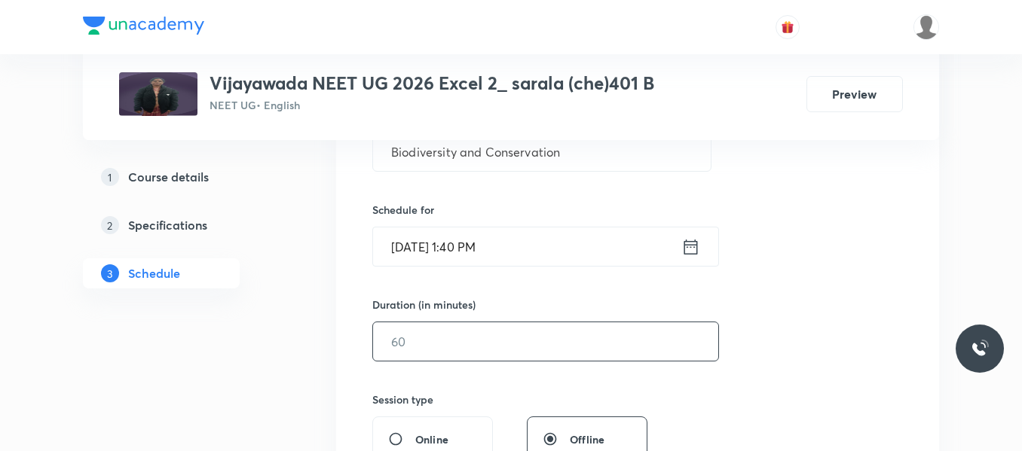
scroll to position [377, 0]
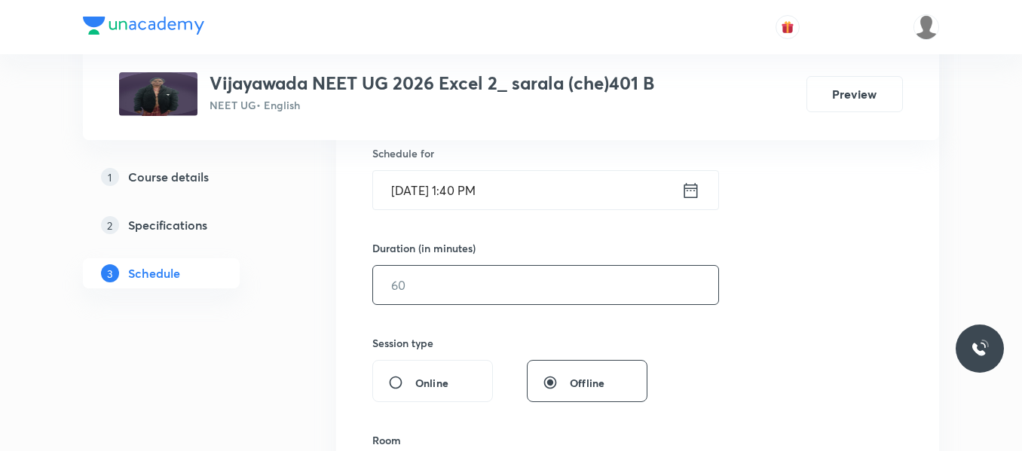
click at [435, 286] on input "text" at bounding box center [545, 285] width 345 height 38
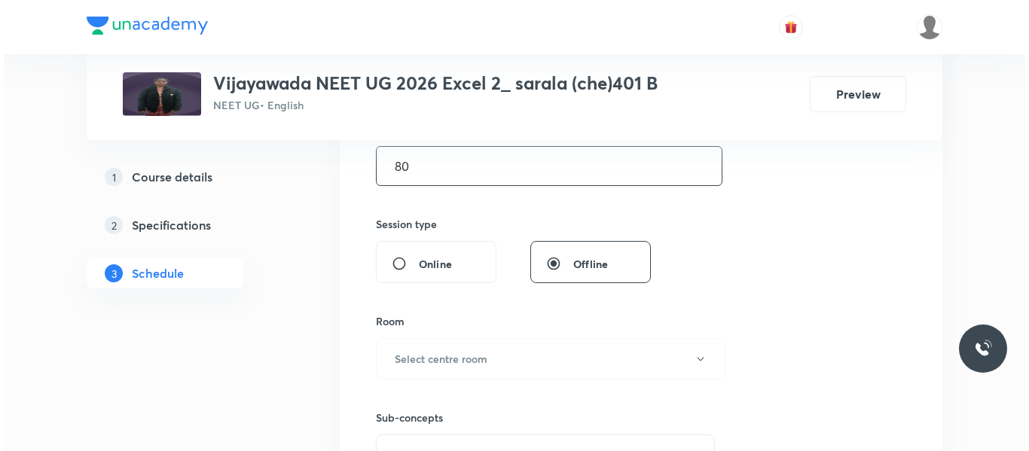
scroll to position [527, 0]
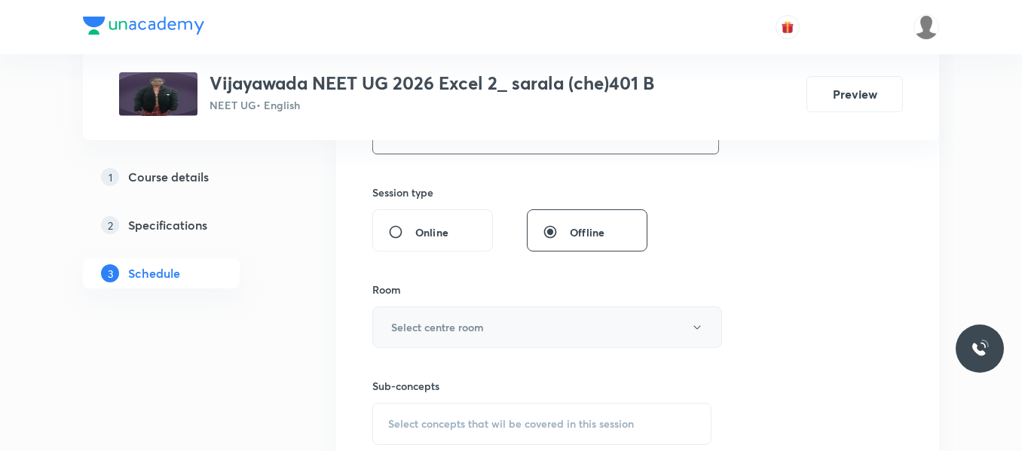
type input "80"
click at [484, 321] on h6 "Select centre room" at bounding box center [437, 327] width 93 height 16
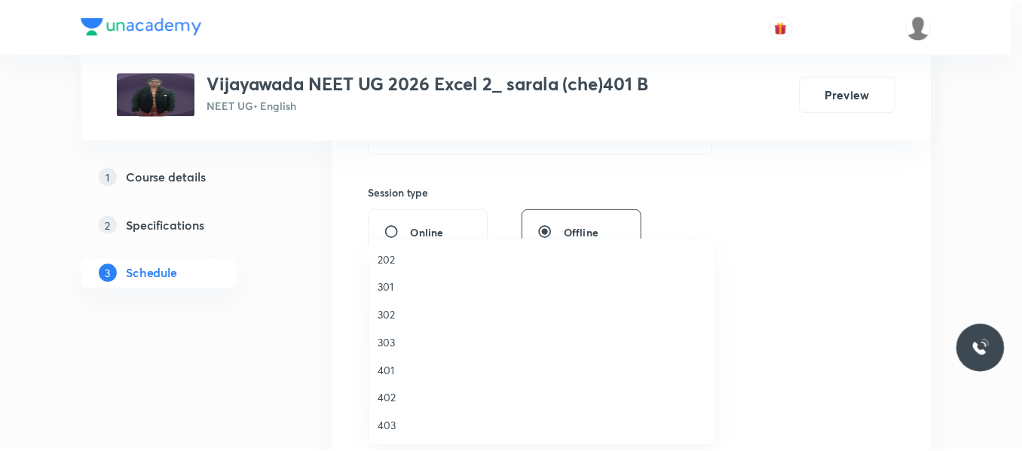
scroll to position [151, 0]
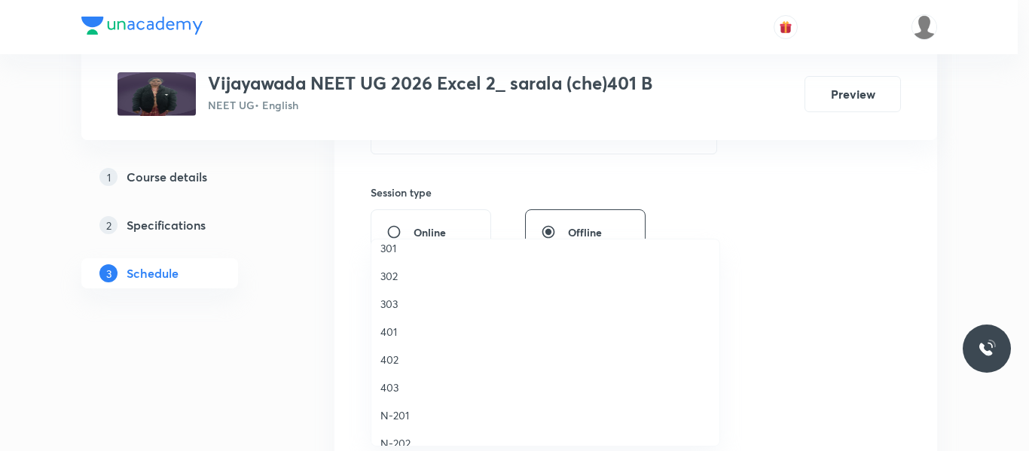
click at [387, 330] on span "401" at bounding box center [546, 332] width 330 height 16
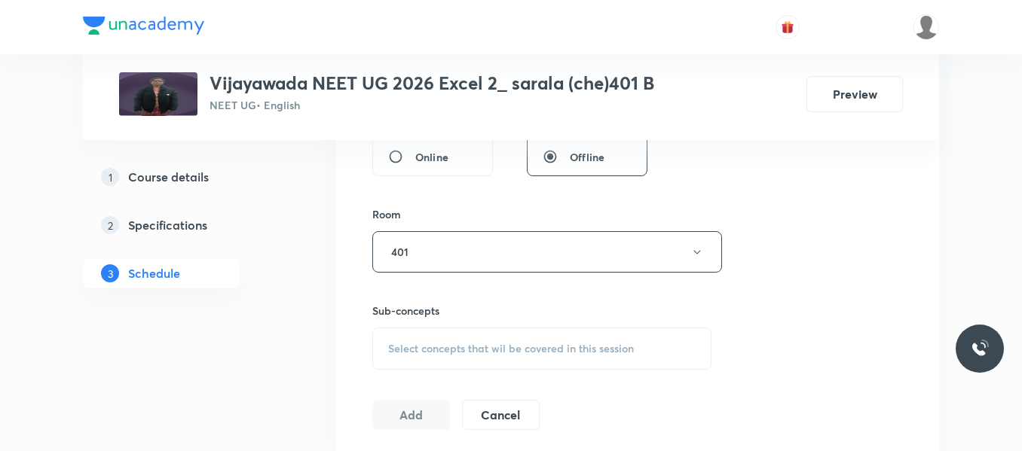
click at [412, 354] on span "Select concepts that wil be covered in this session" at bounding box center [511, 349] width 246 height 12
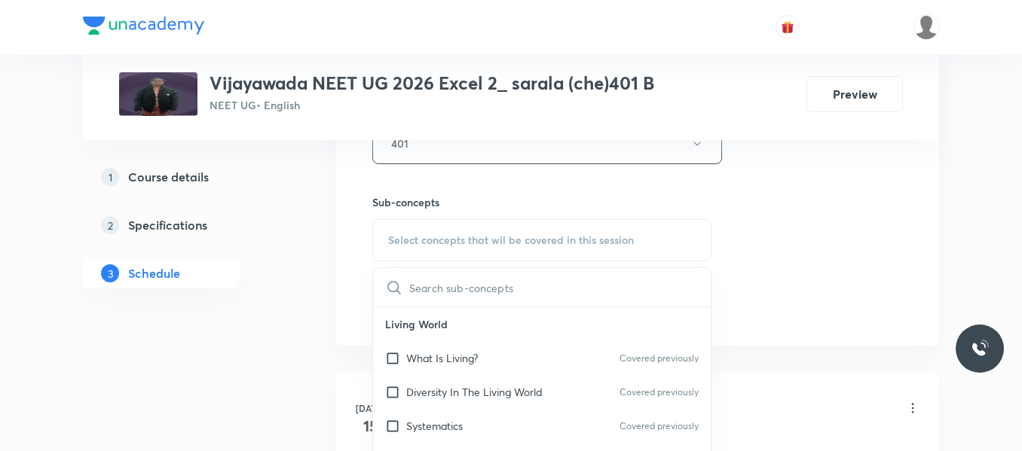
scroll to position [753, 0]
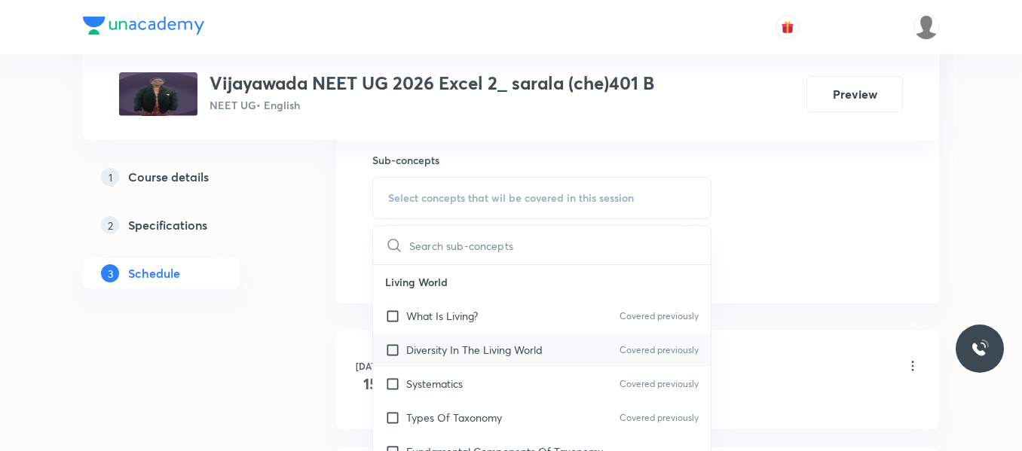
click at [441, 350] on p "Diversity In The Living World" at bounding box center [474, 350] width 136 height 16
checkbox input "true"
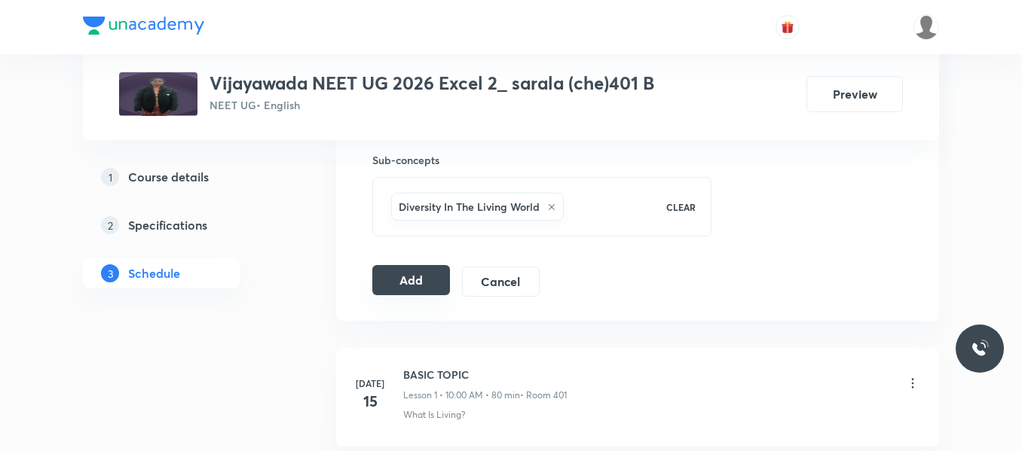
click at [436, 283] on button "Add" at bounding box center [411, 280] width 78 height 30
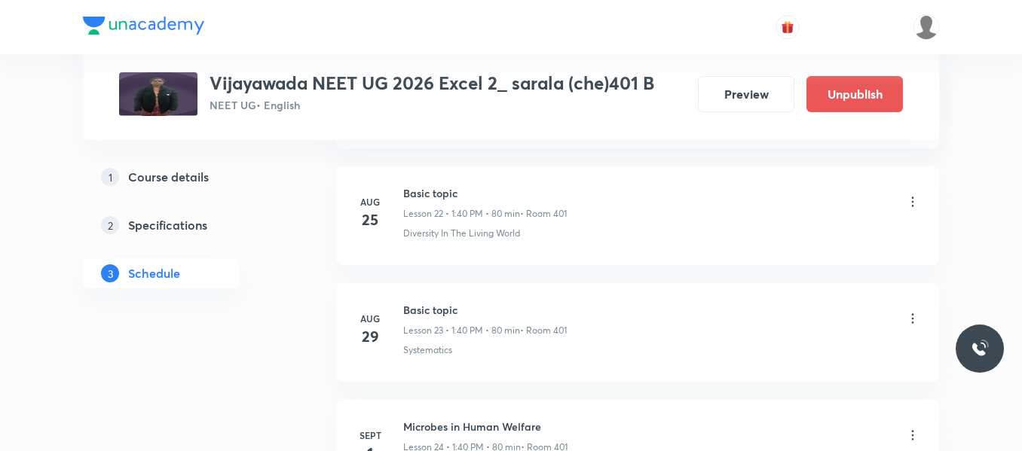
scroll to position [3334, 0]
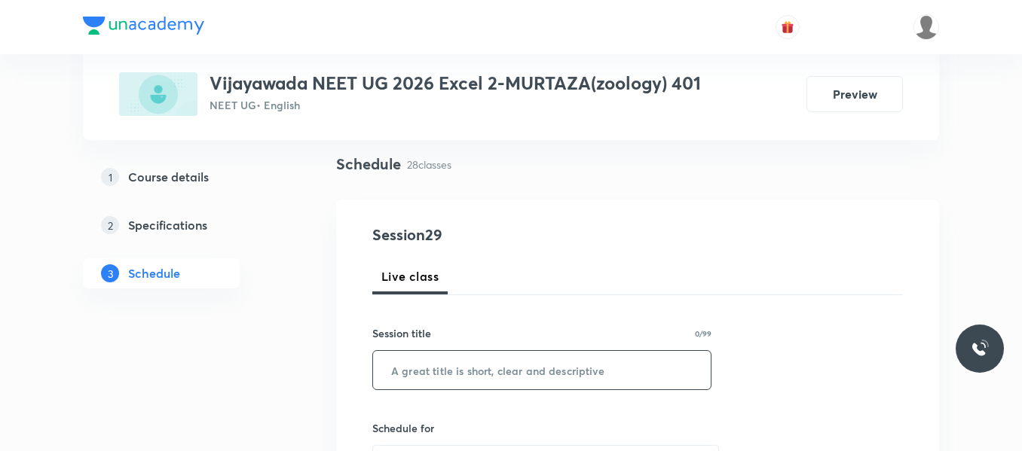
scroll to position [151, 0]
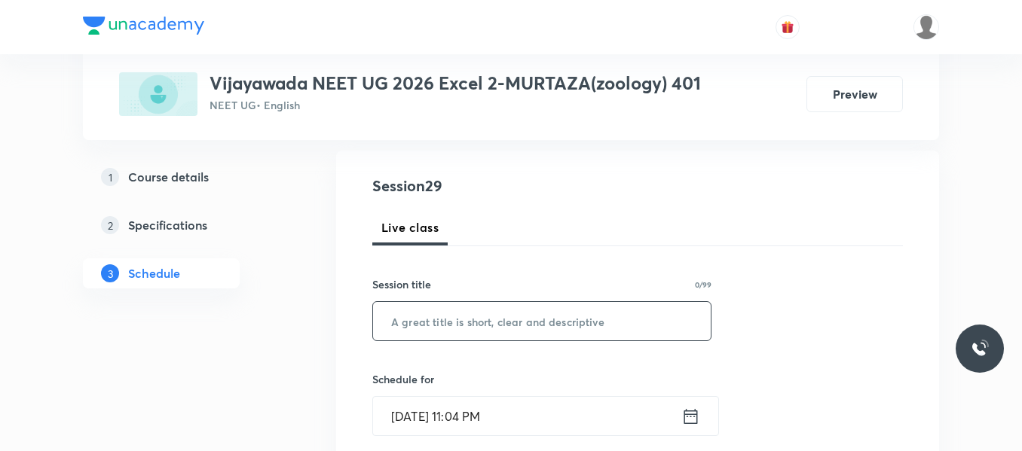
click at [449, 305] on input "text" at bounding box center [542, 321] width 338 height 38
paste input "Biotechnology processes and principles"
type input "Biotechnology processes and principles"
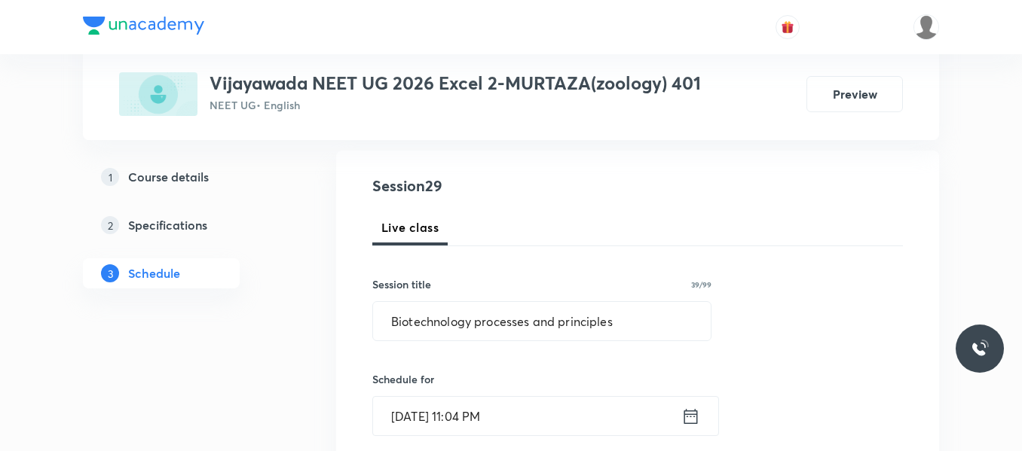
click at [692, 414] on icon at bounding box center [691, 415] width 14 height 15
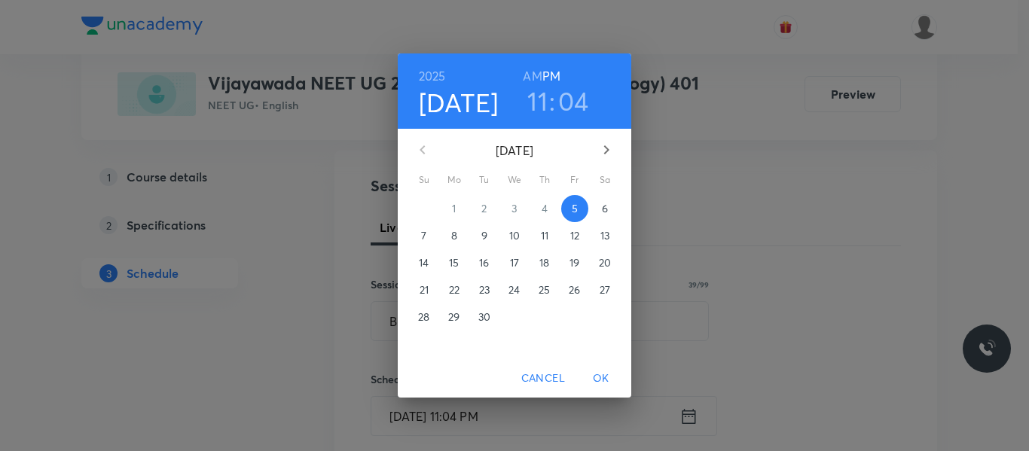
click at [606, 207] on p "6" at bounding box center [605, 208] width 6 height 15
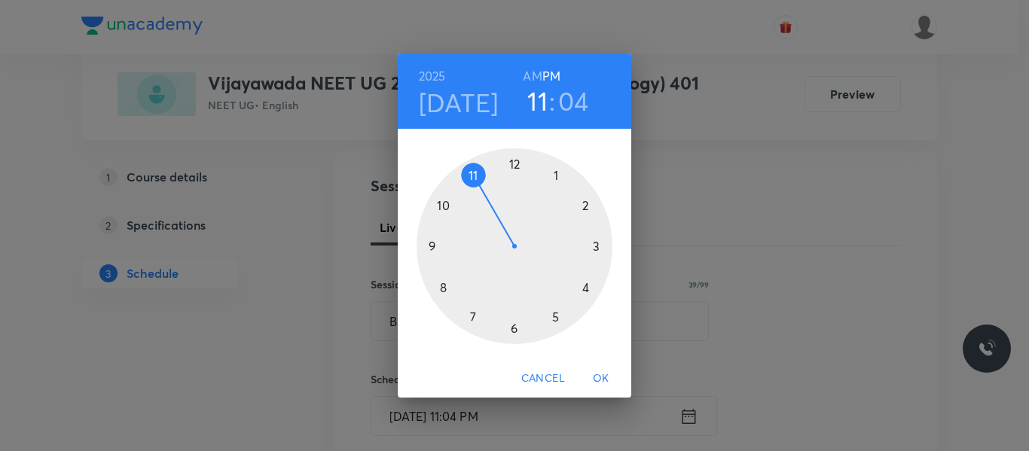
click at [603, 243] on div at bounding box center [515, 246] width 196 height 196
click at [588, 206] on div at bounding box center [515, 246] width 196 height 196
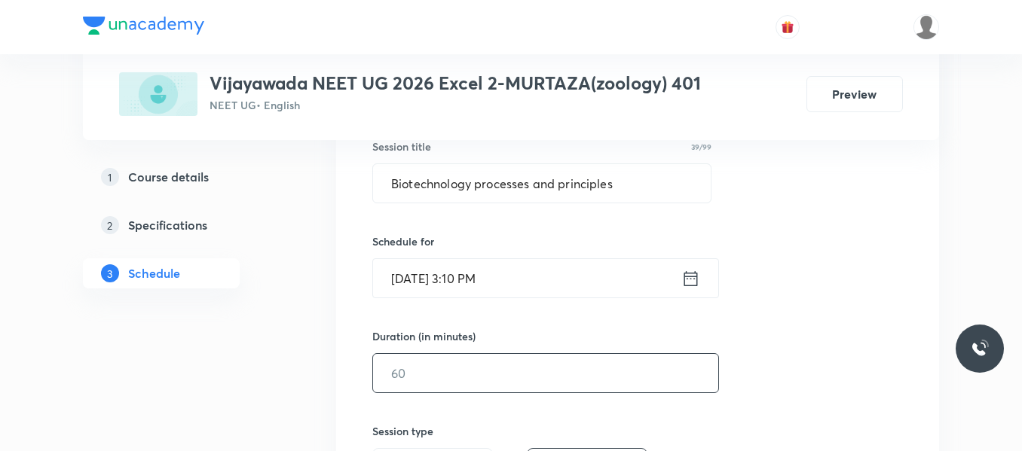
scroll to position [301, 0]
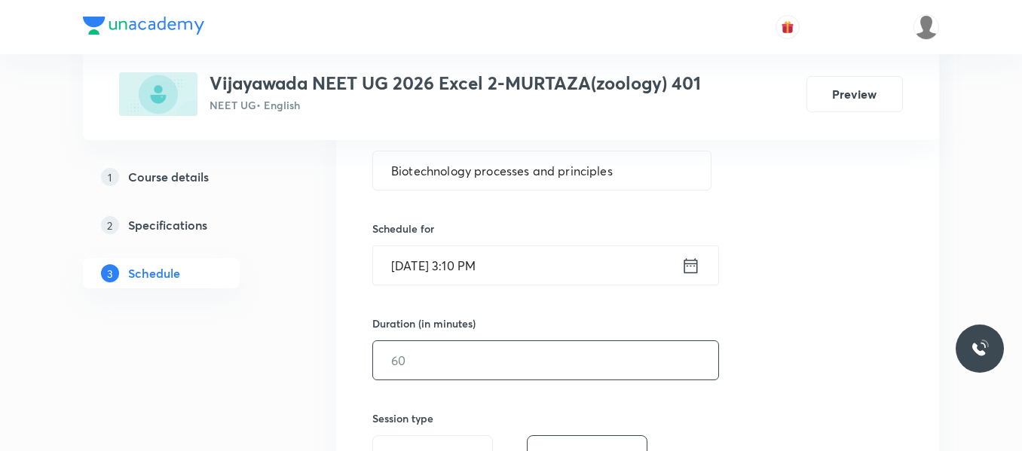
click at [454, 379] on input "text" at bounding box center [545, 360] width 345 height 38
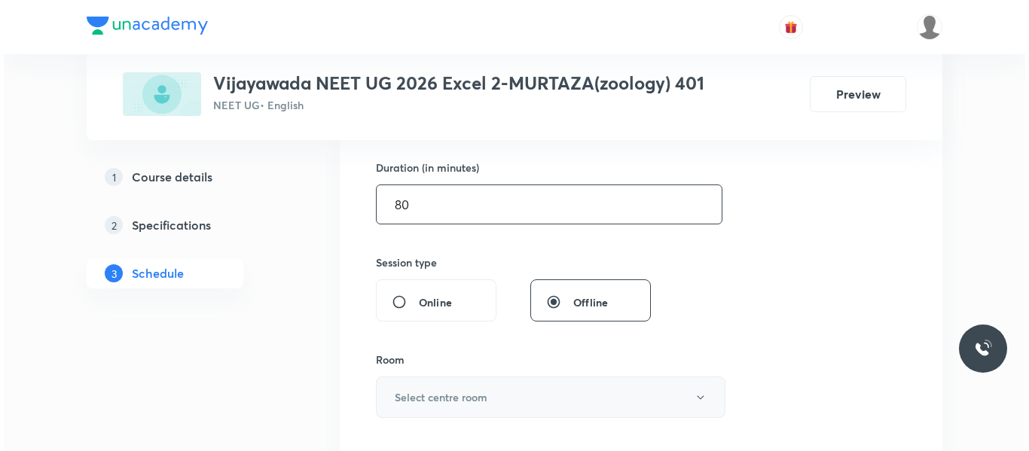
scroll to position [527, 0]
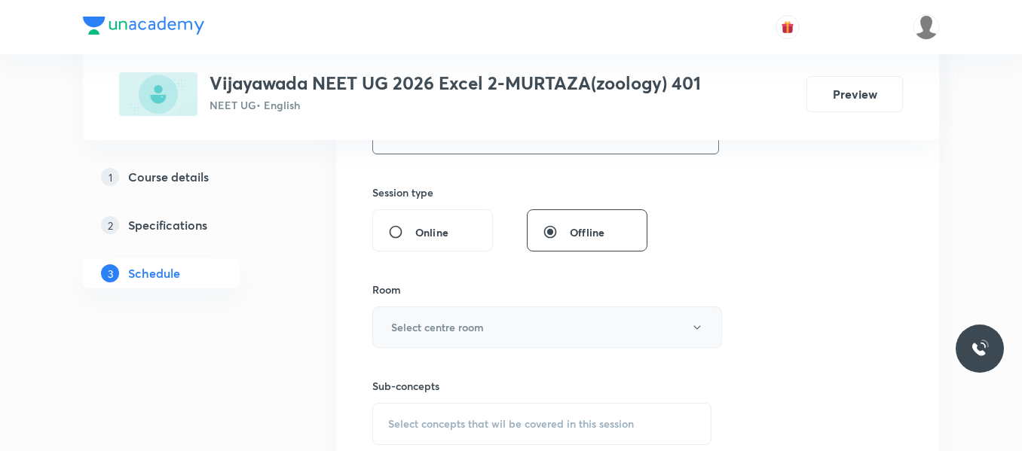
type input "80"
click at [451, 338] on button "Select centre room" at bounding box center [547, 327] width 350 height 41
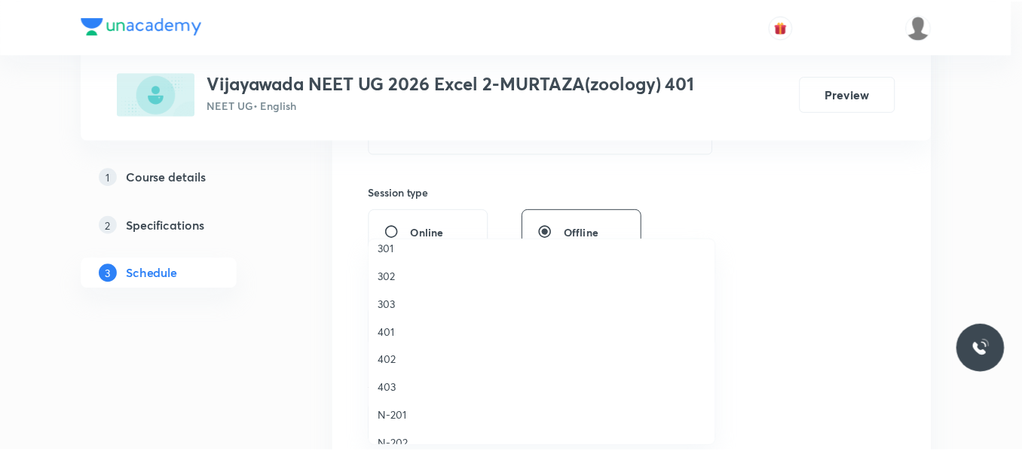
scroll to position [151, 0]
click at [382, 332] on span "401" at bounding box center [546, 332] width 330 height 16
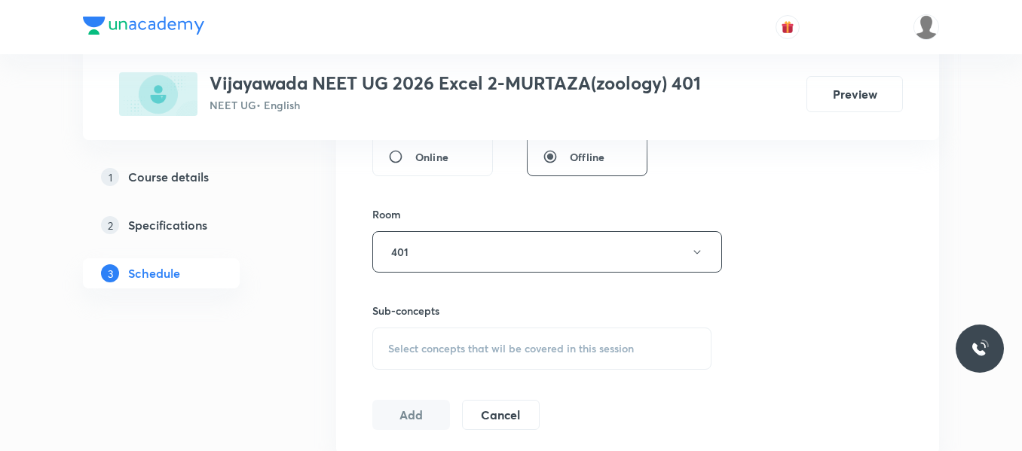
click at [442, 347] on span "Select concepts that wil be covered in this session" at bounding box center [511, 349] width 246 height 12
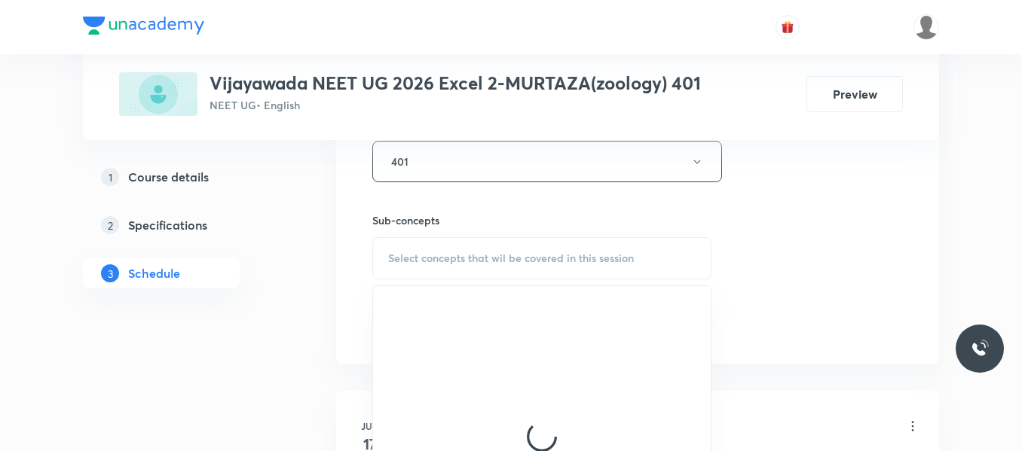
scroll to position [753, 0]
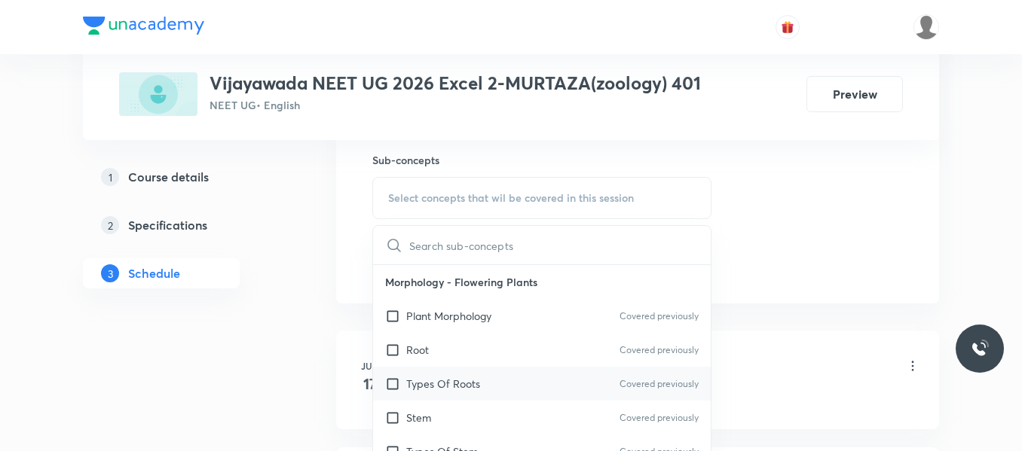
click at [457, 383] on p "Types Of Roots" at bounding box center [443, 384] width 74 height 16
checkbox input "true"
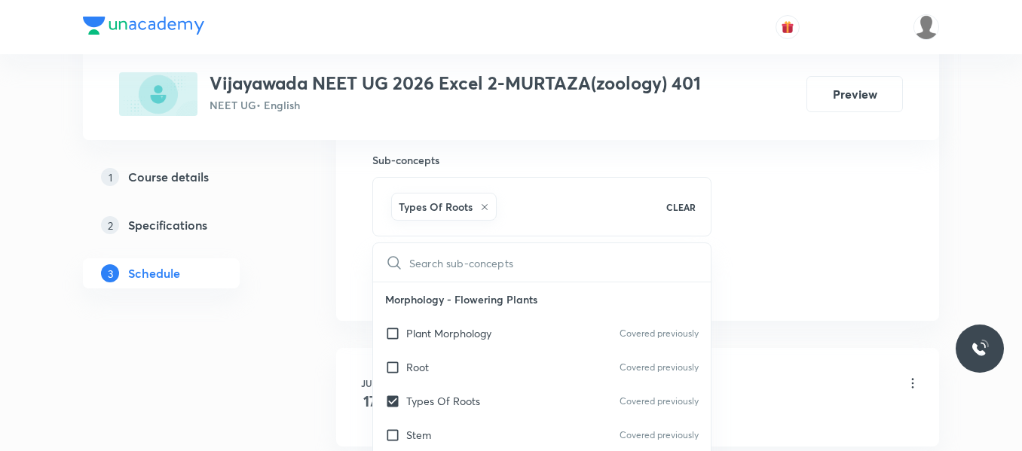
drag, startPoint x: 811, startPoint y: 227, endPoint x: 532, endPoint y: 271, distance: 282.3
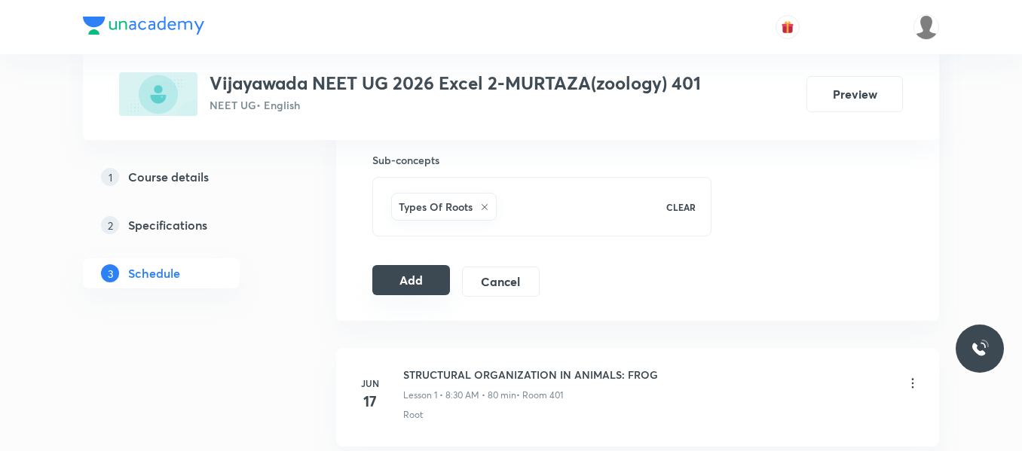
click at [423, 272] on button "Add" at bounding box center [411, 280] width 78 height 30
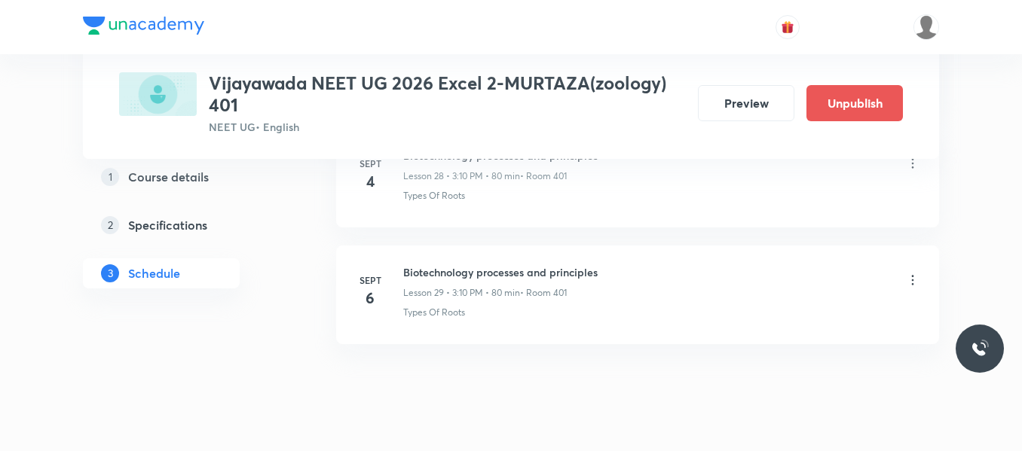
scroll to position [3470, 0]
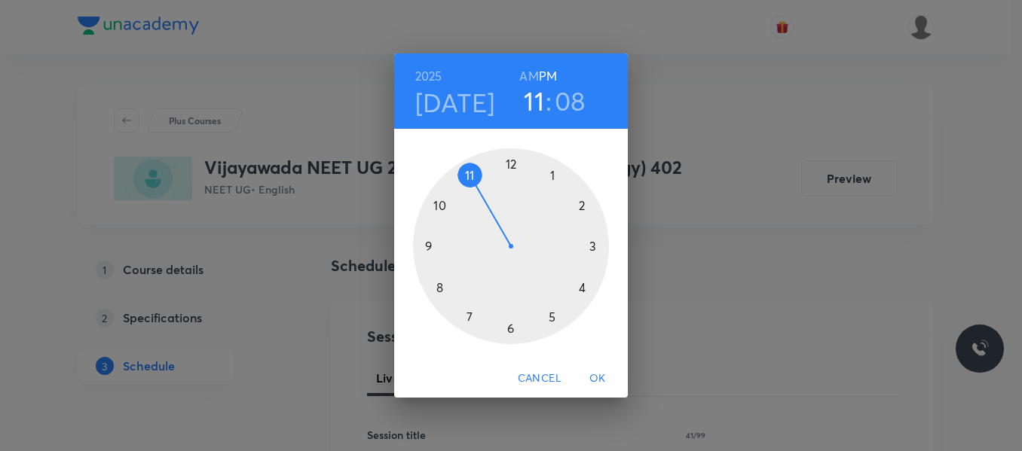
scroll to position [301, 0]
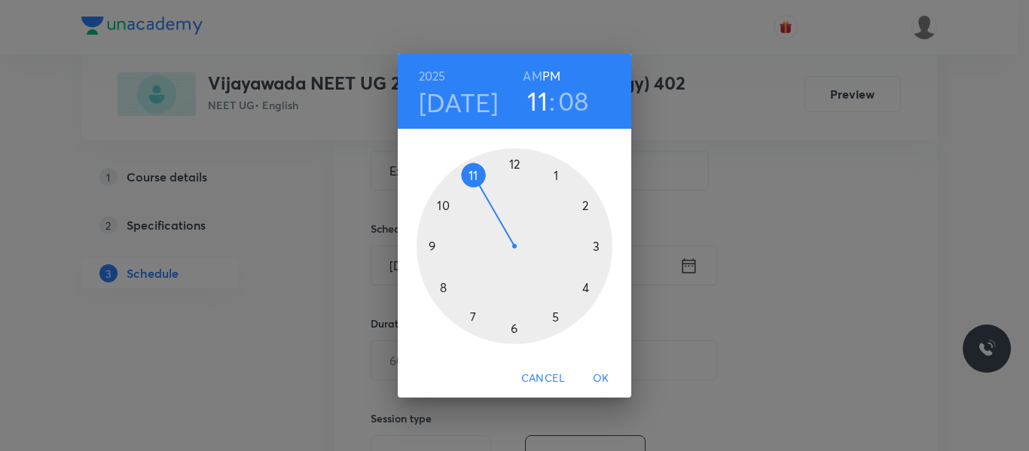
click at [448, 203] on div at bounding box center [515, 246] width 196 height 196
click at [533, 77] on h6 "AM" at bounding box center [532, 76] width 19 height 21
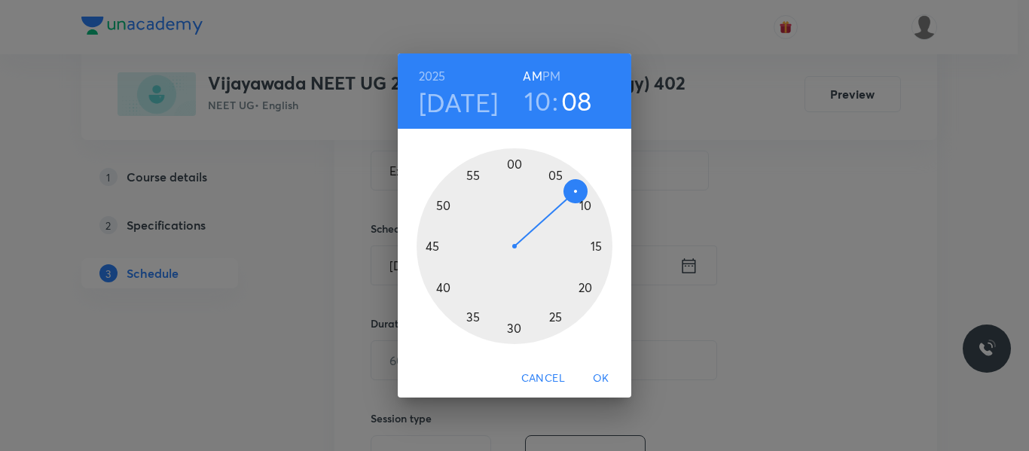
click at [514, 164] on div at bounding box center [515, 246] width 196 height 196
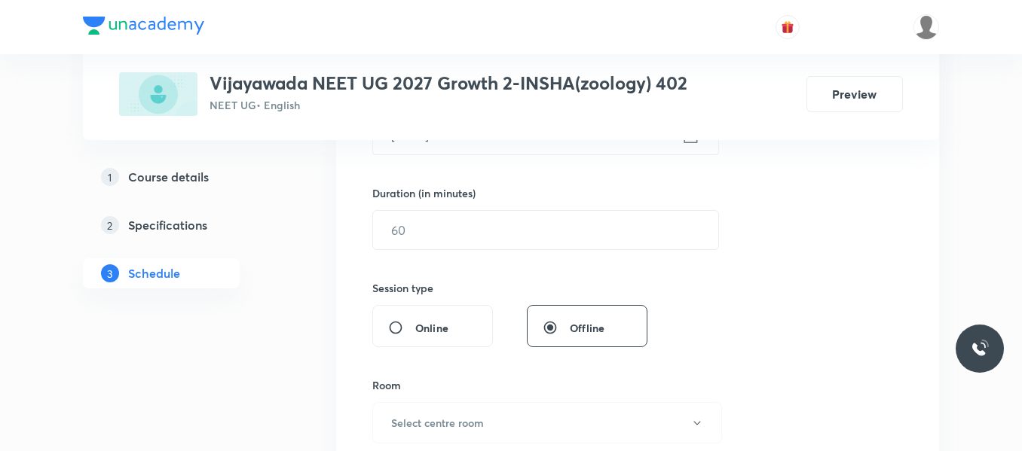
scroll to position [452, 0]
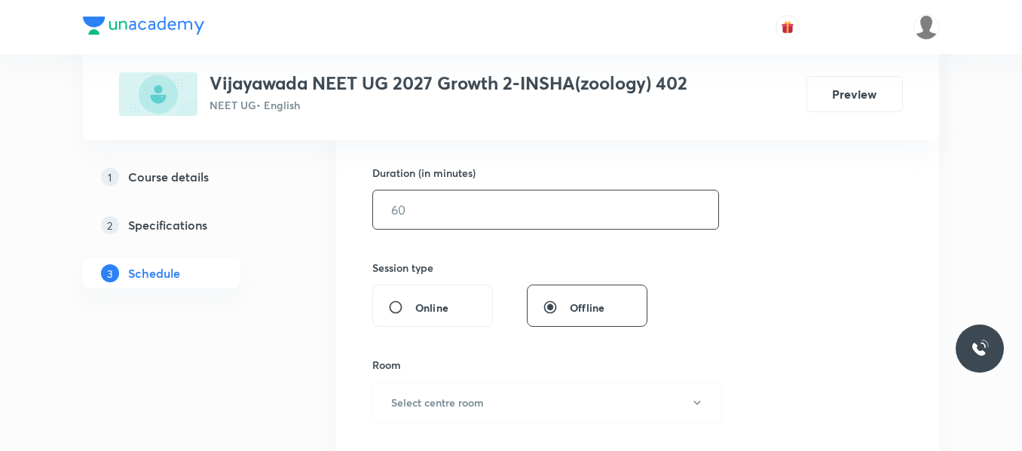
click at [435, 214] on input "text" at bounding box center [545, 210] width 345 height 38
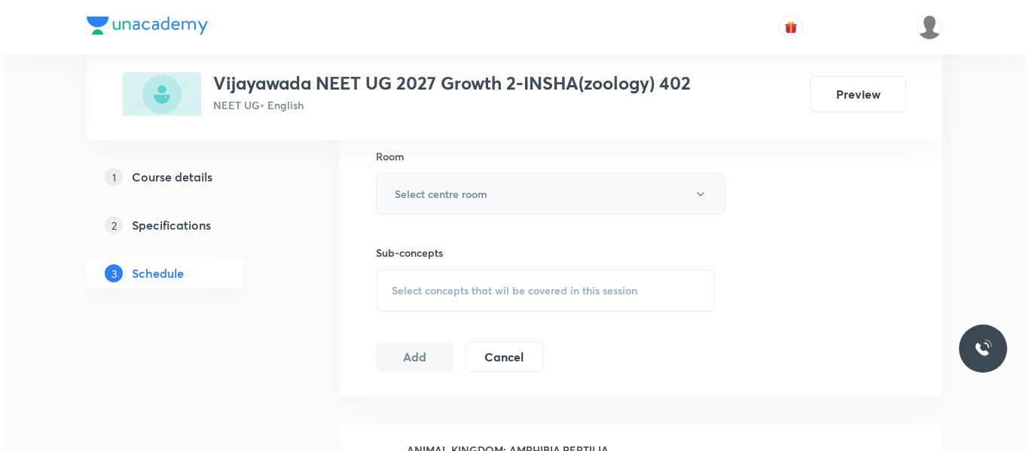
scroll to position [678, 0]
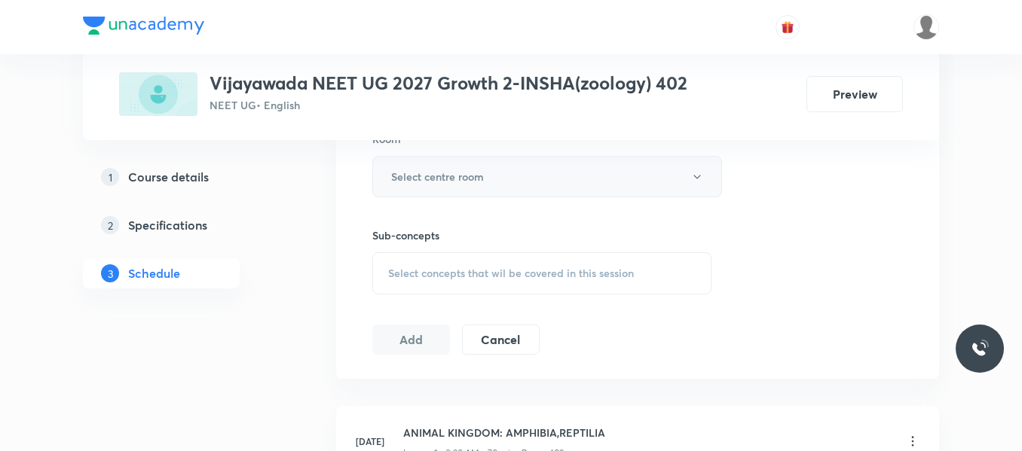
type input "80"
click at [433, 182] on h6 "Select centre room" at bounding box center [437, 177] width 93 height 16
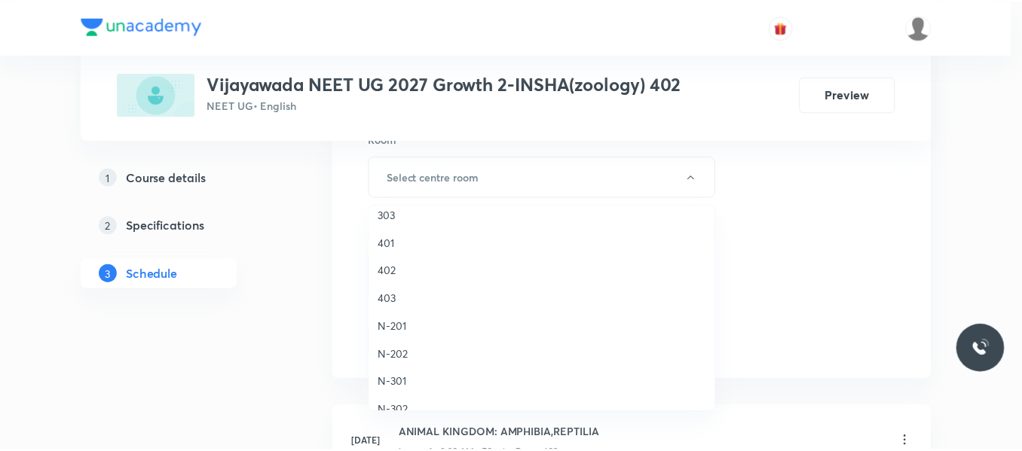
scroll to position [226, 0]
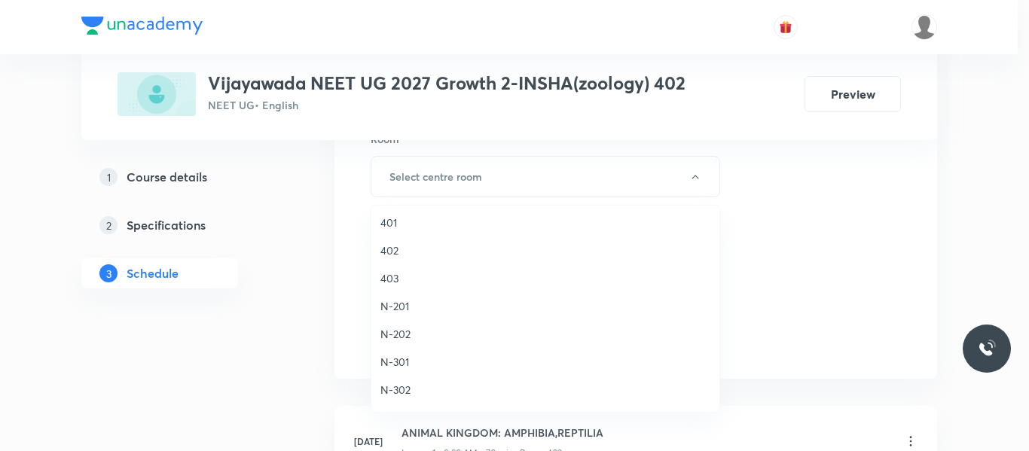
click at [396, 251] on span "402" at bounding box center [546, 251] width 330 height 16
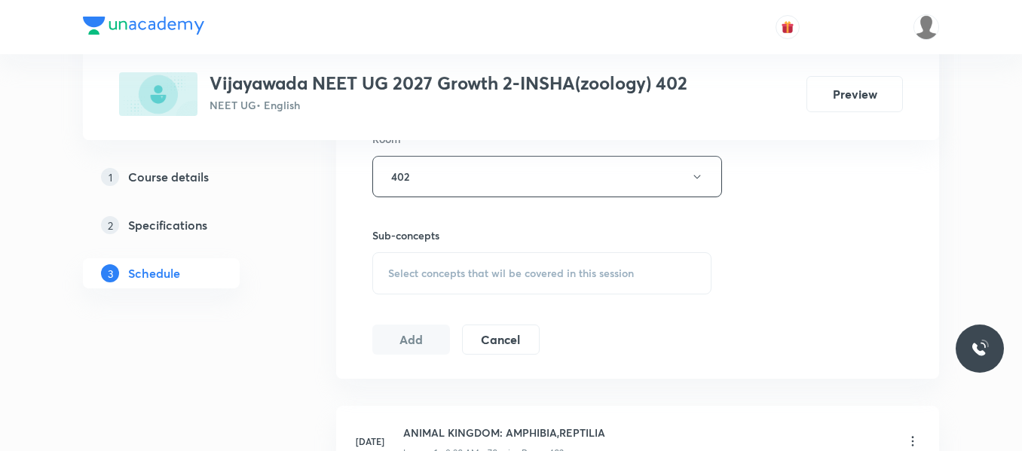
scroll to position [753, 0]
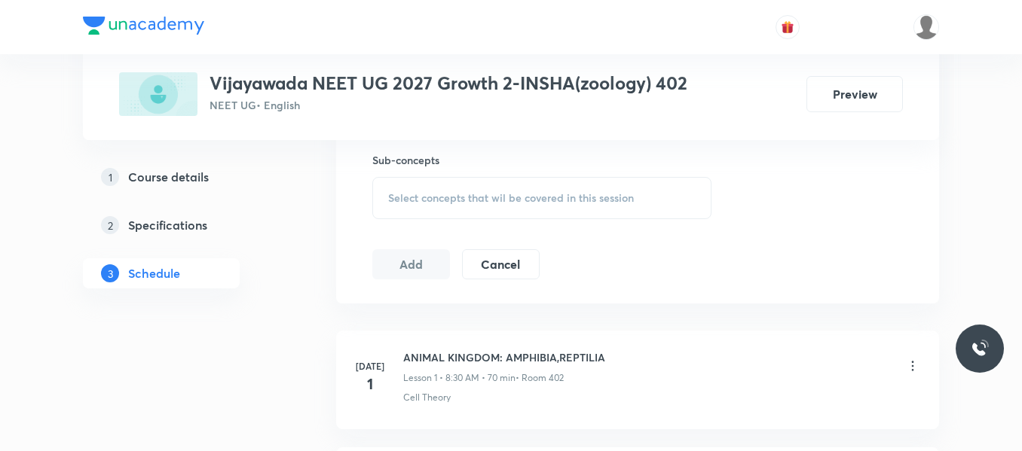
click at [457, 198] on span "Select concepts that wil be covered in this session" at bounding box center [511, 198] width 246 height 12
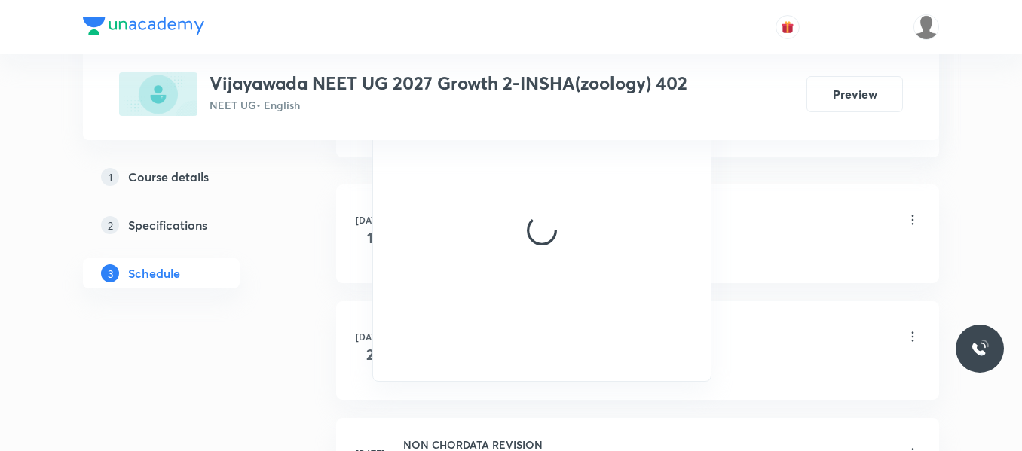
scroll to position [904, 0]
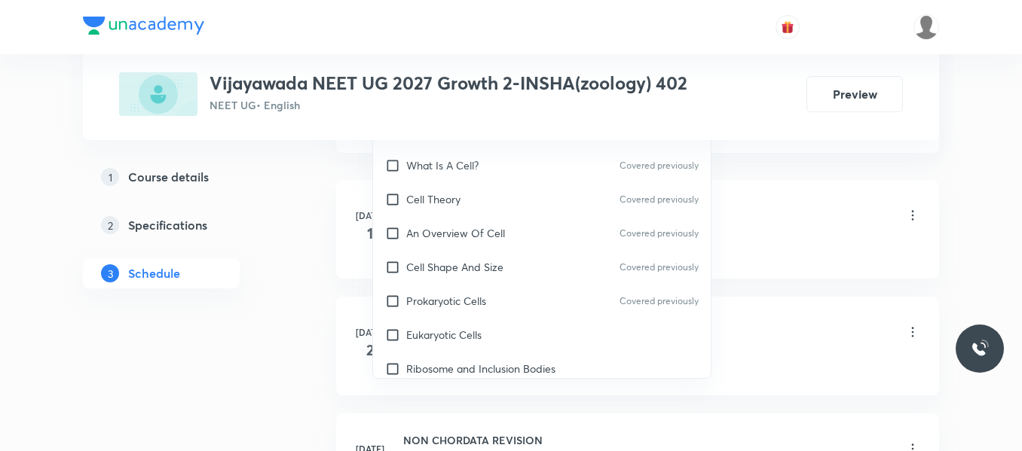
click at [454, 274] on p "Cell Shape And Size" at bounding box center [454, 267] width 97 height 16
checkbox input "true"
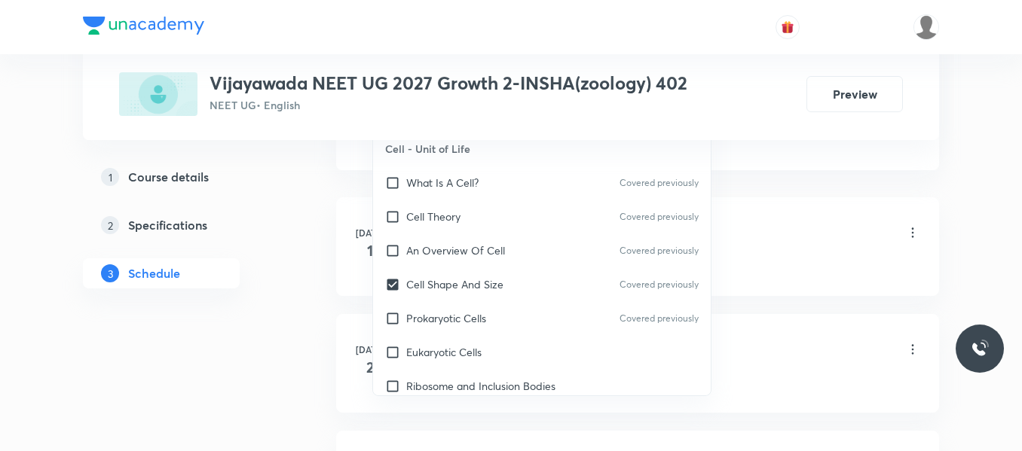
scroll to position [753, 0]
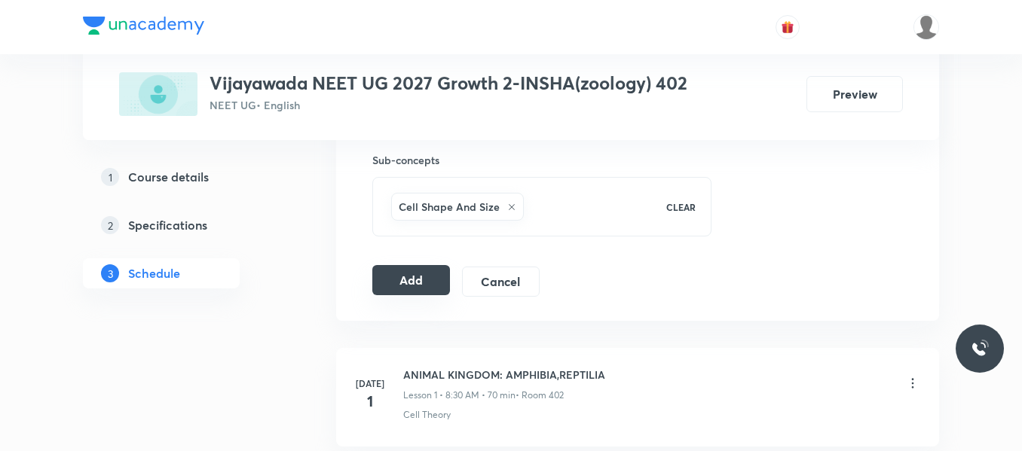
click at [439, 271] on button "Add" at bounding box center [411, 280] width 78 height 30
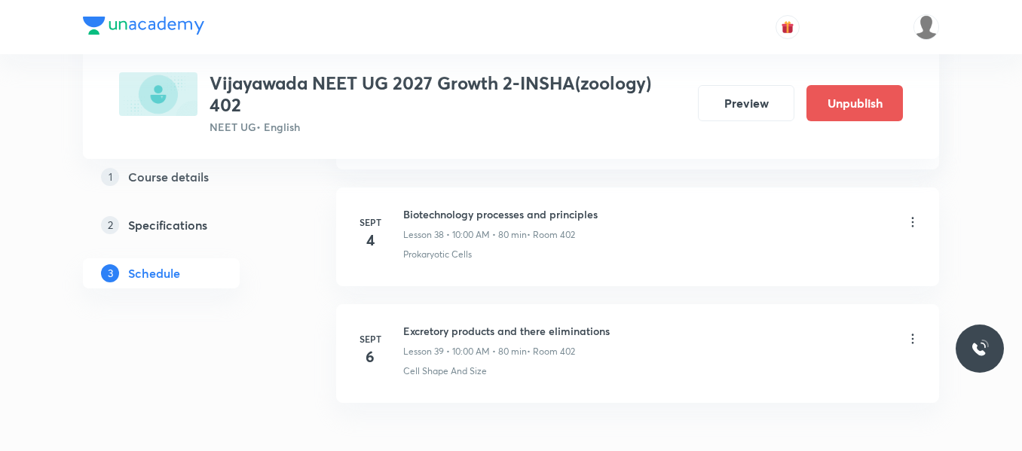
scroll to position [4638, 0]
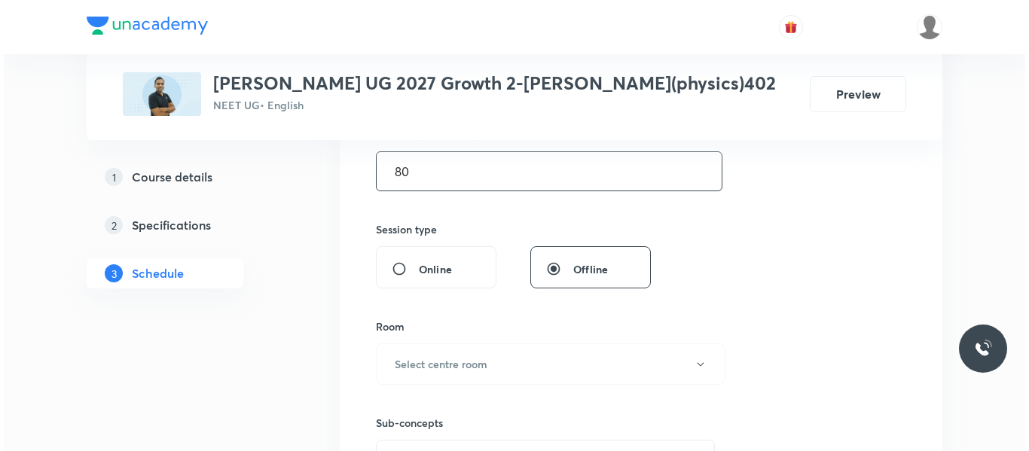
scroll to position [527, 0]
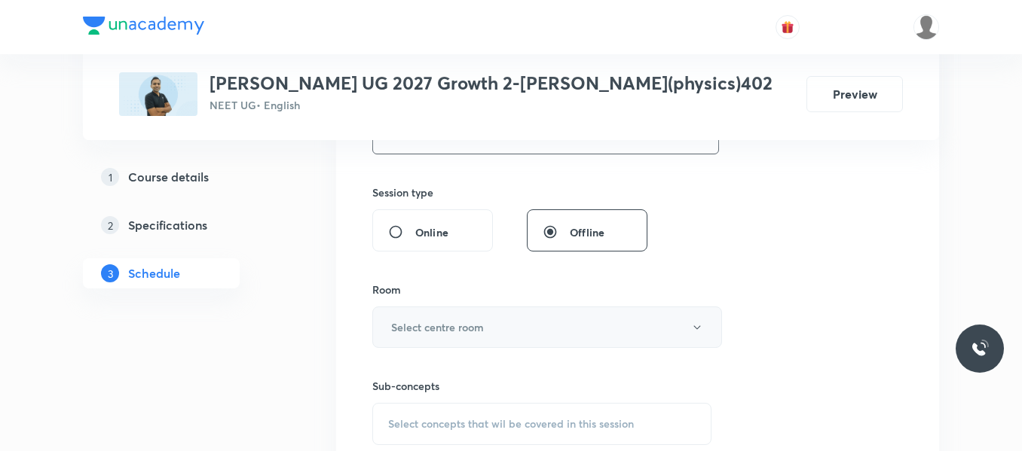
type input "80"
click at [455, 322] on h6 "Select centre room" at bounding box center [437, 327] width 93 height 16
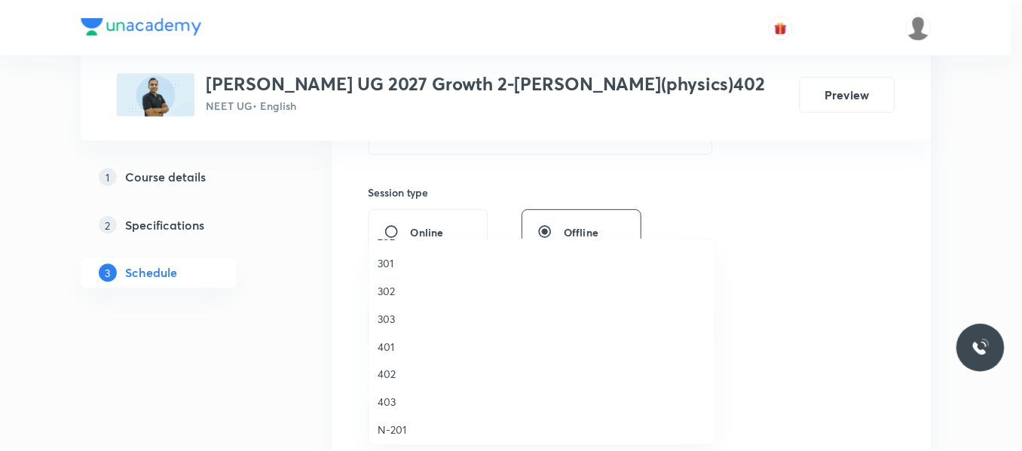
scroll to position [151, 0]
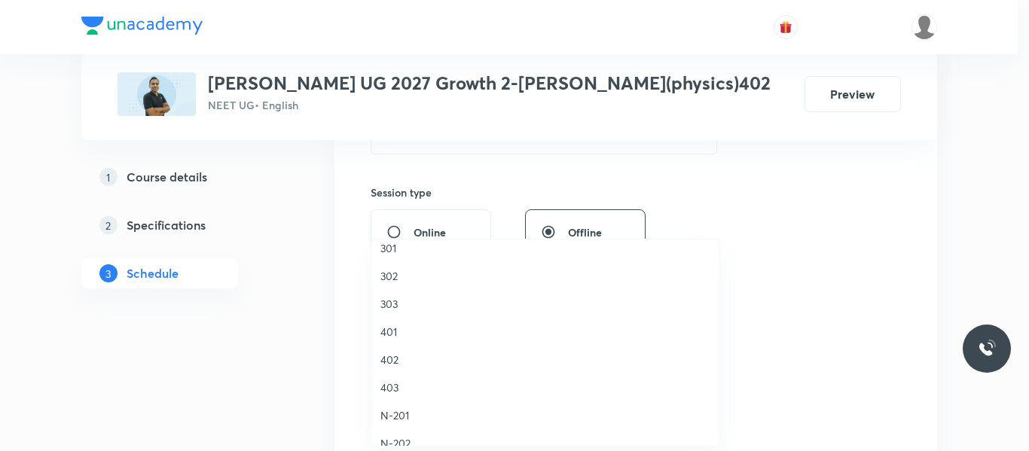
click at [382, 359] on span "402" at bounding box center [546, 360] width 330 height 16
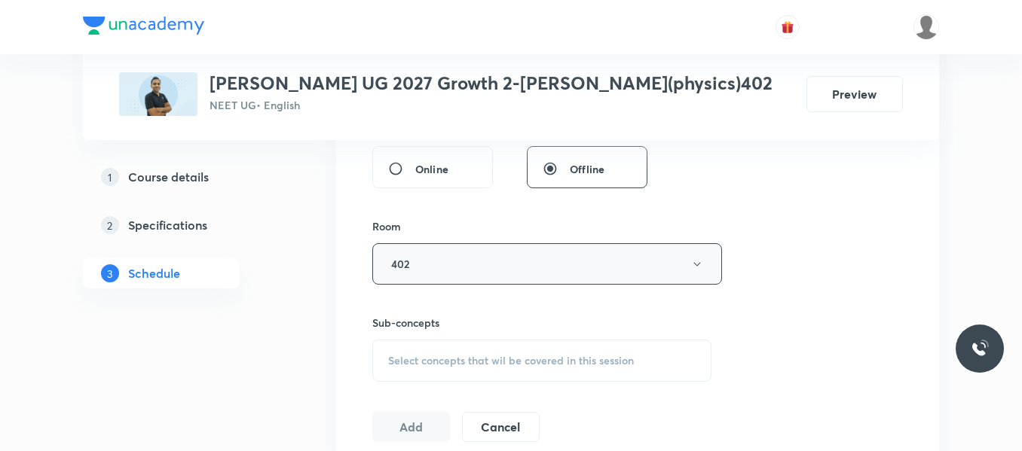
scroll to position [678, 0]
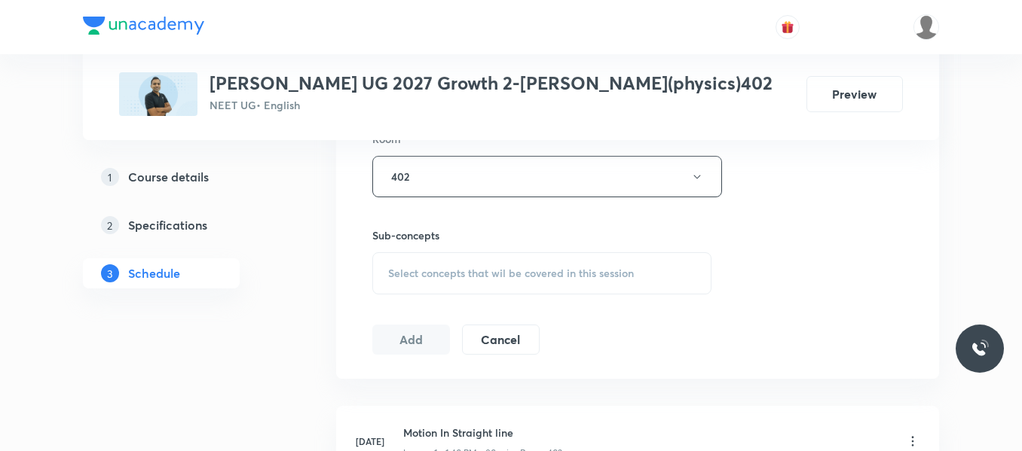
click at [442, 279] on span "Select concepts that wil be covered in this session" at bounding box center [511, 273] width 246 height 12
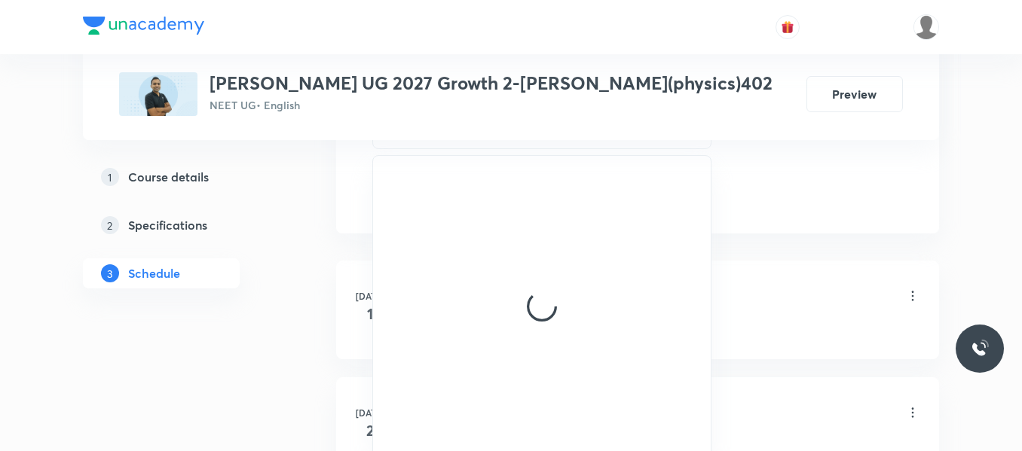
scroll to position [829, 0]
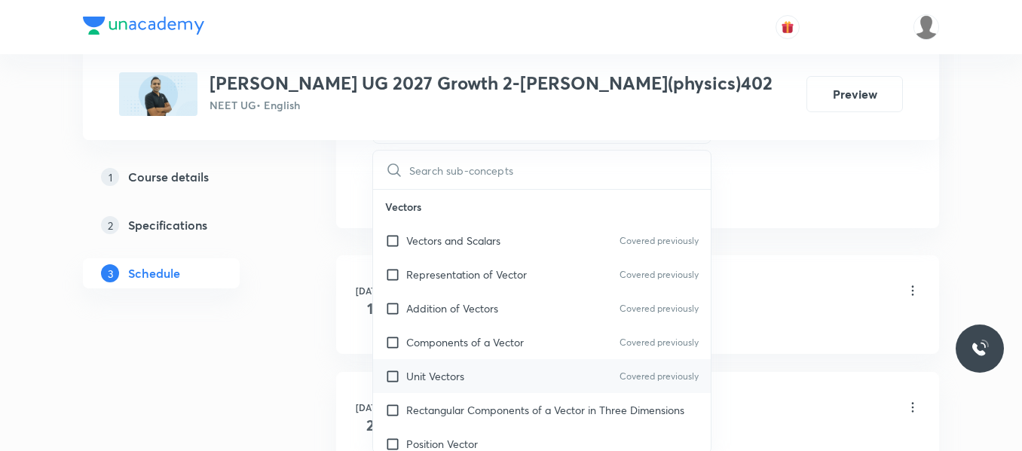
click at [469, 372] on div "Unit Vectors Covered previously" at bounding box center [542, 376] width 338 height 34
checkbox input "true"
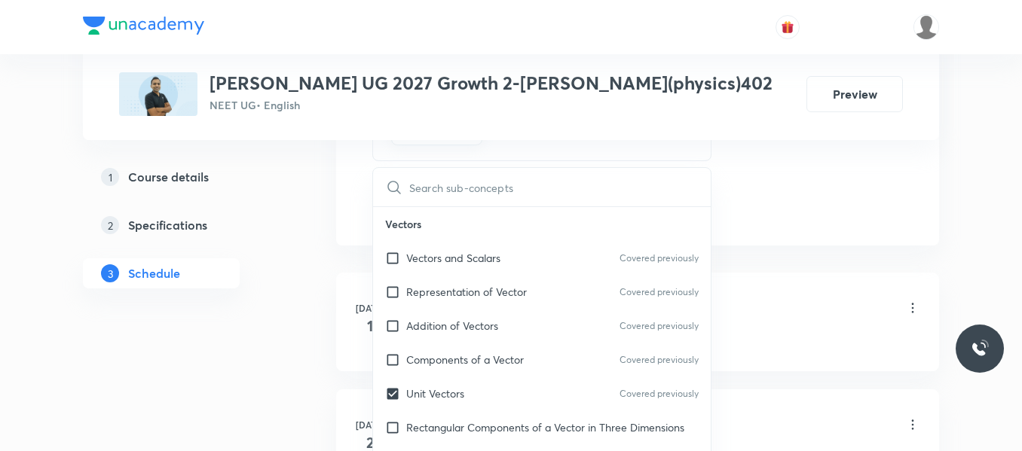
drag, startPoint x: 788, startPoint y: 189, endPoint x: 688, endPoint y: 207, distance: 101.8
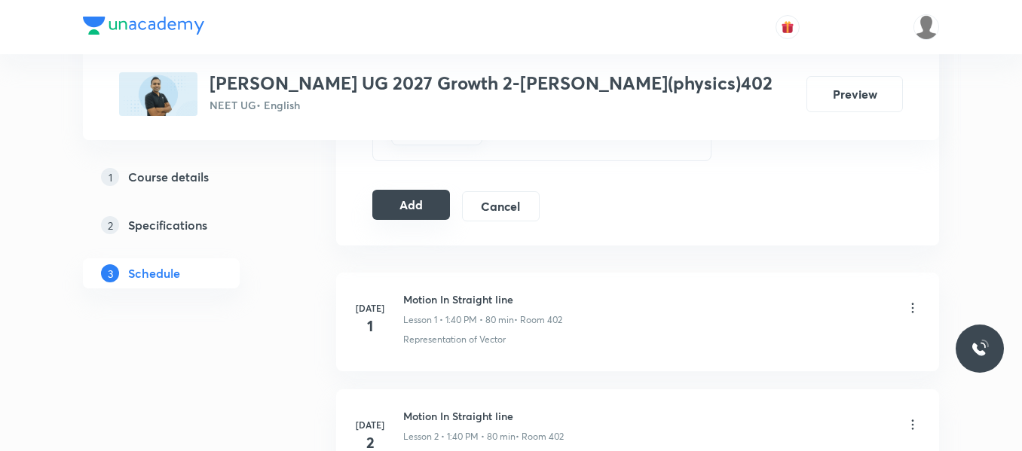
click at [426, 200] on button "Add" at bounding box center [411, 205] width 78 height 30
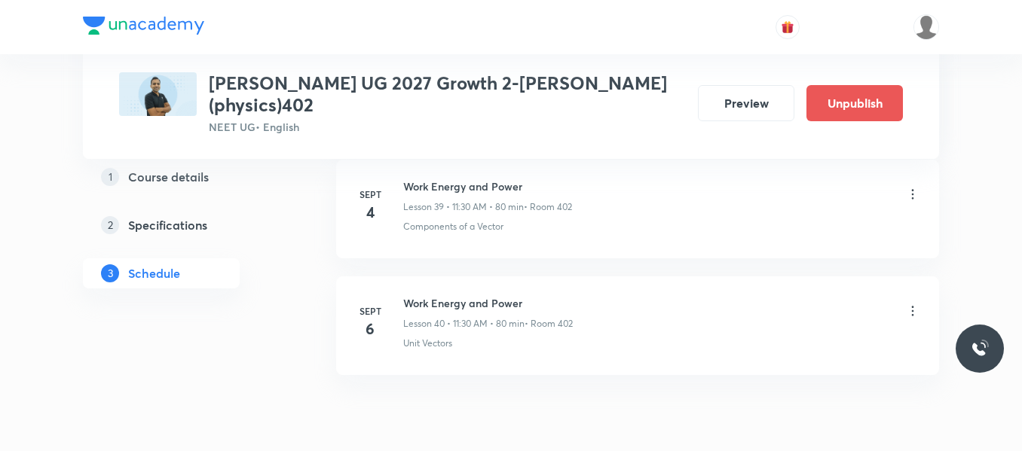
scroll to position [4755, 0]
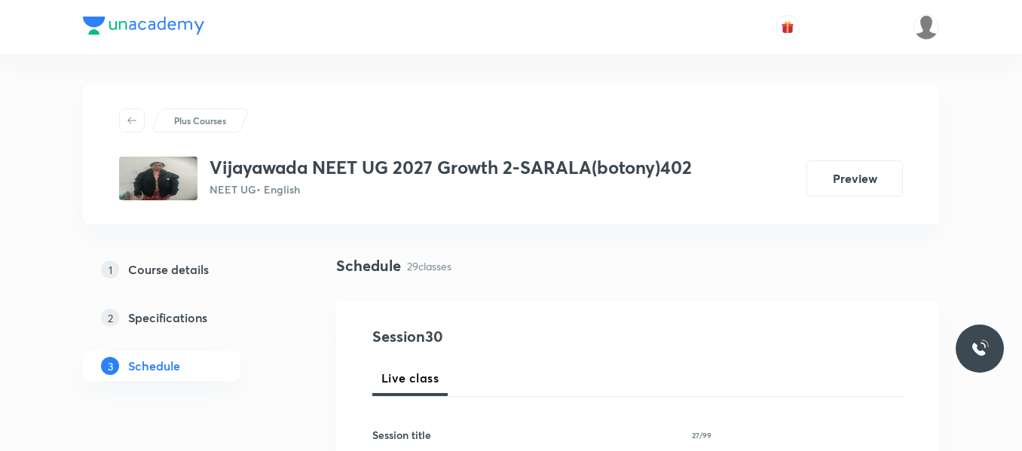
scroll to position [4161, 0]
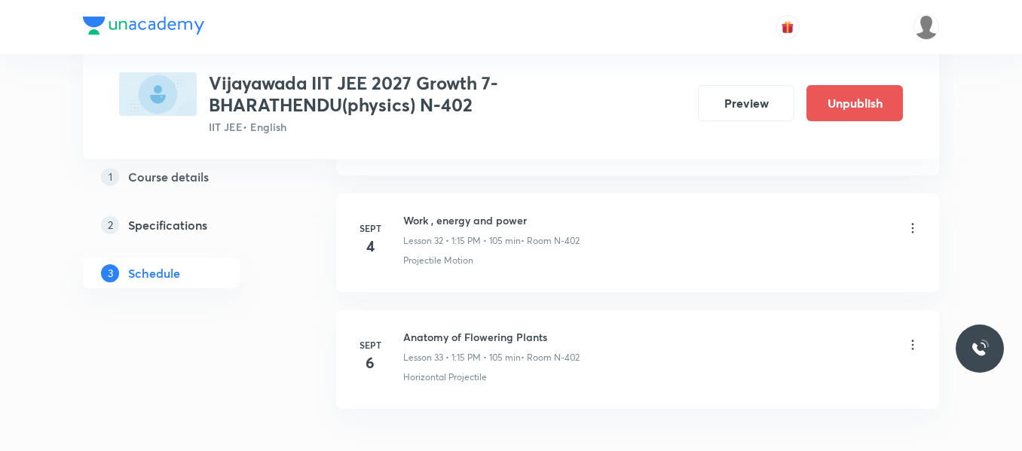
scroll to position [3937, 0]
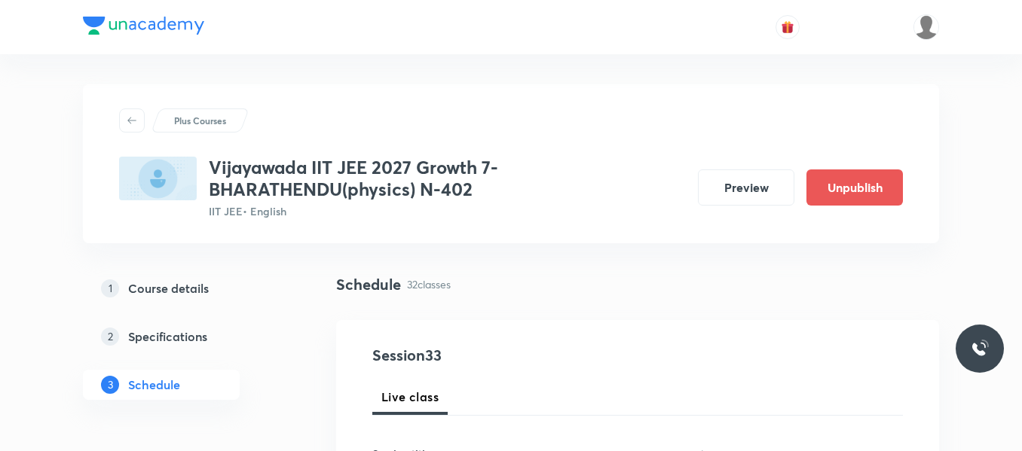
scroll to position [4513, 0]
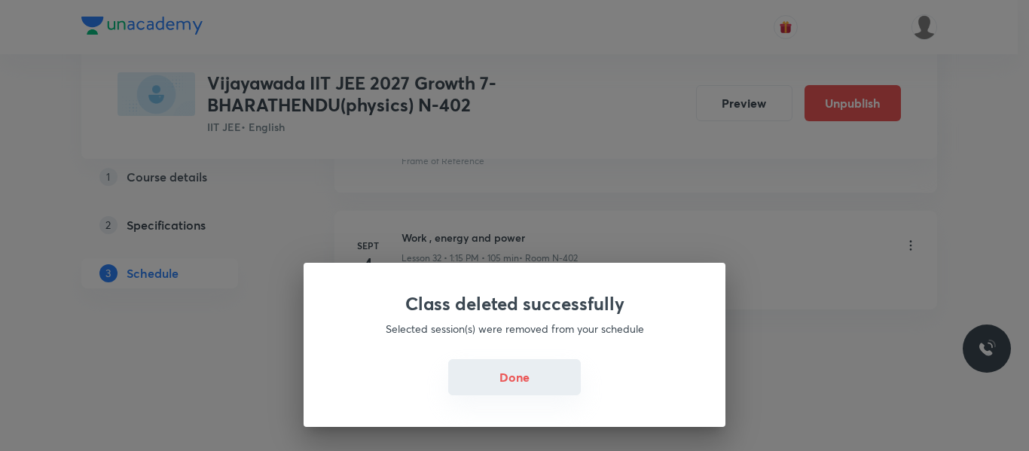
click at [529, 379] on button "Done" at bounding box center [514, 377] width 133 height 36
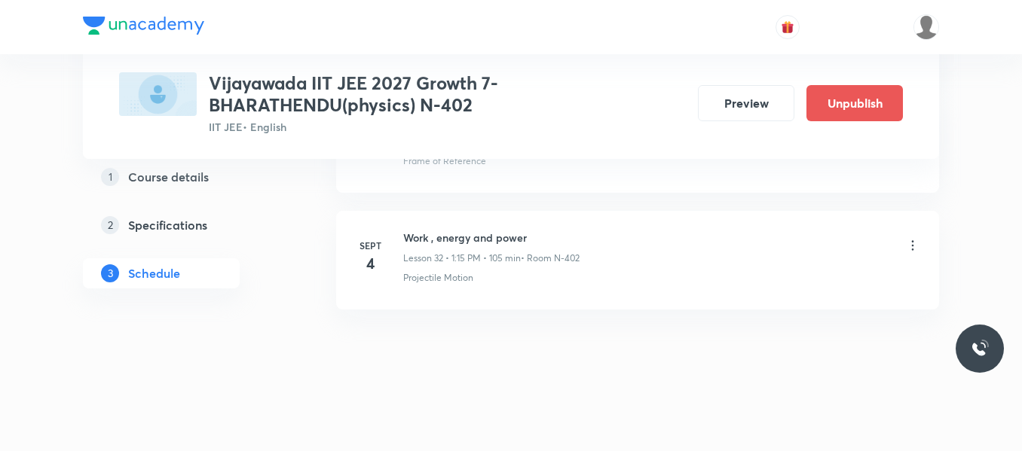
scroll to position [0, 0]
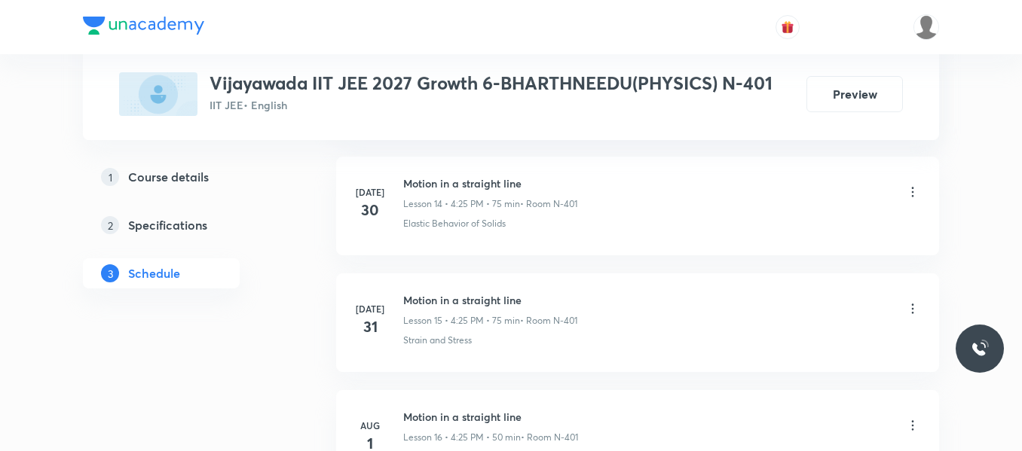
scroll to position [3793, 0]
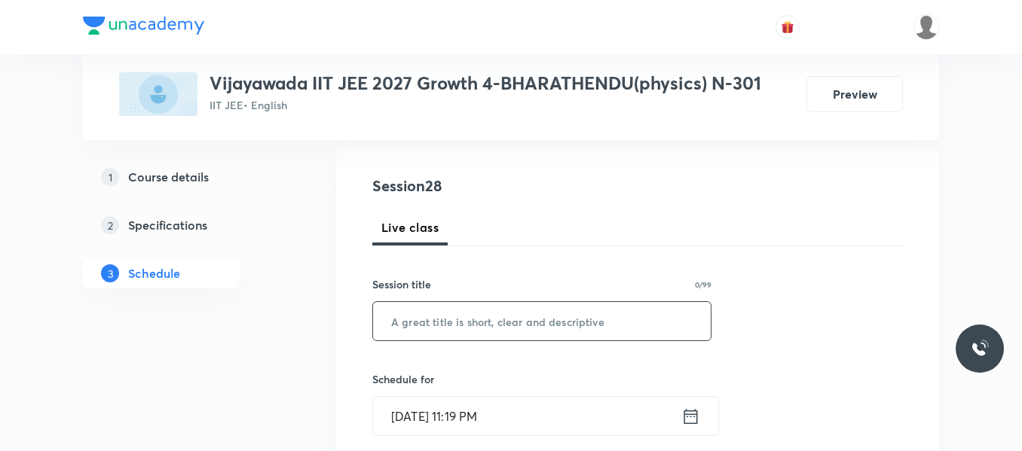
scroll to position [3910, 0]
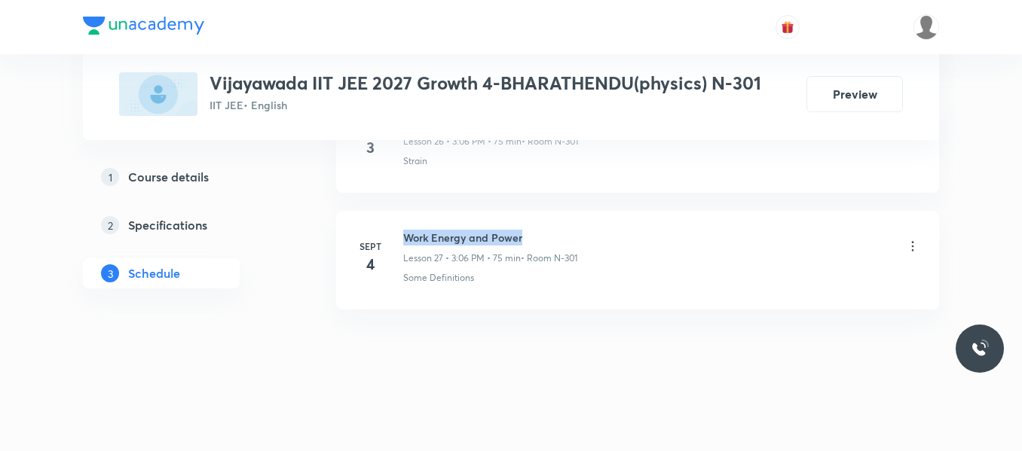
drag, startPoint x: 405, startPoint y: 234, endPoint x: 584, endPoint y: 234, distance: 178.6
click at [584, 234] on div "Work Energy and Power Lesson 27 • 3:06 PM • 75 min • Room N-301" at bounding box center [661, 247] width 517 height 35
copy h6 "Work Energy and Power"
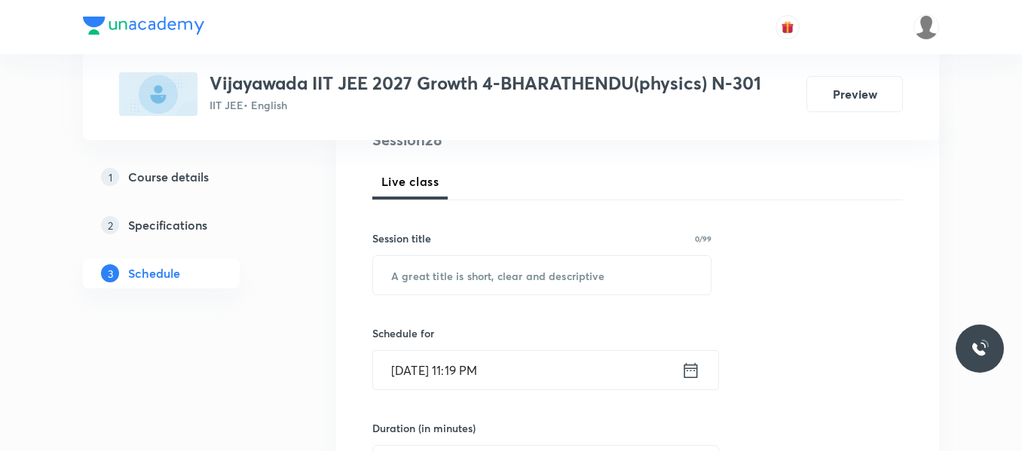
scroll to position [186, 0]
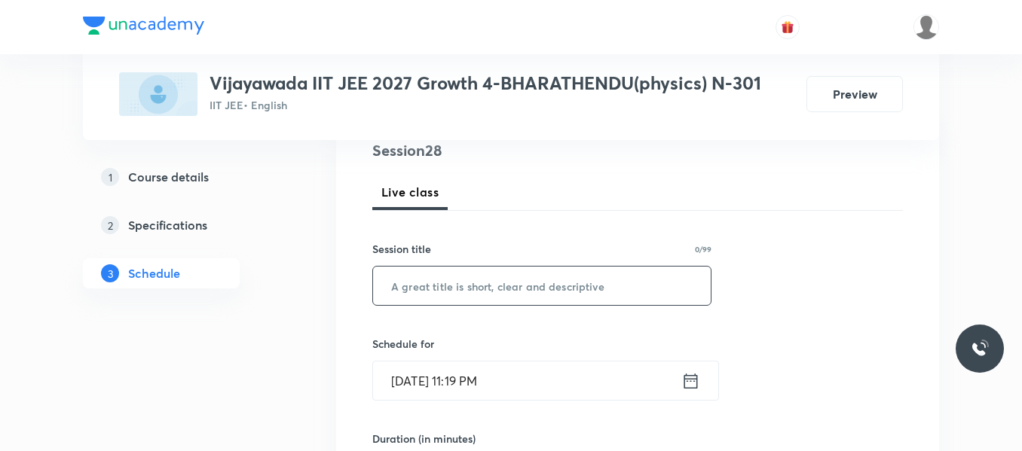
click at [453, 285] on input "text" at bounding box center [542, 286] width 338 height 38
paste input "Work Energy and Power"
type input "Work Energy and Power"
click at [684, 376] on icon at bounding box center [691, 380] width 14 height 15
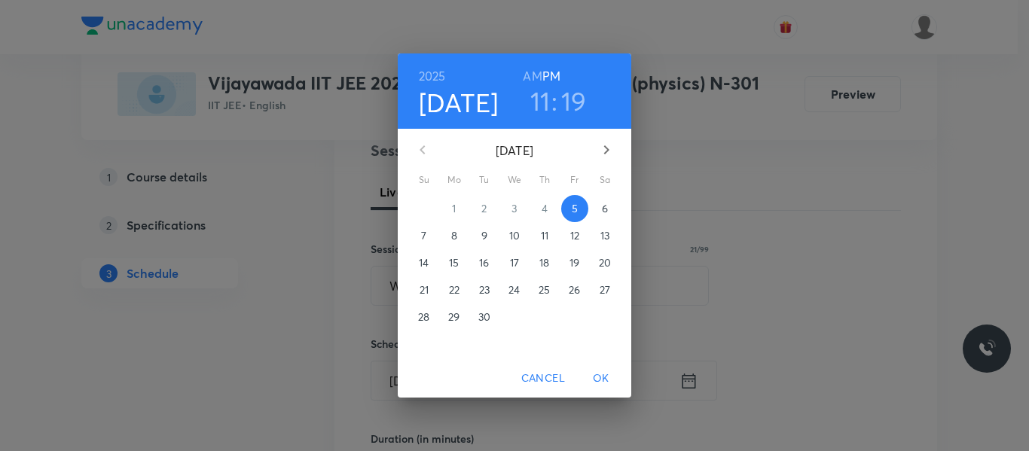
click at [594, 206] on span "6" at bounding box center [604, 208] width 27 height 15
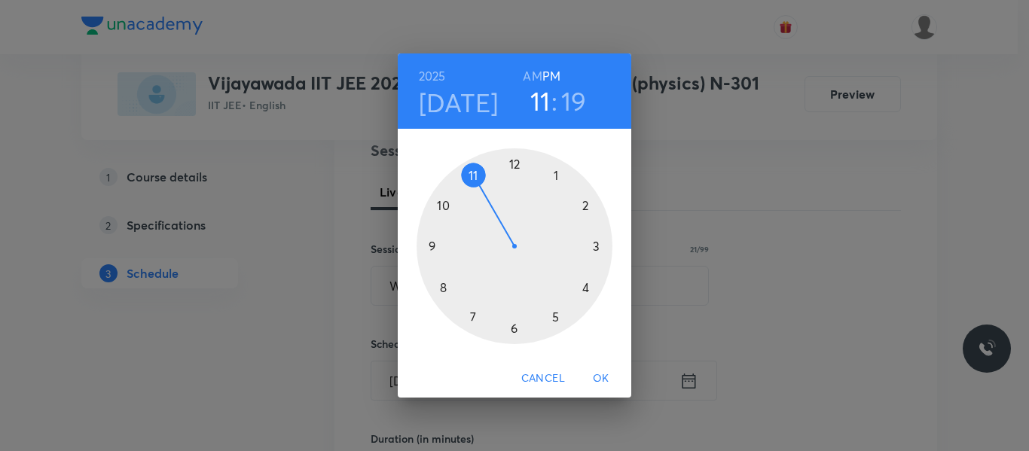
click at [558, 176] on div at bounding box center [515, 246] width 196 height 196
click at [598, 246] on div at bounding box center [515, 246] width 196 height 196
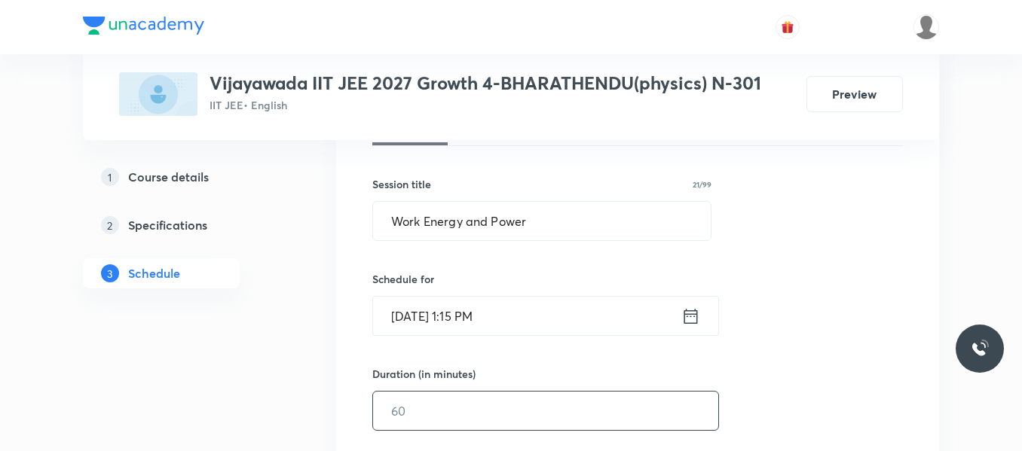
scroll to position [337, 0]
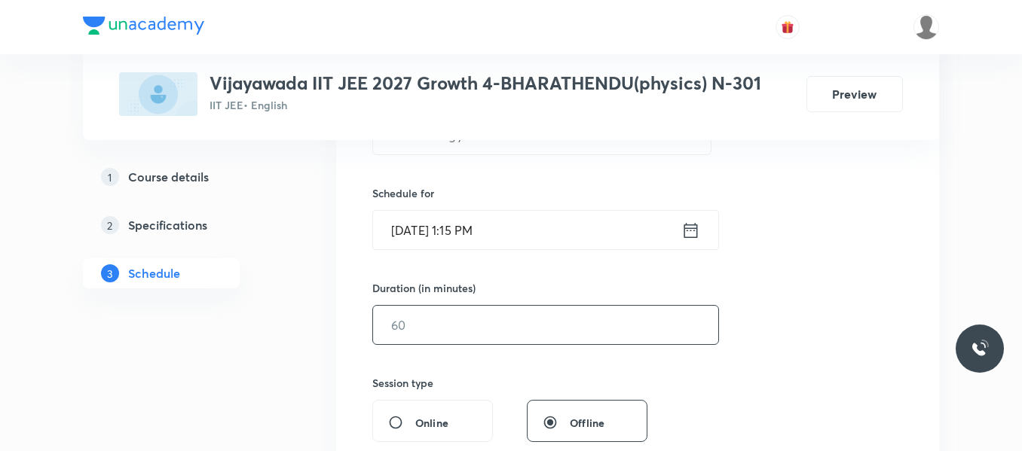
click at [481, 329] on input "text" at bounding box center [545, 325] width 345 height 38
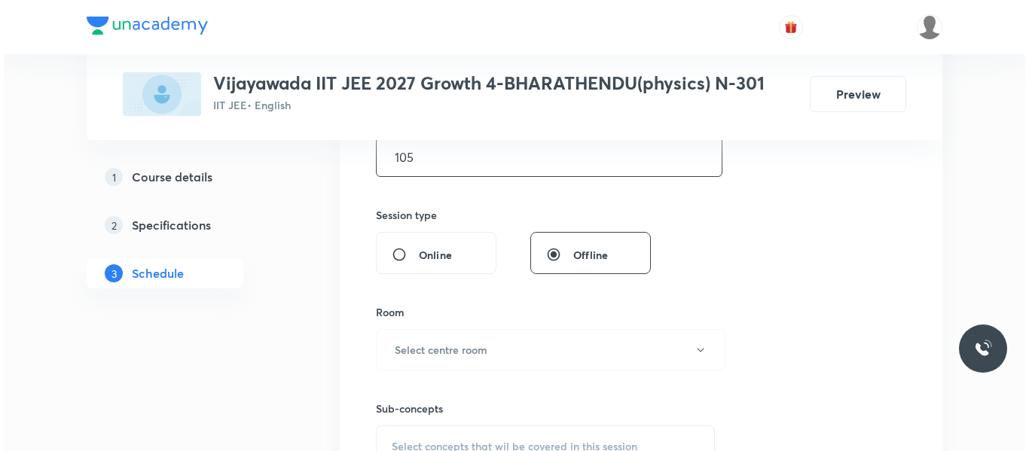
scroll to position [563, 0]
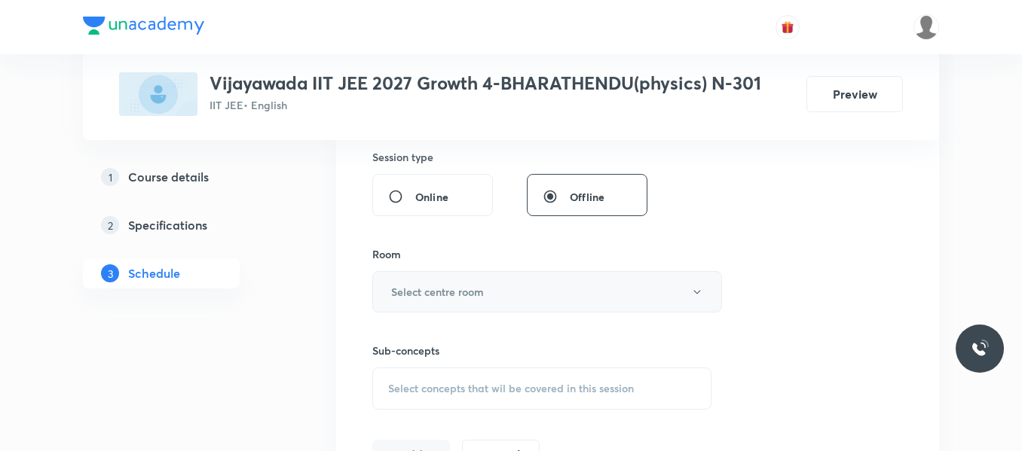
type input "105"
click at [460, 291] on h6 "Select centre room" at bounding box center [437, 292] width 93 height 16
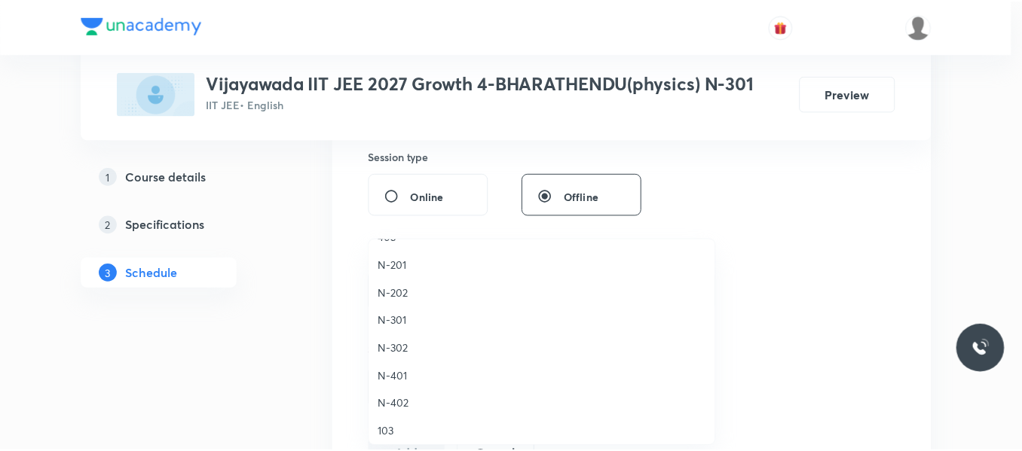
scroll to position [377, 0]
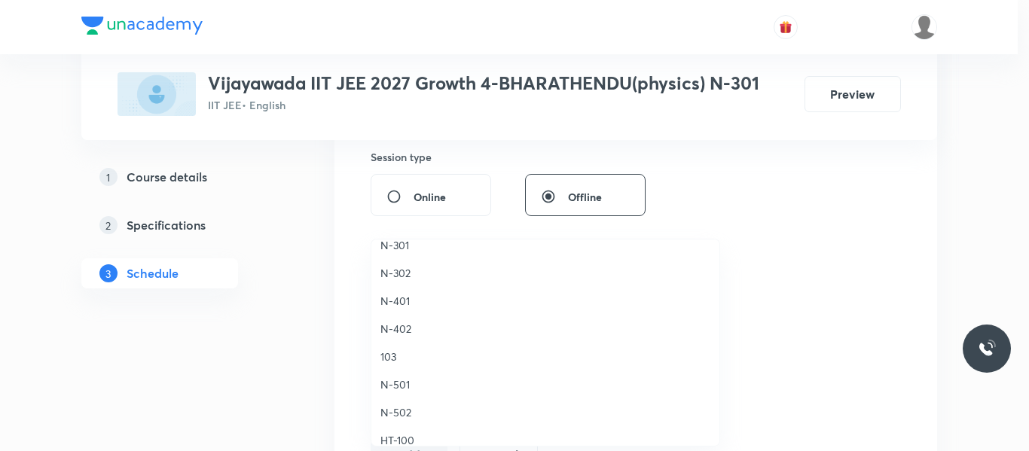
click at [399, 329] on span "N-402" at bounding box center [546, 329] width 330 height 16
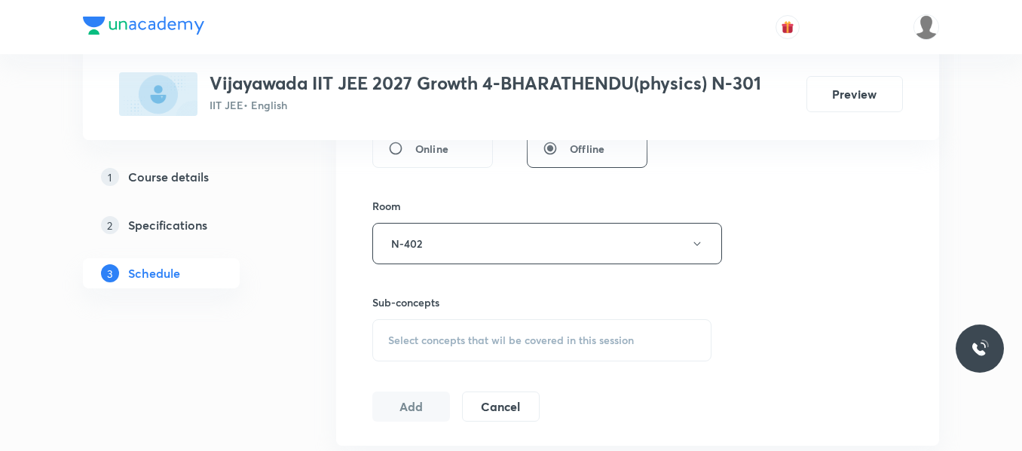
scroll to position [638, 0]
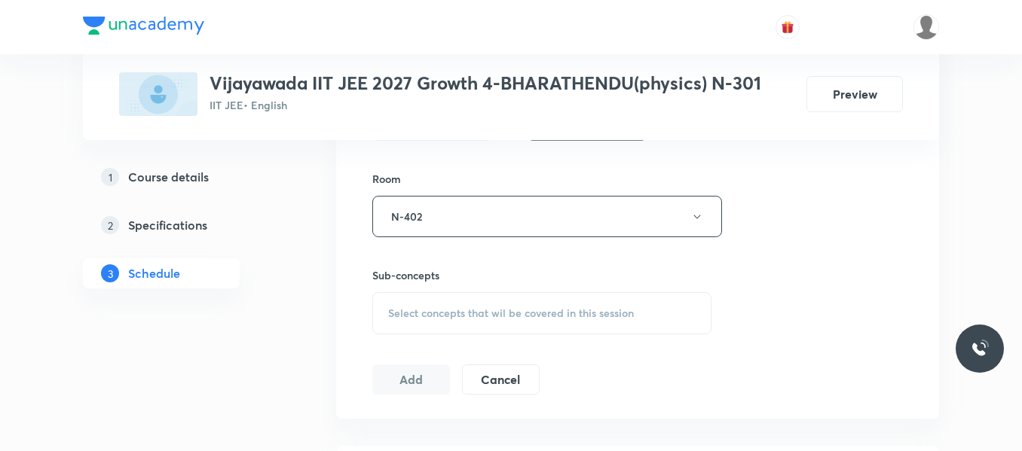
click at [429, 313] on span "Select concepts that wil be covered in this session" at bounding box center [511, 313] width 246 height 12
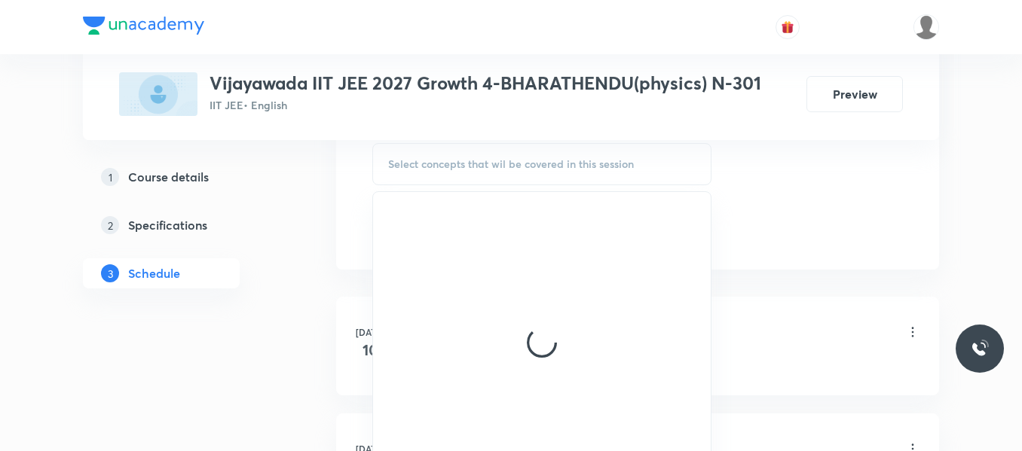
scroll to position [789, 0]
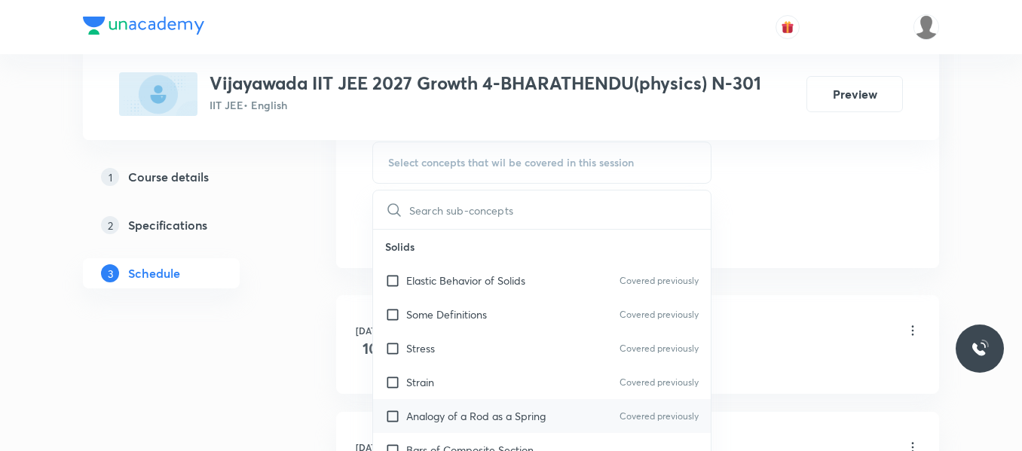
click at [448, 404] on div "Analogy of a Rod as a Spring Covered previously" at bounding box center [542, 416] width 338 height 34
checkbox input "true"
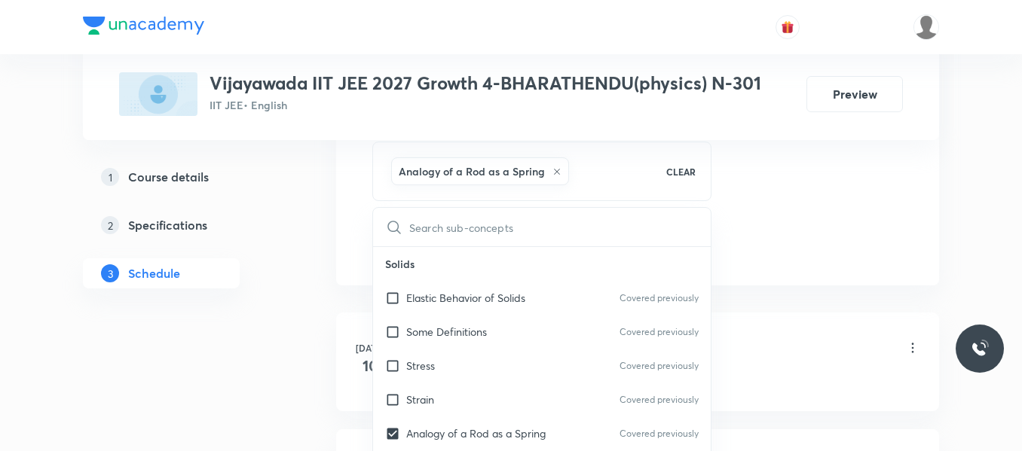
drag, startPoint x: 760, startPoint y: 225, endPoint x: 550, endPoint y: 277, distance: 216.6
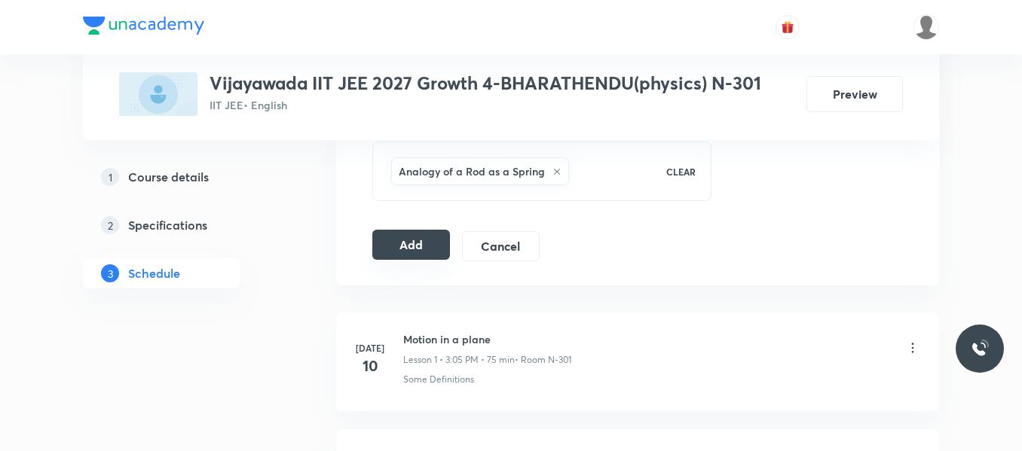
click at [431, 246] on button "Add" at bounding box center [411, 245] width 78 height 30
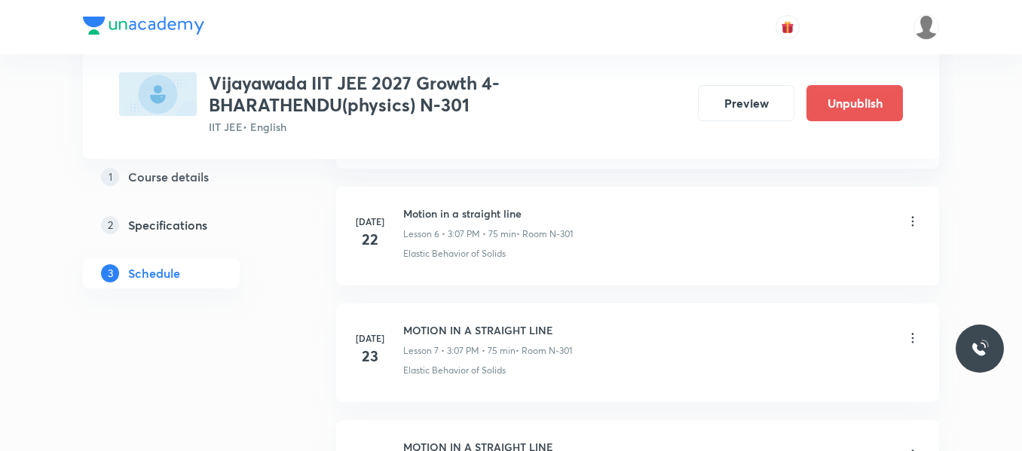
scroll to position [3353, 0]
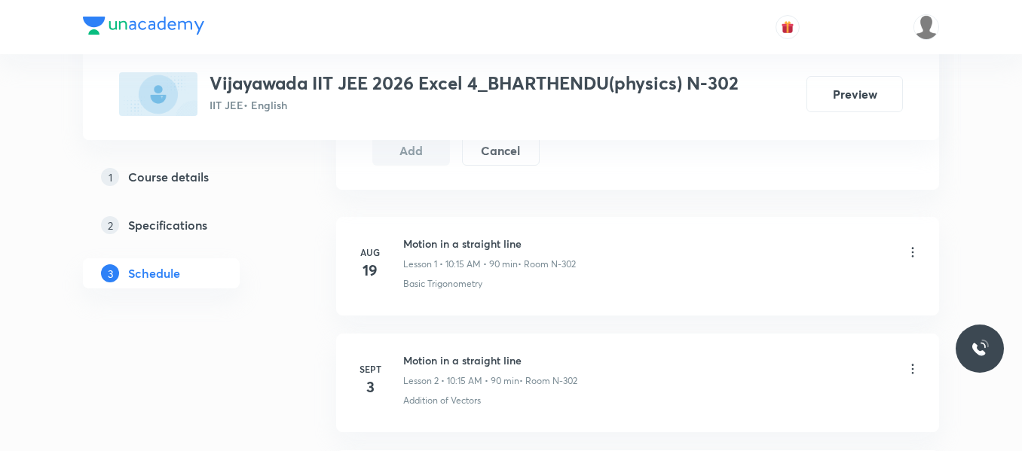
scroll to position [1107, 0]
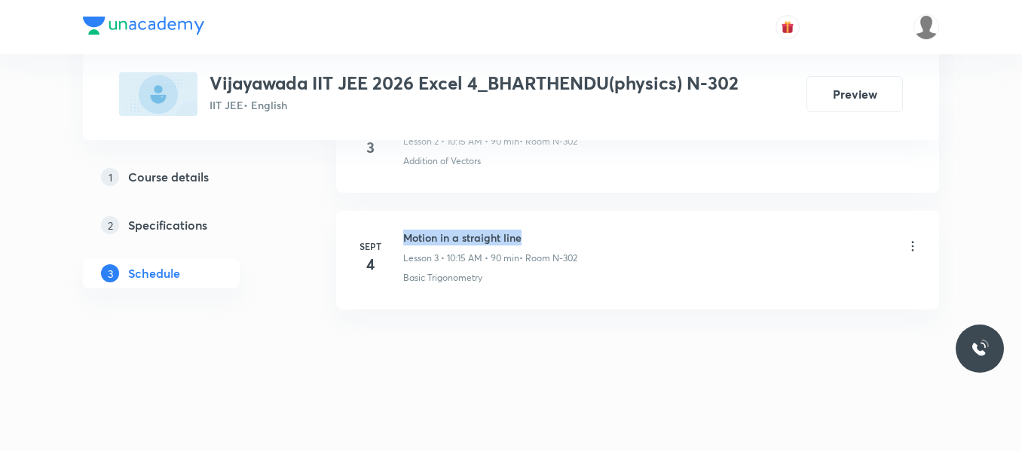
drag, startPoint x: 401, startPoint y: 230, endPoint x: 616, endPoint y: 229, distance: 215.5
click at [616, 229] on li "Sept 4 Motion in a straight line Lesson 3 • 10:15 AM • 90 min • Room N-302 Basi…" at bounding box center [637, 260] width 603 height 99
copy h6 "Motion in a straight line"
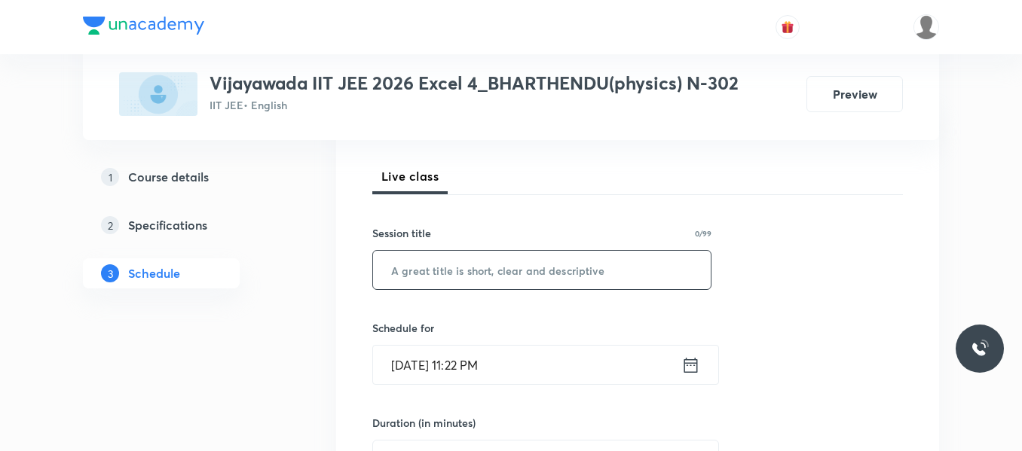
scroll to position [208, 0]
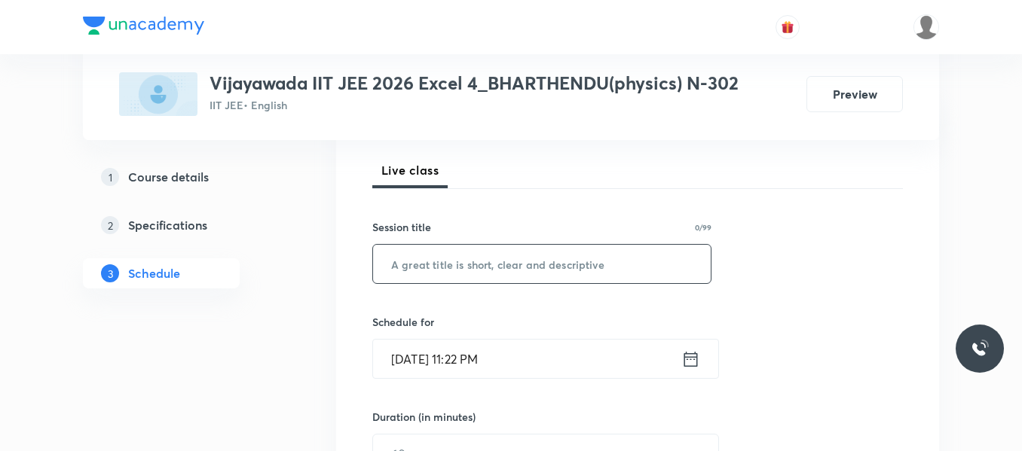
click at [521, 258] on input "text" at bounding box center [542, 264] width 338 height 38
paste input "Motion in a straight line"
type input "Motion in a straight line"
click at [689, 362] on icon at bounding box center [690, 359] width 19 height 21
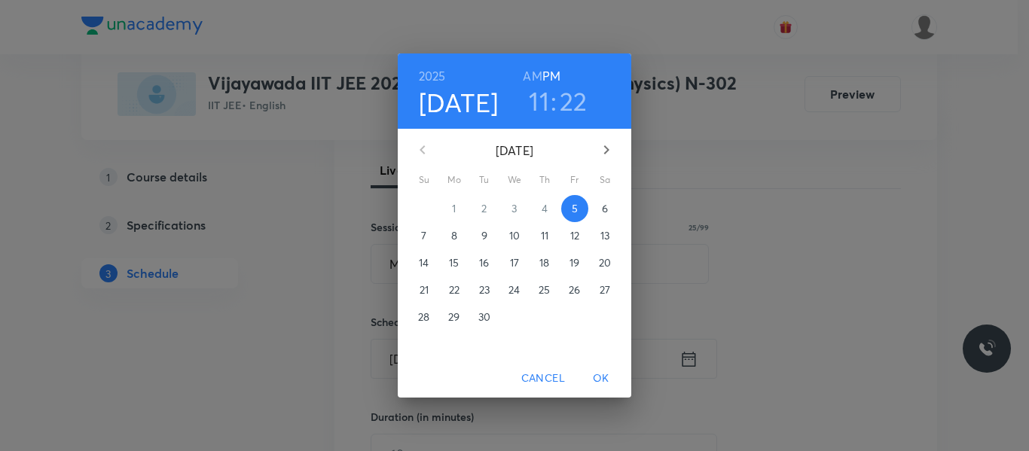
click at [612, 203] on span "6" at bounding box center [604, 208] width 27 height 15
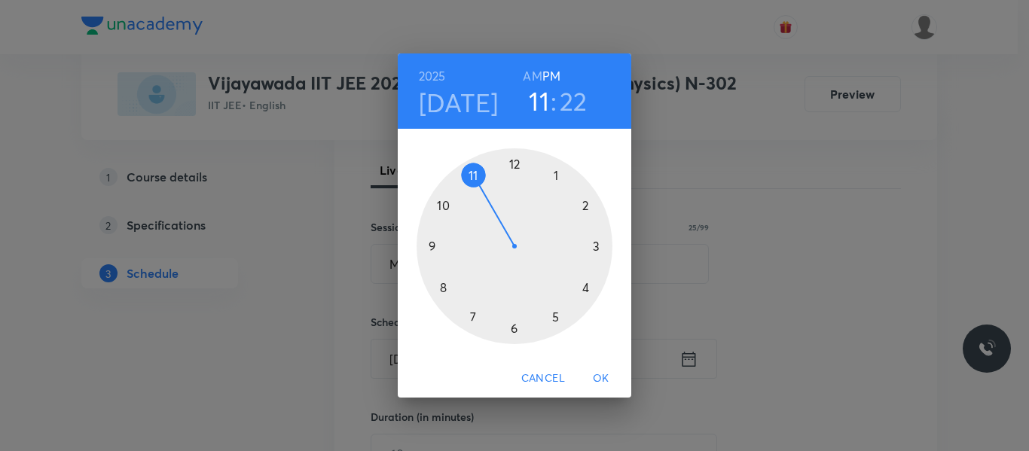
click at [439, 205] on div at bounding box center [515, 246] width 196 height 196
click at [534, 77] on h6 "AM" at bounding box center [532, 76] width 19 height 21
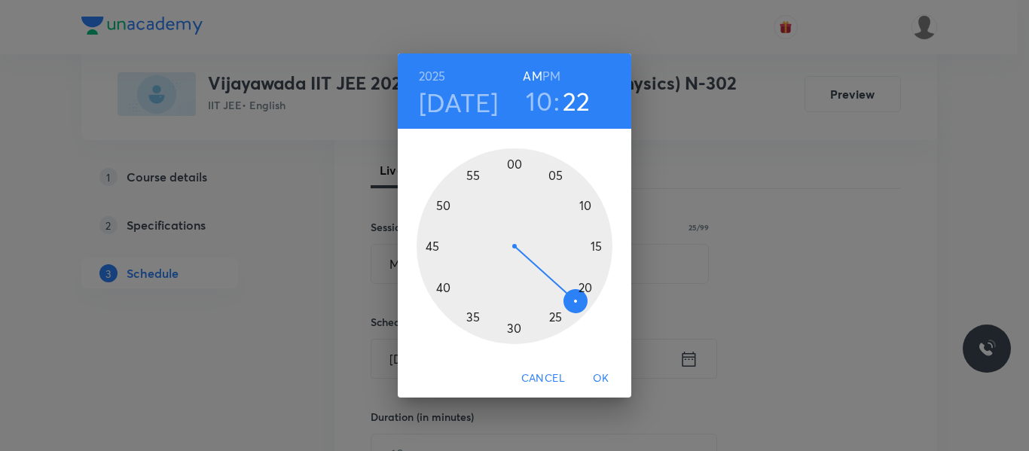
click at [595, 247] on div at bounding box center [515, 246] width 196 height 196
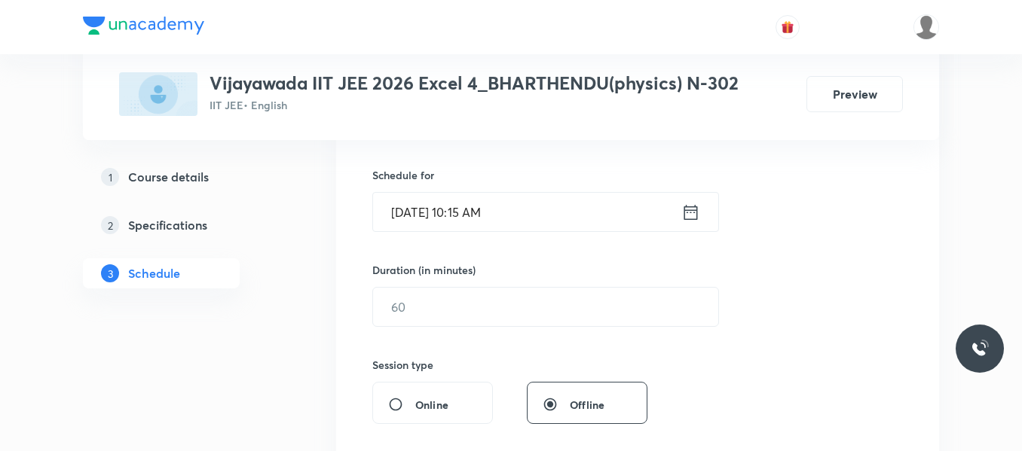
scroll to position [359, 0]
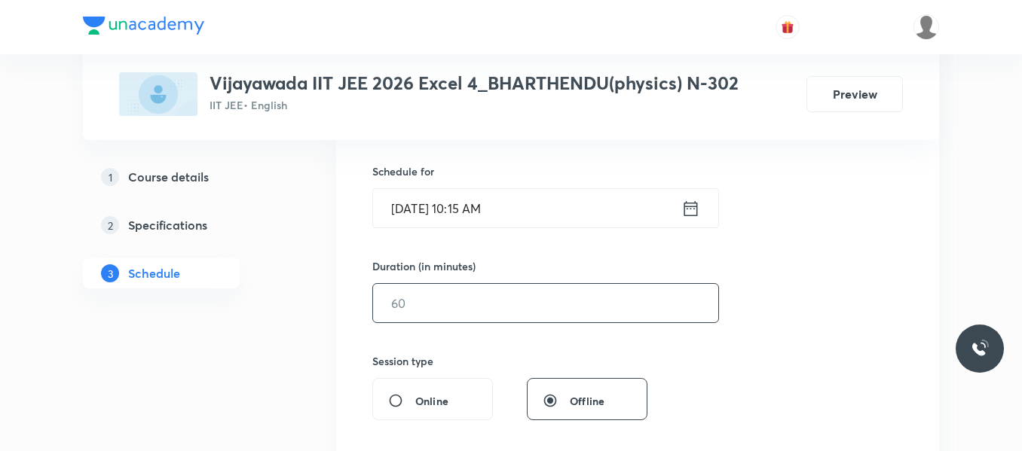
click at [481, 300] on input "text" at bounding box center [545, 303] width 345 height 38
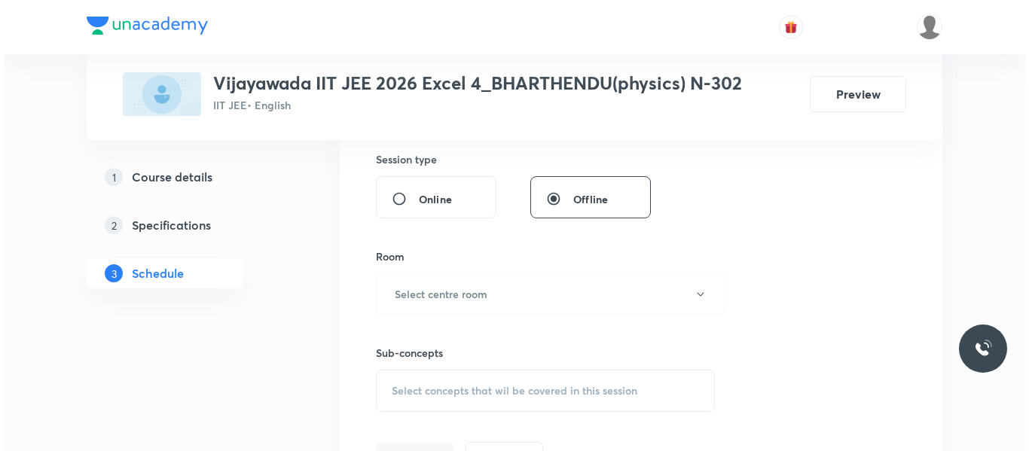
scroll to position [585, 0]
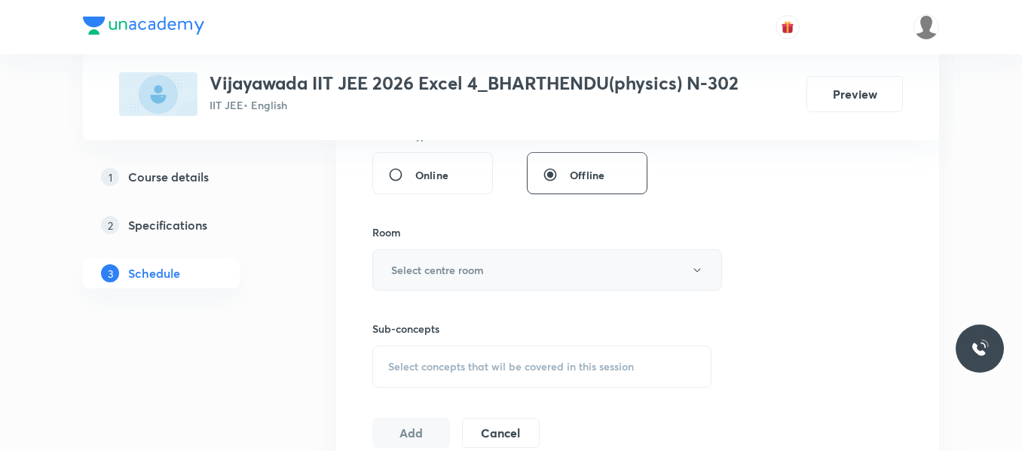
type input "90"
click at [484, 274] on h6 "Select centre room" at bounding box center [437, 270] width 93 height 16
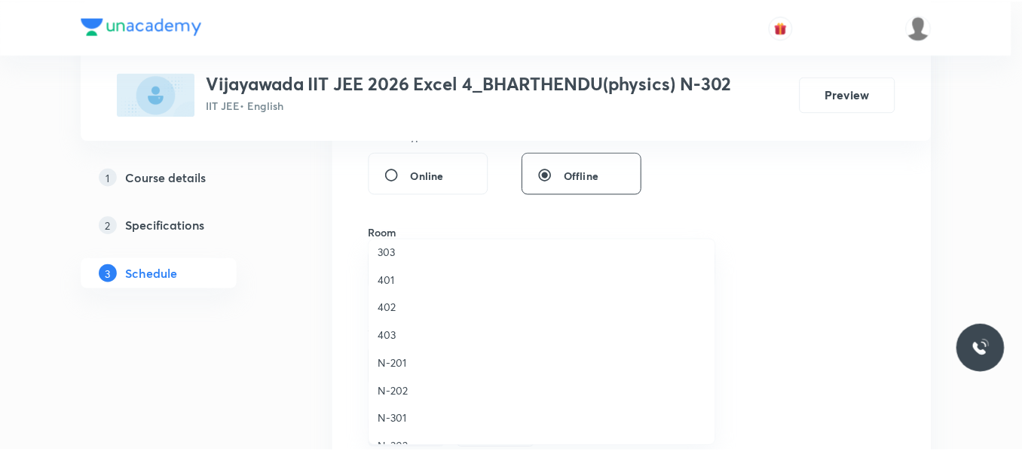
scroll to position [226, 0]
click at [405, 412] on li "N-302" at bounding box center [545, 424] width 348 height 28
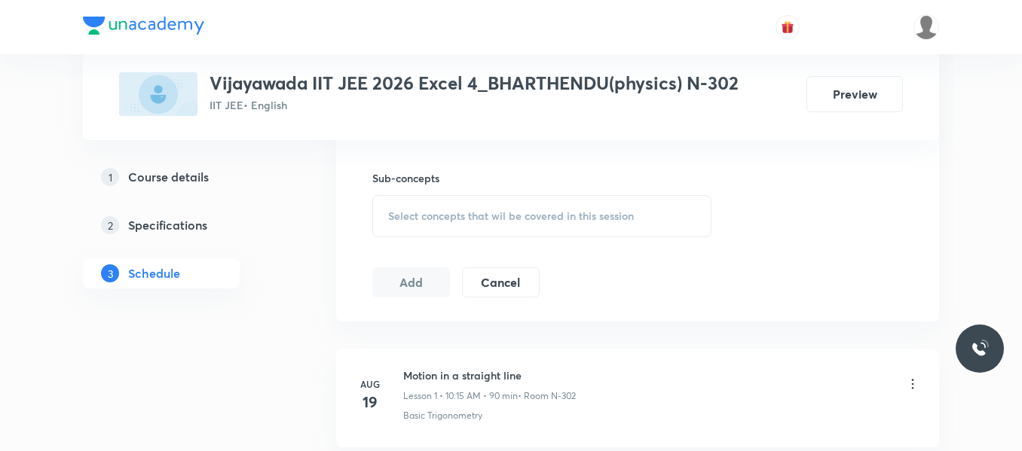
click at [460, 195] on div "Select concepts that wil be covered in this session" at bounding box center [541, 216] width 339 height 42
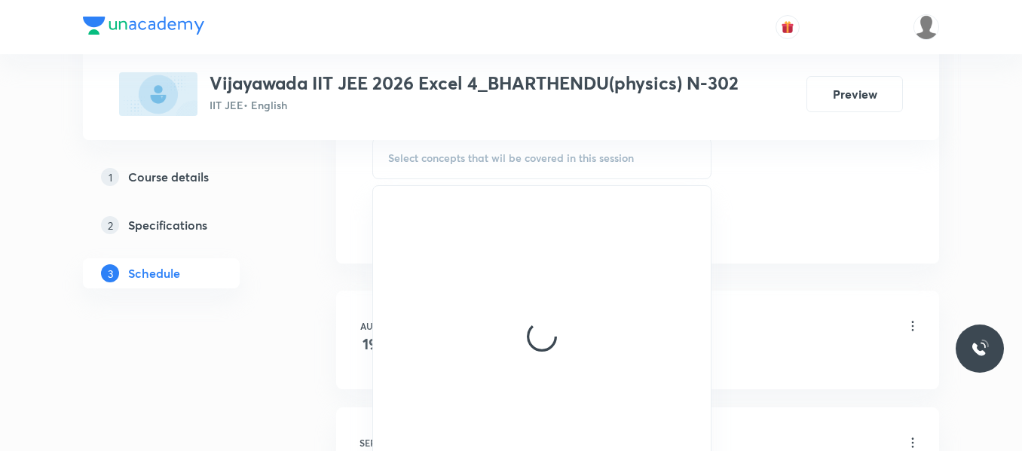
scroll to position [811, 0]
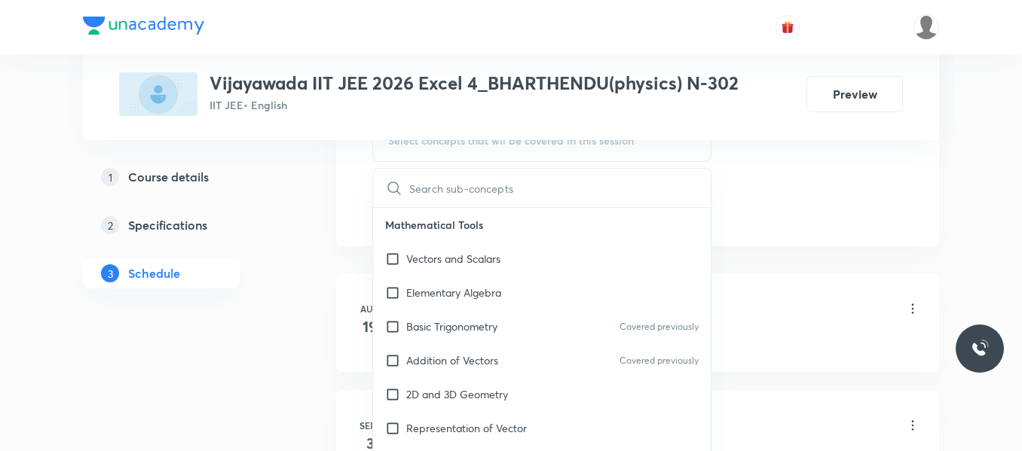
click at [434, 345] on div "Addition of Vectors Covered previously" at bounding box center [542, 361] width 338 height 34
checkbox input "true"
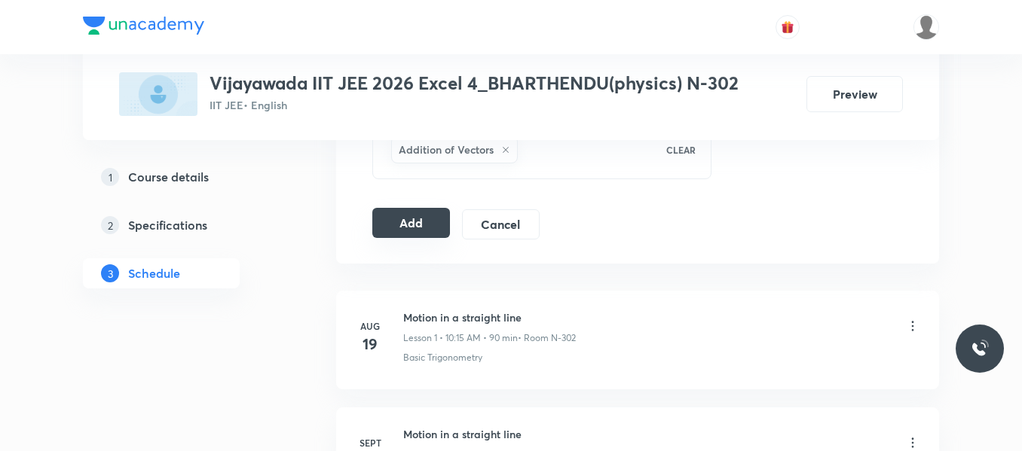
click at [414, 230] on button "Add" at bounding box center [411, 223] width 78 height 30
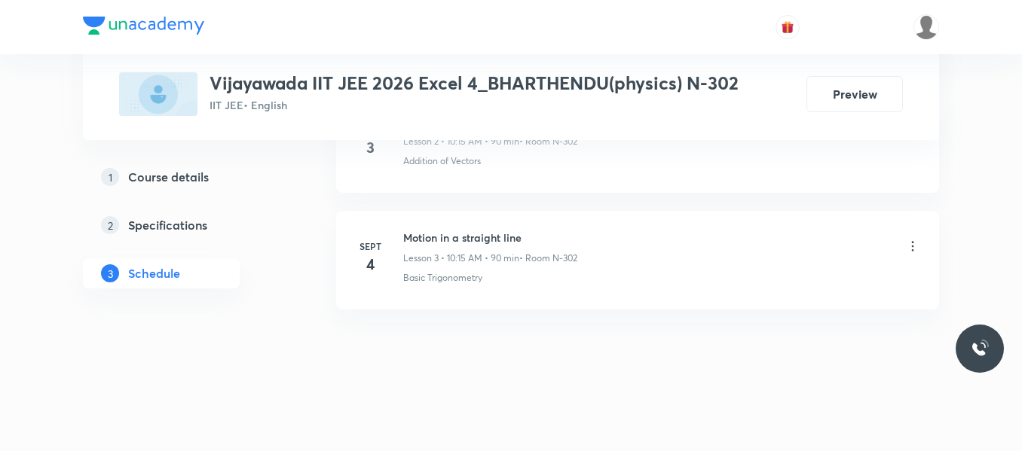
scroll to position [433, 0]
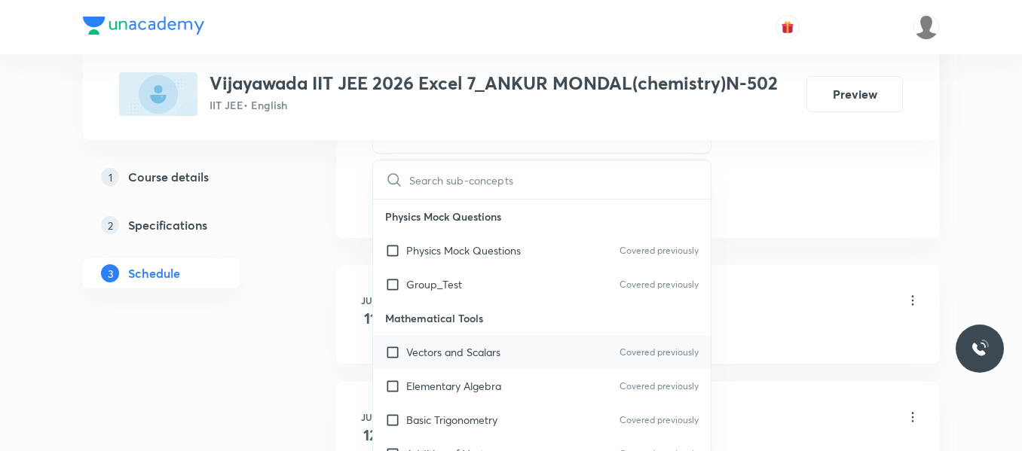
click at [465, 344] on p "Vectors and Scalars" at bounding box center [453, 352] width 94 height 16
checkbox input "true"
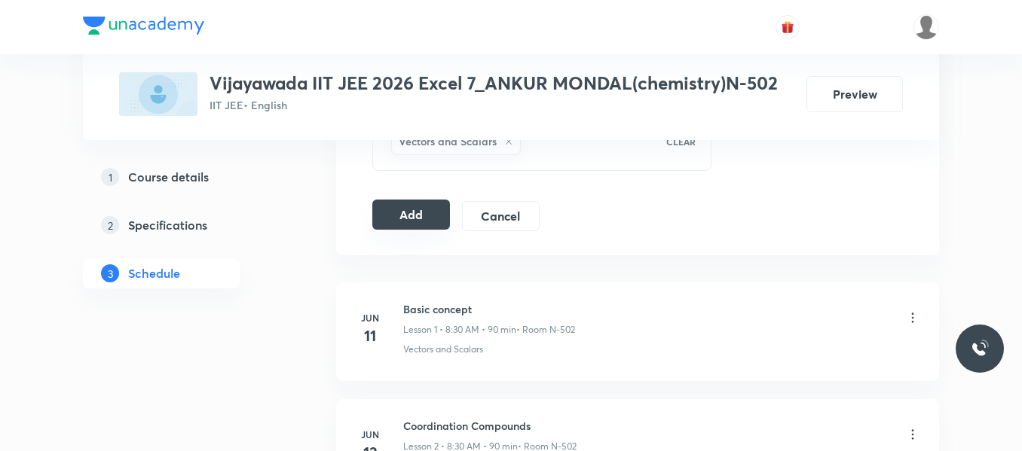
click at [444, 215] on button "Add" at bounding box center [411, 215] width 78 height 30
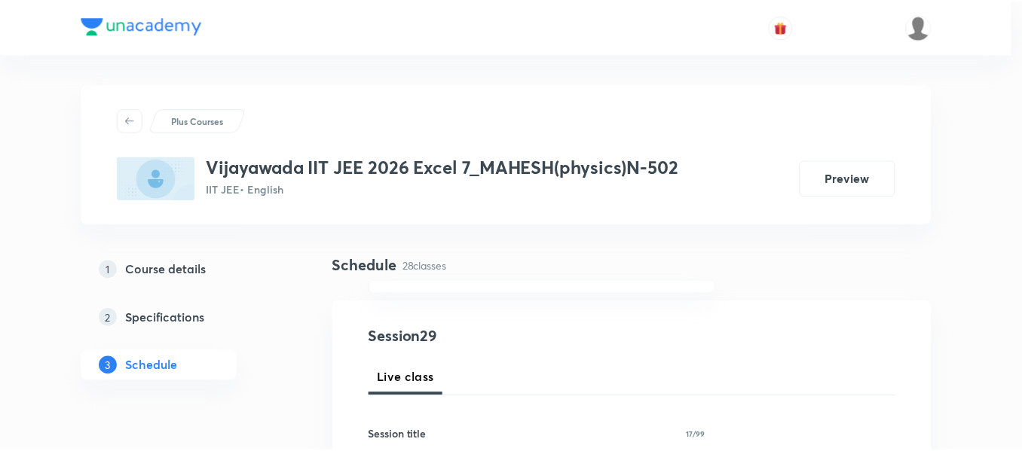
scroll to position [603, 0]
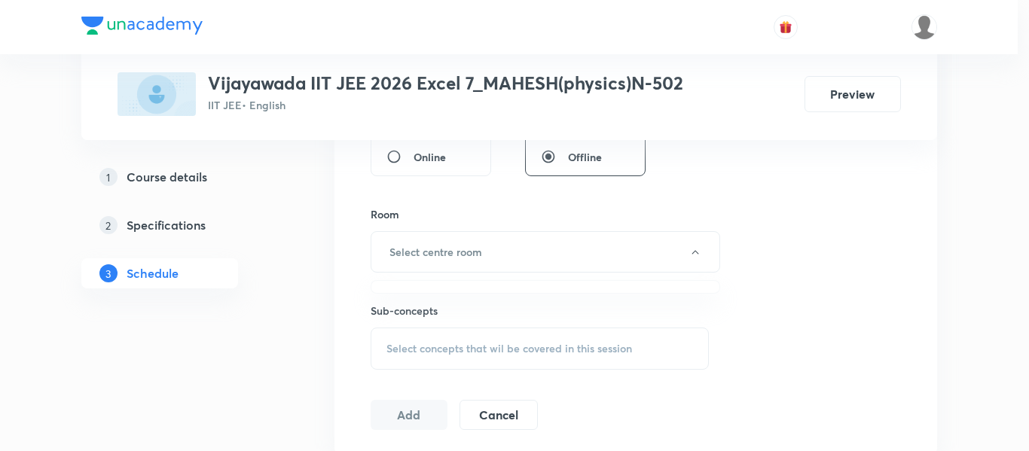
click at [465, 242] on div at bounding box center [514, 225] width 1029 height 451
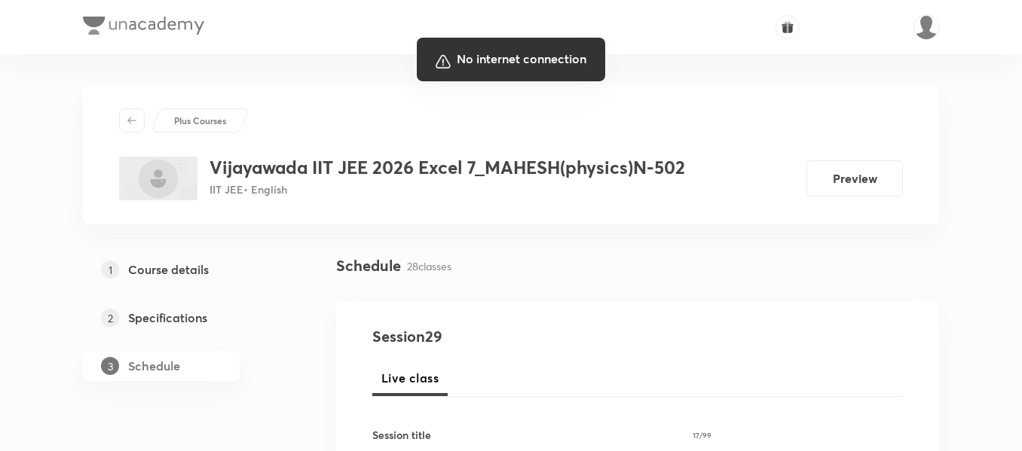
scroll to position [0, 0]
click at [939, 105] on div at bounding box center [511, 225] width 1022 height 451
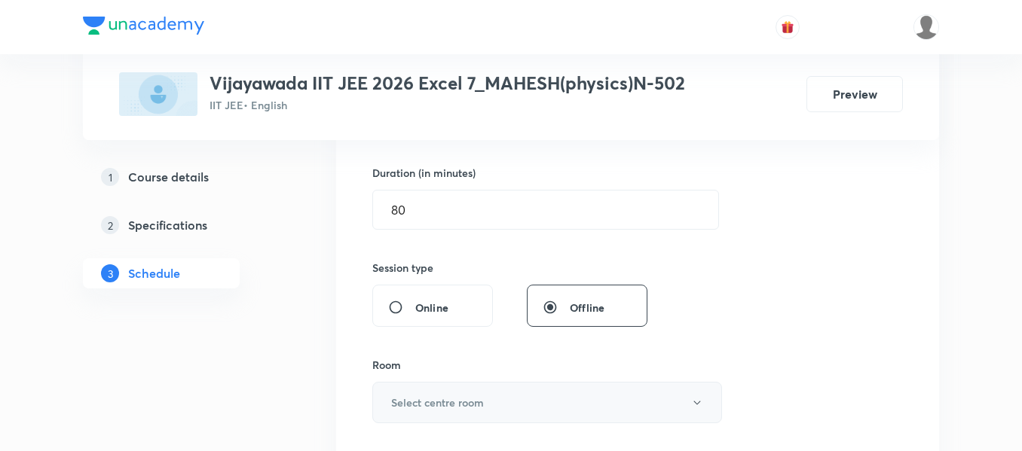
scroll to position [527, 0]
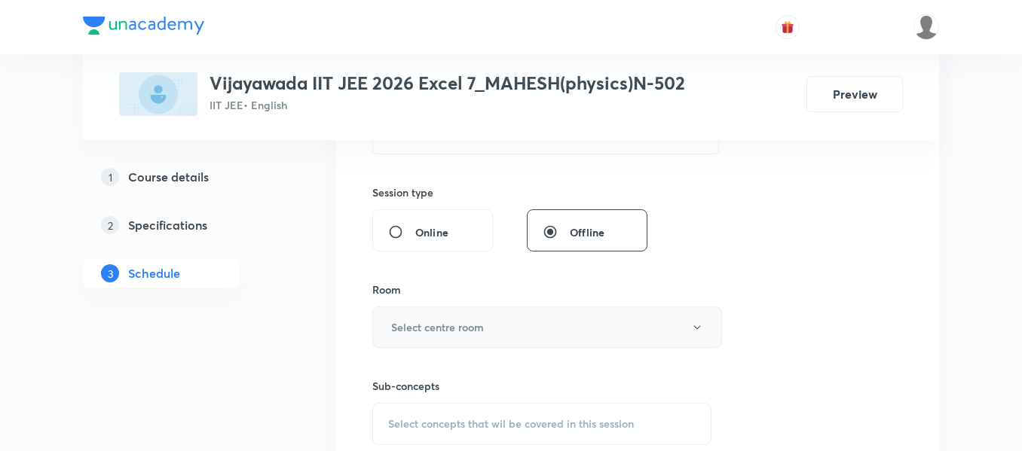
click at [408, 316] on button "Select centre room" at bounding box center [547, 327] width 350 height 41
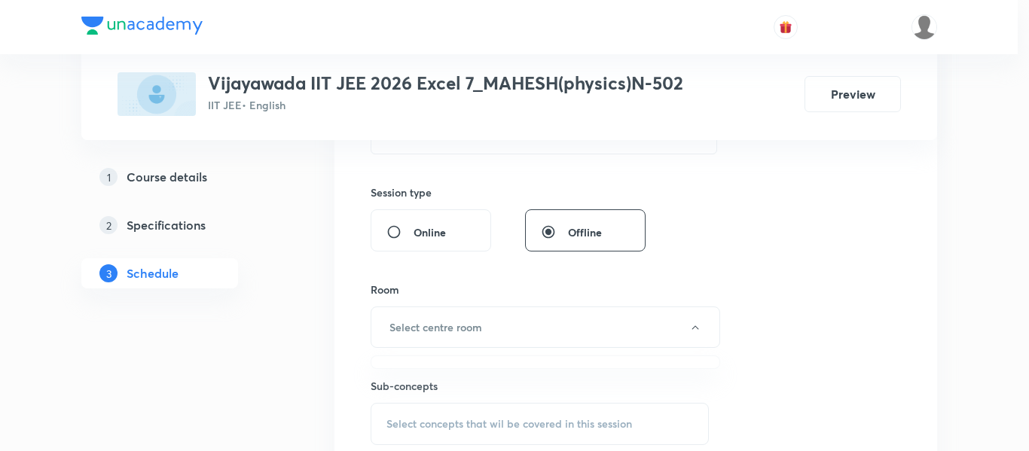
click at [465, 316] on div at bounding box center [514, 225] width 1029 height 451
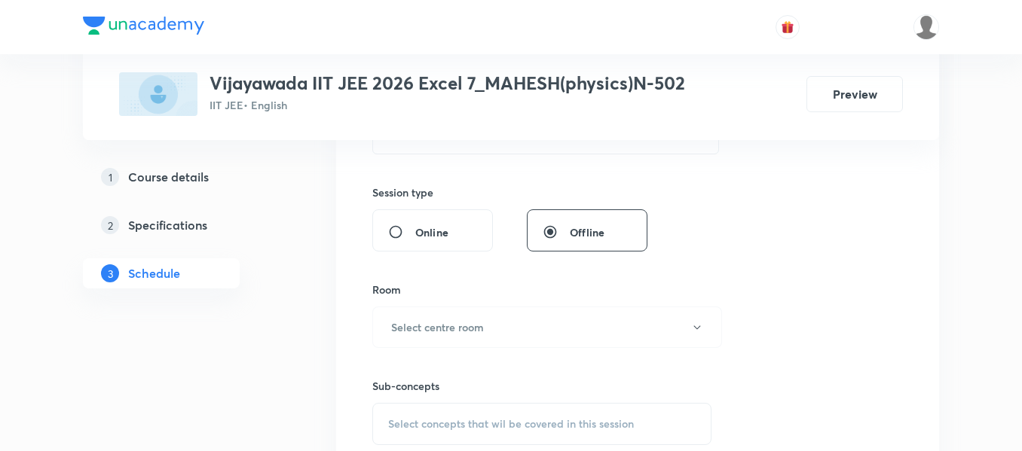
click at [461, 337] on button "Select centre room" at bounding box center [547, 327] width 350 height 41
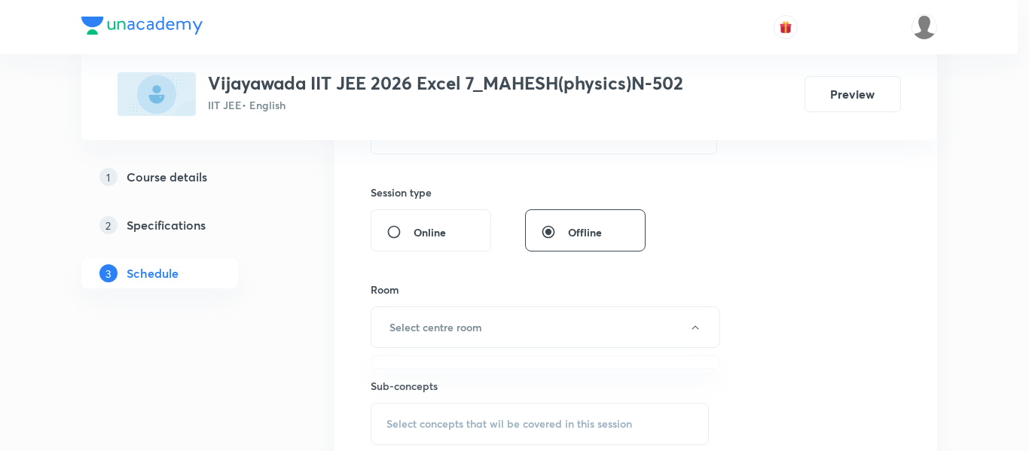
click at [483, 327] on div at bounding box center [514, 225] width 1029 height 451
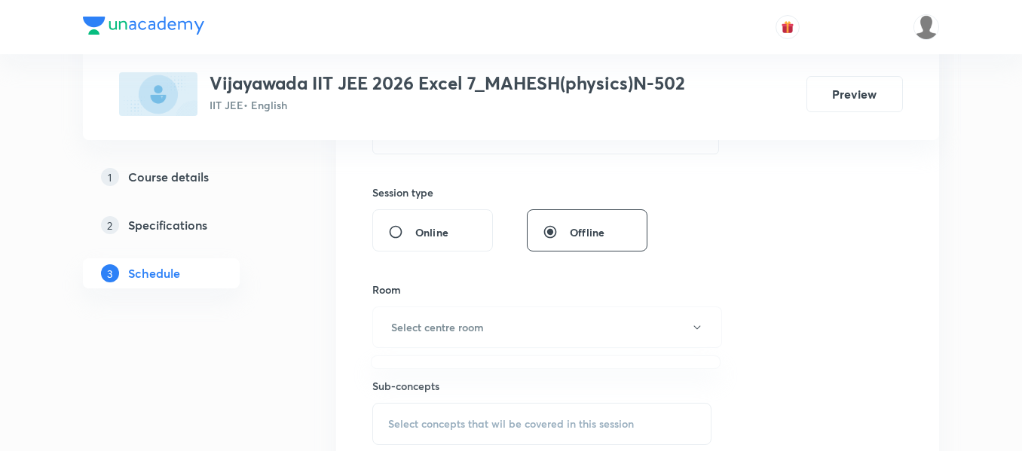
click at [483, 327] on h6 "Select centre room" at bounding box center [437, 327] width 93 height 16
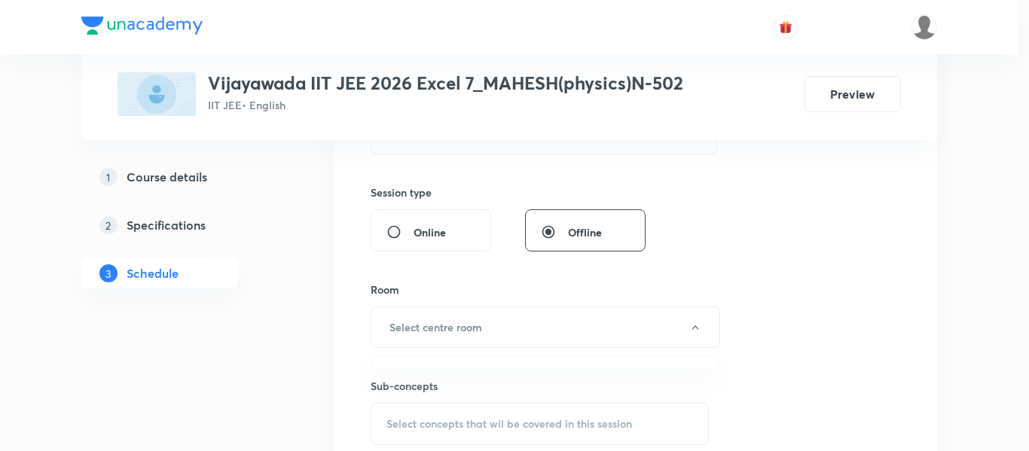
click at [483, 327] on div at bounding box center [514, 225] width 1029 height 451
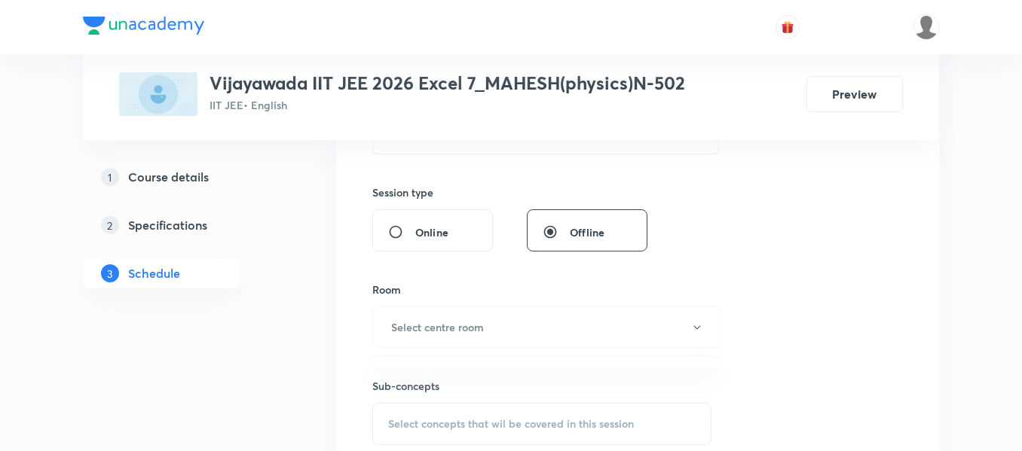
click at [483, 327] on div at bounding box center [511, 225] width 1022 height 451
click at [483, 327] on h6 "Select centre room" at bounding box center [437, 327] width 93 height 16
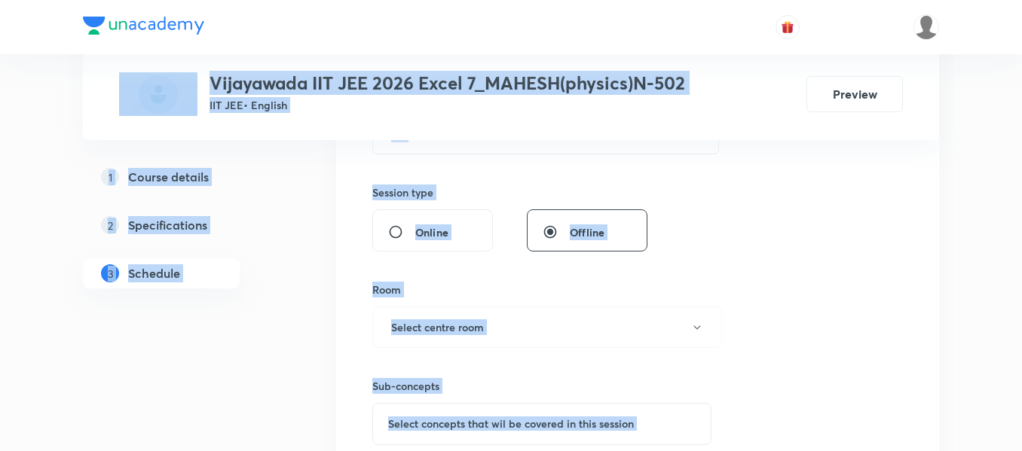
click at [483, 327] on h6 "Select centre room" at bounding box center [437, 327] width 93 height 16
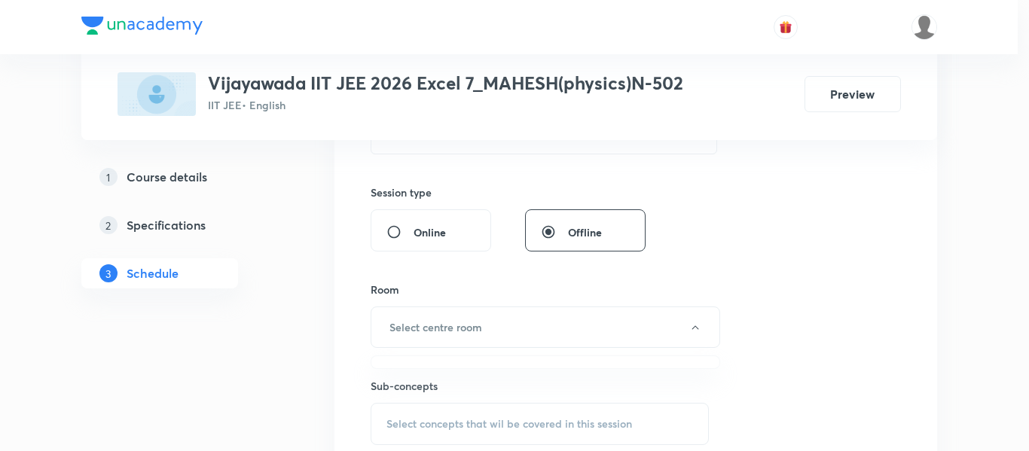
click at [483, 327] on div at bounding box center [514, 225] width 1029 height 451
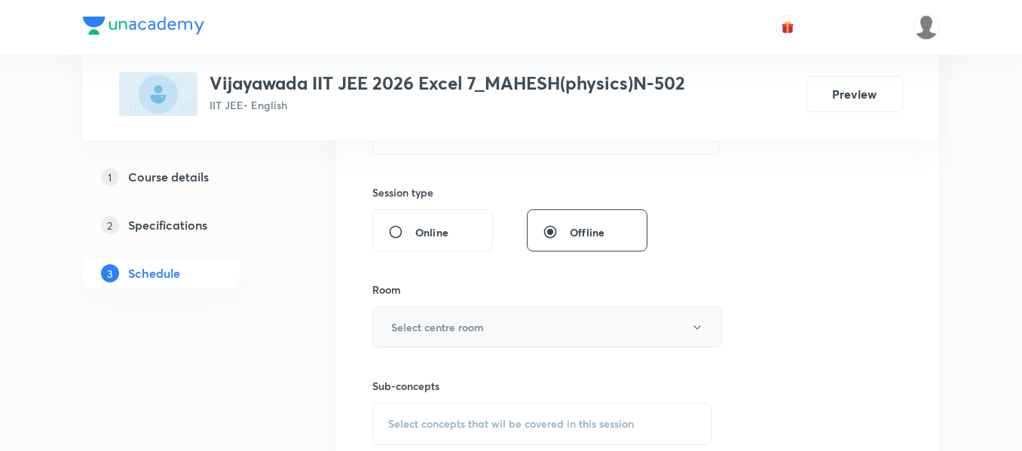
click at [701, 326] on icon "button" at bounding box center [697, 328] width 12 height 12
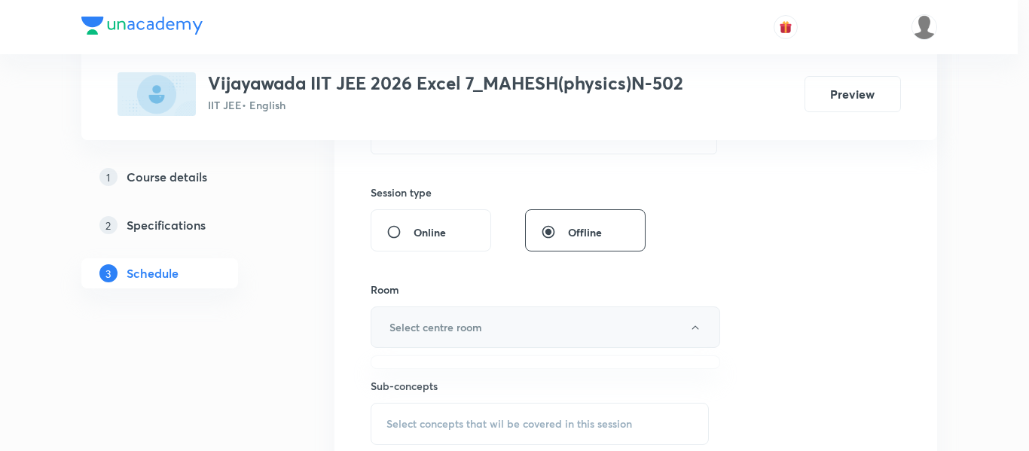
click at [701, 326] on div at bounding box center [514, 225] width 1029 height 451
